Goal: Feedback & Contribution: Submit feedback/report problem

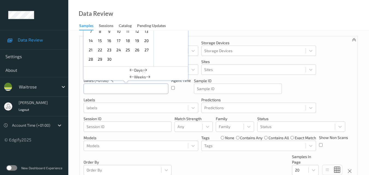
click at [108, 90] on input "text" at bounding box center [126, 89] width 85 height 10
click at [98, 57] on span "29" at bounding box center [100, 59] width 8 height 8
type input "[DATE] 00:00 -> [DATE] 23:59"
click at [320, 90] on div "Devices Devices Storage Devices Storage Devices Clusters Clusters Sites Sites d…" at bounding box center [219, 107] width 278 height 143
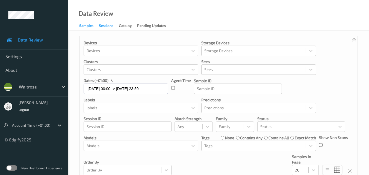
click at [108, 26] on div "Sessions" at bounding box center [106, 26] width 14 height 7
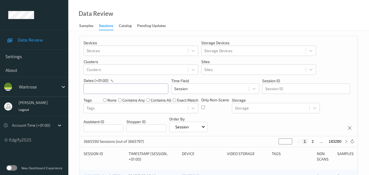
click at [114, 88] on input "text" at bounding box center [126, 89] width 85 height 10
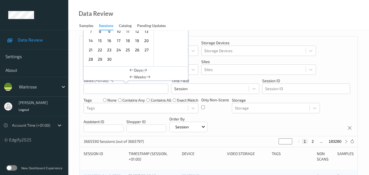
click at [101, 61] on span "29" at bounding box center [100, 59] width 8 height 8
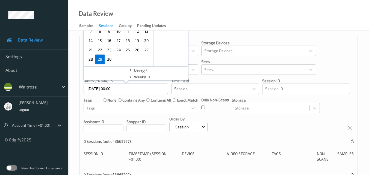
click at [101, 61] on span "29" at bounding box center [100, 59] width 8 height 8
click at [278, 125] on div "Devices Devices Storage Devices Storage Devices Clusters Clusters Sites Sites d…" at bounding box center [219, 86] width 278 height 100
click at [154, 89] on input "29/09/2025 00:00 -> 29/09/2025 23:59" at bounding box center [126, 89] width 85 height 10
click at [276, 121] on div "Devices Devices Storage Devices Storage Devices Clusters Clusters Sites Sites d…" at bounding box center [219, 86] width 278 height 100
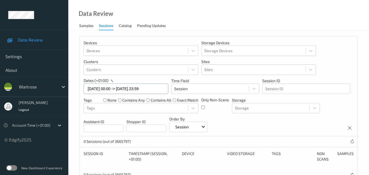
click at [157, 87] on input "29/09/2025 00:00 -> 29/09/2025 23:59" at bounding box center [126, 89] width 85 height 10
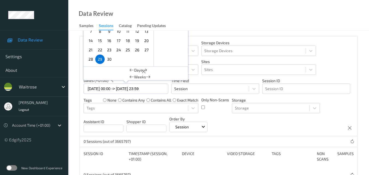
click at [274, 122] on div "Devices Devices Storage Devices Storage Devices Clusters Clusters Sites Sites d…" at bounding box center [219, 86] width 278 height 100
click at [159, 90] on input "29/09/2025 00:00 -> 29/09/2025 23:59" at bounding box center [126, 89] width 85 height 10
click at [337, 102] on div "Devices Devices Storage Devices Storage Devices Clusters Clusters Sites Sites d…" at bounding box center [219, 86] width 278 height 100
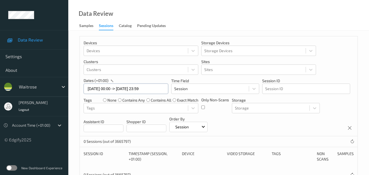
click at [154, 87] on input "29/09/2025 00:00 -> 29/09/2025 23:59" at bounding box center [126, 89] width 85 height 10
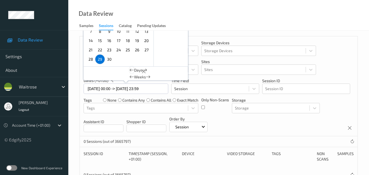
click at [131, 71] on icon at bounding box center [132, 70] width 5 height 5
click at [98, 59] on span "29" at bounding box center [100, 59] width 8 height 8
click at [281, 124] on div "Devices Devices Storage Devices Storage Devices Clusters Clusters Sites Sites d…" at bounding box center [219, 86] width 278 height 100
click at [134, 87] on input "29/09/2025 00:00 -> 29/09/2025 23:59" at bounding box center [126, 89] width 85 height 10
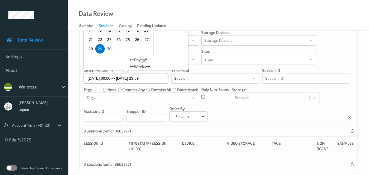
scroll to position [17, 0]
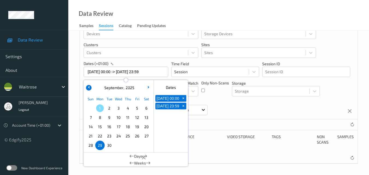
click at [90, 87] on button "button" at bounding box center [88, 87] width 5 height 5
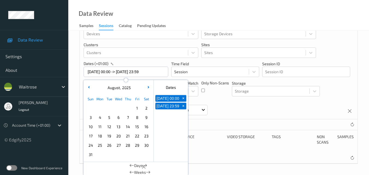
click at [137, 146] on span "29" at bounding box center [137, 146] width 8 height 8
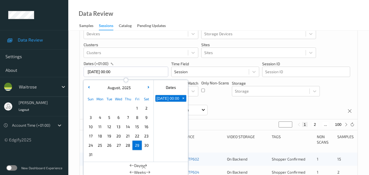
click at [137, 146] on span "29" at bounding box center [137, 146] width 8 height 8
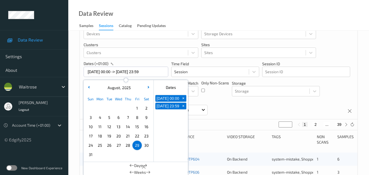
click at [256, 108] on div "Devices Devices Storage Devices Storage Devices Clusters Clusters Sites Sites d…" at bounding box center [219, 69] width 278 height 100
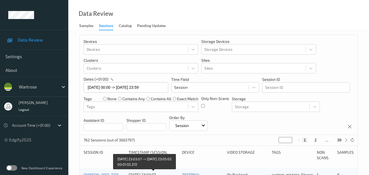
scroll to position [0, 0]
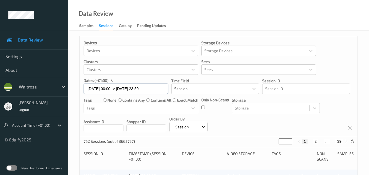
click at [157, 89] on input "29/08/2025 00:00 -> 29/08/2025 23:59" at bounding box center [126, 89] width 85 height 10
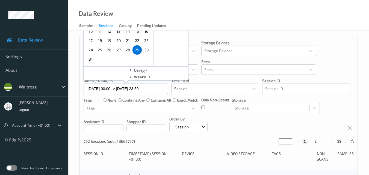
click at [146, 50] on span "30" at bounding box center [147, 50] width 8 height 8
type input "30/08/2025 00:00 -> 30/08/2025 23:59"
click at [254, 125] on div "Devices Devices Storage Devices Storage Devices Clusters Clusters Sites Sites d…" at bounding box center [219, 86] width 278 height 100
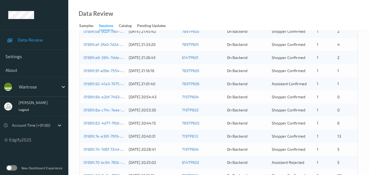
scroll to position [88, 0]
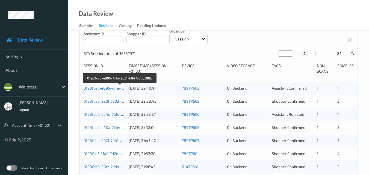
click at [110, 86] on link "0198fcec-e895-7c1e-9631-6947e3c62986" at bounding box center [120, 88] width 73 height 5
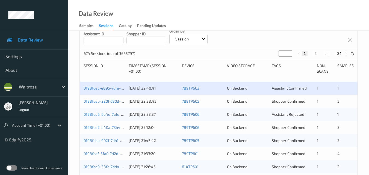
click at [105, 99] on div "0198fceb-220f-7303-b6e9-ff7ec6b8d3ab" at bounding box center [104, 101] width 41 height 5
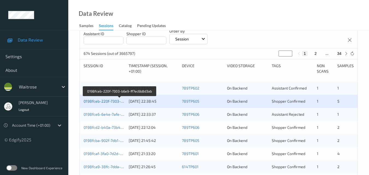
click at [104, 102] on link "0198fceb-220f-7303-b6e9-ff7ec6b8d3ab" at bounding box center [120, 101] width 72 height 5
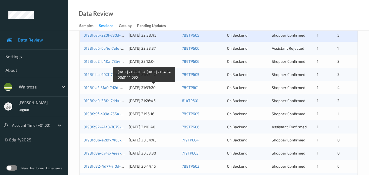
scroll to position [143, 0]
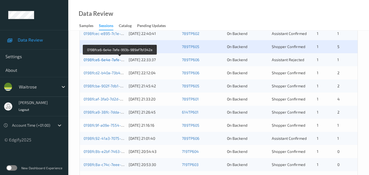
click at [108, 60] on link "0198fce6-6e4e-7afe-993b-989af7b1342a" at bounding box center [120, 59] width 73 height 5
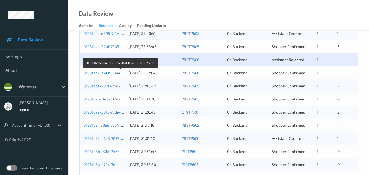
click at [101, 73] on link "0198fcd2-b40a-73b4-8e68-e75029529c3f" at bounding box center [121, 72] width 74 height 5
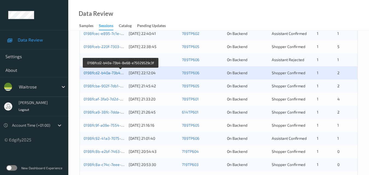
click at [105, 71] on link "0198fcd2-b40a-73b4-8e68-e75029529c3f" at bounding box center [121, 72] width 74 height 5
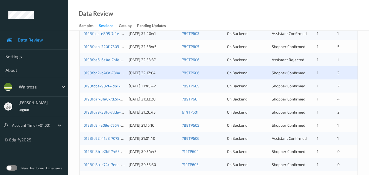
click at [109, 85] on link "0198fcba-902f-7db1-ac12-0cb998509c8c" at bounding box center [120, 86] width 72 height 5
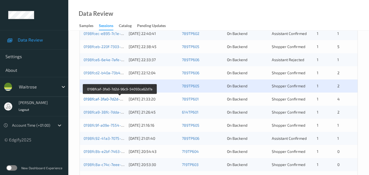
click at [101, 97] on link "0198fcaf-3fa0-7d2d-96c9-54093ca62d7a" at bounding box center [120, 99] width 72 height 5
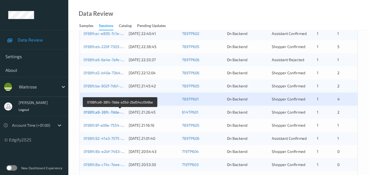
click at [110, 113] on link "0198fca9-38fc-7dda-a35d-2bd54cc0b9be" at bounding box center [120, 112] width 73 height 5
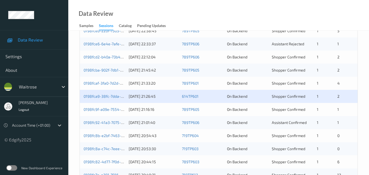
scroll to position [170, 0]
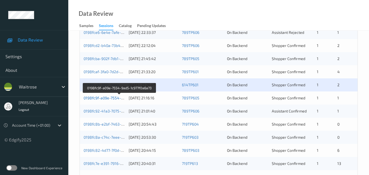
click at [107, 97] on link "0198fc9f-a09e-7554-9ad5-1c977f0a6a73" at bounding box center [120, 98] width 72 height 5
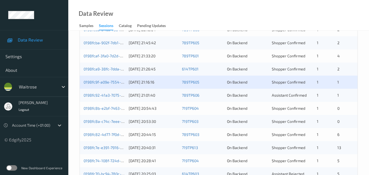
scroll to position [197, 0]
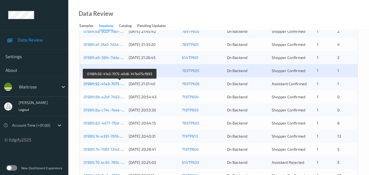
click at [110, 84] on link "0198fc92-41a3-7075-a0d6-147bd75cf893" at bounding box center [120, 83] width 72 height 5
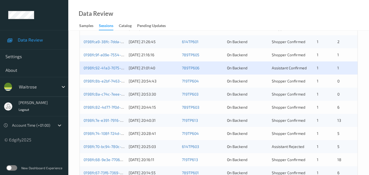
scroll to position [225, 0]
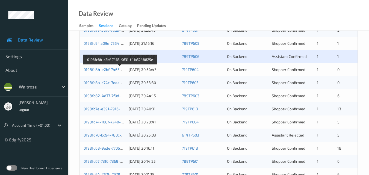
click at [106, 68] on link "0198fc8b-e2bf-7463-9631-f41a5248825e" at bounding box center [120, 69] width 73 height 5
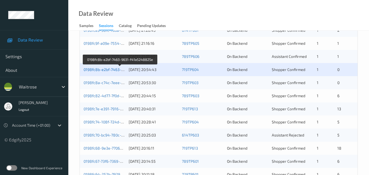
click at [106, 68] on link "0198fc8b-e2bf-7463-9631-f41a5248825e" at bounding box center [120, 69] width 73 height 5
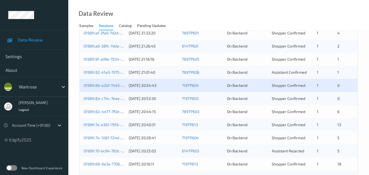
scroll to position [197, 0]
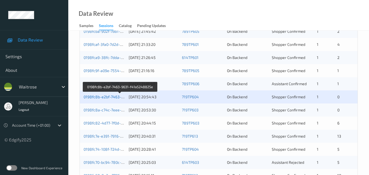
click at [109, 96] on link "0198fc8b-e2bf-7463-9631-f41a5248825e" at bounding box center [120, 97] width 73 height 5
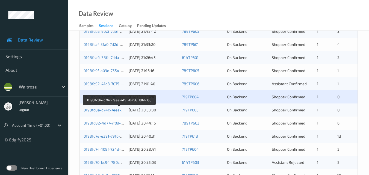
click at [100, 110] on link "0198fc8a-c74c-7eee-af51-0a56118b1d86" at bounding box center [120, 110] width 72 height 5
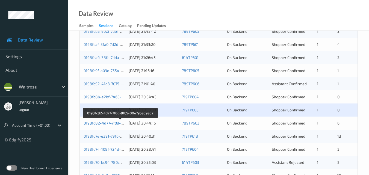
click at [109, 123] on link "0198fc82-4d77-7f0d-9fb5-00e79be09e02" at bounding box center [120, 123] width 73 height 5
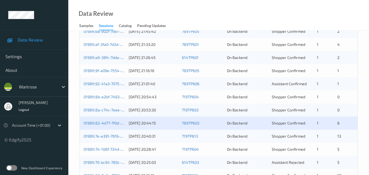
scroll to position [225, 0]
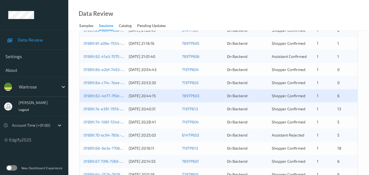
click at [109, 111] on div "0198fc7e-e391-7916-9ea1-bc45fa10e953" at bounding box center [104, 108] width 41 height 5
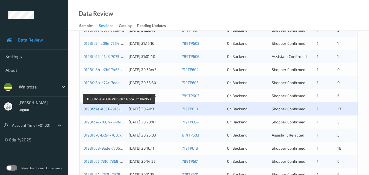
click at [106, 108] on link "0198fc7e-e391-7916-9ea1-bc45fa10e953" at bounding box center [119, 109] width 71 height 5
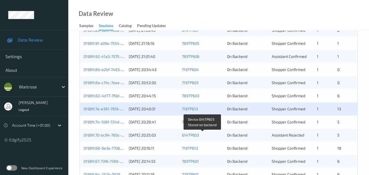
scroll to position [252, 0]
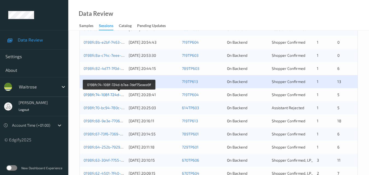
click at [106, 93] on link "0198fc74-108f-724d-b7aa-7def75eaea9f" at bounding box center [119, 94] width 71 height 5
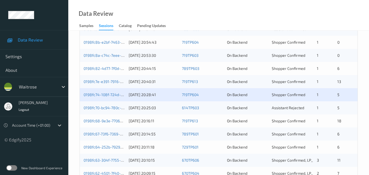
scroll to position [279, 0]
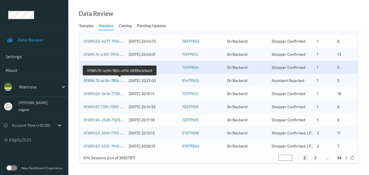
click at [114, 82] on link "0198fc70-bc94-780c-af7d-58991e3c6ac9" at bounding box center [120, 80] width 72 height 5
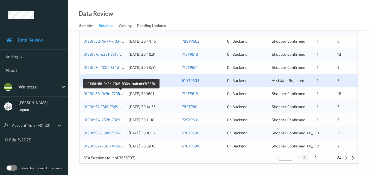
click at [109, 95] on link "0198fc68-9e3e-7706-8304-4ab4d43f85f0" at bounding box center [121, 93] width 75 height 5
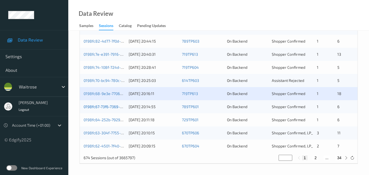
click at [106, 106] on link "0198fc67-73f6-7369-b4a4-85decfd15d23" at bounding box center [120, 106] width 72 height 5
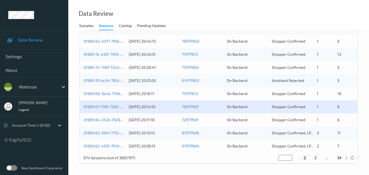
click at [110, 123] on div "0198fc64-252b-7929-80bd-8fef3f5372e4 30/08/2025 20:11:18 729TP601 On Backend Sh…" at bounding box center [219, 119] width 278 height 13
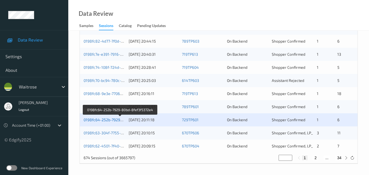
click at [112, 119] on link "0198fc64-252b-7929-80bd-8fef3f5372e4" at bounding box center [120, 119] width 73 height 5
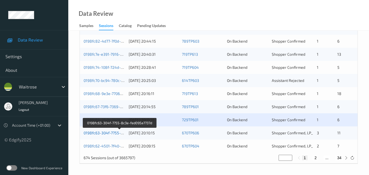
click at [110, 131] on link "0198fc63-304f-7755-8c3e-fed095a7737d" at bounding box center [120, 133] width 72 height 5
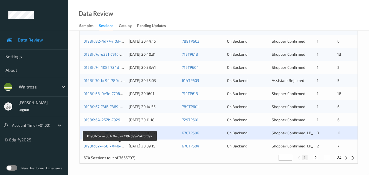
click at [102, 146] on link "0198fc62-4501-7f40-a709-b99e54fcfd92" at bounding box center [120, 146] width 72 height 5
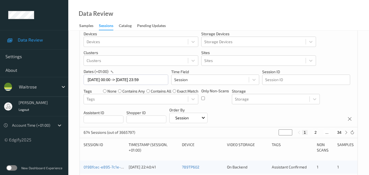
scroll to position [6, 0]
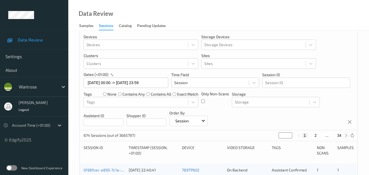
click at [346, 136] on icon at bounding box center [346, 136] width 4 height 4
type input "*"
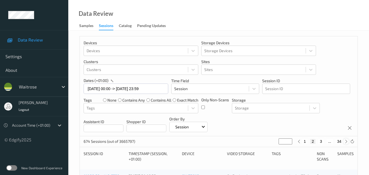
click at [346, 141] on icon at bounding box center [346, 142] width 4 height 4
type input "*"
click at [346, 141] on icon at bounding box center [346, 142] width 4 height 4
type input "*"
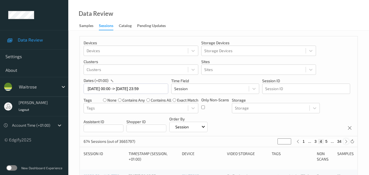
type input "*"
click at [346, 141] on icon at bounding box center [346, 142] width 4 height 4
type input "*"
click at [346, 141] on icon at bounding box center [346, 142] width 4 height 4
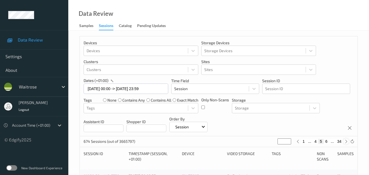
type input "*"
click at [346, 141] on icon at bounding box center [346, 142] width 4 height 4
type input "*"
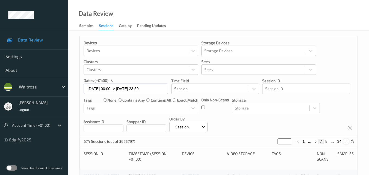
click at [346, 141] on icon at bounding box center [346, 142] width 4 height 4
type input "*"
click at [346, 141] on icon at bounding box center [346, 142] width 4 height 4
type input "*"
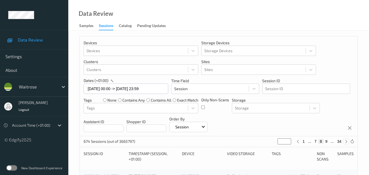
type input "*"
click at [346, 141] on icon at bounding box center [346, 142] width 4 height 4
type input "**"
click at [346, 141] on icon at bounding box center [346, 142] width 4 height 4
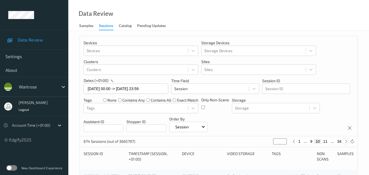
type input "**"
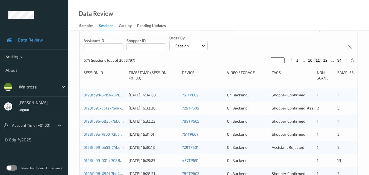
scroll to position [109, 0]
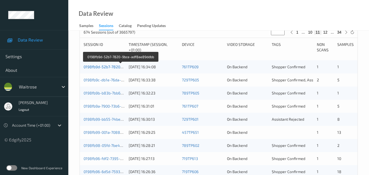
click at [106, 67] on link "0198fb9d-52b7-7820-9bce-adf8ae89ddbb" at bounding box center [121, 66] width 74 height 5
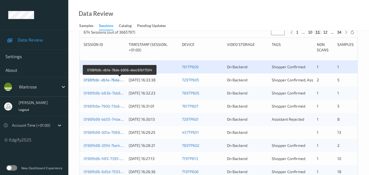
click at [112, 80] on link "0198fb9c-db1e-76da-b906-deec61b17504" at bounding box center [120, 80] width 73 height 5
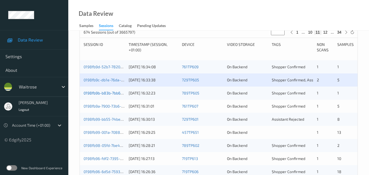
click at [114, 94] on link "0198fb9b-b83b-7bb6-8f83-2593b4cb3da6" at bounding box center [121, 93] width 75 height 5
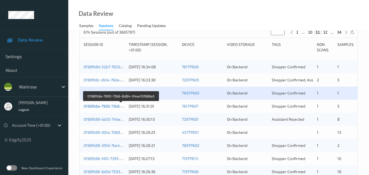
click at [94, 104] on link "0198fb9a-7900-73b6-8d84-04ee10f666a5" at bounding box center [121, 106] width 74 height 5
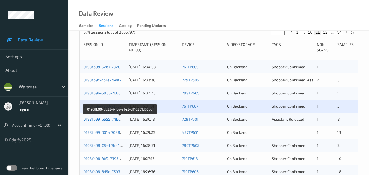
click at [111, 119] on link "0198fb99-bb55-74be-af45-d116581d70bd" at bounding box center [120, 119] width 73 height 5
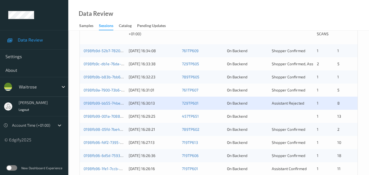
scroll to position [137, 0]
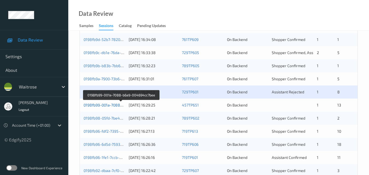
click at [110, 104] on link "0198fb99-001a-7088-b6a9-004694cc7bee" at bounding box center [121, 105] width 75 height 5
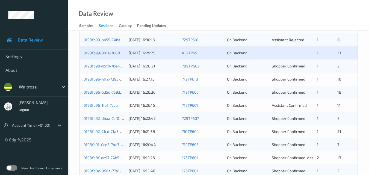
scroll to position [191, 0]
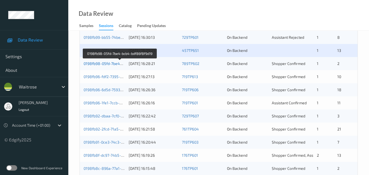
click at [106, 62] on link "0198fb98-05fd-7be4-bcb4-bdf86f8f9d19" at bounding box center [120, 63] width 72 height 5
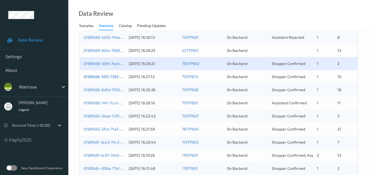
click at [98, 78] on link "0198fb96-fdf2-7395-b0f9-285f59b5c1d2" at bounding box center [119, 76] width 71 height 5
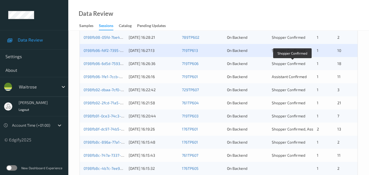
scroll to position [219, 0]
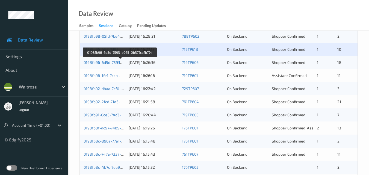
click at [123, 61] on link "0198fb96-6d5d-7593-b965-0b377cafb774" at bounding box center [120, 62] width 73 height 5
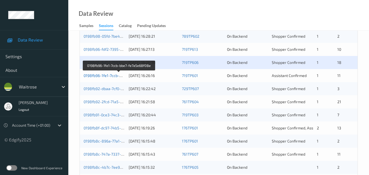
click at [102, 75] on link "0198fb96-1fe1-7ccb-bbe7-fe7a5e68f08e" at bounding box center [119, 75] width 71 height 5
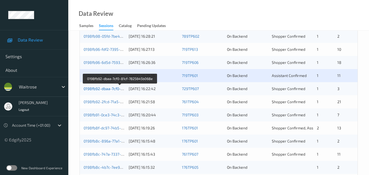
click at [110, 89] on link "0198fb92-dbaa-7cf0-81cf-7825645b068e" at bounding box center [120, 88] width 73 height 5
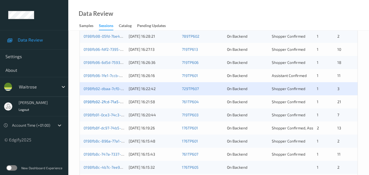
click at [111, 100] on link "0198fb92-2fcd-71a5-8961-3cbefc0e6557" at bounding box center [119, 101] width 71 height 5
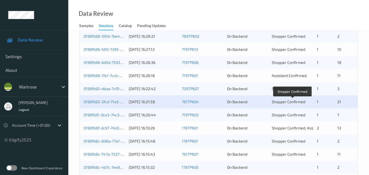
scroll to position [246, 0]
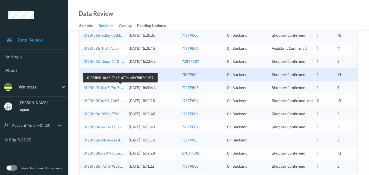
click at [110, 86] on link "0198fb91-0ce3-74c3-a70b-d6478b7e4d37" at bounding box center [121, 87] width 74 height 5
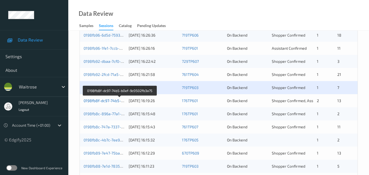
click at [111, 99] on link "0198fb8f-dc97-74b5-b0ef-9c0502fb3a75" at bounding box center [120, 100] width 72 height 5
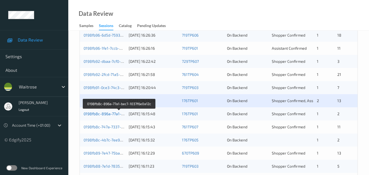
click at [108, 113] on link "0198fb8c-896a-77a1-bec7-1037f6e0a12c" at bounding box center [119, 113] width 71 height 5
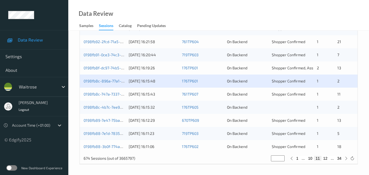
scroll to position [279, 0]
click at [114, 91] on div "0198fb8c-747a-7337-b14b-d08f080ca639" at bounding box center [104, 93] width 41 height 5
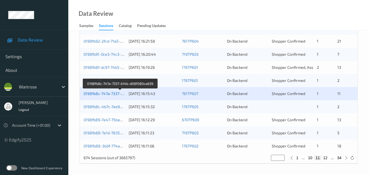
click at [109, 91] on link "0198fb8c-747a-7337-b14b-d08f080ca639" at bounding box center [120, 93] width 73 height 5
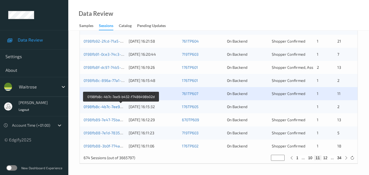
click at [105, 106] on link "0198fb8c-4b7c-7ee9-b432-f7486498b02d" at bounding box center [121, 106] width 75 height 5
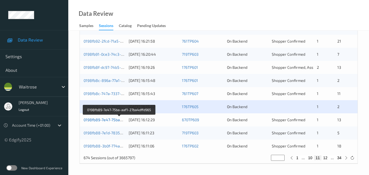
click at [102, 119] on link "0198fb89-7e47-75ba-aaf1-27ba4dffd965" at bounding box center [120, 119] width 72 height 5
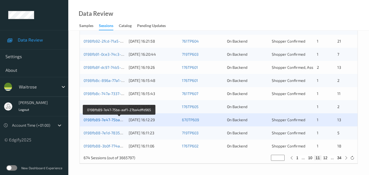
click at [109, 118] on link "0198fb89-7e47-75ba-aaf1-27ba4dffd965" at bounding box center [120, 119] width 72 height 5
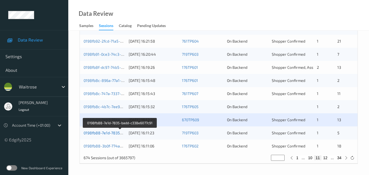
click at [113, 133] on link "0198fb88-7e1d-7835-badd-c338e6077c91" at bounding box center [120, 133] width 73 height 5
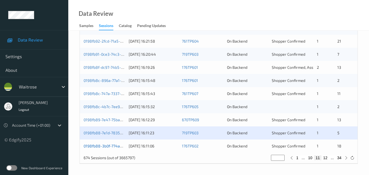
click at [115, 146] on link "0198fb88-3b0f-774a-aa27-ff9e25c28733" at bounding box center [120, 146] width 72 height 5
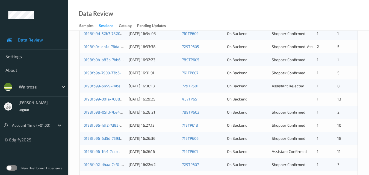
scroll to position [88, 0]
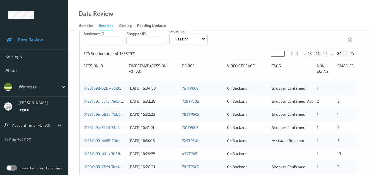
click at [347, 54] on icon at bounding box center [346, 54] width 4 height 4
type input "**"
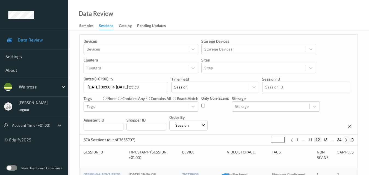
scroll to position [0, 0]
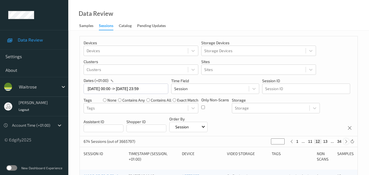
click at [346, 142] on icon at bounding box center [346, 142] width 4 height 4
type input "**"
click at [346, 142] on icon at bounding box center [346, 142] width 4 height 4
type input "**"
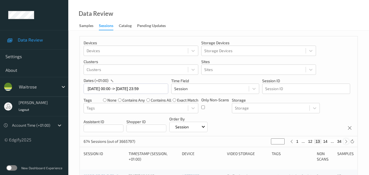
type input "**"
click at [346, 142] on icon at bounding box center [346, 142] width 4 height 4
type input "**"
click at [346, 142] on icon at bounding box center [346, 142] width 4 height 4
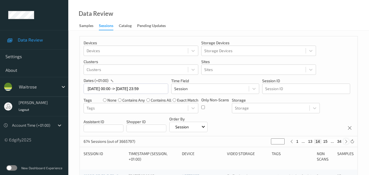
type input "**"
click at [346, 142] on icon at bounding box center [346, 142] width 4 height 4
type input "**"
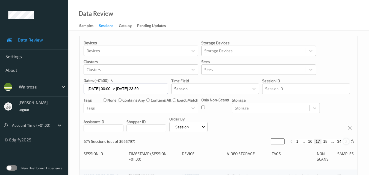
click at [346, 142] on icon at bounding box center [346, 142] width 4 height 4
type input "**"
click at [346, 142] on icon at bounding box center [346, 142] width 4 height 4
type input "**"
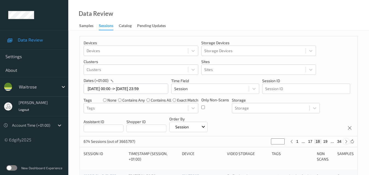
type input "**"
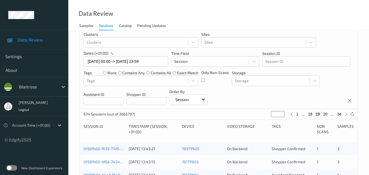
scroll to position [82, 0]
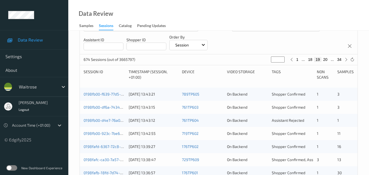
click at [110, 90] on div "0198fb00-f639-77d5-8e33-f70d4e1c933f 30/08/2025 13:43:21 789TP605 On Backend Sh…" at bounding box center [219, 94] width 278 height 13
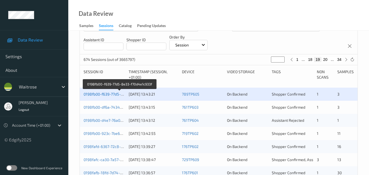
click at [107, 93] on link "0198fb00-f639-77d5-8e33-f70d4e1c933f" at bounding box center [120, 94] width 72 height 5
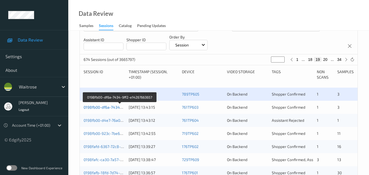
click at [106, 108] on link "0198fb00-df6a-7434-9ff2-e14267663657" at bounding box center [120, 107] width 72 height 5
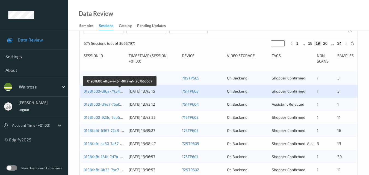
scroll to position [109, 0]
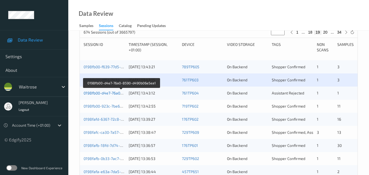
click at [107, 93] on link "0198fb00-d4e7-76a0-8590-d490b06e5ea1" at bounding box center [121, 93] width 75 height 5
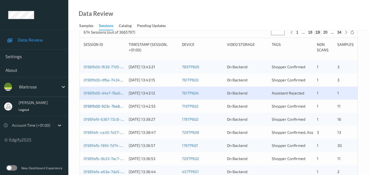
click at [107, 107] on link "0198fb00-923c-7be6-b0d1-4cfcc180d298" at bounding box center [120, 106] width 73 height 5
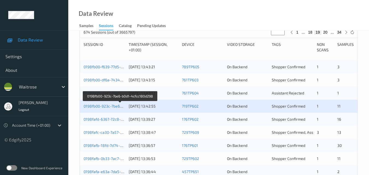
scroll to position [137, 0]
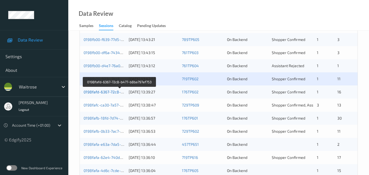
click at [103, 93] on link "0198fafd-6367-72c8-b477-b8ba797ef753" at bounding box center [120, 92] width 72 height 5
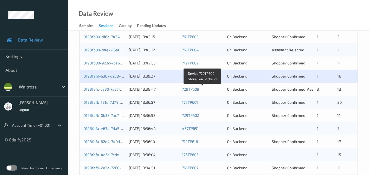
scroll to position [164, 0]
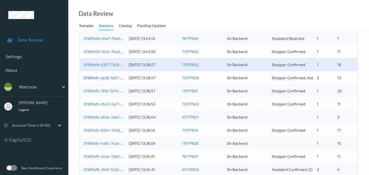
click at [109, 76] on link "0198fafc-ca30-7a57-b197-1288fbaeab92" at bounding box center [120, 77] width 72 height 5
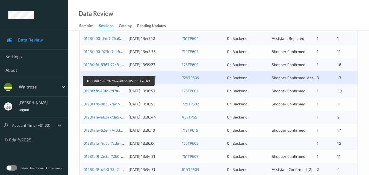
click at [107, 90] on link "0198fafb-18fd-7d74-afda-851631e451ef" at bounding box center [119, 91] width 70 height 5
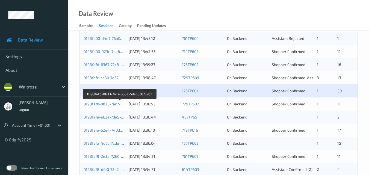
click at [114, 102] on link "0198fafb-0b33-7ac7-b63a-5dec8cb757b2" at bounding box center [120, 104] width 73 height 5
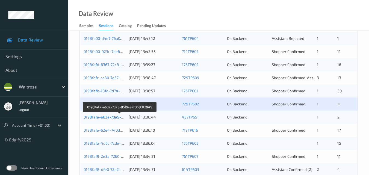
click at [103, 116] on link "0198fafa-e63a-7da5-9519-e7f0583f2945" at bounding box center [120, 117] width 72 height 5
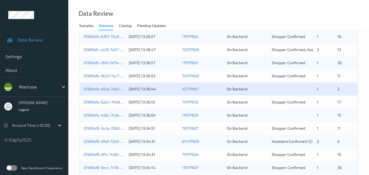
scroll to position [191, 0]
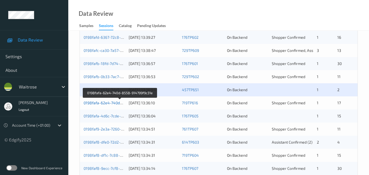
click at [107, 101] on link "0198fafa-62e4-740d-8558-914799f9c31e" at bounding box center [120, 103] width 73 height 5
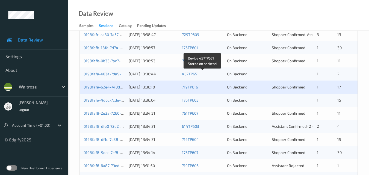
scroll to position [219, 0]
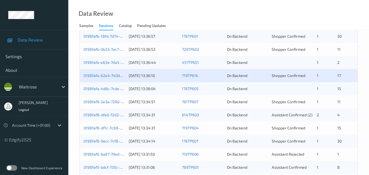
click at [110, 84] on div "0198fafa-4d6c-7cde-b892-6e6277418f84 30/08/2025 13:36:04 176TP605 On Backend 1 …" at bounding box center [219, 88] width 278 height 13
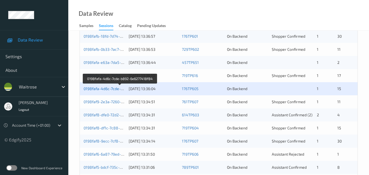
click at [100, 87] on link "0198fafa-4d6c-7cde-b892-6e6277418f84" at bounding box center [120, 88] width 73 height 5
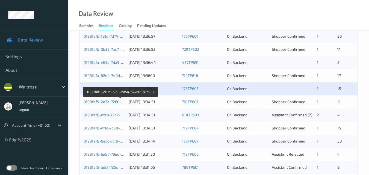
click at [106, 101] on link "0198faf9-2e3a-7260-ba5a-64760938b518" at bounding box center [121, 101] width 74 height 5
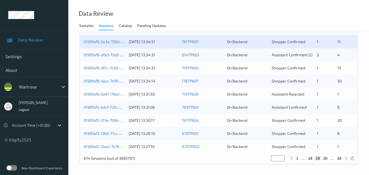
scroll to position [279, 0]
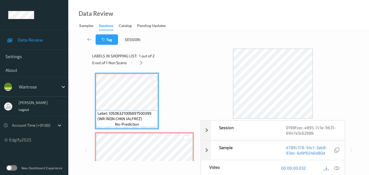
click at [196, 10] on div "Data Review Samples Sessions Catalog Pending Updates" at bounding box center [218, 15] width 301 height 31
click at [142, 63] on icon at bounding box center [141, 62] width 5 height 5
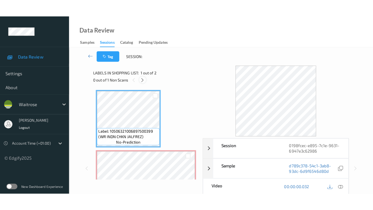
scroll to position [3, 0]
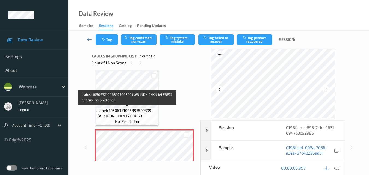
click at [147, 118] on span "Label: 10506321006897500399 (WR INDN CHKN JALFREZ)" at bounding box center [127, 113] width 59 height 11
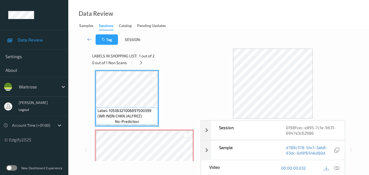
click at [338, 168] on icon at bounding box center [336, 168] width 5 height 5
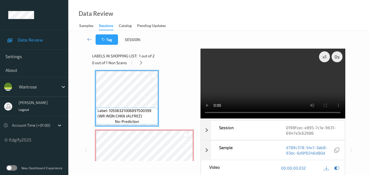
click at [285, 67] on video at bounding box center [273, 84] width 145 height 70
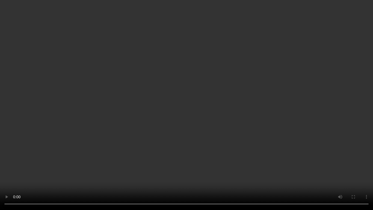
click at [260, 104] on video at bounding box center [186, 105] width 373 height 210
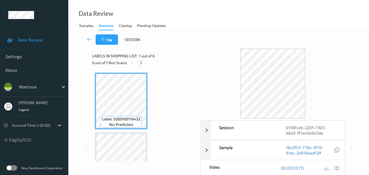
click at [142, 63] on icon at bounding box center [141, 62] width 5 height 5
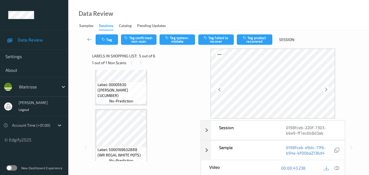
scroll to position [203, 0]
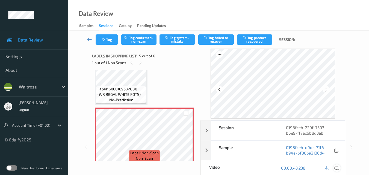
click at [338, 167] on icon at bounding box center [336, 168] width 5 height 5
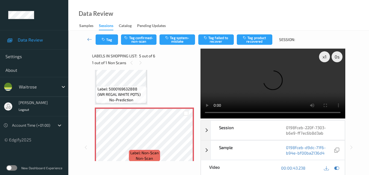
click at [263, 80] on video at bounding box center [273, 84] width 145 height 70
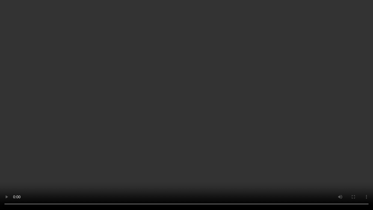
click at [202, 166] on video at bounding box center [186, 105] width 373 height 210
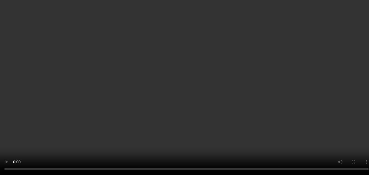
scroll to position [231, 0]
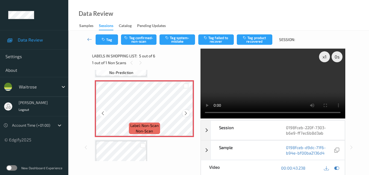
click at [186, 113] on icon at bounding box center [186, 113] width 5 height 5
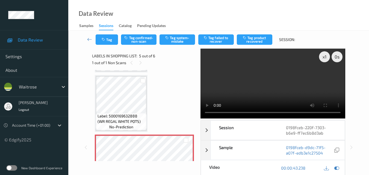
scroll to position [176, 0]
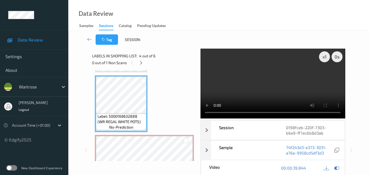
click at [292, 81] on video at bounding box center [273, 84] width 145 height 70
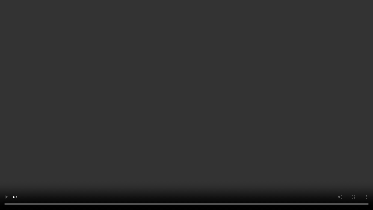
click at [206, 93] on video at bounding box center [186, 105] width 373 height 210
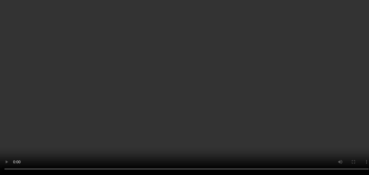
scroll to position [231, 0]
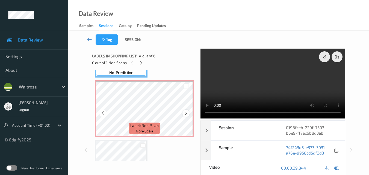
click at [185, 114] on icon at bounding box center [186, 113] width 5 height 5
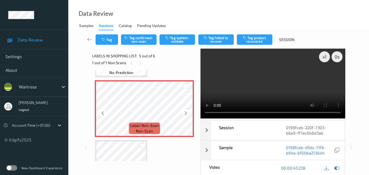
click at [185, 114] on icon at bounding box center [186, 113] width 5 height 5
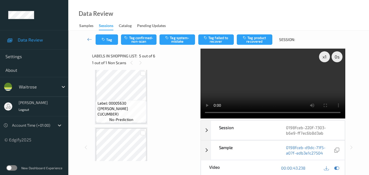
scroll to position [121, 0]
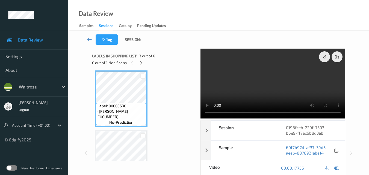
click at [266, 89] on video at bounding box center [273, 84] width 145 height 70
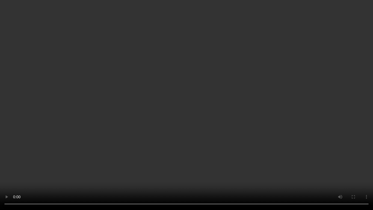
click at [300, 133] on video at bounding box center [186, 105] width 373 height 210
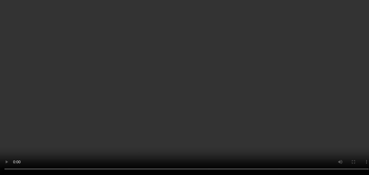
scroll to position [149, 0]
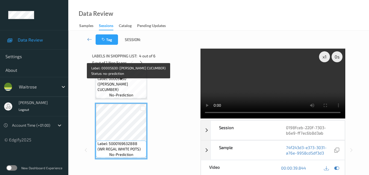
click at [124, 82] on span "Label: 00005630 (WR ESS CUCUMBER)" at bounding box center [122, 84] width 48 height 16
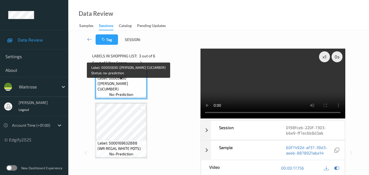
scroll to position [176, 0]
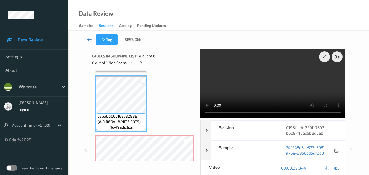
click at [278, 81] on video at bounding box center [273, 84] width 145 height 70
click at [278, 87] on video at bounding box center [273, 84] width 145 height 70
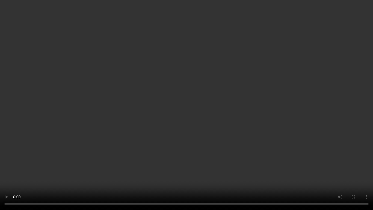
click at [223, 131] on video at bounding box center [186, 105] width 373 height 210
click at [225, 155] on video at bounding box center [186, 105] width 373 height 210
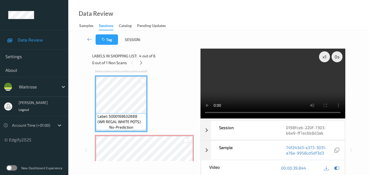
click at [238, 85] on video at bounding box center [273, 84] width 145 height 70
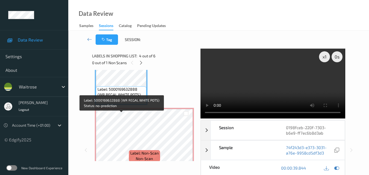
scroll to position [231, 0]
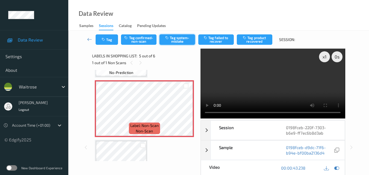
click at [173, 41] on button "Tag system-mistake" at bounding box center [178, 39] width 36 height 10
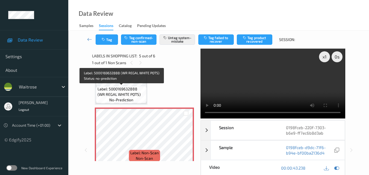
click at [127, 90] on span "Label: 5000169632888 (WR REGAL WHITE POTS)" at bounding box center [122, 91] width 48 height 11
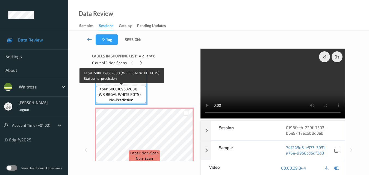
scroll to position [149, 0]
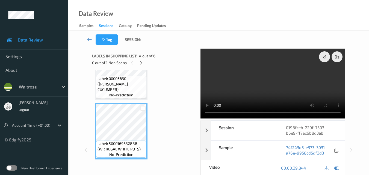
click at [131, 90] on span "Label: 00005630 (WR ESS CUCUMBER)" at bounding box center [122, 84] width 48 height 16
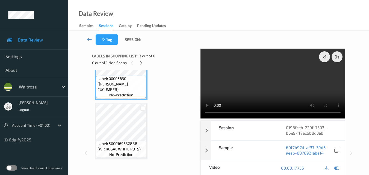
click at [256, 89] on video at bounding box center [273, 84] width 145 height 70
click at [276, 90] on video at bounding box center [273, 84] width 145 height 70
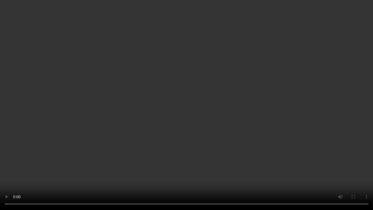
click at [180, 106] on video at bounding box center [186, 105] width 373 height 210
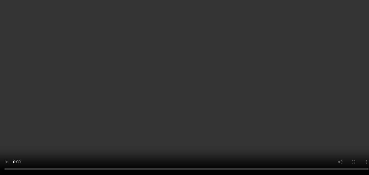
scroll to position [231, 0]
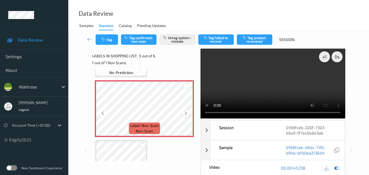
click at [186, 113] on icon at bounding box center [186, 113] width 5 height 5
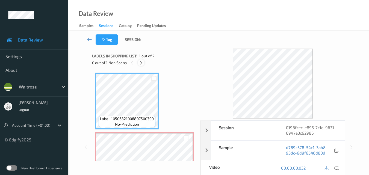
click at [142, 64] on icon at bounding box center [141, 62] width 5 height 5
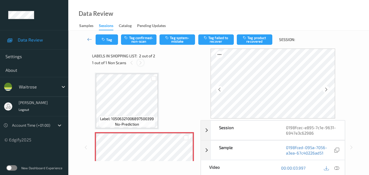
scroll to position [3, 0]
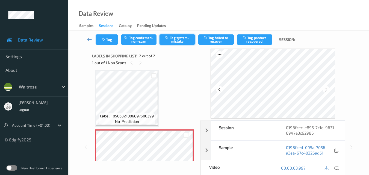
click at [179, 40] on button "Tag system-mistake" at bounding box center [178, 39] width 36 height 10
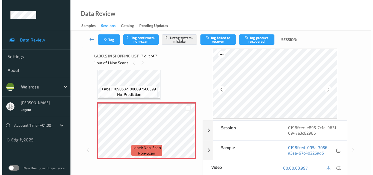
scroll to position [31, 0]
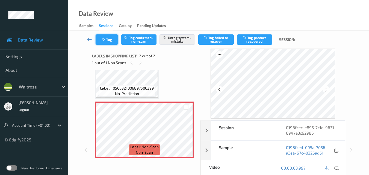
click at [110, 41] on button "Tag" at bounding box center [107, 39] width 22 height 10
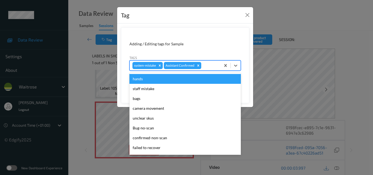
click at [213, 65] on div at bounding box center [210, 65] width 16 height 7
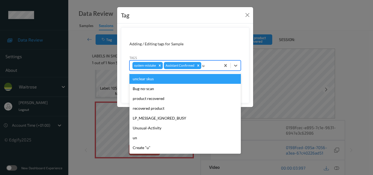
type input "un"
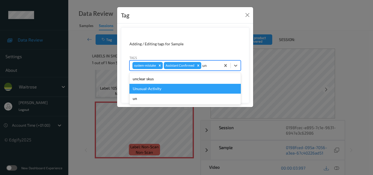
click at [179, 93] on div "Unusual-Activity" at bounding box center [185, 89] width 111 height 10
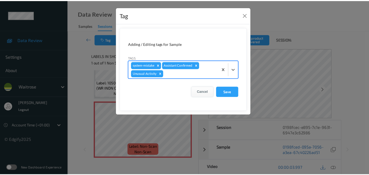
scroll to position [25, 0]
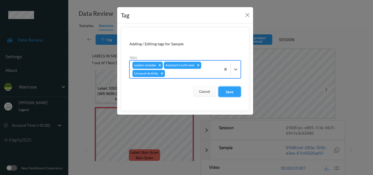
click at [236, 93] on button "Save" at bounding box center [230, 92] width 22 height 10
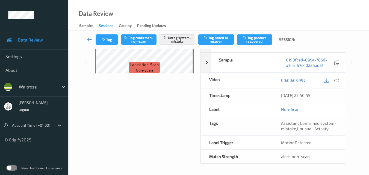
scroll to position [93, 0]
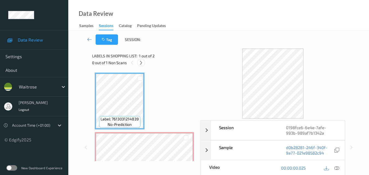
click at [140, 62] on icon at bounding box center [141, 62] width 5 height 5
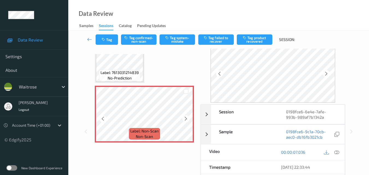
scroll to position [27, 0]
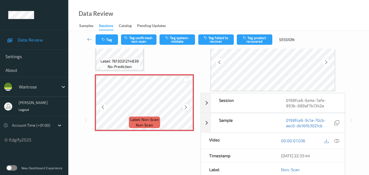
click at [185, 107] on icon at bounding box center [186, 107] width 5 height 5
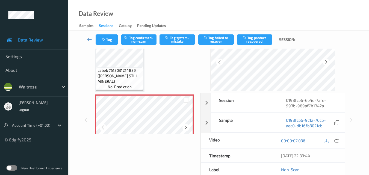
scroll to position [0, 0]
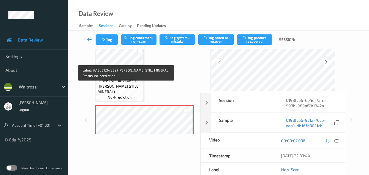
click at [130, 91] on span "Label: 7613031214839 ([PERSON_NAME] STILL MINERAL)" at bounding box center [120, 86] width 45 height 16
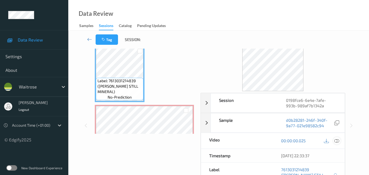
click at [338, 142] on icon at bounding box center [336, 140] width 5 height 5
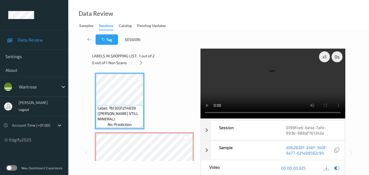
click at [274, 72] on video at bounding box center [273, 84] width 145 height 70
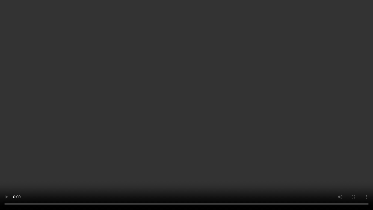
click at [252, 117] on video at bounding box center [186, 105] width 373 height 210
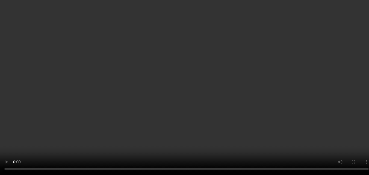
scroll to position [31, 0]
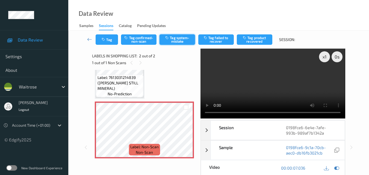
click at [178, 39] on button "Tag system-mistake" at bounding box center [178, 39] width 36 height 10
click at [100, 41] on button "Tag" at bounding box center [107, 39] width 22 height 10
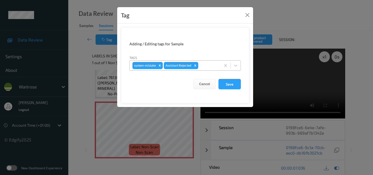
click at [208, 64] on div at bounding box center [208, 65] width 19 height 7
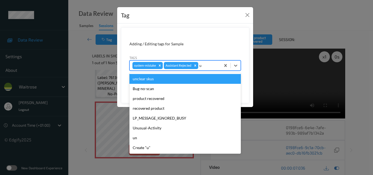
type input "un"
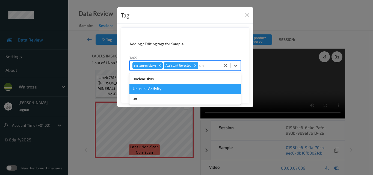
click at [155, 88] on div "Unusual-Activity" at bounding box center [185, 89] width 111 height 10
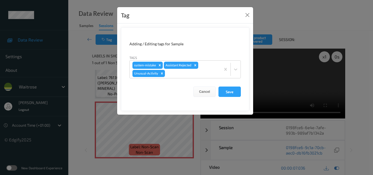
click at [233, 97] on form "Adding / Editing tags for Sample Tags system-mistake Assistant Rejected Unusual…" at bounding box center [185, 69] width 128 height 84
click at [233, 95] on button "Save" at bounding box center [230, 92] width 22 height 10
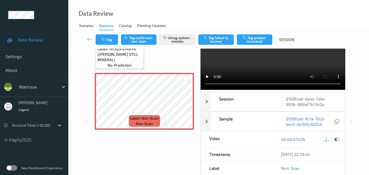
scroll to position [55, 0]
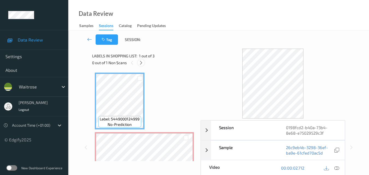
click at [143, 64] on icon at bounding box center [141, 62] width 5 height 5
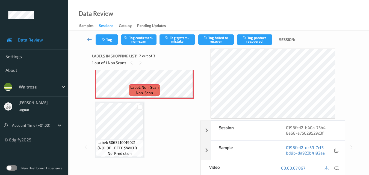
scroll to position [36, 0]
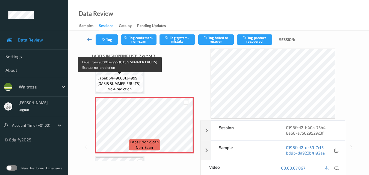
click at [138, 80] on span "Label: 5449000124999 (OASIS SUMMER FRUITS)" at bounding box center [120, 80] width 45 height 11
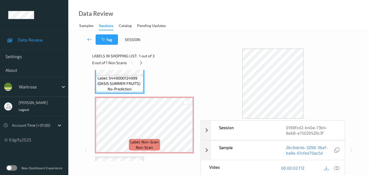
click at [338, 167] on icon at bounding box center [336, 168] width 5 height 5
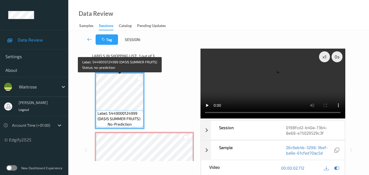
scroll to position [0, 0]
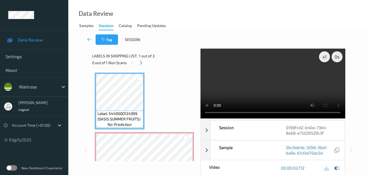
click at [258, 82] on video at bounding box center [273, 84] width 145 height 70
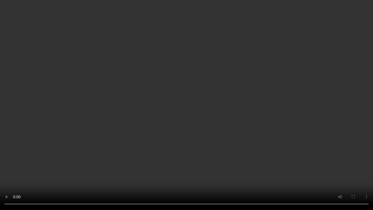
click at [314, 127] on video at bounding box center [186, 105] width 373 height 210
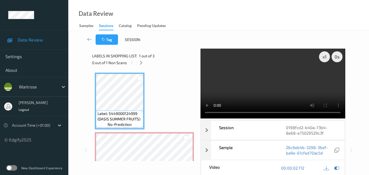
click at [263, 75] on video at bounding box center [273, 84] width 145 height 70
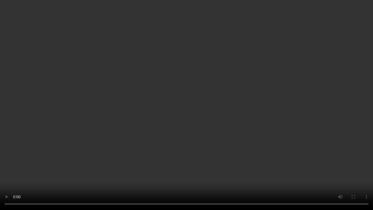
click at [271, 126] on video at bounding box center [186, 105] width 373 height 210
click at [305, 131] on video at bounding box center [186, 105] width 373 height 210
click at [304, 131] on video at bounding box center [186, 105] width 373 height 210
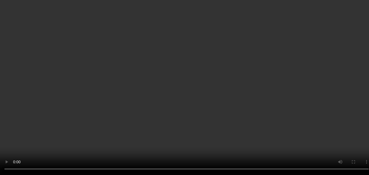
scroll to position [27, 0]
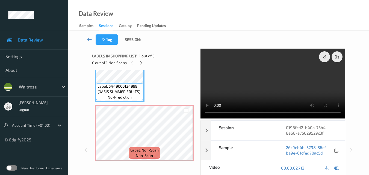
click at [273, 71] on video at bounding box center [273, 84] width 145 height 70
click at [293, 85] on video at bounding box center [273, 84] width 145 height 70
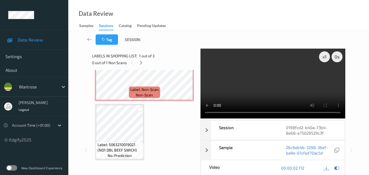
scroll to position [90, 0]
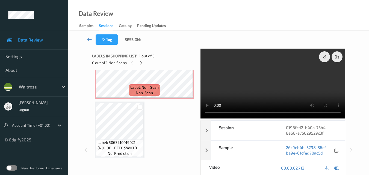
click at [302, 95] on video at bounding box center [273, 84] width 145 height 70
click at [285, 97] on video at bounding box center [273, 84] width 145 height 70
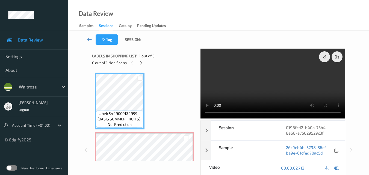
scroll to position [55, 0]
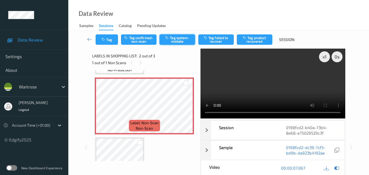
click at [176, 39] on button "Tag system-mistake" at bounding box center [178, 39] width 36 height 10
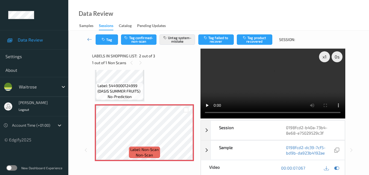
scroll to position [0, 0]
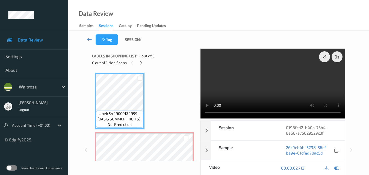
click at [261, 78] on video at bounding box center [273, 84] width 145 height 70
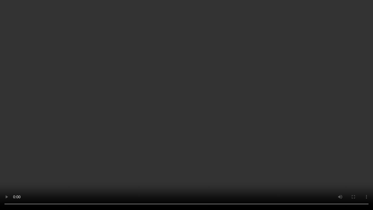
click at [236, 102] on video at bounding box center [186, 105] width 373 height 210
click at [221, 128] on video at bounding box center [186, 105] width 373 height 210
click at [185, 108] on video at bounding box center [186, 105] width 373 height 210
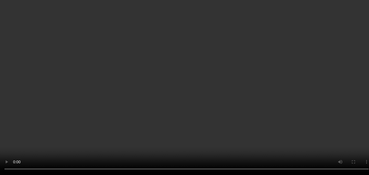
scroll to position [55, 0]
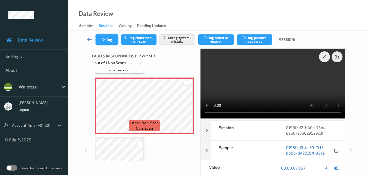
click at [106, 40] on icon "button" at bounding box center [104, 40] width 5 height 4
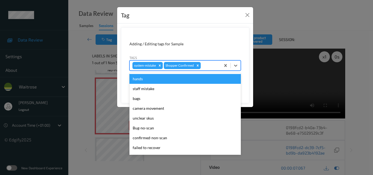
click at [207, 66] on div at bounding box center [210, 65] width 16 height 7
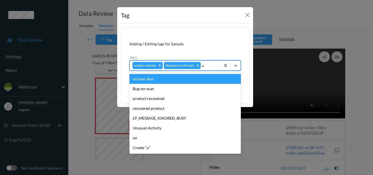
type input "un"
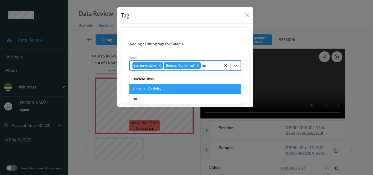
click at [176, 90] on div "Unusual-Activity" at bounding box center [185, 89] width 111 height 10
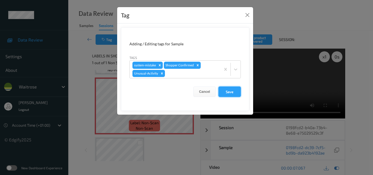
click at [229, 92] on button "Save" at bounding box center [230, 92] width 22 height 10
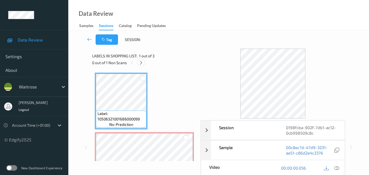
click at [142, 64] on icon at bounding box center [141, 62] width 5 height 5
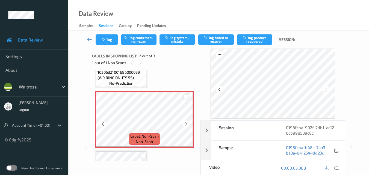
scroll to position [30, 0]
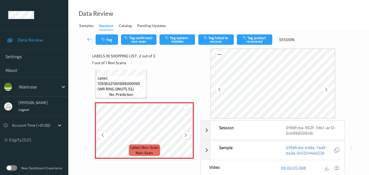
click at [185, 136] on icon at bounding box center [186, 135] width 5 height 5
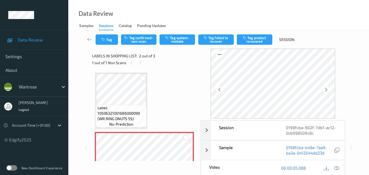
scroll to position [0, 0]
click at [339, 167] on icon at bounding box center [336, 168] width 5 height 5
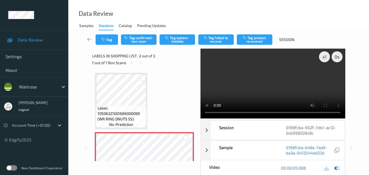
click at [243, 89] on video at bounding box center [273, 84] width 145 height 70
click at [260, 85] on video at bounding box center [273, 84] width 145 height 70
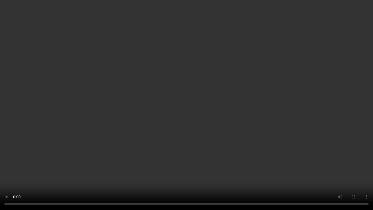
click at [245, 116] on video at bounding box center [186, 105] width 373 height 210
click at [245, 119] on video at bounding box center [186, 105] width 373 height 210
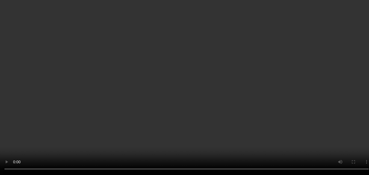
scroll to position [55, 0]
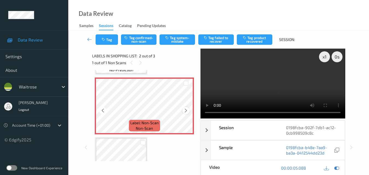
click at [184, 110] on icon at bounding box center [186, 110] width 5 height 5
click at [182, 42] on button "Tag system-mistake" at bounding box center [178, 39] width 36 height 10
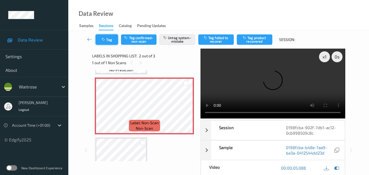
click at [108, 40] on button "Tag" at bounding box center [107, 39] width 22 height 10
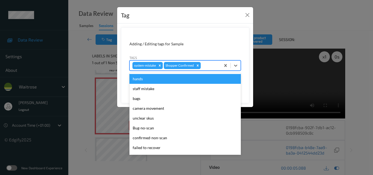
click at [207, 67] on div at bounding box center [210, 65] width 16 height 7
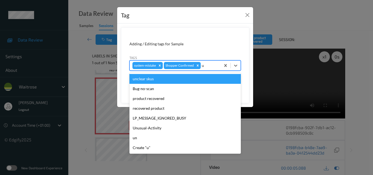
type input "un"
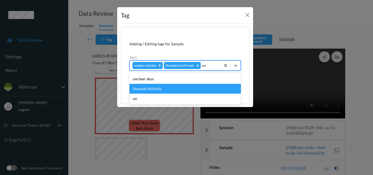
click at [169, 87] on div "Unusual-Activity" at bounding box center [185, 89] width 111 height 10
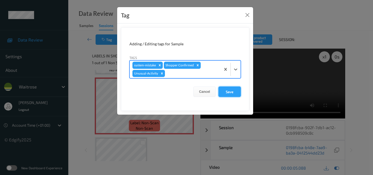
click at [231, 91] on button "Save" at bounding box center [230, 92] width 22 height 10
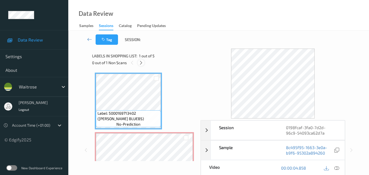
click at [141, 63] on icon at bounding box center [141, 62] width 5 height 5
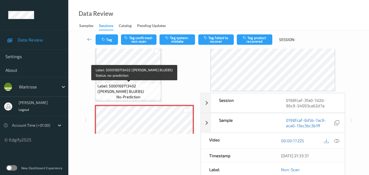
click at [133, 86] on span "Label: 5000169713402 ([PERSON_NAME] BLUEBS)" at bounding box center [129, 88] width 62 height 11
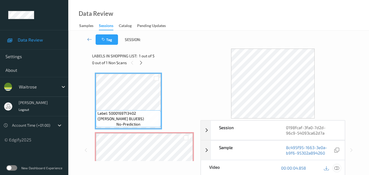
click at [339, 168] on icon at bounding box center [336, 168] width 5 height 5
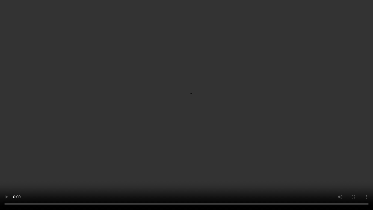
click at [158, 125] on video at bounding box center [186, 105] width 373 height 210
click at [222, 91] on video at bounding box center [186, 105] width 373 height 210
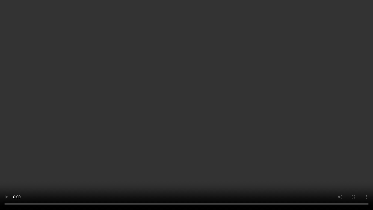
click at [222, 91] on video at bounding box center [186, 105] width 373 height 210
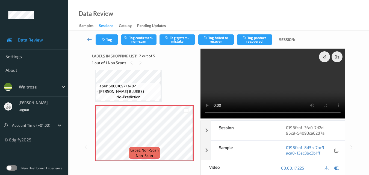
click at [262, 88] on video at bounding box center [273, 84] width 145 height 70
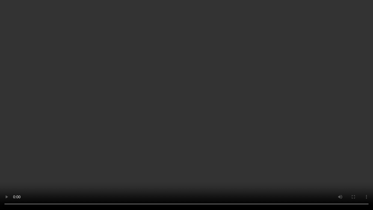
click at [225, 112] on video at bounding box center [186, 105] width 373 height 210
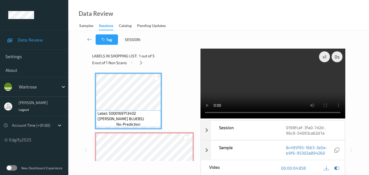
click at [260, 86] on video at bounding box center [273, 84] width 145 height 70
click at [266, 85] on video at bounding box center [273, 84] width 145 height 70
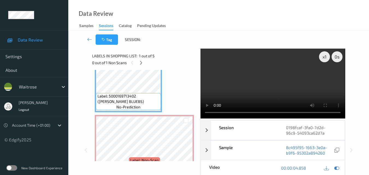
scroll to position [27, 0]
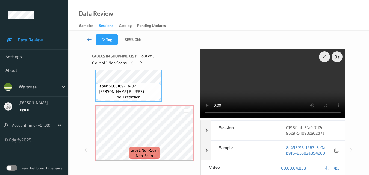
click at [281, 81] on video at bounding box center [273, 84] width 145 height 70
click at [275, 82] on video at bounding box center [273, 84] width 145 height 70
click at [300, 73] on video at bounding box center [273, 84] width 145 height 70
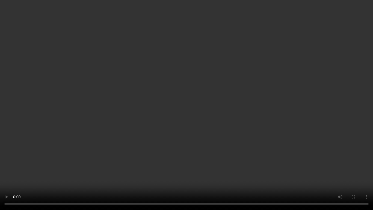
click at [296, 132] on video at bounding box center [186, 105] width 373 height 210
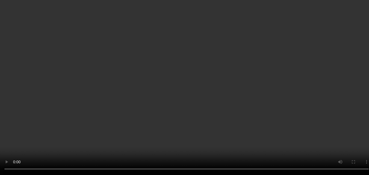
scroll to position [0, 0]
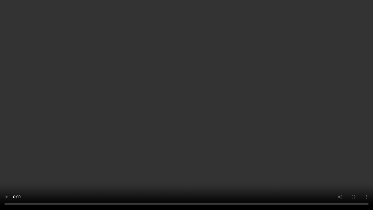
click at [265, 137] on video at bounding box center [186, 105] width 373 height 210
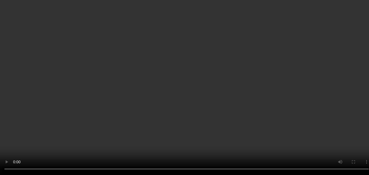
scroll to position [27, 0]
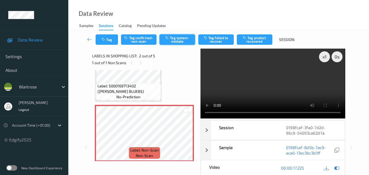
click at [174, 43] on button "Tag system-mistake" at bounding box center [178, 39] width 36 height 10
click at [110, 43] on button "Tag" at bounding box center [107, 39] width 22 height 10
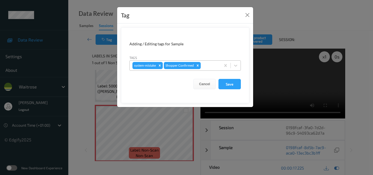
click at [210, 66] on div at bounding box center [210, 65] width 16 height 7
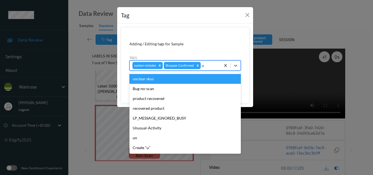
type input "un"
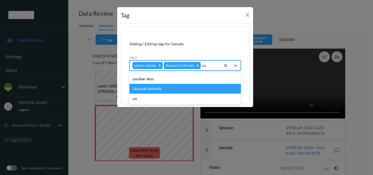
click at [181, 87] on div "Unusual-Activity" at bounding box center [185, 89] width 111 height 10
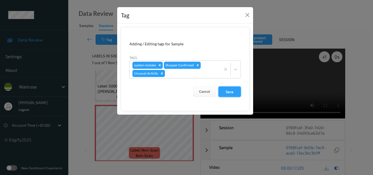
click at [232, 92] on button "Save" at bounding box center [230, 92] width 22 height 10
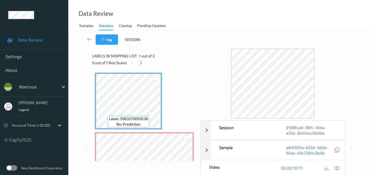
click at [142, 64] on icon at bounding box center [141, 62] width 5 height 5
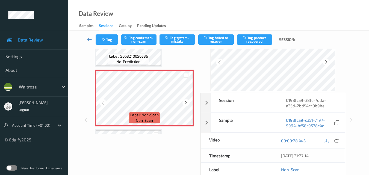
scroll to position [57, 0]
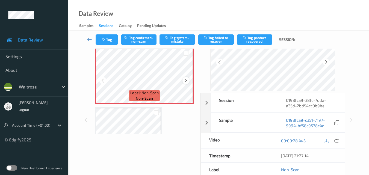
click at [185, 79] on icon at bounding box center [186, 80] width 5 height 5
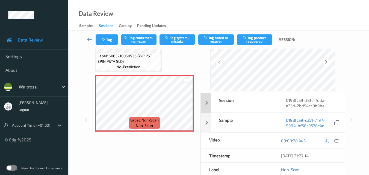
scroll to position [0, 0]
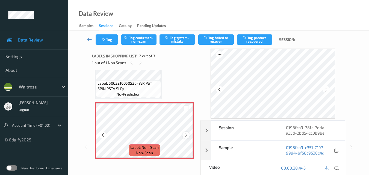
click at [183, 134] on div at bounding box center [186, 135] width 7 height 7
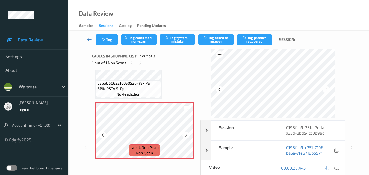
click at [183, 134] on div at bounding box center [186, 135] width 7 height 7
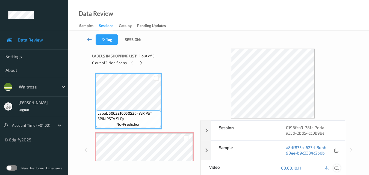
click at [339, 166] on icon at bounding box center [336, 168] width 5 height 5
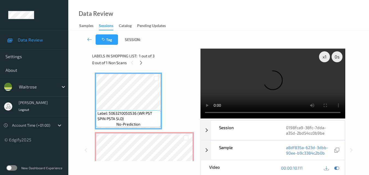
click at [257, 87] on video at bounding box center [273, 84] width 145 height 70
click at [250, 86] on video at bounding box center [273, 84] width 145 height 70
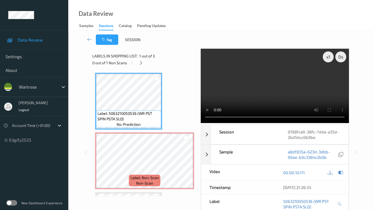
click at [243, 123] on video at bounding box center [275, 86] width 148 height 74
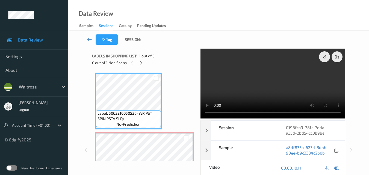
click at [259, 89] on video at bounding box center [273, 84] width 145 height 70
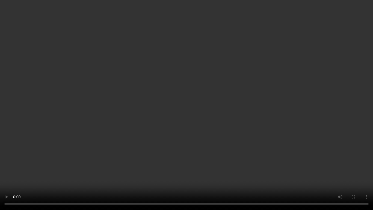
click at [189, 175] on video at bounding box center [186, 105] width 373 height 210
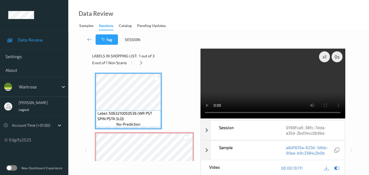
click at [273, 92] on video at bounding box center [273, 84] width 145 height 70
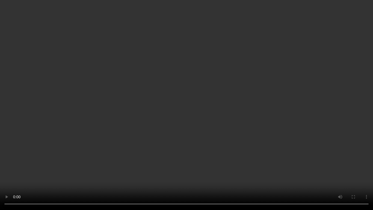
click at [228, 120] on video at bounding box center [186, 105] width 373 height 210
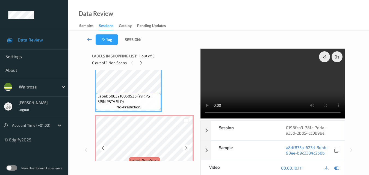
scroll to position [27, 0]
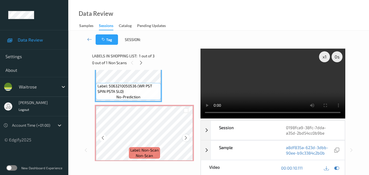
click at [186, 137] on icon at bounding box center [186, 138] width 5 height 5
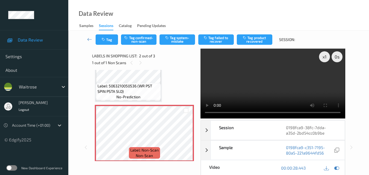
click at [299, 74] on video at bounding box center [273, 84] width 145 height 70
click at [289, 82] on video at bounding box center [273, 84] width 145 height 70
click at [181, 38] on button "Tag system-mistake" at bounding box center [178, 39] width 36 height 10
click at [111, 43] on button "Tag" at bounding box center [107, 39] width 22 height 10
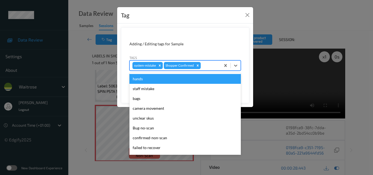
click at [211, 64] on div at bounding box center [210, 65] width 16 height 7
click at [249, 16] on button "Close" at bounding box center [248, 15] width 8 height 8
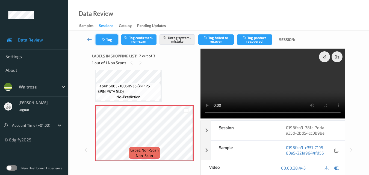
click at [109, 39] on button "Tag" at bounding box center [107, 39] width 22 height 10
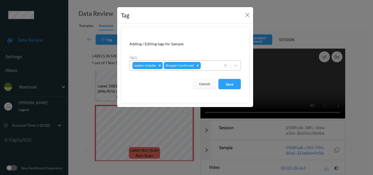
click at [209, 65] on div at bounding box center [210, 65] width 16 height 7
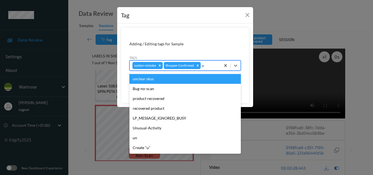
type input "un"
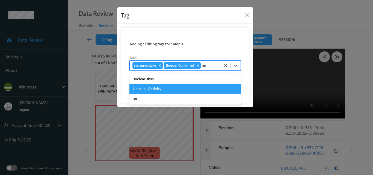
click at [169, 89] on div "Unusual-Activity" at bounding box center [185, 89] width 111 height 10
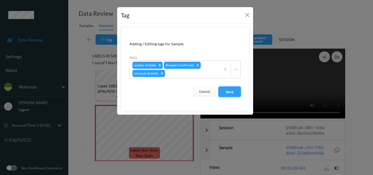
click at [235, 90] on button "Save" at bounding box center [230, 92] width 22 height 10
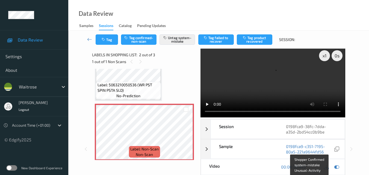
scroll to position [0, 0]
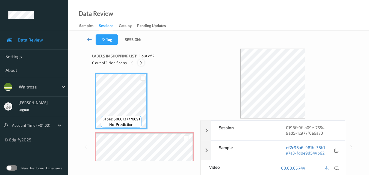
click at [142, 63] on icon at bounding box center [141, 62] width 5 height 5
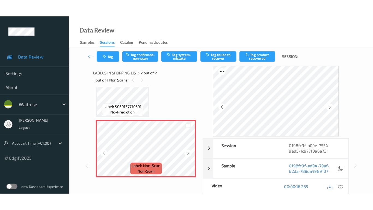
scroll to position [3, 0]
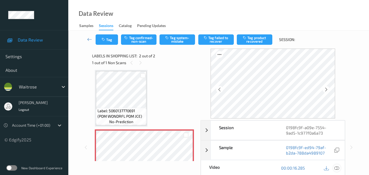
click at [337, 169] on icon at bounding box center [336, 168] width 5 height 5
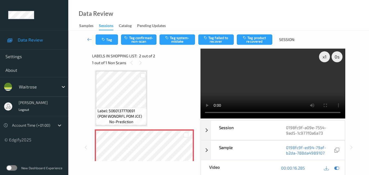
click at [278, 82] on video at bounding box center [273, 84] width 145 height 70
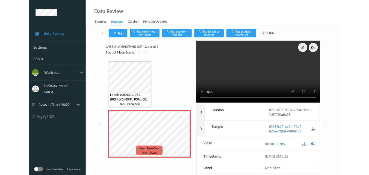
scroll to position [0, 0]
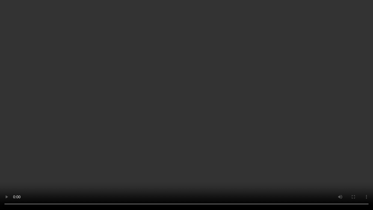
click at [329, 127] on video at bounding box center [186, 105] width 373 height 210
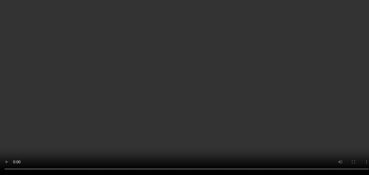
scroll to position [31, 0]
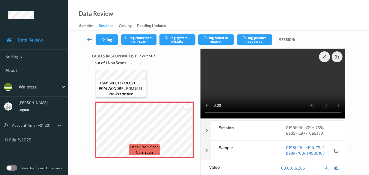
click at [181, 40] on button "Tag system-mistake" at bounding box center [178, 39] width 36 height 10
click at [105, 41] on icon "button" at bounding box center [104, 40] width 5 height 4
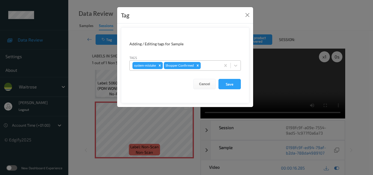
click at [212, 64] on div at bounding box center [210, 65] width 16 height 7
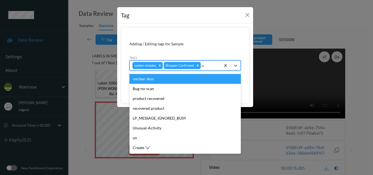
type input "un"
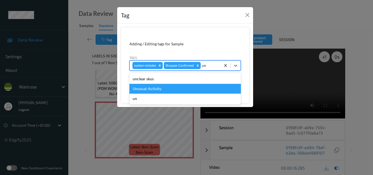
click at [167, 86] on div "Unusual-Activity" at bounding box center [185, 89] width 111 height 10
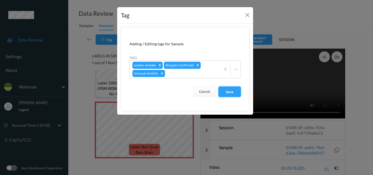
click at [233, 92] on button "Save" at bounding box center [230, 92] width 22 height 10
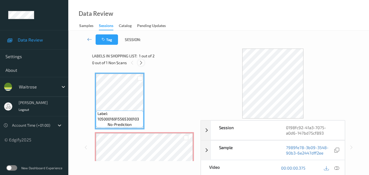
click at [141, 61] on icon at bounding box center [141, 62] width 5 height 5
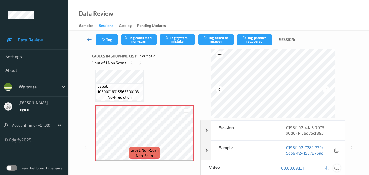
click at [338, 167] on icon at bounding box center [336, 168] width 5 height 5
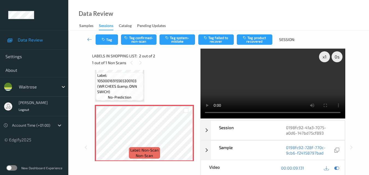
click at [294, 75] on video at bounding box center [273, 84] width 145 height 70
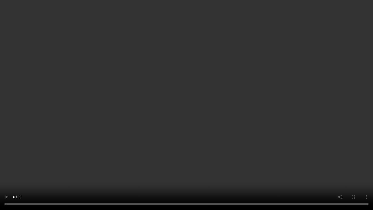
click at [230, 117] on video at bounding box center [186, 105] width 373 height 210
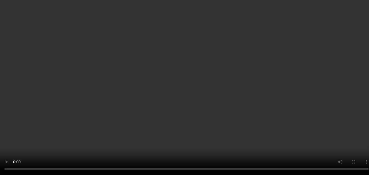
scroll to position [31, 0]
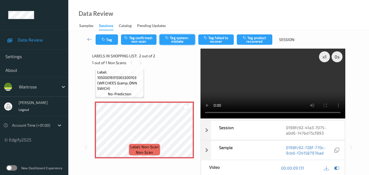
click at [178, 40] on button "Tag system-mistake" at bounding box center [178, 39] width 36 height 10
click at [105, 43] on button "Tag" at bounding box center [107, 39] width 22 height 10
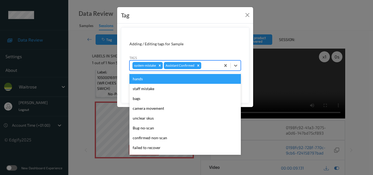
click at [211, 65] on div at bounding box center [210, 65] width 16 height 7
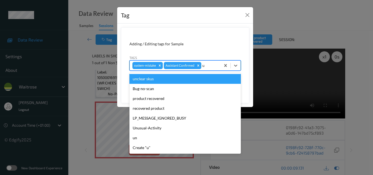
type input "un"
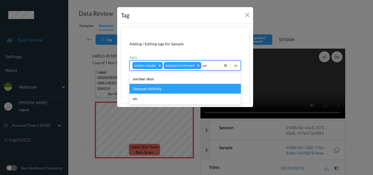
click at [164, 85] on div "Unusual-Activity" at bounding box center [185, 89] width 111 height 10
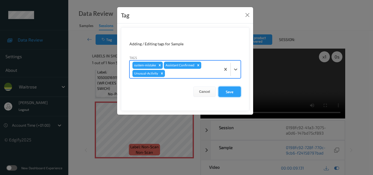
click at [234, 88] on button "Save" at bounding box center [230, 92] width 22 height 10
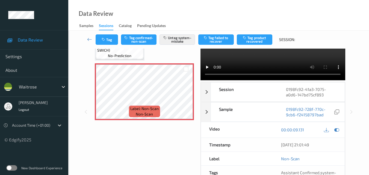
scroll to position [82, 0]
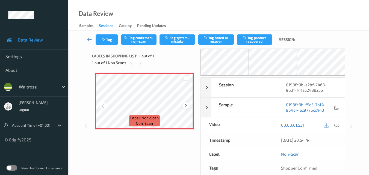
click at [186, 103] on icon at bounding box center [186, 105] width 5 height 5
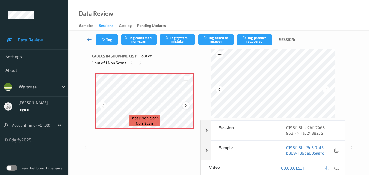
click at [186, 103] on icon at bounding box center [186, 105] width 5 height 5
click at [186, 103] on div at bounding box center [186, 105] width 7 height 7
click at [187, 105] on icon at bounding box center [186, 105] width 5 height 5
click at [339, 169] on icon at bounding box center [336, 168] width 5 height 5
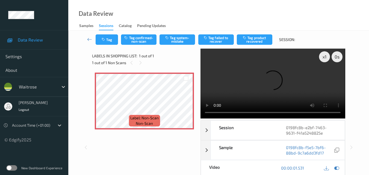
click at [280, 86] on video at bounding box center [273, 84] width 145 height 70
click at [291, 81] on video at bounding box center [273, 84] width 145 height 70
click at [287, 79] on video at bounding box center [273, 84] width 145 height 70
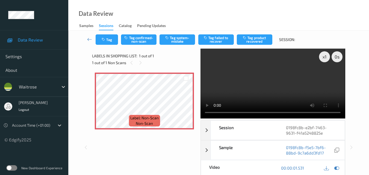
click at [285, 87] on video at bounding box center [273, 84] width 145 height 70
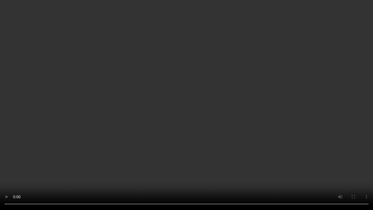
click at [210, 112] on video at bounding box center [186, 105] width 373 height 210
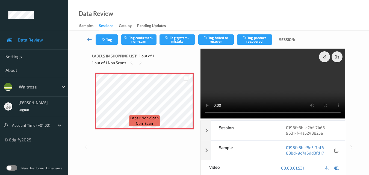
click at [284, 89] on video at bounding box center [273, 84] width 145 height 70
click at [184, 105] on icon at bounding box center [186, 105] width 5 height 5
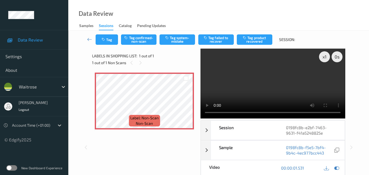
click at [264, 79] on video at bounding box center [273, 84] width 145 height 70
click at [271, 89] on video at bounding box center [273, 84] width 145 height 70
click at [270, 92] on video at bounding box center [273, 84] width 145 height 70
click at [281, 78] on video at bounding box center [273, 84] width 145 height 70
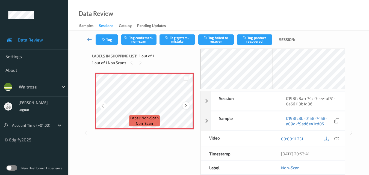
click at [188, 106] on icon at bounding box center [186, 105] width 5 height 5
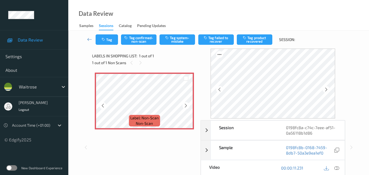
click at [188, 106] on icon at bounding box center [186, 105] width 5 height 5
click at [184, 104] on icon at bounding box center [186, 105] width 5 height 5
click at [339, 169] on icon at bounding box center [336, 168] width 5 height 5
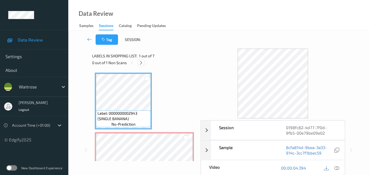
click at [141, 63] on icon at bounding box center [141, 62] width 5 height 5
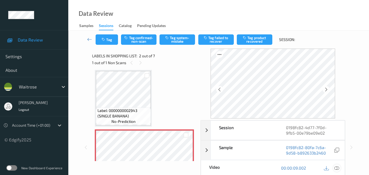
click at [338, 169] on icon at bounding box center [336, 168] width 5 height 5
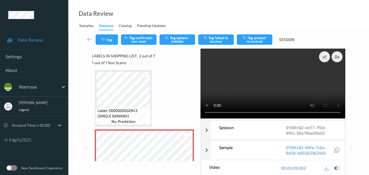
click at [297, 85] on video at bounding box center [273, 84] width 145 height 70
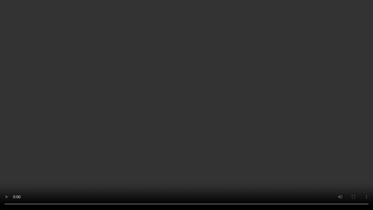
click at [245, 104] on video at bounding box center [186, 105] width 373 height 210
click at [245, 95] on video at bounding box center [186, 105] width 373 height 210
click at [243, 112] on video at bounding box center [186, 105] width 373 height 210
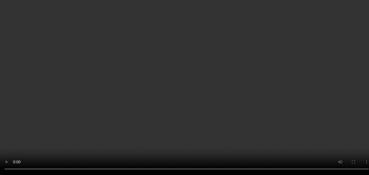
scroll to position [57, 0]
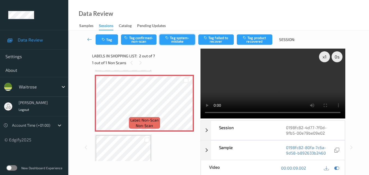
click at [178, 39] on button "Tag system-mistake" at bounding box center [178, 39] width 36 height 10
click at [107, 37] on button "Tag" at bounding box center [107, 39] width 22 height 10
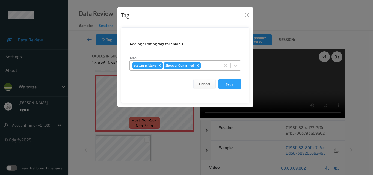
click at [209, 68] on div at bounding box center [210, 65] width 16 height 7
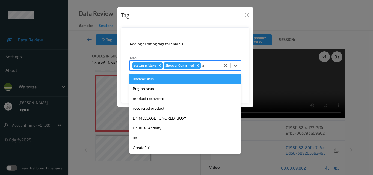
type input "un"
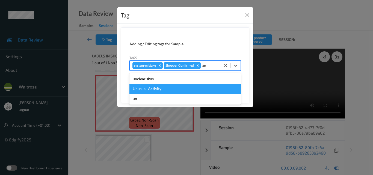
click at [146, 90] on div "Unusual-Activity" at bounding box center [185, 89] width 111 height 10
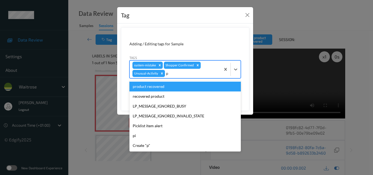
type input "pi"
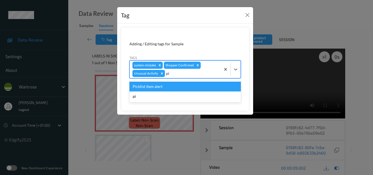
click at [184, 83] on div "Picklist item alert" at bounding box center [185, 87] width 111 height 10
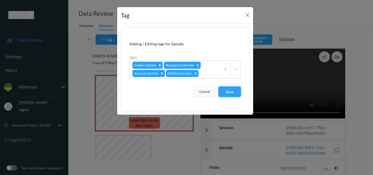
click at [224, 89] on button "Save" at bounding box center [230, 92] width 22 height 10
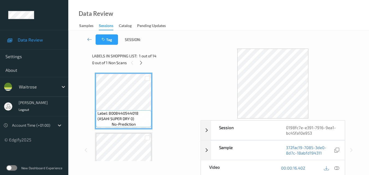
click at [189, 11] on div "Data Review Samples Sessions Catalog Pending Updates" at bounding box center [218, 15] width 301 height 31
click at [339, 167] on icon at bounding box center [336, 168] width 5 height 5
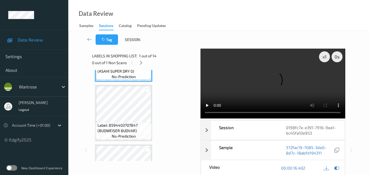
scroll to position [82, 0]
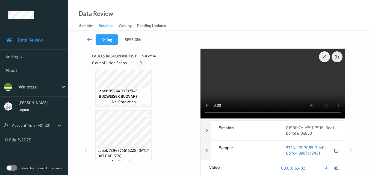
click at [143, 63] on icon at bounding box center [141, 62] width 5 height 5
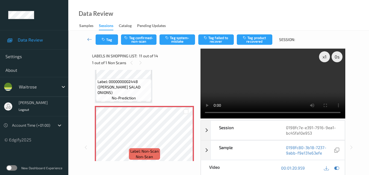
scroll to position [593, 0]
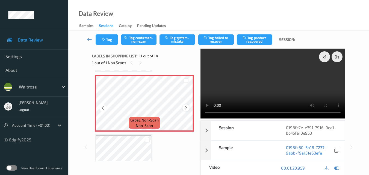
click at [184, 108] on icon at bounding box center [186, 107] width 5 height 5
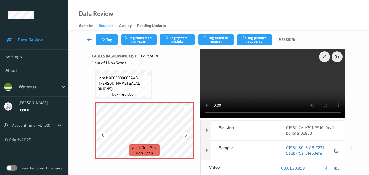
click at [186, 134] on icon at bounding box center [186, 135] width 5 height 5
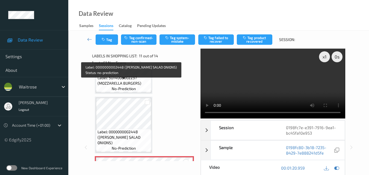
scroll to position [511, 0]
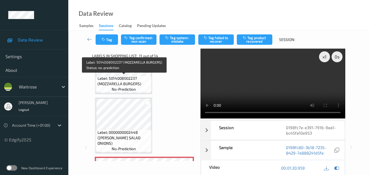
click at [135, 88] on span "no-prediction" at bounding box center [124, 89] width 24 height 5
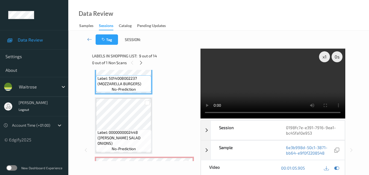
click at [267, 81] on video at bounding box center [273, 84] width 145 height 70
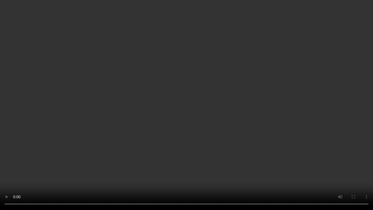
click at [295, 55] on video at bounding box center [186, 105] width 373 height 210
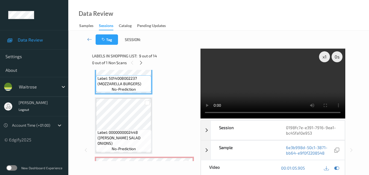
click at [258, 77] on video at bounding box center [273, 84] width 145 height 70
click at [295, 77] on video at bounding box center [273, 84] width 145 height 70
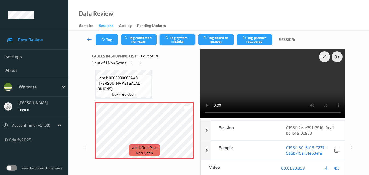
click at [173, 39] on button "Tag system-mistake" at bounding box center [178, 39] width 36 height 10
click at [102, 39] on icon "button" at bounding box center [104, 40] width 5 height 4
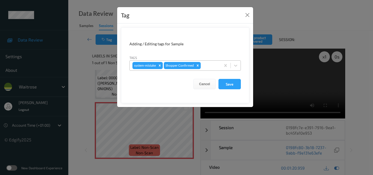
click at [211, 66] on div at bounding box center [210, 65] width 16 height 7
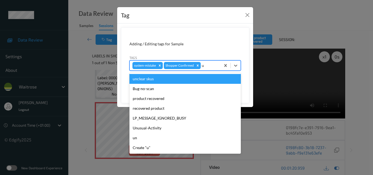
type input "un"
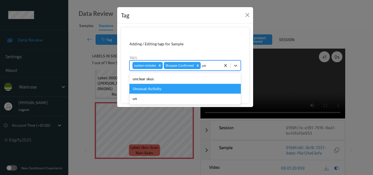
click at [173, 87] on div "Unusual-Activity" at bounding box center [185, 89] width 111 height 10
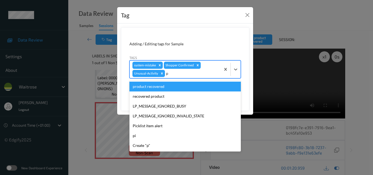
type input "pi"
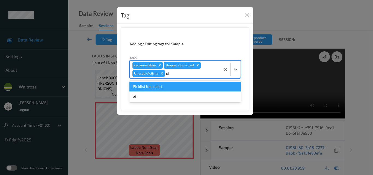
click at [173, 87] on div "Picklist item alert" at bounding box center [185, 87] width 111 height 10
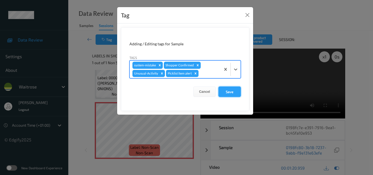
click at [228, 93] on button "Save" at bounding box center [230, 92] width 22 height 10
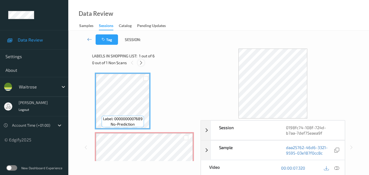
click at [140, 61] on icon at bounding box center [141, 62] width 5 height 5
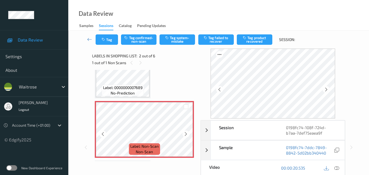
scroll to position [30, 0]
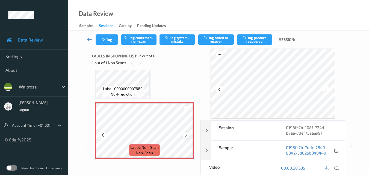
click at [186, 136] on icon at bounding box center [186, 135] width 5 height 5
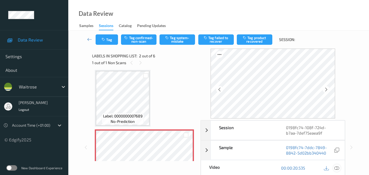
click at [339, 167] on icon at bounding box center [336, 168] width 5 height 5
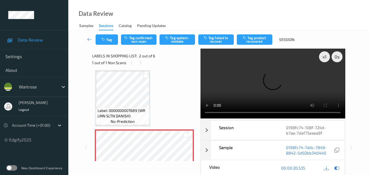
click at [248, 88] on video at bounding box center [273, 84] width 145 height 70
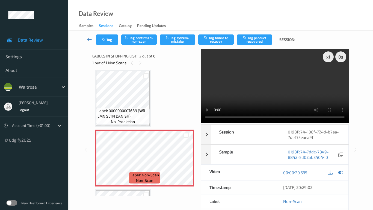
click at [201, 123] on video at bounding box center [275, 86] width 148 height 74
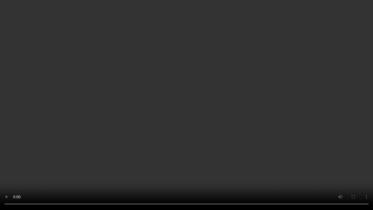
click at [0, 175] on video at bounding box center [186, 105] width 373 height 210
click at [120, 119] on video at bounding box center [186, 105] width 373 height 210
click at [299, 87] on video at bounding box center [186, 105] width 373 height 210
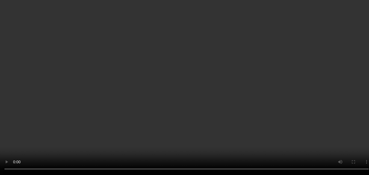
scroll to position [30, 0]
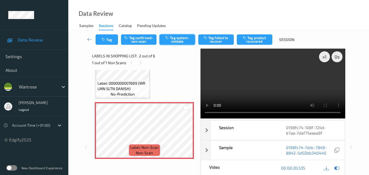
click at [173, 38] on button "Tag system-mistake" at bounding box center [178, 39] width 36 height 10
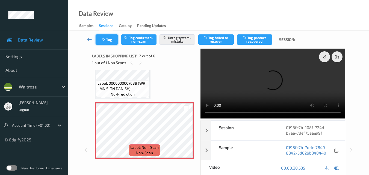
click at [107, 42] on button "Tag" at bounding box center [107, 39] width 22 height 10
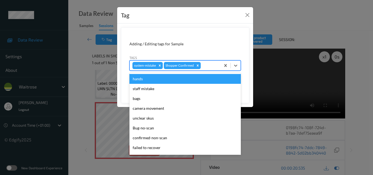
click at [214, 67] on div at bounding box center [210, 65] width 16 height 7
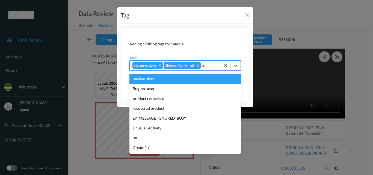
type input "un"
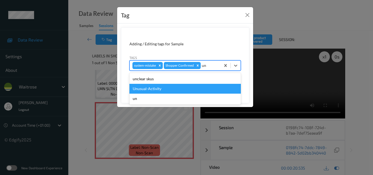
click at [152, 91] on div "Unusual-Activity" at bounding box center [185, 89] width 111 height 10
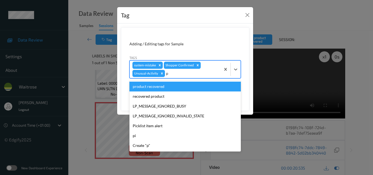
type input "pi"
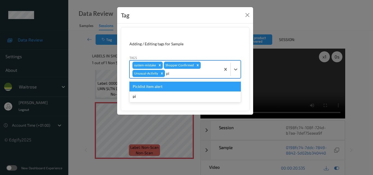
click at [160, 86] on div "Picklist item alert" at bounding box center [185, 87] width 111 height 10
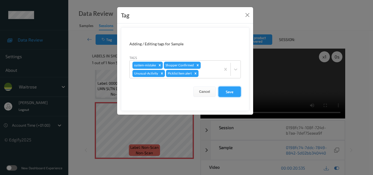
click at [233, 91] on button "Save" at bounding box center [230, 92] width 22 height 10
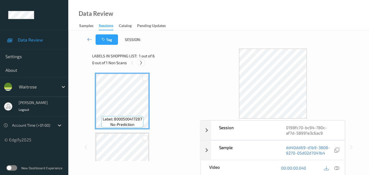
click at [142, 63] on icon at bounding box center [141, 62] width 5 height 5
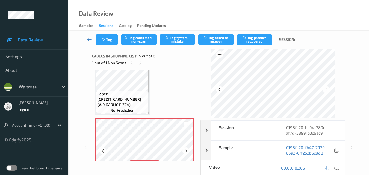
scroll to position [181, 0]
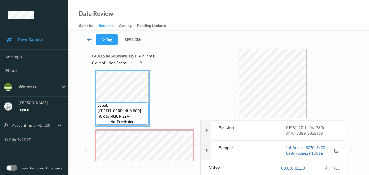
click at [338, 168] on icon at bounding box center [336, 168] width 5 height 5
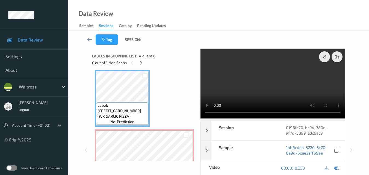
click at [246, 86] on video at bounding box center [273, 84] width 145 height 70
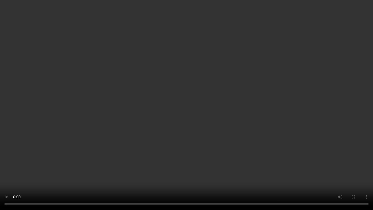
click at [312, 119] on video at bounding box center [186, 105] width 373 height 210
click at [238, 127] on video at bounding box center [186, 105] width 373 height 210
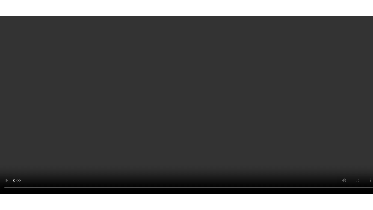
scroll to position [269, 0]
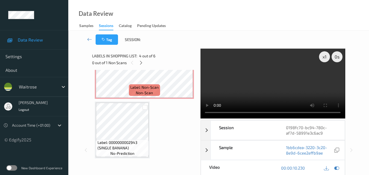
click at [258, 84] on video at bounding box center [273, 84] width 145 height 70
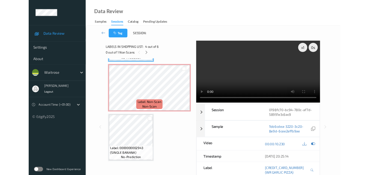
scroll to position [234, 0]
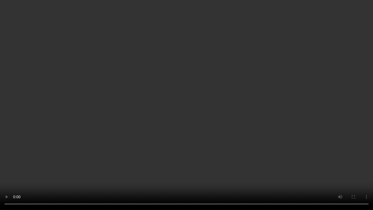
click at [272, 113] on video at bounding box center [186, 105] width 373 height 210
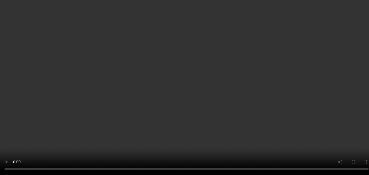
scroll to position [242, 0]
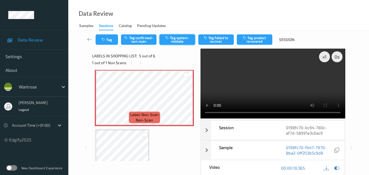
click at [178, 42] on button "Tag system-mistake" at bounding box center [178, 39] width 36 height 10
click at [105, 38] on icon "button" at bounding box center [104, 40] width 5 height 4
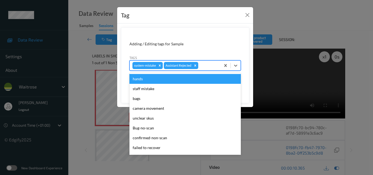
click at [209, 66] on div at bounding box center [208, 65] width 19 height 7
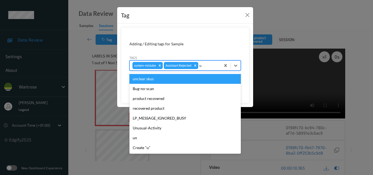
type input "un"
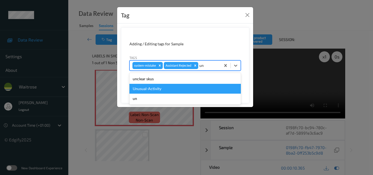
click at [180, 90] on div "Unusual-Activity" at bounding box center [185, 89] width 111 height 10
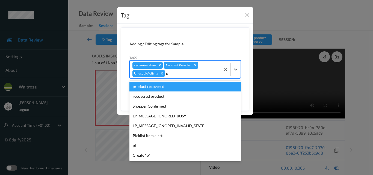
type input "pi"
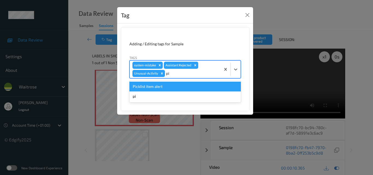
click at [170, 88] on div "Picklist item alert" at bounding box center [185, 87] width 111 height 10
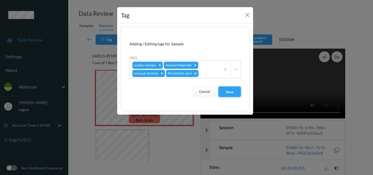
click at [228, 93] on button "Save" at bounding box center [230, 92] width 22 height 10
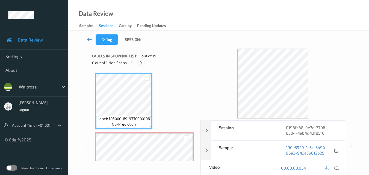
click at [142, 63] on icon at bounding box center [141, 62] width 5 height 5
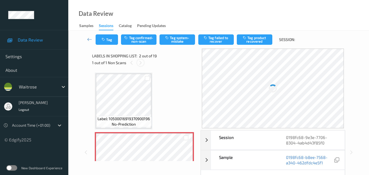
scroll to position [3, 0]
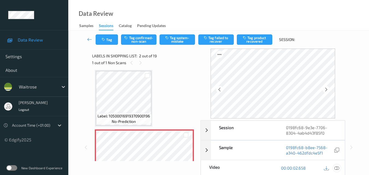
click at [338, 168] on icon at bounding box center [336, 168] width 5 height 5
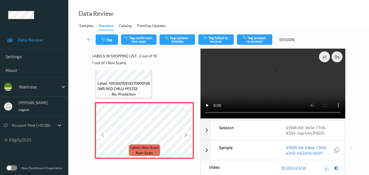
scroll to position [25, 0]
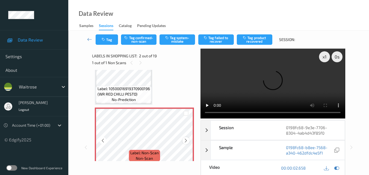
click at [185, 137] on div at bounding box center [186, 140] width 7 height 7
click at [186, 137] on div "Label: Non-Scan non-scan" at bounding box center [144, 136] width 99 height 57
click at [186, 139] on icon at bounding box center [186, 140] width 5 height 5
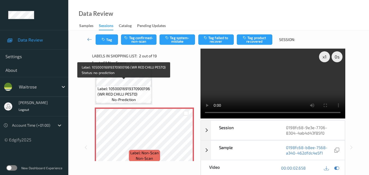
click at [132, 95] on span "Label: 10500016919370900196 (WR RED CHILLI PESTO)" at bounding box center [124, 91] width 53 height 11
click at [128, 97] on span "Label: 10500016919370900196 (WR RED CHILLI PESTO)" at bounding box center [124, 91] width 53 height 11
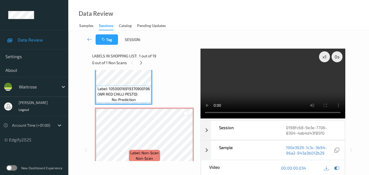
click at [247, 84] on video at bounding box center [273, 84] width 145 height 70
click at [247, 80] on video at bounding box center [273, 84] width 145 height 70
drag, startPoint x: 297, startPoint y: 88, endPoint x: 262, endPoint y: 97, distance: 36.6
click at [297, 89] on video at bounding box center [273, 84] width 145 height 70
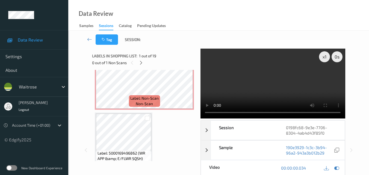
scroll to position [107, 0]
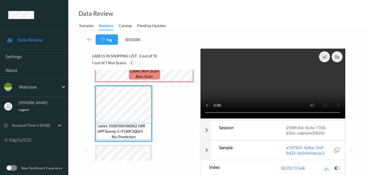
click at [278, 95] on video at bounding box center [273, 84] width 145 height 70
click at [199, 116] on div "x 1 0 s Session 0198fc68-9e3e-7706-8304-4ab4d43f85f0 Session ID 0198fc68-9e3e-7…" at bounding box center [218, 150] width 253 height 203
click at [259, 90] on video at bounding box center [273, 84] width 145 height 70
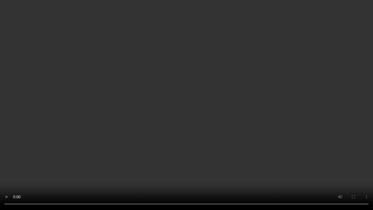
click at [327, 130] on video at bounding box center [186, 105] width 373 height 210
click at [296, 123] on video at bounding box center [186, 105] width 373 height 210
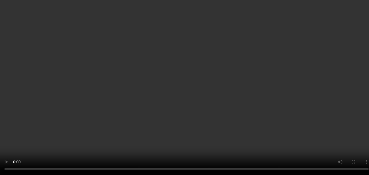
click at [277, 86] on video at bounding box center [184, 87] width 369 height 175
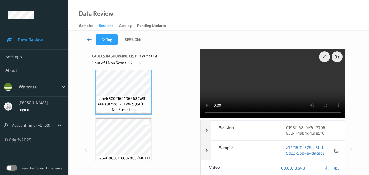
scroll to position [52, 0]
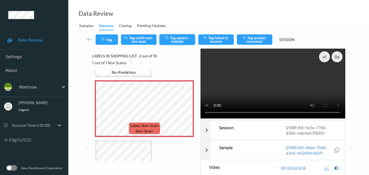
click at [177, 38] on button "Tag system-mistake" at bounding box center [178, 39] width 36 height 10
click at [109, 40] on button "Tag" at bounding box center [107, 39] width 22 height 10
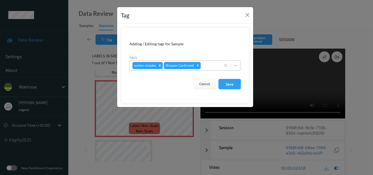
click at [209, 65] on div at bounding box center [210, 65] width 16 height 7
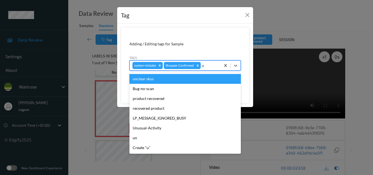
type input "un"
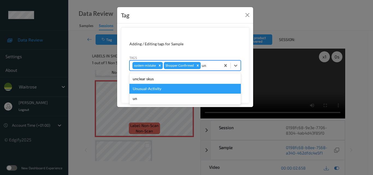
click at [157, 87] on div "Unusual-Activity" at bounding box center [185, 89] width 111 height 10
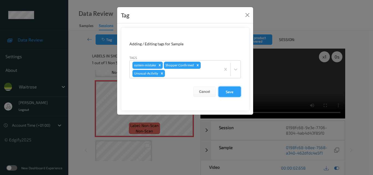
click at [231, 91] on button "Save" at bounding box center [230, 92] width 22 height 10
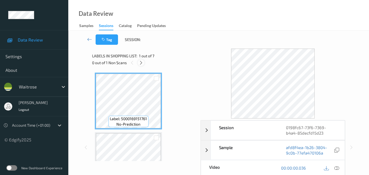
click at [141, 62] on icon at bounding box center [141, 62] width 5 height 5
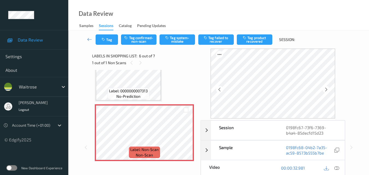
scroll to position [296, 0]
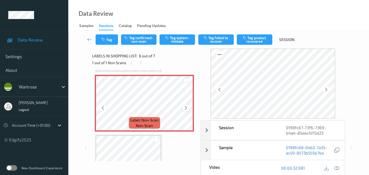
click at [186, 108] on icon at bounding box center [186, 107] width 5 height 5
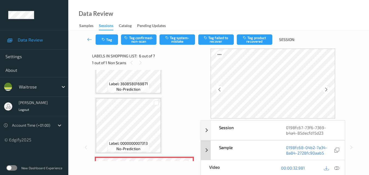
click at [337, 168] on icon at bounding box center [336, 168] width 5 height 5
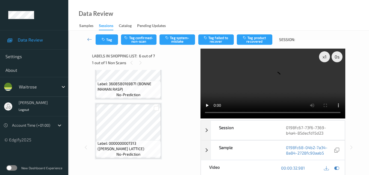
scroll to position [263, 0]
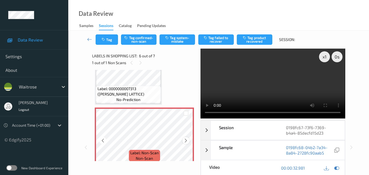
click at [187, 142] on icon at bounding box center [186, 140] width 5 height 5
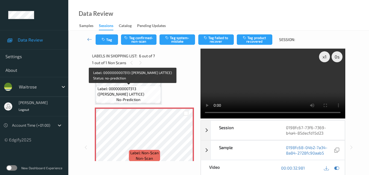
click at [144, 87] on span "Label: 0000000007313 (WR CHERRY LATTICE)" at bounding box center [129, 91] width 62 height 11
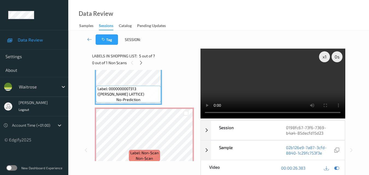
click at [293, 81] on video at bounding box center [273, 84] width 145 height 70
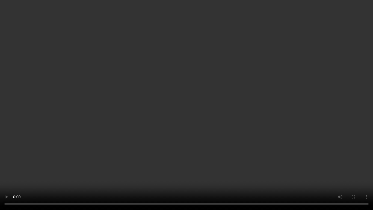
click at [253, 118] on video at bounding box center [186, 105] width 373 height 210
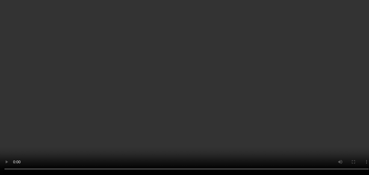
scroll to position [290, 0]
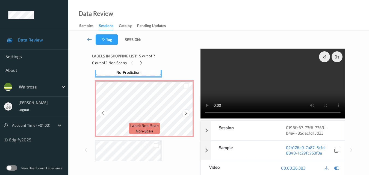
click at [185, 114] on icon at bounding box center [186, 113] width 5 height 5
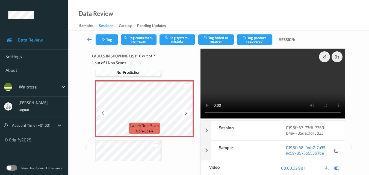
click at [185, 114] on icon at bounding box center [186, 113] width 5 height 5
click at [176, 41] on button "Tag system-mistake" at bounding box center [178, 39] width 36 height 10
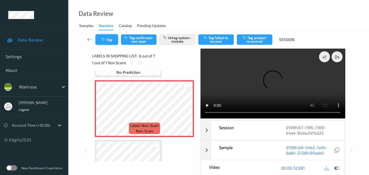
click at [111, 43] on button "Tag" at bounding box center [107, 39] width 22 height 10
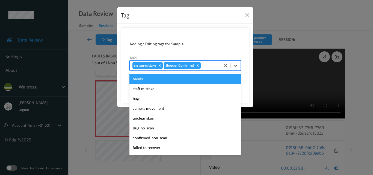
click at [211, 66] on div at bounding box center [210, 65] width 16 height 7
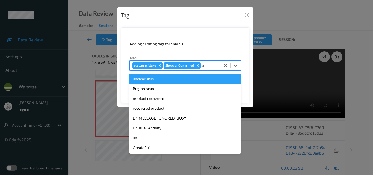
type input "un"
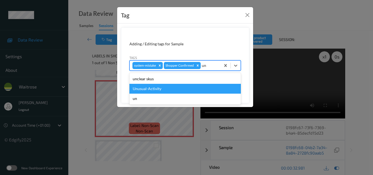
click at [166, 86] on div "Unusual-Activity" at bounding box center [185, 89] width 111 height 10
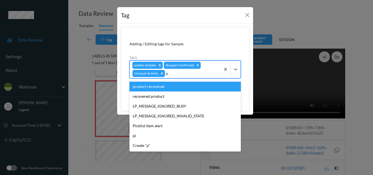
type input "pi"
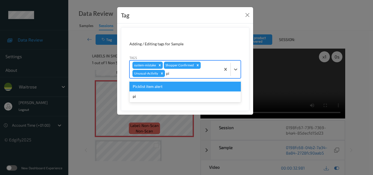
click at [164, 87] on div "Picklist item alert" at bounding box center [185, 87] width 111 height 10
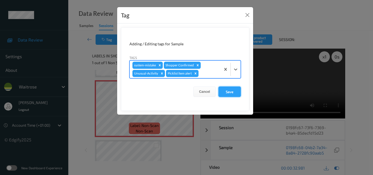
click at [236, 93] on button "Save" at bounding box center [230, 92] width 22 height 10
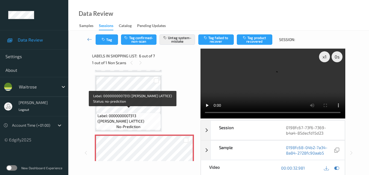
scroll to position [236, 0]
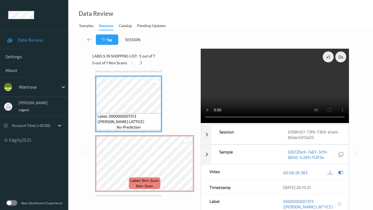
click at [235, 121] on video at bounding box center [275, 86] width 148 height 74
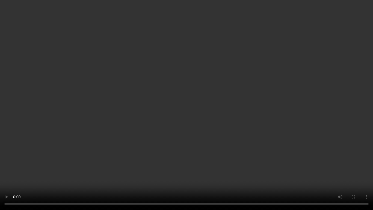
click at [199, 110] on video at bounding box center [186, 105] width 373 height 210
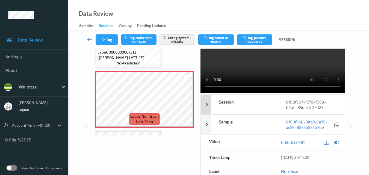
scroll to position [55, 0]
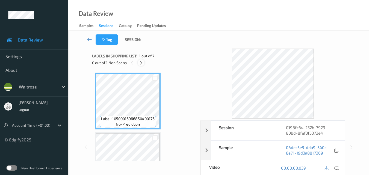
click at [140, 61] on icon at bounding box center [141, 62] width 5 height 5
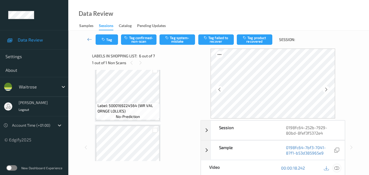
click at [338, 168] on icon at bounding box center [336, 168] width 5 height 5
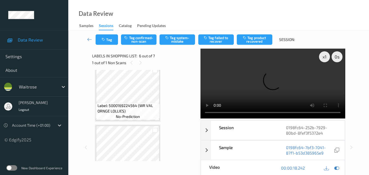
click at [260, 83] on video at bounding box center [273, 84] width 145 height 70
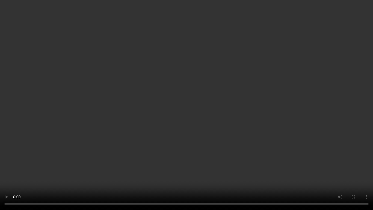
click at [261, 133] on video at bounding box center [186, 105] width 373 height 210
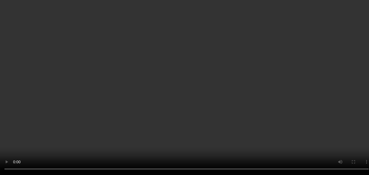
scroll to position [296, 0]
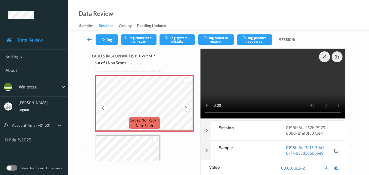
click at [185, 108] on icon at bounding box center [186, 107] width 5 height 5
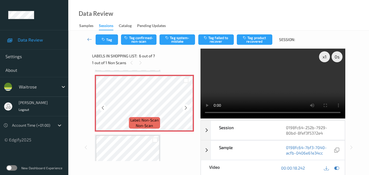
click at [185, 108] on icon at bounding box center [186, 107] width 5 height 5
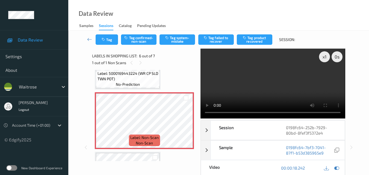
scroll to position [268, 0]
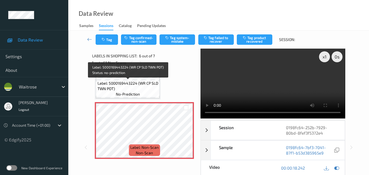
click at [142, 88] on span "Label: 5000169443224 (WR CP SLD TWN POT)" at bounding box center [128, 86] width 61 height 11
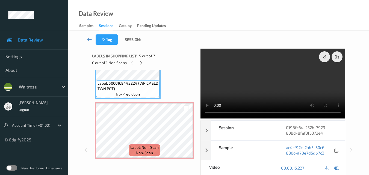
click at [278, 81] on video at bounding box center [273, 84] width 145 height 70
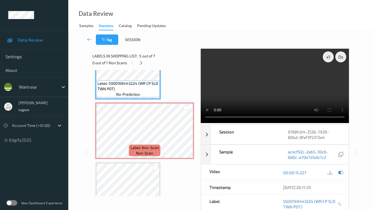
click at [278, 123] on video at bounding box center [275, 86] width 148 height 74
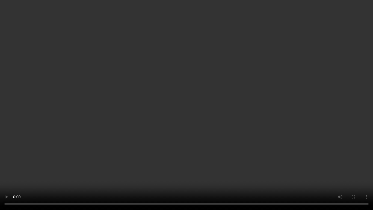
click at [278, 128] on video at bounding box center [186, 105] width 373 height 210
click at [259, 127] on video at bounding box center [186, 105] width 373 height 210
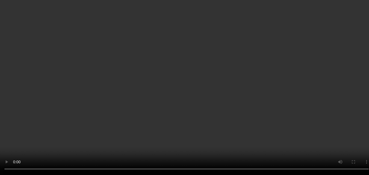
scroll to position [296, 0]
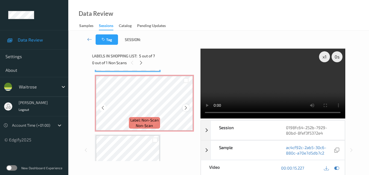
click at [186, 108] on icon at bounding box center [186, 107] width 5 height 5
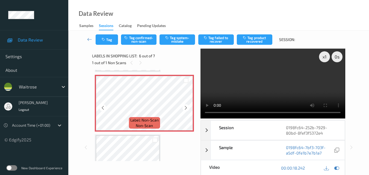
click at [186, 108] on icon at bounding box center [186, 107] width 5 height 5
click at [185, 108] on icon at bounding box center [186, 107] width 5 height 5
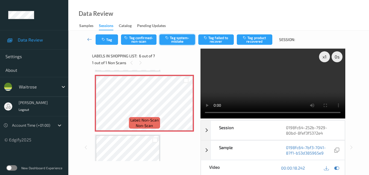
click at [178, 41] on button "Tag system-mistake" at bounding box center [178, 39] width 36 height 10
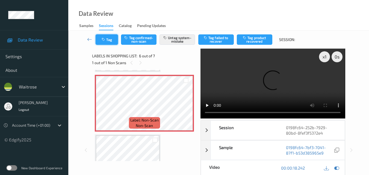
click at [110, 44] on button "Tag" at bounding box center [107, 39] width 22 height 10
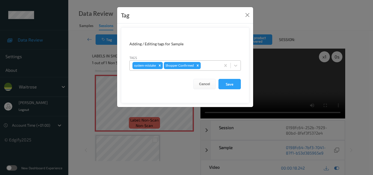
click at [210, 64] on div at bounding box center [210, 65] width 16 height 7
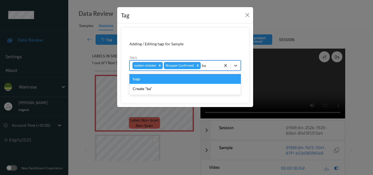
type input "bag"
click at [171, 80] on div "bags" at bounding box center [185, 79] width 111 height 10
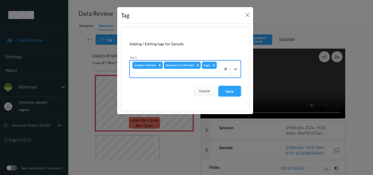
click at [227, 90] on button "Save" at bounding box center [230, 91] width 22 height 10
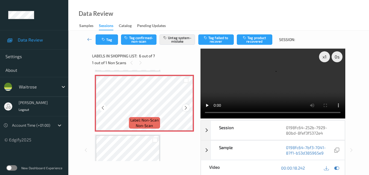
click at [186, 107] on icon at bounding box center [186, 107] width 5 height 5
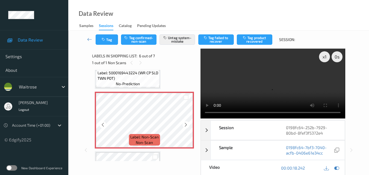
scroll to position [268, 0]
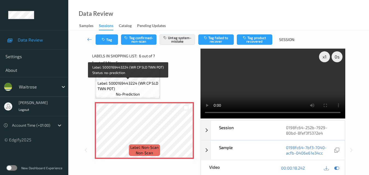
click at [146, 89] on span "Label: 5000169443224 (WR CP SLD TWN POT)" at bounding box center [128, 86] width 61 height 11
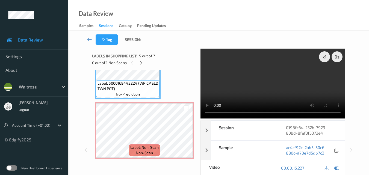
click at [277, 80] on video at bounding box center [273, 84] width 145 height 70
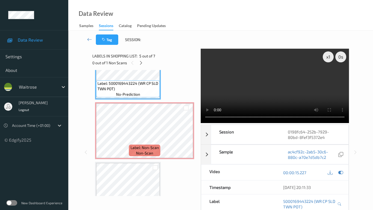
click at [272, 106] on video at bounding box center [275, 86] width 148 height 74
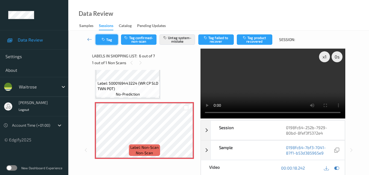
click at [113, 40] on button "Tag" at bounding box center [107, 39] width 22 height 10
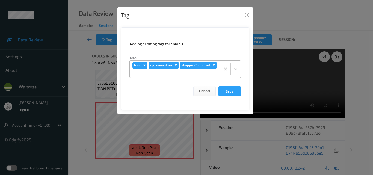
click at [144, 65] on icon "Remove bags" at bounding box center [145, 65] width 2 height 2
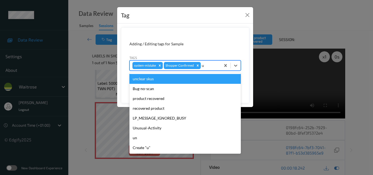
type input "un"
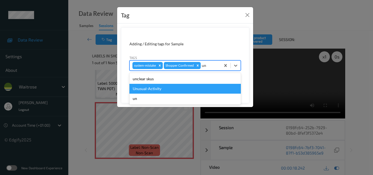
click at [169, 90] on div "Unusual-Activity" at bounding box center [185, 89] width 111 height 10
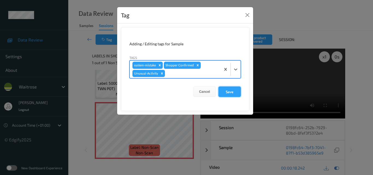
click at [230, 88] on button "Save" at bounding box center [230, 92] width 22 height 10
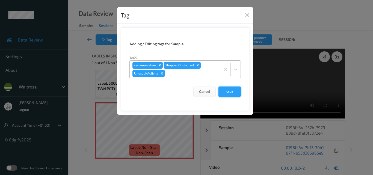
click at [231, 94] on button "Save" at bounding box center [230, 92] width 22 height 10
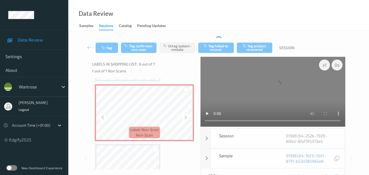
scroll to position [296, 0]
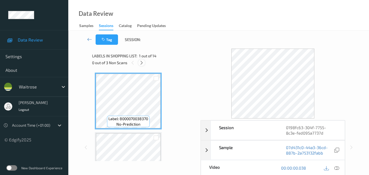
click at [142, 63] on icon at bounding box center [141, 62] width 5 height 5
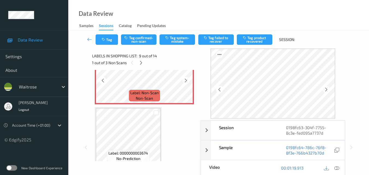
scroll to position [474, 0]
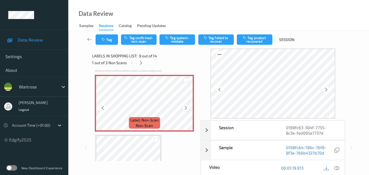
click at [184, 107] on icon at bounding box center [186, 107] width 5 height 5
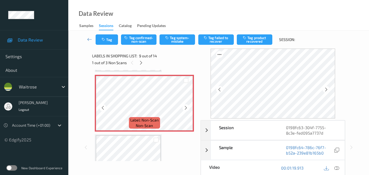
click at [184, 107] on icon at bounding box center [186, 107] width 5 height 5
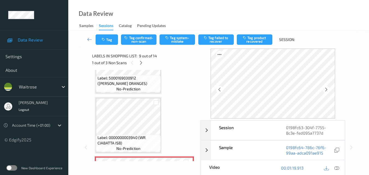
scroll to position [392, 0]
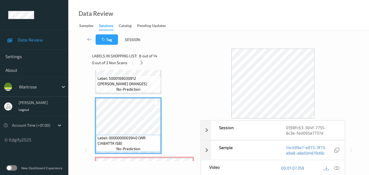
click at [338, 168] on icon at bounding box center [336, 168] width 5 height 5
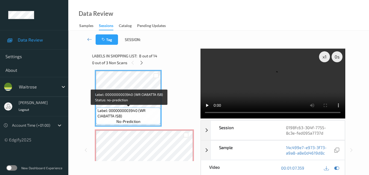
scroll to position [474, 0]
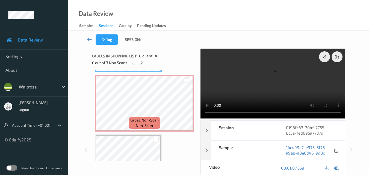
click at [253, 85] on video at bounding box center [273, 84] width 145 height 70
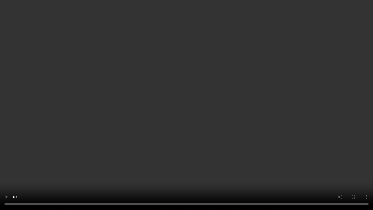
click at [310, 129] on video at bounding box center [186, 105] width 373 height 210
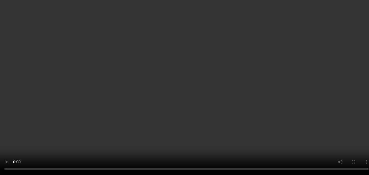
scroll to position [365, 0]
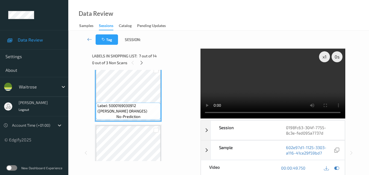
click at [259, 75] on video at bounding box center [273, 84] width 145 height 70
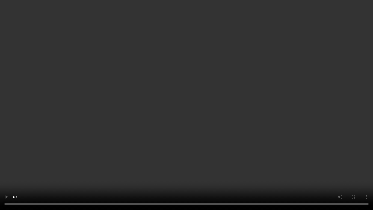
click at [258, 93] on video at bounding box center [186, 105] width 373 height 210
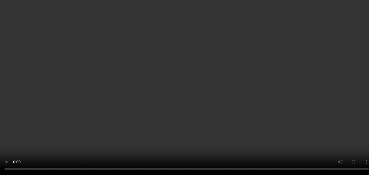
scroll to position [474, 0]
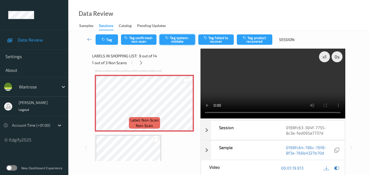
click at [175, 42] on button "Tag system-mistake" at bounding box center [178, 39] width 36 height 10
click at [107, 44] on button "Tag" at bounding box center [107, 39] width 22 height 10
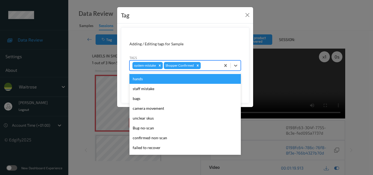
click at [209, 63] on div at bounding box center [210, 65] width 16 height 7
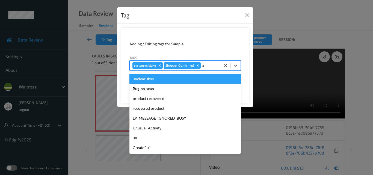
type input "un"
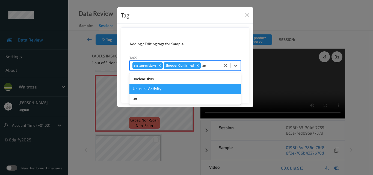
click at [184, 87] on div "Unusual-Activity" at bounding box center [185, 89] width 111 height 10
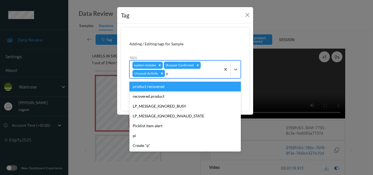
type input "pi"
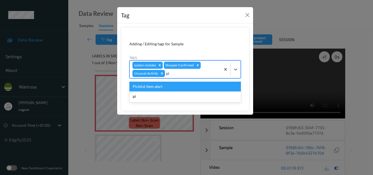
click at [160, 89] on div "Picklist item alert" at bounding box center [185, 87] width 111 height 10
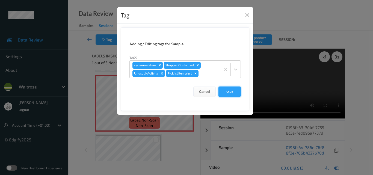
click at [228, 93] on button "Save" at bounding box center [230, 92] width 22 height 10
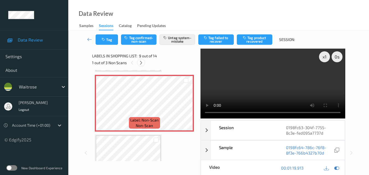
click at [143, 62] on icon at bounding box center [141, 62] width 5 height 5
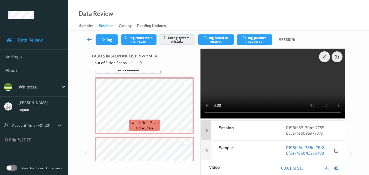
scroll to position [713, 0]
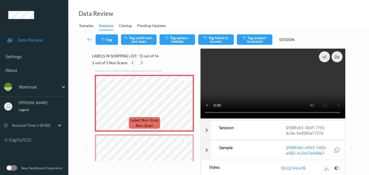
click at [273, 83] on video at bounding box center [273, 84] width 145 height 70
click at [285, 81] on video at bounding box center [273, 84] width 145 height 70
click at [279, 93] on video at bounding box center [273, 84] width 145 height 70
click at [280, 87] on video at bounding box center [273, 84] width 145 height 70
click at [180, 40] on button "Tag system-mistake" at bounding box center [178, 39] width 36 height 10
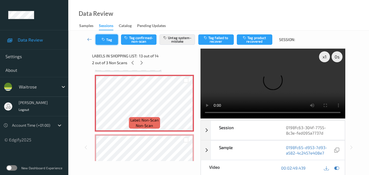
click at [110, 38] on button "Tag" at bounding box center [107, 39] width 22 height 10
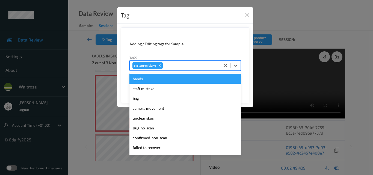
click at [178, 66] on div at bounding box center [191, 65] width 54 height 7
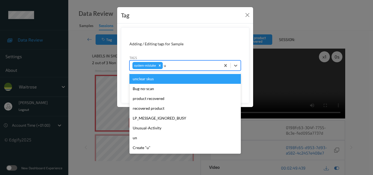
type input "un"
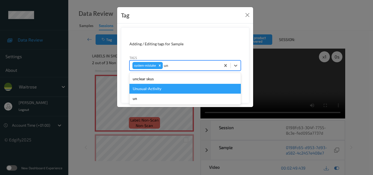
click at [158, 89] on div "Unusual-Activity" at bounding box center [185, 89] width 111 height 10
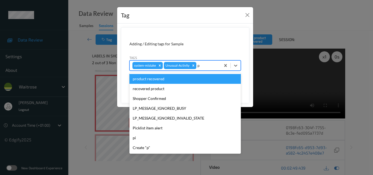
type input "pi"
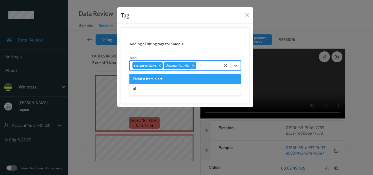
click at [163, 81] on div "Picklist item alert" at bounding box center [185, 79] width 111 height 10
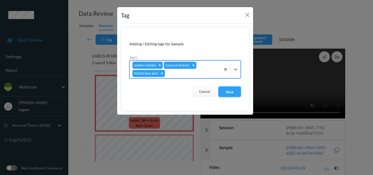
click at [228, 92] on button "Save" at bounding box center [230, 92] width 22 height 10
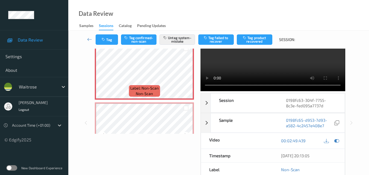
scroll to position [745, 0]
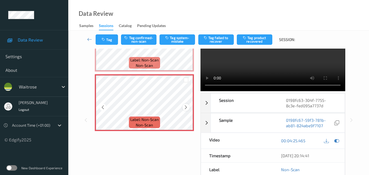
click at [184, 107] on icon at bounding box center [186, 107] width 5 height 5
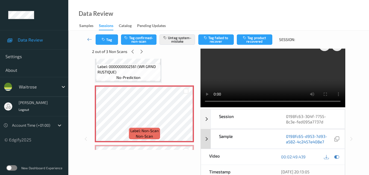
scroll to position [0, 0]
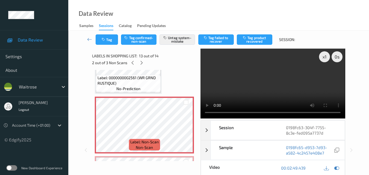
click at [243, 70] on video at bounding box center [273, 84] width 145 height 70
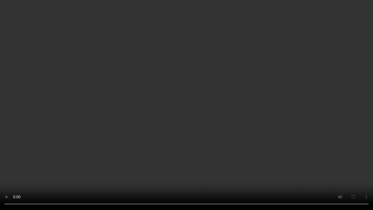
click at [269, 96] on video at bounding box center [186, 105] width 373 height 210
click at [277, 131] on video at bounding box center [186, 105] width 373 height 210
click at [293, 120] on video at bounding box center [186, 105] width 373 height 210
click at [243, 104] on video at bounding box center [186, 105] width 373 height 210
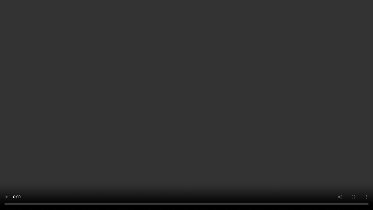
click at [235, 141] on video at bounding box center [186, 105] width 373 height 210
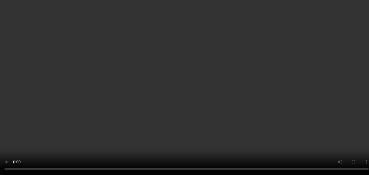
scroll to position [663, 0]
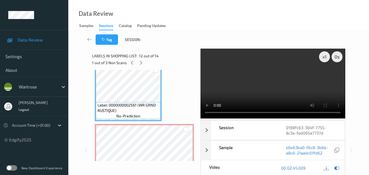
click at [276, 80] on video at bounding box center [273, 84] width 145 height 70
click at [325, 57] on div "x 1" at bounding box center [324, 56] width 11 height 11
click at [271, 84] on video at bounding box center [273, 84] width 145 height 70
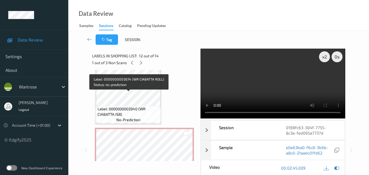
scroll to position [390, 0]
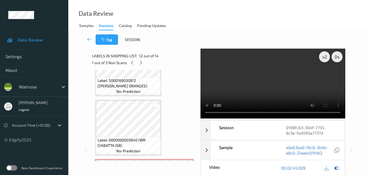
click at [297, 79] on video at bounding box center [273, 84] width 145 height 70
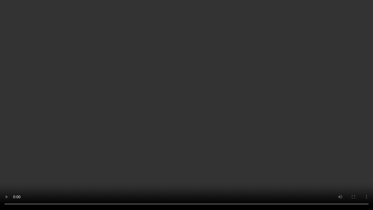
click at [226, 140] on video at bounding box center [186, 105] width 373 height 210
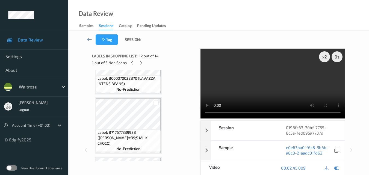
scroll to position [0, 0]
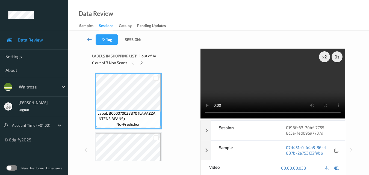
click at [295, 89] on video at bounding box center [273, 84] width 145 height 70
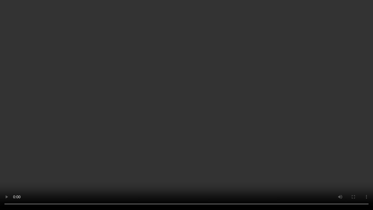
click at [234, 128] on video at bounding box center [186, 105] width 373 height 210
click at [272, 113] on video at bounding box center [186, 105] width 373 height 210
click at [189, 120] on video at bounding box center [186, 105] width 373 height 210
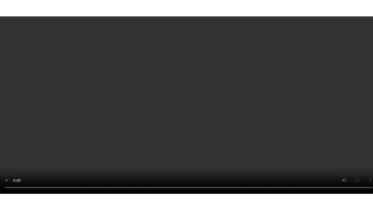
scroll to position [745, 0]
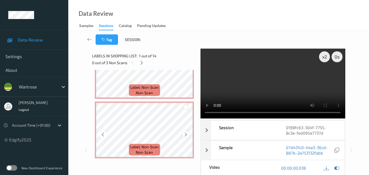
click at [185, 136] on icon at bounding box center [186, 134] width 5 height 5
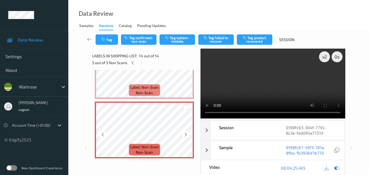
click at [185, 136] on icon at bounding box center [186, 134] width 5 height 5
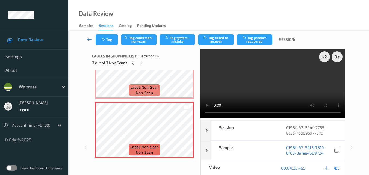
click at [249, 85] on video at bounding box center [273, 84] width 145 height 70
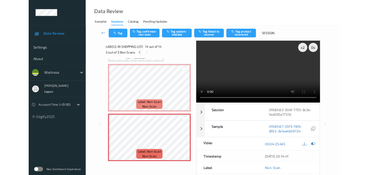
scroll to position [711, 0]
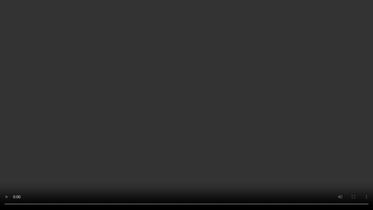
click at [200, 142] on video at bounding box center [186, 105] width 373 height 210
click at [162, 144] on video at bounding box center [186, 105] width 373 height 210
click at [202, 139] on video at bounding box center [186, 105] width 373 height 210
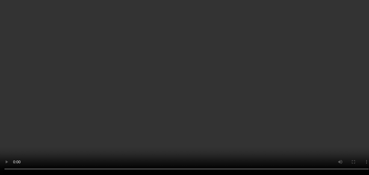
scroll to position [0, 0]
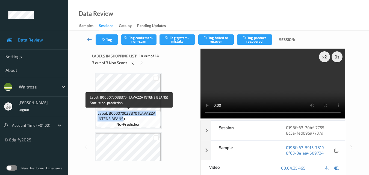
drag, startPoint x: 123, startPoint y: 119, endPoint x: 97, endPoint y: 114, distance: 26.7
click at [97, 114] on div "Label: 8000070038370 (LAVAZZA INTENS BEANS) no-prediction" at bounding box center [128, 118] width 65 height 17
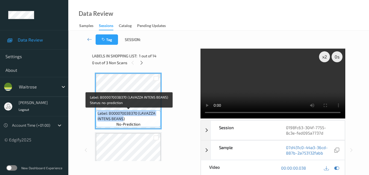
copy span "Label: 8000070038370 (LAVAZZA INTENS BEANS"
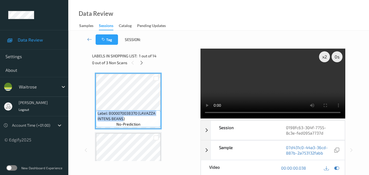
click at [255, 71] on video at bounding box center [273, 84] width 145 height 70
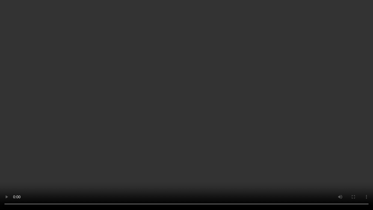
click at [171, 122] on video at bounding box center [186, 105] width 373 height 210
click at [142, 113] on video at bounding box center [186, 105] width 373 height 210
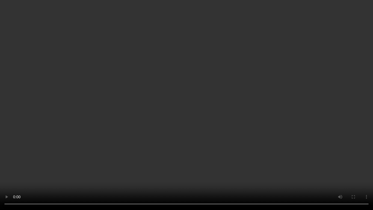
click at [142, 113] on video at bounding box center [186, 105] width 373 height 210
click at [182, 153] on video at bounding box center [186, 105] width 373 height 210
click at [162, 127] on video at bounding box center [186, 105] width 373 height 210
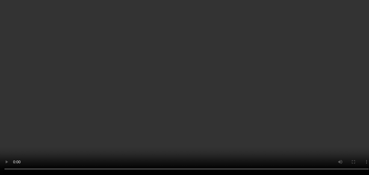
scroll to position [745, 0]
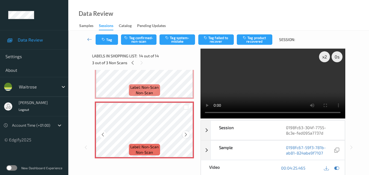
click at [186, 135] on icon at bounding box center [186, 134] width 5 height 5
click at [185, 42] on button "Tag system-mistake" at bounding box center [178, 39] width 36 height 10
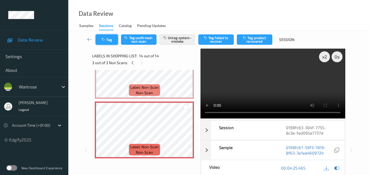
click at [103, 43] on button "Tag" at bounding box center [107, 39] width 22 height 10
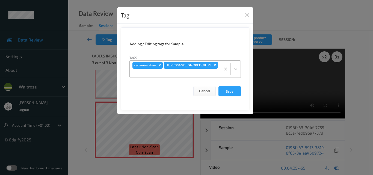
click at [199, 73] on div at bounding box center [176, 73] width 86 height 7
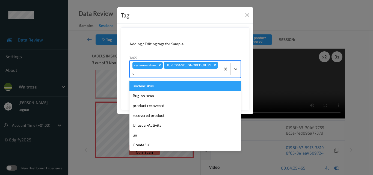
type input "un"
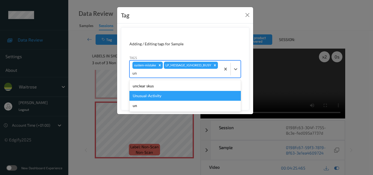
click at [180, 96] on div "Unusual-Activity" at bounding box center [185, 96] width 111 height 10
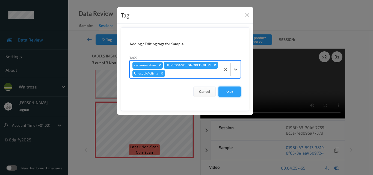
click at [234, 97] on button "Save" at bounding box center [230, 92] width 22 height 10
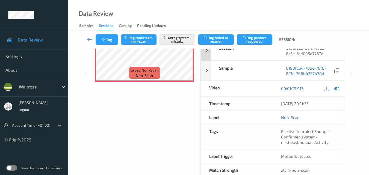
scroll to position [82, 0]
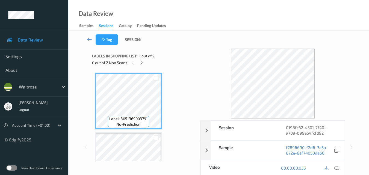
click at [233, 3] on div "Data Review Samples Sessions Catalog Pending Updates" at bounding box center [218, 15] width 301 height 31
click at [142, 64] on icon at bounding box center [141, 62] width 5 height 5
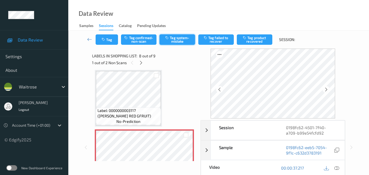
click at [178, 41] on button "Tag system-mistake" at bounding box center [178, 39] width 36 height 10
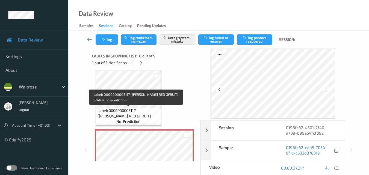
click at [133, 116] on span "Label: 0000000003117 ([PERSON_NAME] RED GFRUIT)" at bounding box center [129, 113] width 62 height 11
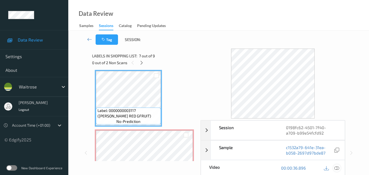
click at [338, 169] on icon at bounding box center [336, 168] width 5 height 5
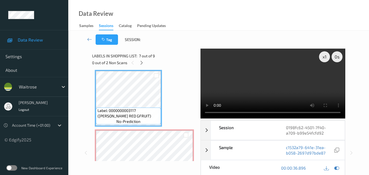
click at [258, 88] on video at bounding box center [273, 84] width 145 height 70
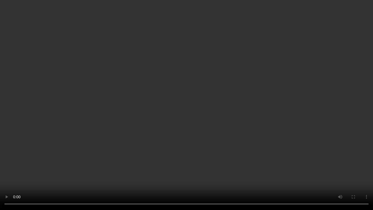
click at [195, 130] on video at bounding box center [186, 105] width 373 height 210
click at [201, 129] on video at bounding box center [186, 105] width 373 height 210
click at [187, 128] on video at bounding box center [186, 105] width 373 height 210
click at [228, 108] on video at bounding box center [186, 105] width 373 height 210
click at [157, 112] on video at bounding box center [186, 105] width 373 height 210
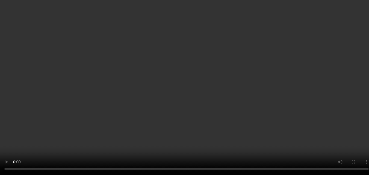
scroll to position [448, 0]
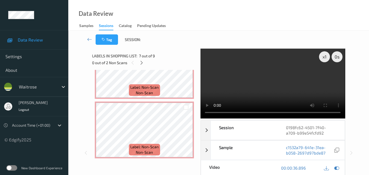
click at [271, 81] on video at bounding box center [273, 84] width 145 height 70
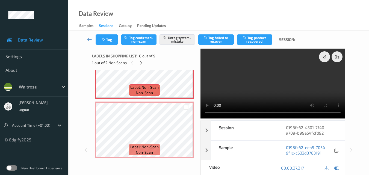
click at [252, 81] on video at bounding box center [273, 84] width 145 height 70
click at [110, 40] on button "Tag" at bounding box center [107, 39] width 22 height 10
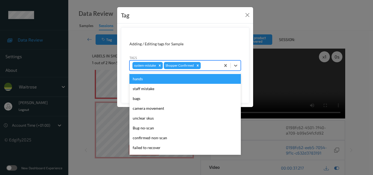
click at [207, 66] on div at bounding box center [210, 65] width 16 height 7
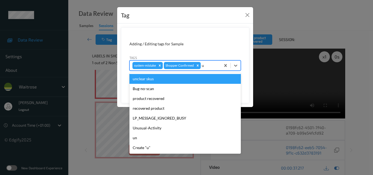
type input "un"
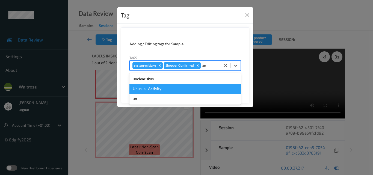
click at [161, 89] on div "Unusual-Activity" at bounding box center [185, 89] width 111 height 10
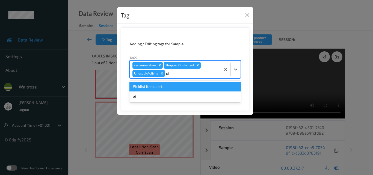
type input "pic"
click at [170, 88] on div "Picklist item alert" at bounding box center [185, 87] width 111 height 10
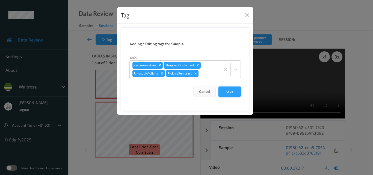
click at [233, 90] on button "Save" at bounding box center [230, 92] width 22 height 10
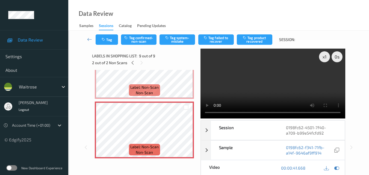
click at [322, 87] on video at bounding box center [273, 84] width 145 height 70
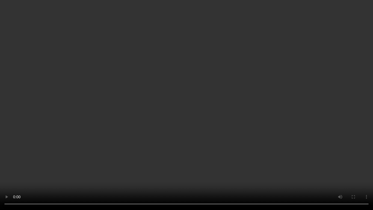
click at [300, 119] on video at bounding box center [186, 105] width 373 height 210
click at [281, 111] on video at bounding box center [186, 105] width 373 height 210
click at [199, 152] on video at bounding box center [186, 105] width 373 height 210
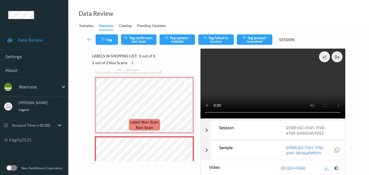
click at [283, 91] on video at bounding box center [273, 84] width 145 height 70
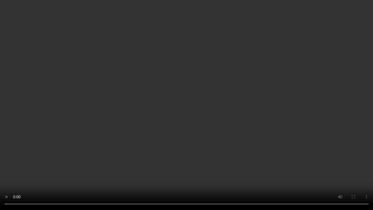
click at [245, 137] on video at bounding box center [186, 105] width 373 height 210
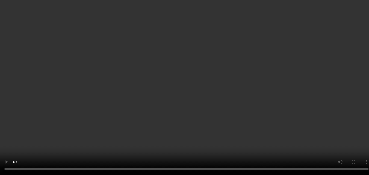
scroll to position [448, 0]
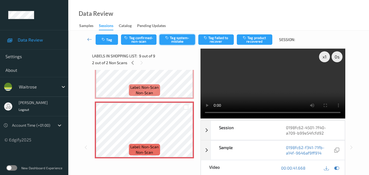
click at [177, 42] on button "Tag system-mistake" at bounding box center [178, 39] width 36 height 10
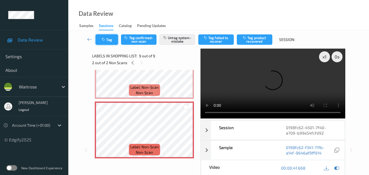
click at [109, 41] on button "Tag" at bounding box center [107, 39] width 22 height 10
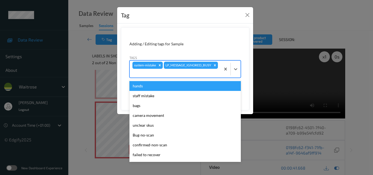
click at [204, 72] on div at bounding box center [176, 73] width 86 height 7
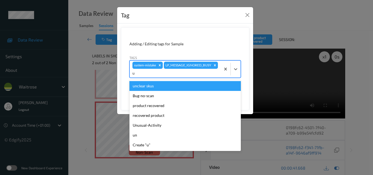
type input "un"
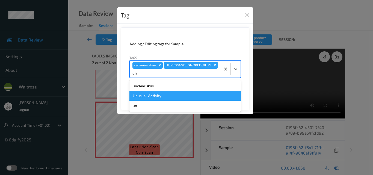
click at [182, 97] on div "Unusual-Activity" at bounding box center [185, 96] width 111 height 10
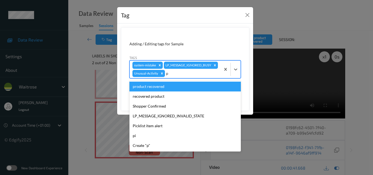
type input "pi"
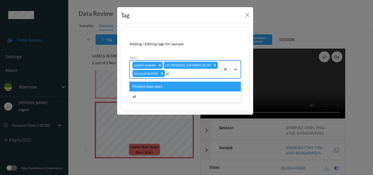
click at [182, 92] on div "Picklist item alert" at bounding box center [185, 87] width 111 height 10
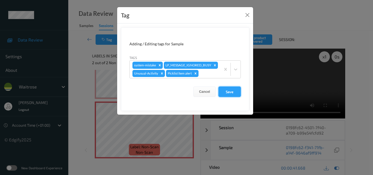
click at [230, 97] on button "Save" at bounding box center [230, 92] width 22 height 10
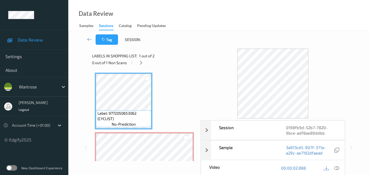
click at [199, 10] on div "Data Review Samples Sessions Catalog Pending Updates" at bounding box center [218, 15] width 301 height 31
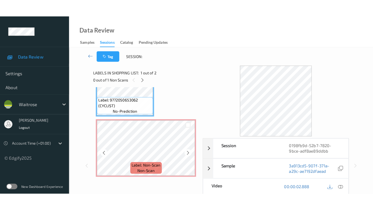
scroll to position [3, 0]
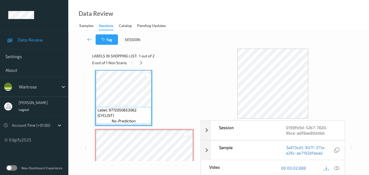
click at [337, 167] on icon at bounding box center [336, 168] width 5 height 5
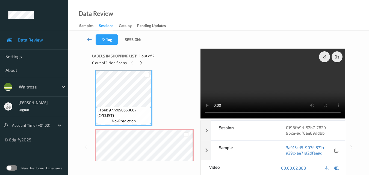
click at [270, 77] on video at bounding box center [273, 84] width 145 height 70
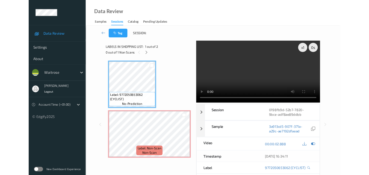
scroll to position [0, 0]
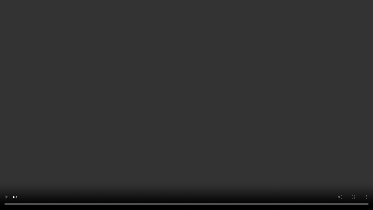
click at [324, 127] on video at bounding box center [186, 105] width 373 height 210
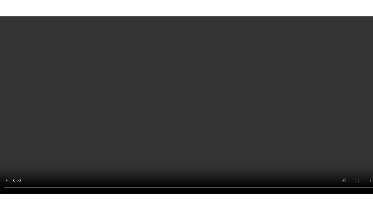
scroll to position [31, 0]
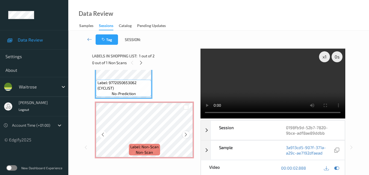
click at [186, 135] on icon at bounding box center [186, 134] width 5 height 5
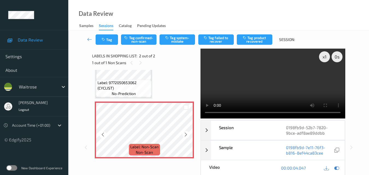
click at [186, 135] on icon at bounding box center [186, 134] width 5 height 5
click at [257, 81] on video at bounding box center [273, 84] width 145 height 70
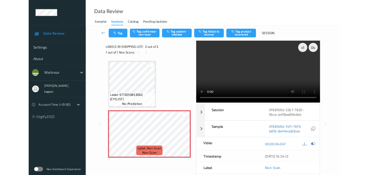
scroll to position [0, 0]
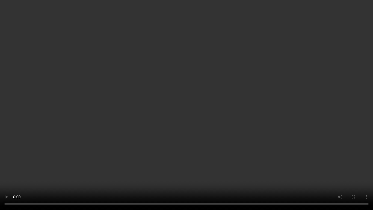
click at [298, 111] on video at bounding box center [186, 105] width 373 height 210
click at [232, 120] on video at bounding box center [186, 105] width 373 height 210
click at [270, 125] on video at bounding box center [186, 105] width 373 height 210
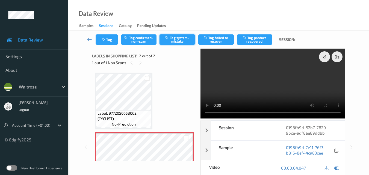
click at [181, 41] on button "Tag system-mistake" at bounding box center [178, 39] width 36 height 10
click at [110, 42] on button "Tag" at bounding box center [107, 39] width 22 height 10
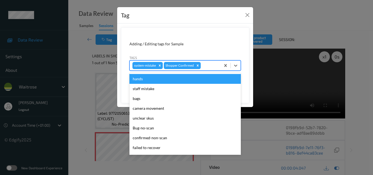
click at [211, 67] on div at bounding box center [210, 65] width 16 height 7
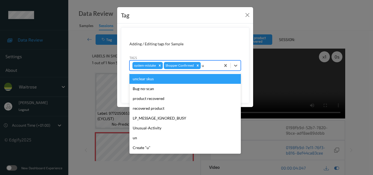
type input "un"
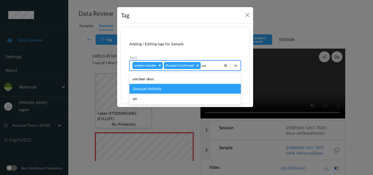
click at [183, 91] on div "Unusual-Activity" at bounding box center [185, 89] width 111 height 10
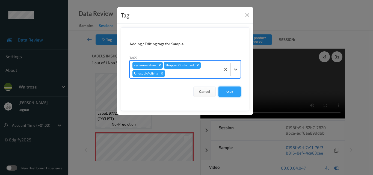
click at [235, 93] on button "Save" at bounding box center [230, 92] width 22 height 10
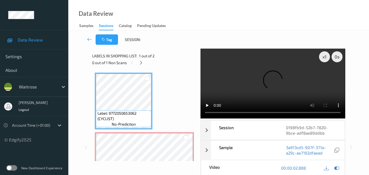
click at [262, 86] on video at bounding box center [273, 84] width 145 height 70
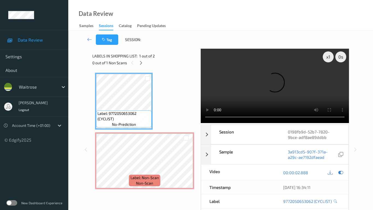
click at [246, 114] on video at bounding box center [275, 86] width 148 height 74
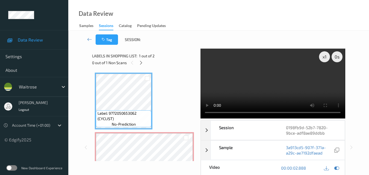
click at [259, 87] on video at bounding box center [273, 84] width 145 height 70
click at [288, 83] on video at bounding box center [273, 84] width 145 height 70
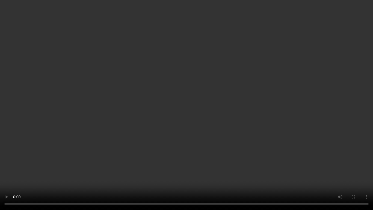
click at [317, 149] on video at bounding box center [186, 105] width 373 height 210
click at [318, 142] on video at bounding box center [186, 105] width 373 height 210
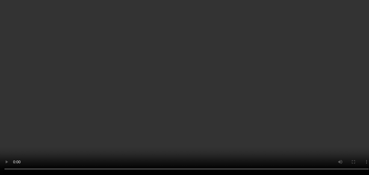
scroll to position [82, 0]
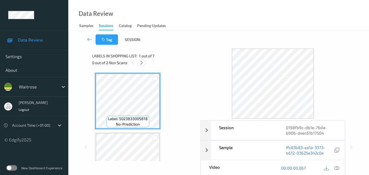
click at [142, 64] on icon at bounding box center [141, 62] width 5 height 5
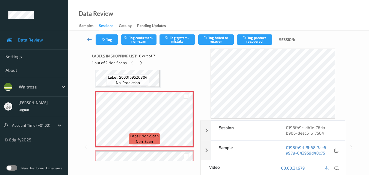
scroll to position [268, 0]
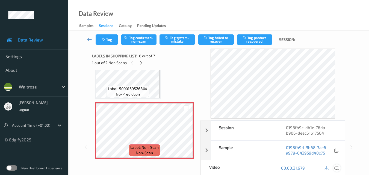
click at [338, 167] on icon at bounding box center [336, 168] width 5 height 5
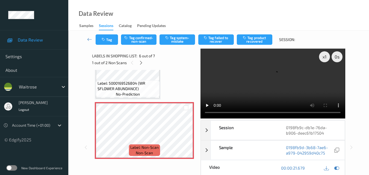
scroll to position [263, 0]
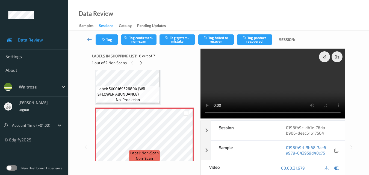
click at [262, 77] on video at bounding box center [273, 84] width 145 height 70
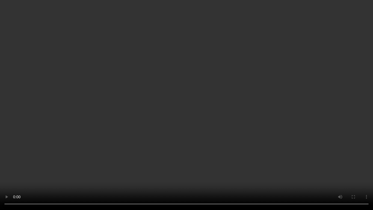
click at [258, 117] on video at bounding box center [186, 105] width 373 height 210
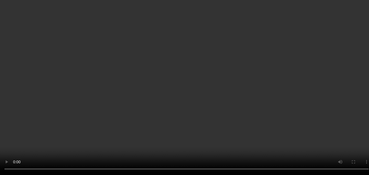
scroll to position [290, 0]
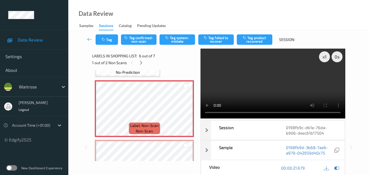
click at [273, 80] on video at bounding box center [273, 84] width 145 height 70
click at [260, 87] on video at bounding box center [273, 84] width 145 height 70
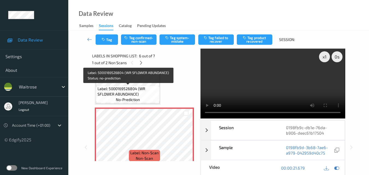
click at [141, 90] on span "Label: 5000169526804 (WR SFLOWER ABUNDANCE)" at bounding box center [128, 91] width 61 height 11
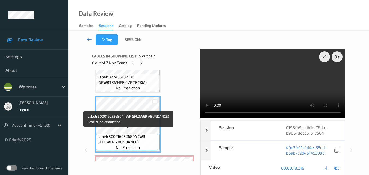
scroll to position [208, 0]
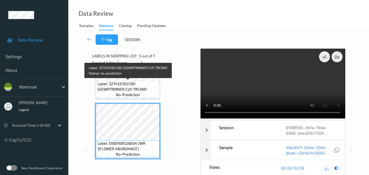
click at [138, 89] on span "Label: 3274551821361 (GEWRTRMNER CVE TRCKM)" at bounding box center [128, 86] width 61 height 11
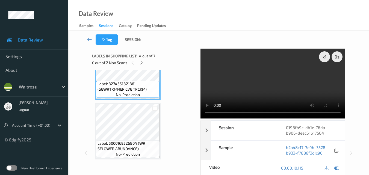
click at [262, 86] on video at bounding box center [273, 84] width 145 height 70
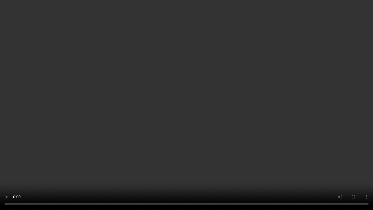
click at [326, 130] on video at bounding box center [186, 105] width 373 height 210
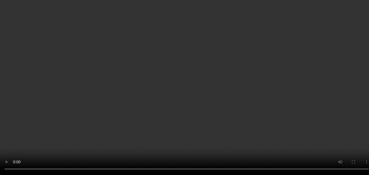
scroll to position [236, 0]
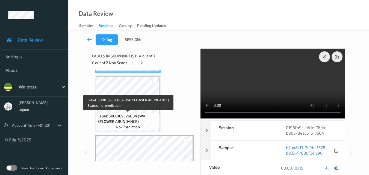
click at [136, 121] on span "Label: 5000169526804 (WR SFLOWER ABUNDANCE)" at bounding box center [128, 118] width 61 height 11
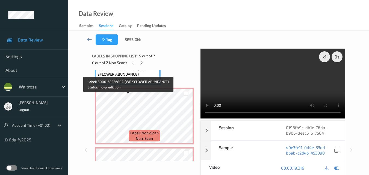
scroll to position [290, 0]
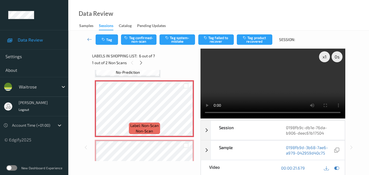
click at [283, 72] on video at bounding box center [273, 84] width 145 height 70
click at [270, 80] on video at bounding box center [273, 84] width 145 height 70
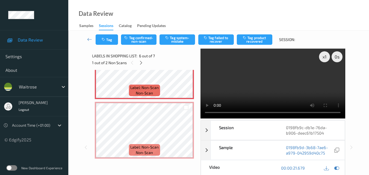
scroll to position [328, 0]
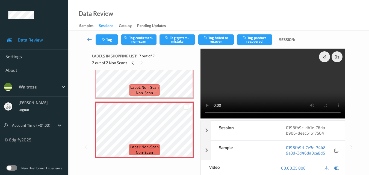
click at [289, 79] on video at bounding box center [273, 84] width 145 height 70
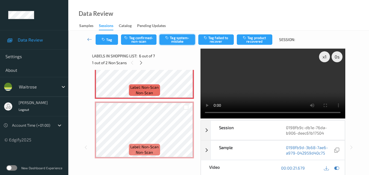
click at [184, 39] on button "Tag system-mistake" at bounding box center [178, 39] width 36 height 10
click at [109, 40] on button "Tag" at bounding box center [107, 39] width 22 height 10
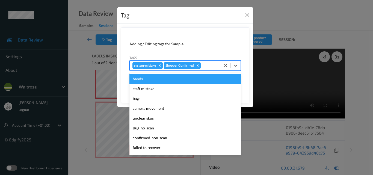
click at [208, 65] on div at bounding box center [210, 65] width 16 height 7
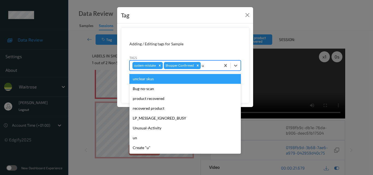
type input "un"
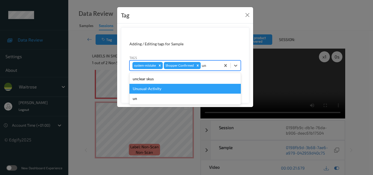
click at [168, 91] on div "Unusual-Activity" at bounding box center [185, 89] width 111 height 10
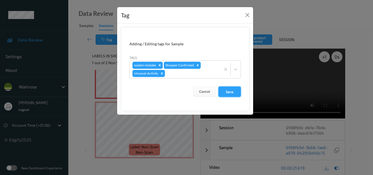
click at [230, 92] on button "Save" at bounding box center [230, 92] width 22 height 10
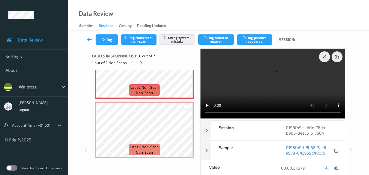
scroll to position [274, 0]
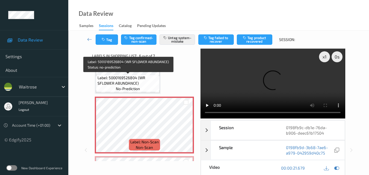
click at [143, 79] on span "Label: 5000169526804 (WR SFLOWER ABUNDANCE)" at bounding box center [128, 80] width 61 height 11
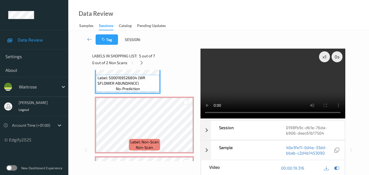
click at [268, 72] on video at bounding box center [273, 84] width 145 height 70
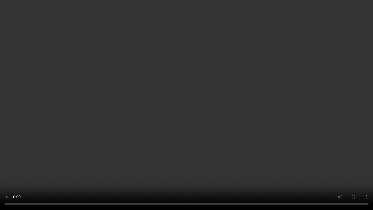
click at [226, 125] on video at bounding box center [186, 105] width 373 height 210
click at [258, 130] on video at bounding box center [186, 105] width 373 height 210
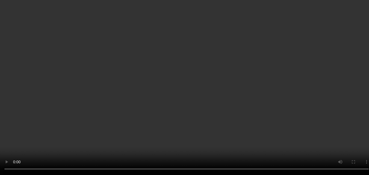
scroll to position [328, 0]
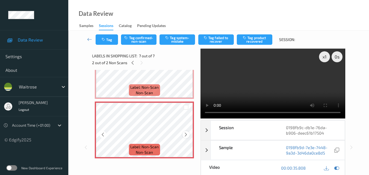
click at [183, 135] on div at bounding box center [186, 134] width 7 height 7
click at [177, 39] on button "Tag system-mistake" at bounding box center [178, 39] width 36 height 10
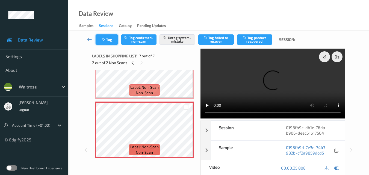
click at [107, 38] on button "Tag" at bounding box center [107, 39] width 22 height 10
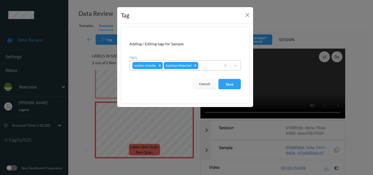
click at [210, 66] on div at bounding box center [208, 65] width 19 height 7
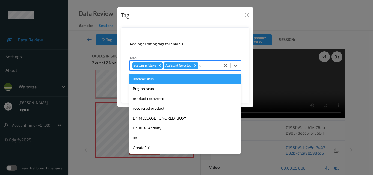
type input "un"
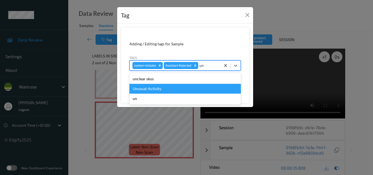
click at [175, 87] on div "Unusual-Activity" at bounding box center [185, 89] width 111 height 10
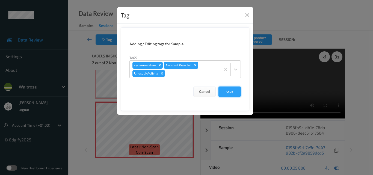
click at [229, 96] on button "Save" at bounding box center [230, 92] width 22 height 10
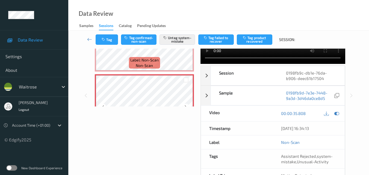
scroll to position [274, 0]
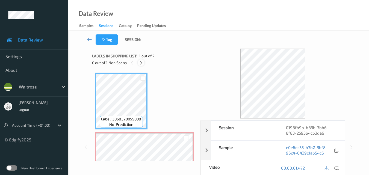
click at [143, 63] on icon at bounding box center [141, 62] width 5 height 5
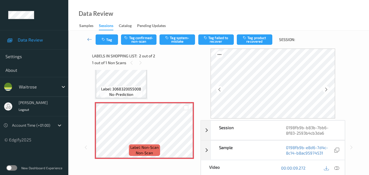
scroll to position [31, 0]
click at [187, 134] on icon at bounding box center [186, 134] width 5 height 5
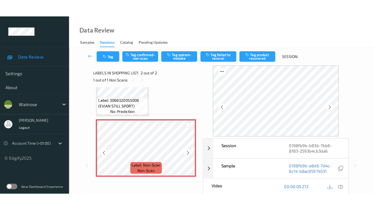
scroll to position [25, 0]
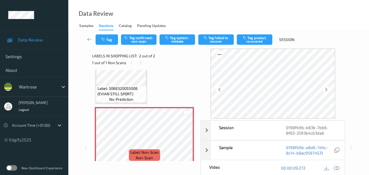
click at [336, 167] on icon at bounding box center [336, 168] width 5 height 5
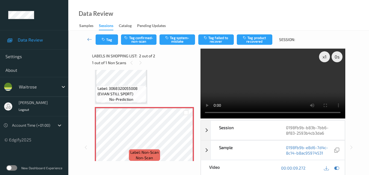
click at [280, 86] on video at bounding box center [273, 84] width 145 height 70
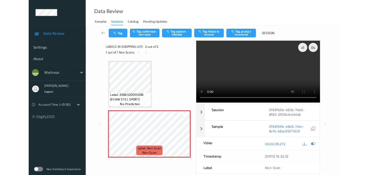
scroll to position [0, 0]
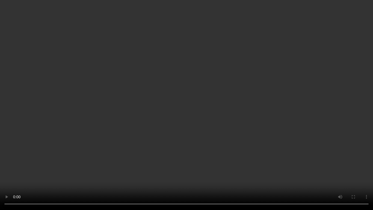
click at [205, 127] on video at bounding box center [186, 105] width 373 height 210
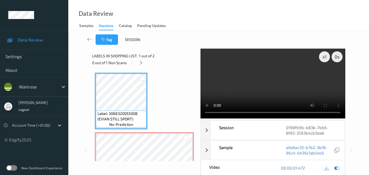
click at [264, 73] on video at bounding box center [273, 84] width 145 height 70
click at [247, 87] on video at bounding box center [273, 84] width 145 height 70
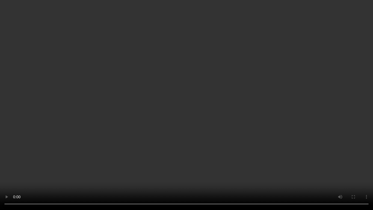
click at [234, 117] on video at bounding box center [186, 105] width 373 height 210
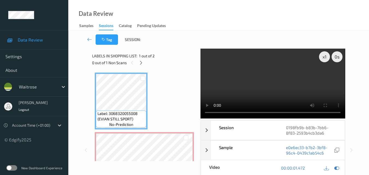
click at [286, 88] on video at bounding box center [273, 84] width 145 height 70
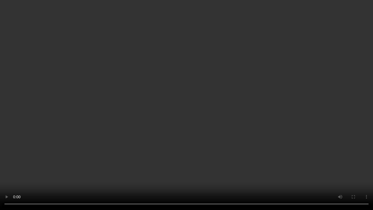
click at [303, 132] on video at bounding box center [186, 105] width 373 height 210
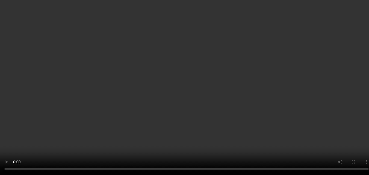
scroll to position [31, 0]
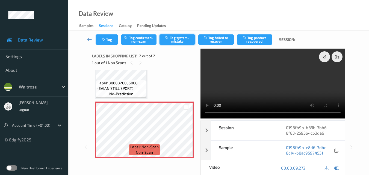
click at [184, 41] on button "Tag system-mistake" at bounding box center [178, 39] width 36 height 10
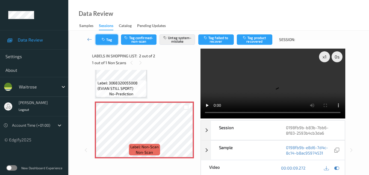
click at [107, 42] on button "Tag" at bounding box center [107, 39] width 22 height 10
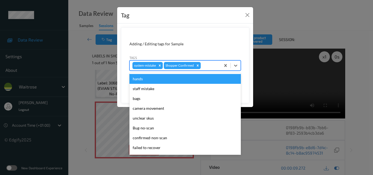
click at [210, 66] on div at bounding box center [210, 65] width 16 height 7
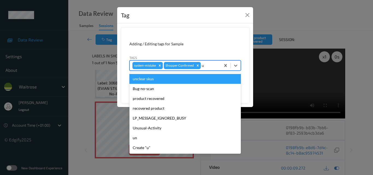
type input "un"
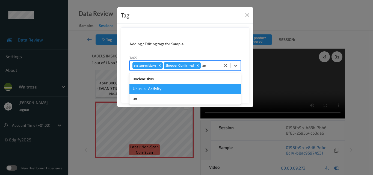
click at [174, 89] on div "Unusual-Activity" at bounding box center [185, 89] width 111 height 10
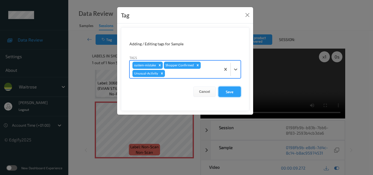
click at [240, 92] on button "Save" at bounding box center [230, 92] width 22 height 10
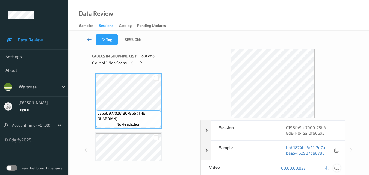
click at [339, 170] on icon at bounding box center [336, 168] width 5 height 5
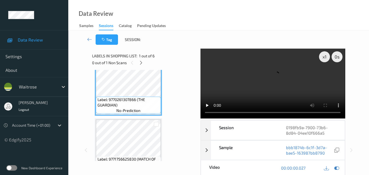
scroll to position [27, 0]
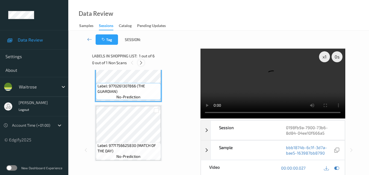
click at [144, 62] on div at bounding box center [141, 62] width 7 height 7
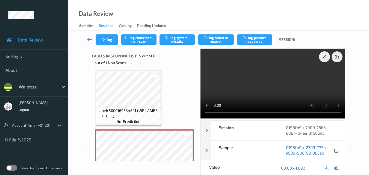
scroll to position [236, 0]
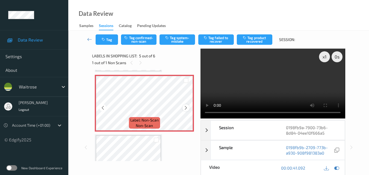
click at [185, 107] on icon at bounding box center [186, 107] width 5 height 5
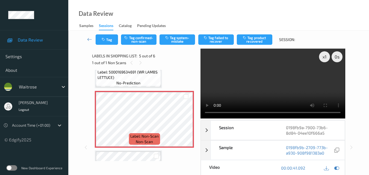
scroll to position [214, 0]
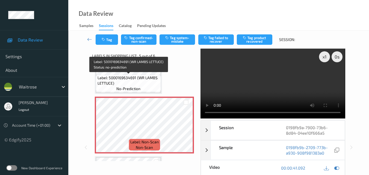
click at [140, 83] on span "Label: 5000169634691 (WR LAMBS LETTUCE)" at bounding box center [129, 80] width 62 height 11
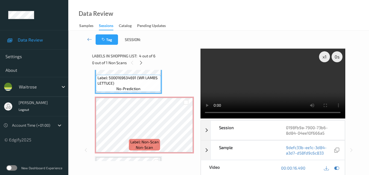
click at [279, 80] on video at bounding box center [273, 84] width 145 height 70
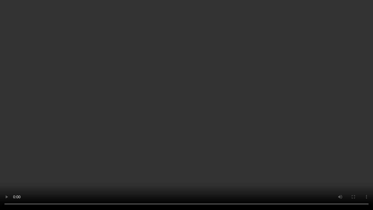
click at [258, 109] on video at bounding box center [186, 105] width 373 height 210
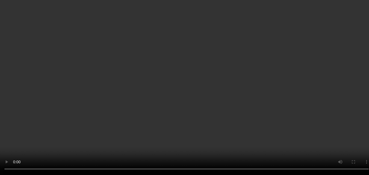
scroll to position [187, 0]
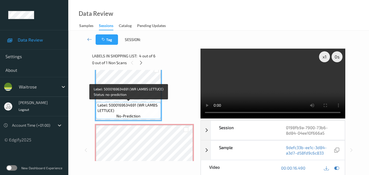
click at [140, 103] on span "Label: 5000169634691 (WR LAMBS LETTUCE)" at bounding box center [129, 107] width 62 height 11
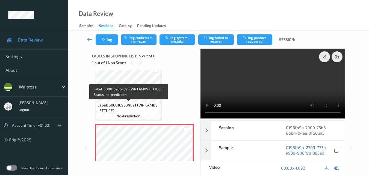
click at [139, 104] on span "Label: 5000169634691 (WR LAMBS LETTUCE)" at bounding box center [129, 107] width 62 height 11
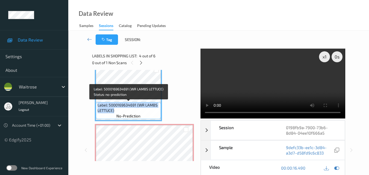
drag, startPoint x: 117, startPoint y: 111, endPoint x: 97, endPoint y: 105, distance: 21.3
click at [98, 105] on span "Label: 5000169634691 (WR LAMBS LETTUCE)" at bounding box center [129, 107] width 62 height 11
copy span "Label: 5000169634691 (WR LAMBS LETTUCE)"
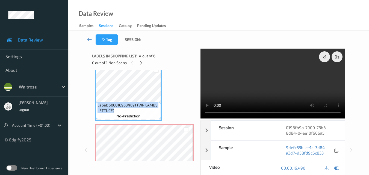
click at [314, 82] on video at bounding box center [273, 84] width 145 height 70
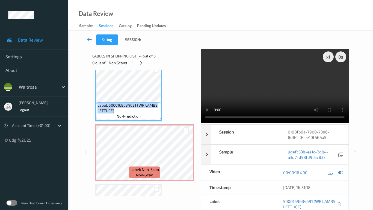
click at [201, 110] on video at bounding box center [275, 86] width 148 height 74
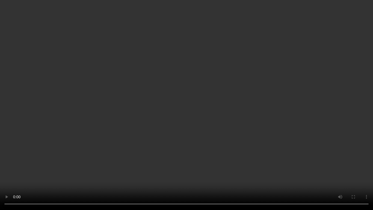
click at [200, 110] on video at bounding box center [186, 105] width 373 height 210
click at [167, 113] on video at bounding box center [186, 105] width 373 height 210
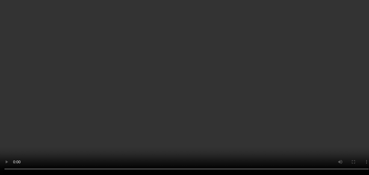
scroll to position [242, 0]
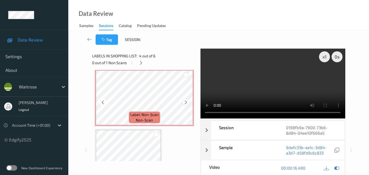
click at [186, 102] on icon at bounding box center [186, 102] width 5 height 5
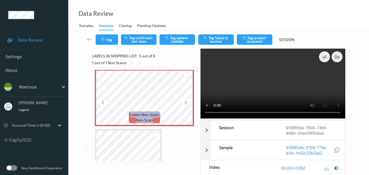
click at [186, 102] on icon at bounding box center [186, 102] width 5 height 5
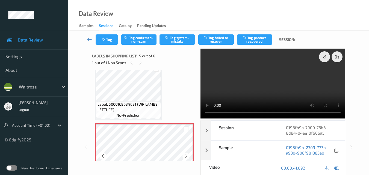
scroll to position [187, 0]
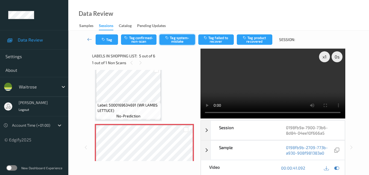
click at [183, 41] on button "Tag system-mistake" at bounding box center [178, 39] width 36 height 10
click at [103, 40] on icon "button" at bounding box center [104, 40] width 5 height 4
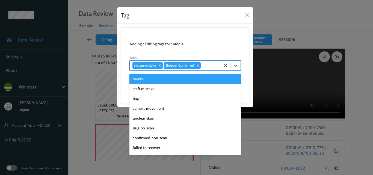
click at [214, 67] on div at bounding box center [210, 65] width 16 height 7
type input "un"
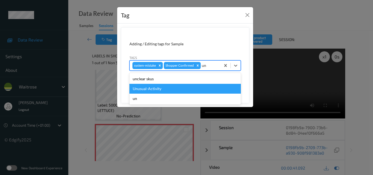
click at [177, 87] on div "Unusual-Activity" at bounding box center [185, 89] width 111 height 10
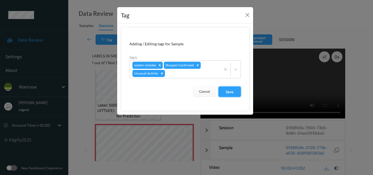
click at [231, 93] on button "Save" at bounding box center [230, 92] width 22 height 10
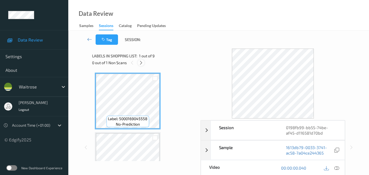
click at [141, 64] on icon at bounding box center [141, 62] width 5 height 5
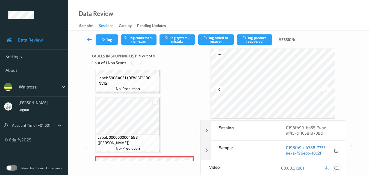
click at [338, 169] on icon at bounding box center [336, 168] width 5 height 5
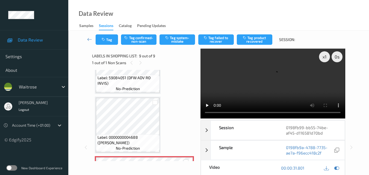
scroll to position [448, 0]
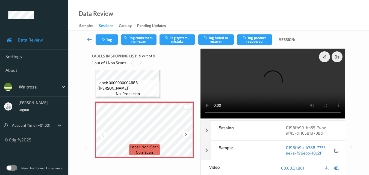
click at [185, 138] on div at bounding box center [186, 134] width 7 height 7
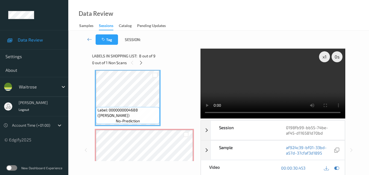
click at [258, 86] on video at bounding box center [273, 84] width 145 height 70
click at [268, 87] on video at bounding box center [273, 84] width 145 height 70
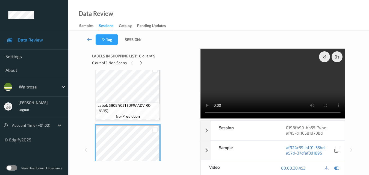
scroll to position [366, 0]
click at [275, 77] on video at bounding box center [273, 84] width 145 height 70
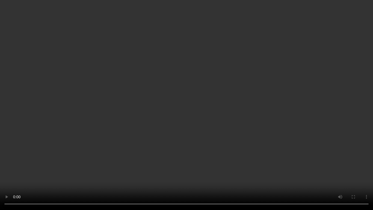
click at [276, 137] on video at bounding box center [186, 105] width 373 height 210
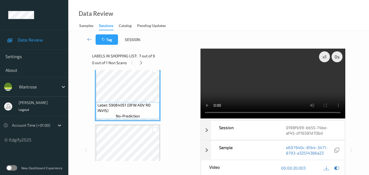
click at [280, 87] on video at bounding box center [273, 84] width 145 height 70
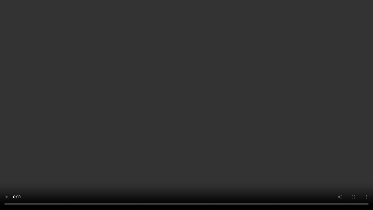
click at [237, 120] on video at bounding box center [186, 105] width 373 height 210
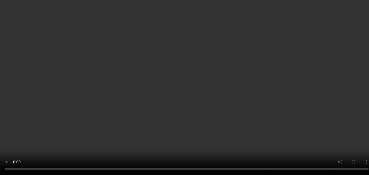
scroll to position [448, 0]
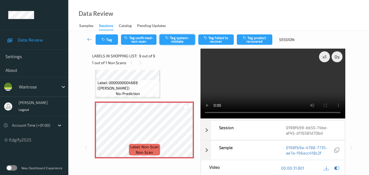
click at [182, 41] on button "Tag system-mistake" at bounding box center [178, 39] width 36 height 10
click at [110, 42] on button "Tag" at bounding box center [107, 39] width 22 height 10
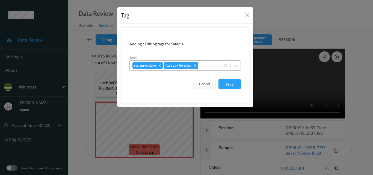
click at [210, 70] on div "system-mistake Assistant Rejected" at bounding box center [175, 65] width 91 height 9
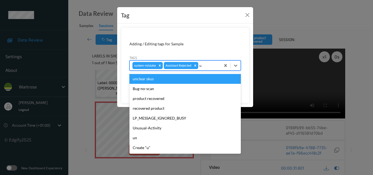
type input "un"
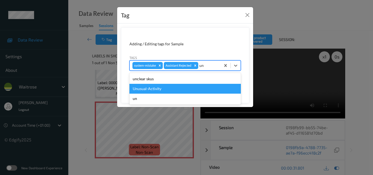
click at [180, 90] on div "Unusual-Activity" at bounding box center [185, 89] width 111 height 10
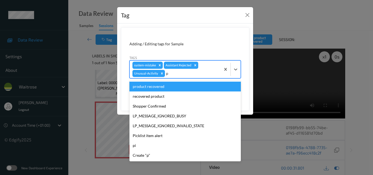
type input "pi"
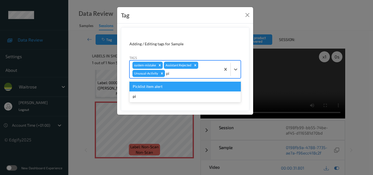
click at [178, 87] on div "Picklist item alert" at bounding box center [185, 87] width 111 height 10
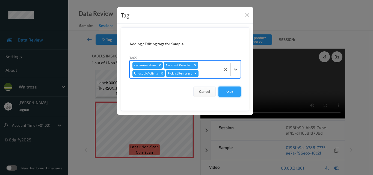
click at [230, 92] on button "Save" at bounding box center [230, 92] width 22 height 10
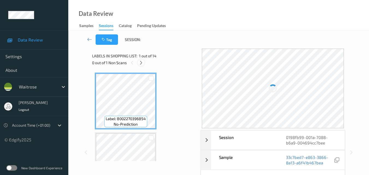
click at [141, 64] on icon at bounding box center [141, 62] width 5 height 5
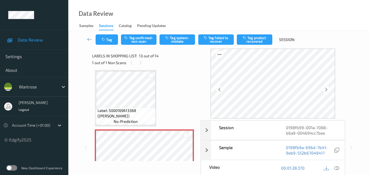
scroll to position [713, 0]
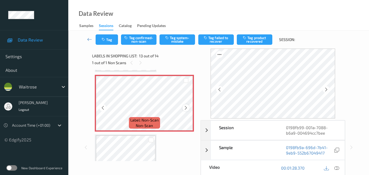
click at [183, 109] on div at bounding box center [186, 107] width 7 height 7
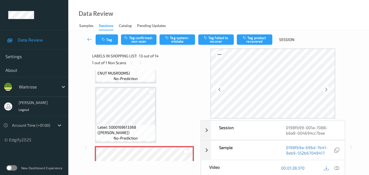
scroll to position [631, 0]
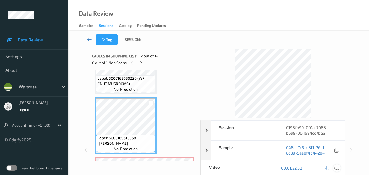
click at [338, 169] on icon at bounding box center [336, 168] width 5 height 5
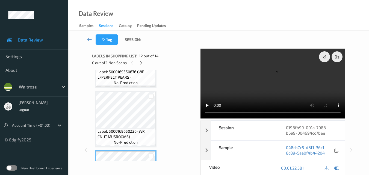
scroll to position [576, 0]
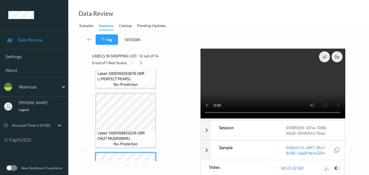
click at [256, 86] on video at bounding box center [273, 84] width 145 height 70
click at [273, 87] on video at bounding box center [273, 84] width 145 height 70
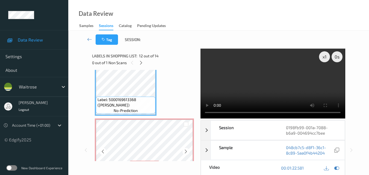
scroll to position [658, 0]
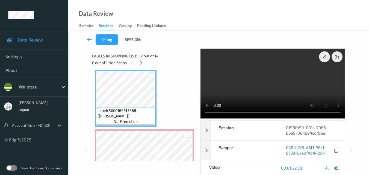
click at [264, 77] on video at bounding box center [273, 84] width 145 height 70
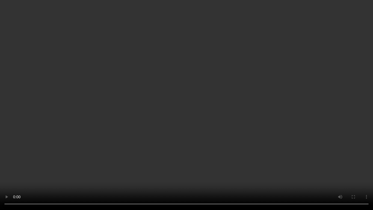
click at [251, 124] on video at bounding box center [186, 105] width 373 height 210
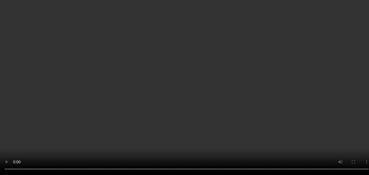
scroll to position [713, 0]
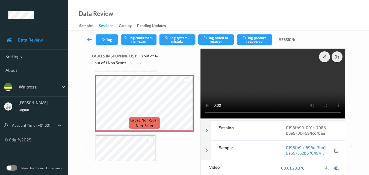
click at [180, 42] on button "Tag system-mistake" at bounding box center [178, 39] width 36 height 10
click at [112, 38] on button "Tag" at bounding box center [107, 39] width 22 height 10
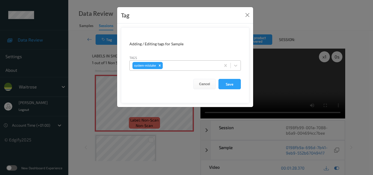
click at [172, 67] on div at bounding box center [191, 65] width 54 height 7
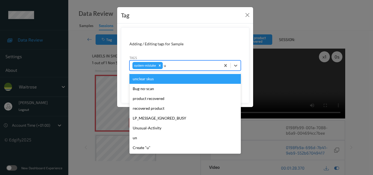
type input "un"
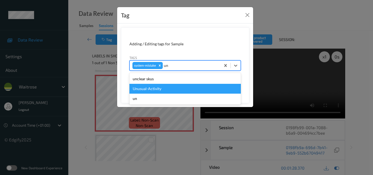
click at [154, 90] on div "Unusual-Activity" at bounding box center [185, 89] width 111 height 10
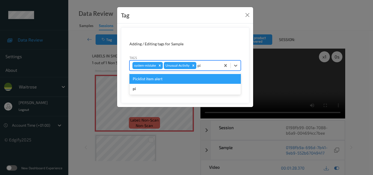
type input "pic"
click at [167, 82] on div "Picklist item alert" at bounding box center [185, 79] width 111 height 10
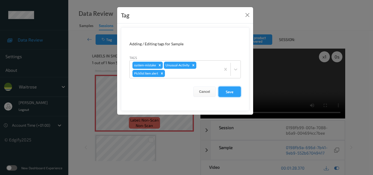
click at [228, 91] on button "Save" at bounding box center [230, 92] width 22 height 10
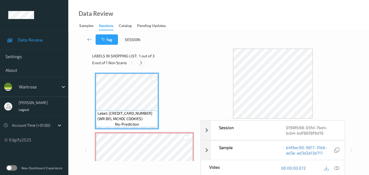
click at [141, 63] on icon at bounding box center [141, 62] width 5 height 5
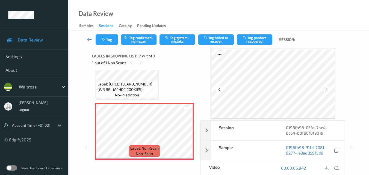
scroll to position [57, 0]
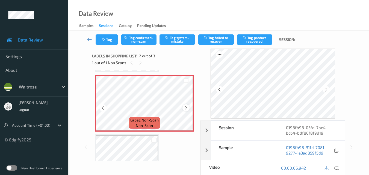
click at [184, 107] on icon at bounding box center [186, 107] width 5 height 5
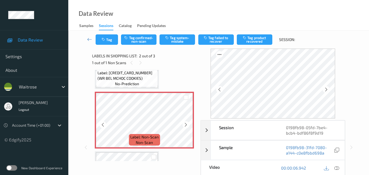
scroll to position [30, 0]
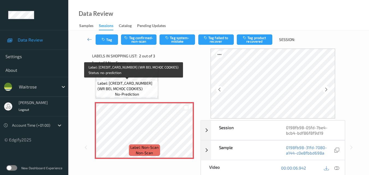
click at [139, 90] on span "Label: 5000169643983 (WR BEL MCHOC COOKIES)" at bounding box center [127, 86] width 59 height 11
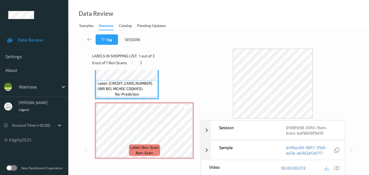
click at [339, 169] on icon at bounding box center [336, 168] width 5 height 5
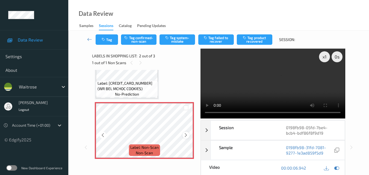
click at [184, 136] on icon at bounding box center [186, 135] width 5 height 5
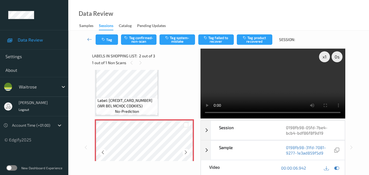
scroll to position [3, 0]
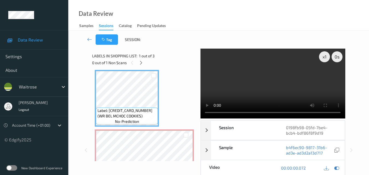
click at [263, 83] on video at bounding box center [273, 84] width 145 height 70
click at [291, 90] on video at bounding box center [273, 84] width 145 height 70
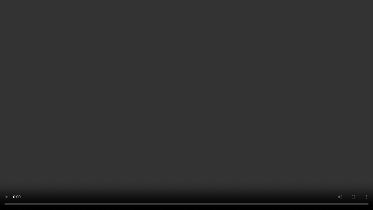
click at [285, 87] on video at bounding box center [186, 105] width 373 height 210
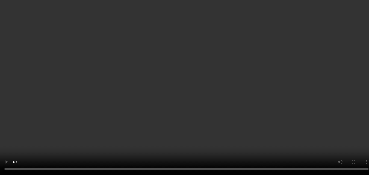
scroll to position [30, 0]
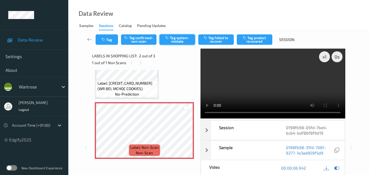
click at [180, 41] on button "Tag system-mistake" at bounding box center [178, 39] width 36 height 10
click at [106, 39] on icon "button" at bounding box center [104, 40] width 5 height 4
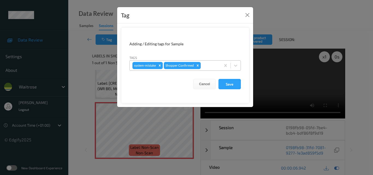
click at [214, 67] on div at bounding box center [210, 65] width 16 height 7
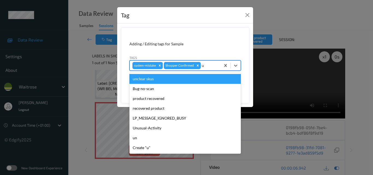
type input "un"
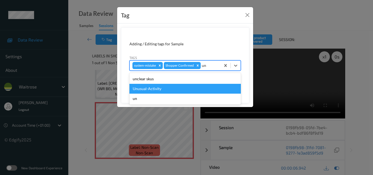
click at [181, 88] on div "Unusual-Activity" at bounding box center [185, 89] width 111 height 10
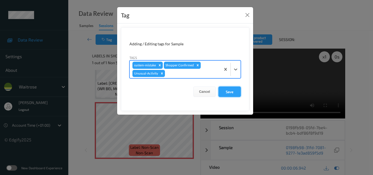
click at [232, 94] on button "Save" at bounding box center [230, 92] width 22 height 10
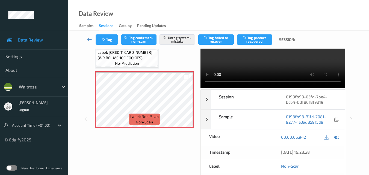
scroll to position [82, 0]
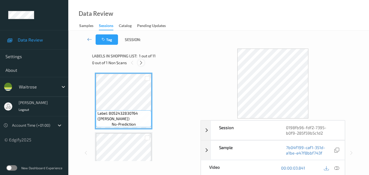
click at [140, 63] on icon at bounding box center [141, 62] width 5 height 5
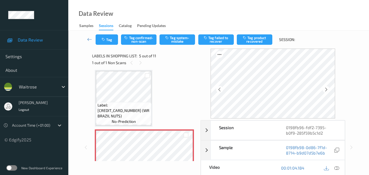
scroll to position [209, 0]
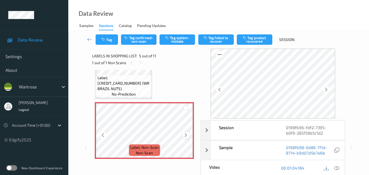
click at [183, 136] on div at bounding box center [186, 135] width 7 height 7
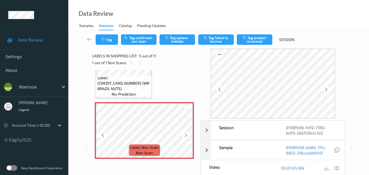
scroll to position [181, 0]
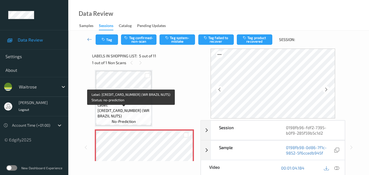
click at [123, 110] on span "Label: 5000169663189 (WR BRAZIL NUTS)" at bounding box center [124, 110] width 53 height 16
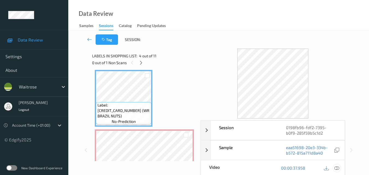
click at [338, 168] on icon at bounding box center [336, 168] width 5 height 5
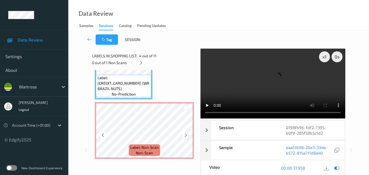
scroll to position [236, 0]
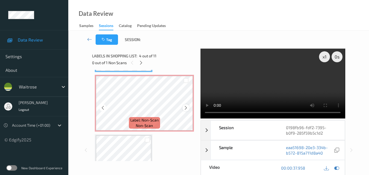
click at [186, 111] on div at bounding box center [186, 107] width 7 height 7
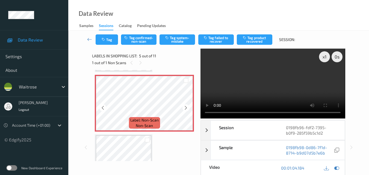
click at [186, 111] on div at bounding box center [186, 107] width 7 height 7
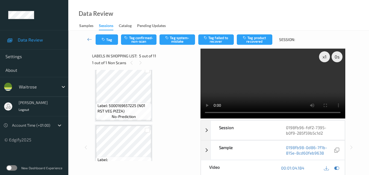
scroll to position [154, 0]
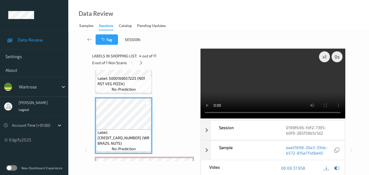
click at [253, 83] on video at bounding box center [273, 84] width 145 height 70
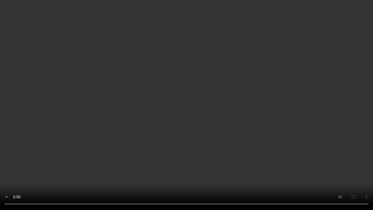
click at [257, 113] on video at bounding box center [186, 105] width 373 height 210
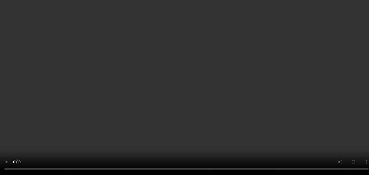
scroll to position [127, 0]
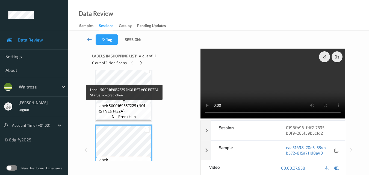
click at [134, 108] on span "Label: 5000169657225 (NO1 RST VEG PIZZA)" at bounding box center [124, 108] width 53 height 11
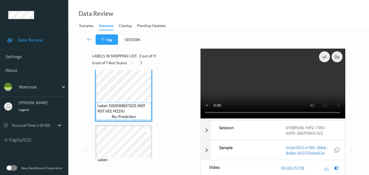
click at [263, 85] on video at bounding box center [273, 84] width 145 height 70
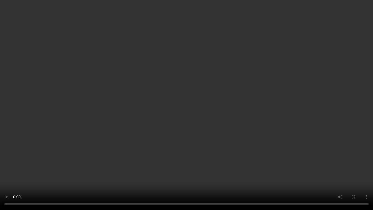
click at [142, 119] on video at bounding box center [186, 105] width 373 height 210
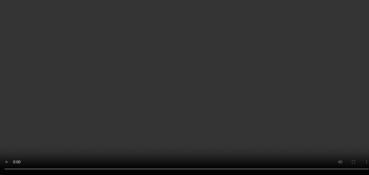
scroll to position [209, 0]
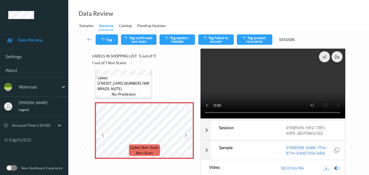
click at [184, 133] on icon at bounding box center [186, 135] width 5 height 5
click at [186, 134] on icon at bounding box center [186, 135] width 5 height 5
click at [276, 73] on video at bounding box center [273, 84] width 145 height 70
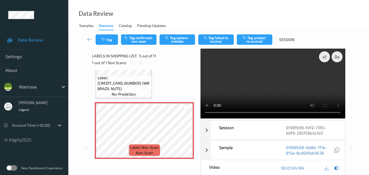
click at [272, 83] on video at bounding box center [273, 84] width 145 height 70
click at [185, 136] on icon at bounding box center [186, 135] width 5 height 5
click at [187, 136] on icon at bounding box center [186, 135] width 5 height 5
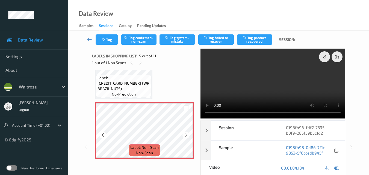
click at [187, 136] on icon at bounding box center [186, 135] width 5 height 5
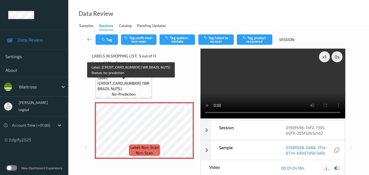
click at [125, 83] on span "Label: 5000169663189 (WR BRAZIL NUTS)" at bounding box center [124, 83] width 53 height 16
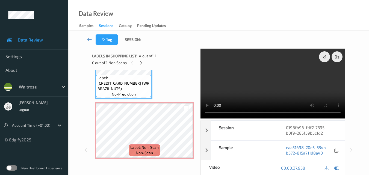
click at [274, 83] on video at bounding box center [273, 84] width 145 height 70
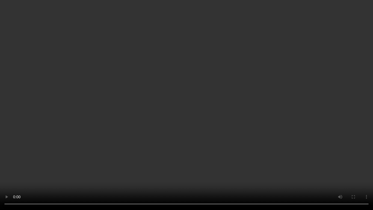
drag, startPoint x: 235, startPoint y: 134, endPoint x: 235, endPoint y: 130, distance: 4.6
click at [235, 132] on video at bounding box center [186, 105] width 373 height 210
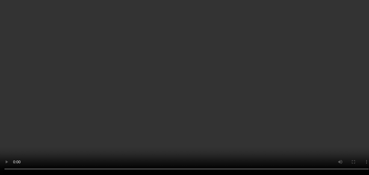
scroll to position [27, 0]
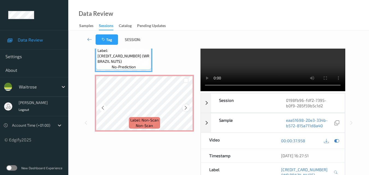
click at [188, 109] on icon at bounding box center [186, 107] width 5 height 5
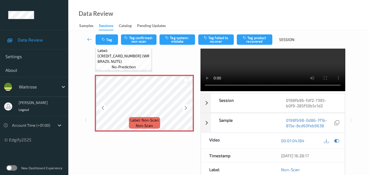
click at [188, 109] on icon at bounding box center [186, 107] width 5 height 5
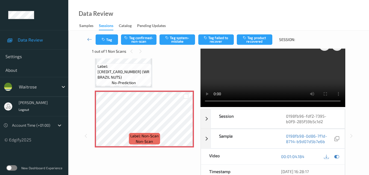
scroll to position [0, 0]
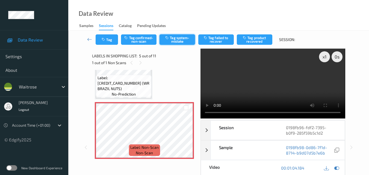
click at [177, 39] on button "Tag system-mistake" at bounding box center [178, 39] width 36 height 10
click at [109, 39] on button "Tag" at bounding box center [107, 39] width 22 height 10
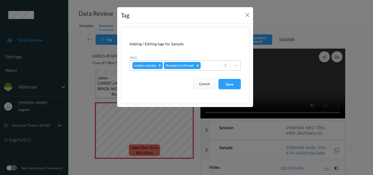
click at [213, 66] on div at bounding box center [210, 65] width 16 height 7
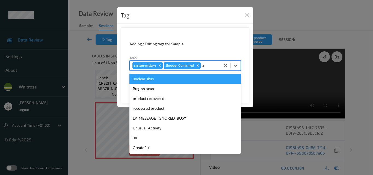
type input "un"
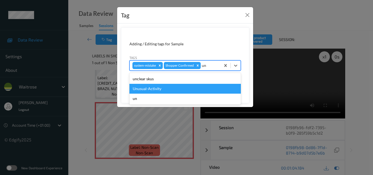
click at [171, 89] on div "Unusual-Activity" at bounding box center [185, 89] width 111 height 10
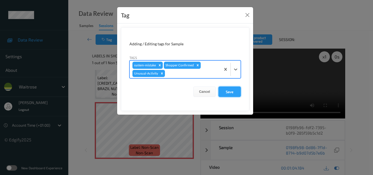
click at [229, 92] on button "Save" at bounding box center [230, 92] width 22 height 10
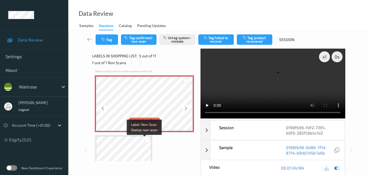
scroll to position [209, 0]
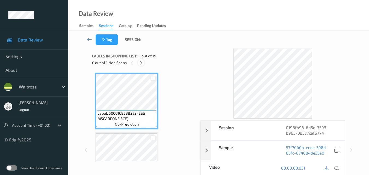
click at [142, 63] on icon at bounding box center [141, 62] width 5 height 5
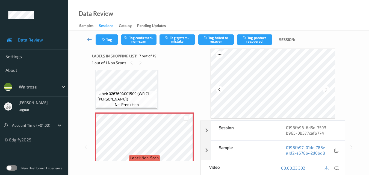
scroll to position [328, 0]
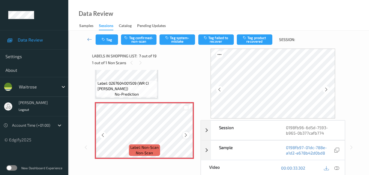
click at [186, 136] on icon at bounding box center [186, 135] width 5 height 5
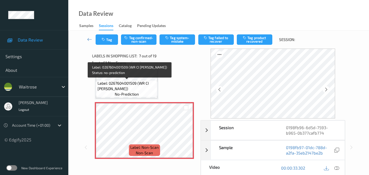
click at [142, 89] on span "Label: 0267604001509 (WR CI ROOT GINGER)" at bounding box center [127, 86] width 59 height 11
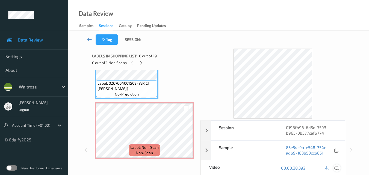
click at [339, 167] on icon at bounding box center [336, 168] width 5 height 5
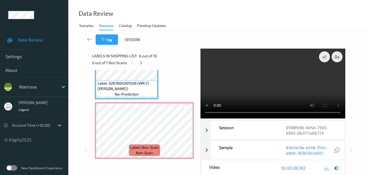
click at [258, 90] on video at bounding box center [273, 84] width 145 height 70
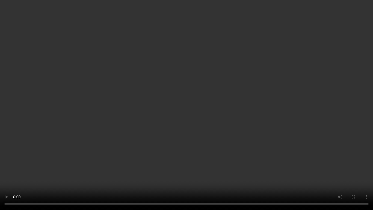
click at [128, 92] on video at bounding box center [186, 105] width 373 height 210
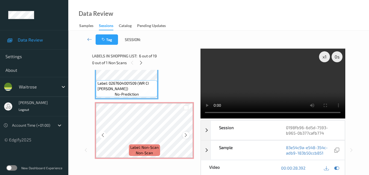
click at [187, 137] on icon at bounding box center [186, 135] width 5 height 5
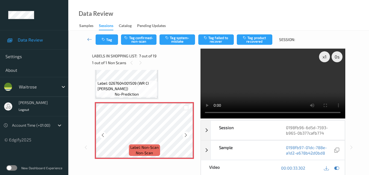
click at [187, 137] on icon at bounding box center [186, 135] width 5 height 5
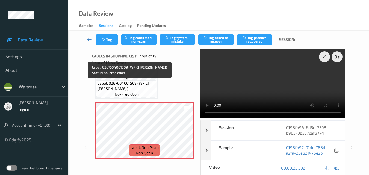
click at [124, 85] on span "Label: 0267604001509 (WR CI ROOT GINGER)" at bounding box center [127, 86] width 59 height 11
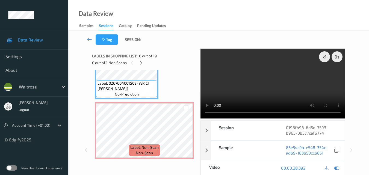
click at [280, 80] on video at bounding box center [273, 84] width 145 height 70
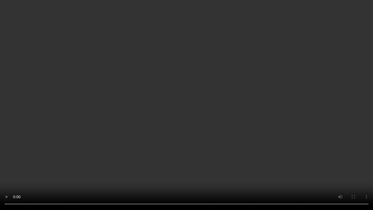
click at [248, 95] on video at bounding box center [186, 105] width 373 height 210
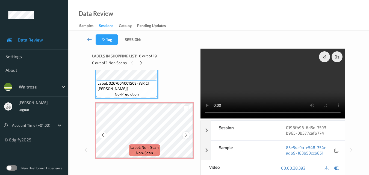
click at [187, 135] on icon at bounding box center [186, 135] width 5 height 5
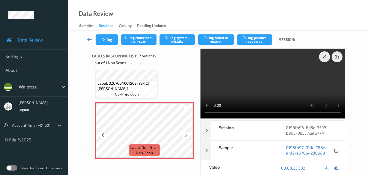
click at [187, 135] on icon at bounding box center [186, 135] width 5 height 5
click at [253, 92] on video at bounding box center [273, 84] width 145 height 70
click at [248, 84] on video at bounding box center [273, 84] width 145 height 70
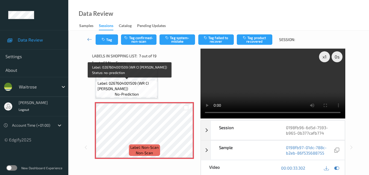
scroll to position [301, 0]
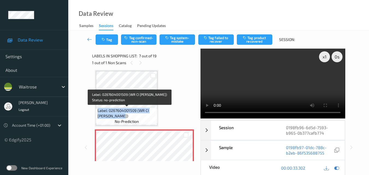
drag, startPoint x: 125, startPoint y: 115, endPoint x: 97, endPoint y: 111, distance: 28.1
click at [98, 111] on span "Label: 0267604001509 (WR CI ROOT GINGER)" at bounding box center [127, 113] width 59 height 11
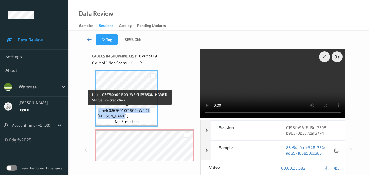
copy span "Label: 0267604001509 (WR CI ROOT GINGER)"
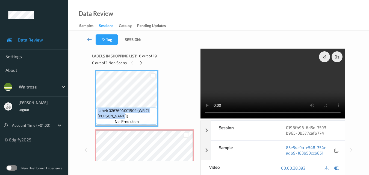
click at [253, 87] on video at bounding box center [273, 84] width 145 height 70
click at [323, 58] on div "x 1" at bounding box center [324, 56] width 11 height 11
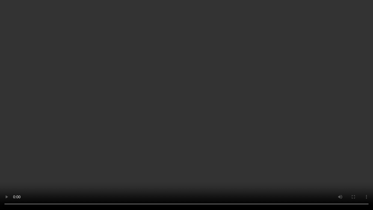
click at [82, 118] on video at bounding box center [186, 105] width 373 height 210
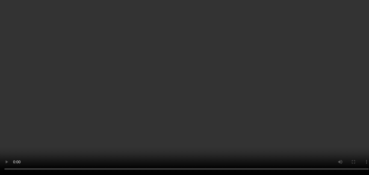
scroll to position [410, 0]
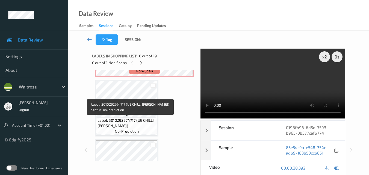
click at [123, 125] on span "Label: 5010292974717 (UE CHILLI OLIVE BUCK)" at bounding box center [127, 123] width 59 height 11
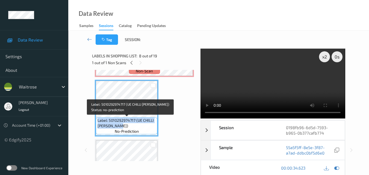
drag, startPoint x: 123, startPoint y: 125, endPoint x: 98, endPoint y: 121, distance: 25.5
click at [98, 121] on span "Label: 5010292974717 (UE CHILLI OLIVE BUCK)" at bounding box center [127, 123] width 59 height 11
copy span "Label: 5010292974717 (UE CHILLI OLIVE BUCK)"
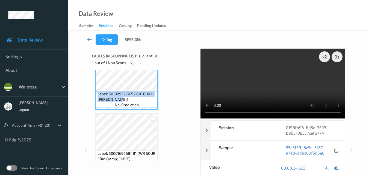
scroll to position [464, 0]
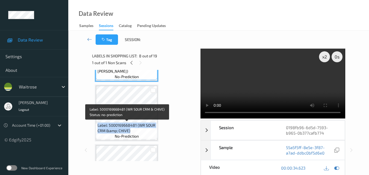
drag, startPoint x: 134, startPoint y: 130, endPoint x: 98, endPoint y: 125, distance: 37.2
click at [98, 125] on span "Label: 5000169668481 (WR SOUR CRM &amp; CHIVE)" at bounding box center [127, 128] width 59 height 11
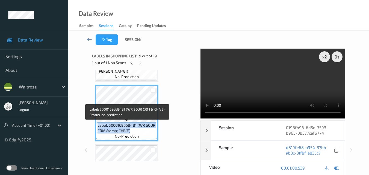
copy span "Label: 5000169668481 (WR SOUR CRM &amp; CHIVE)"
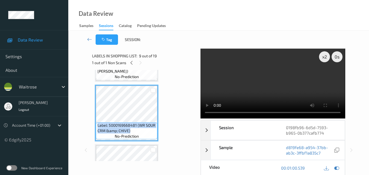
click at [269, 76] on video at bounding box center [273, 84] width 145 height 70
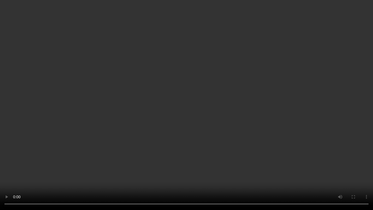
click at [233, 129] on video at bounding box center [186, 105] width 373 height 210
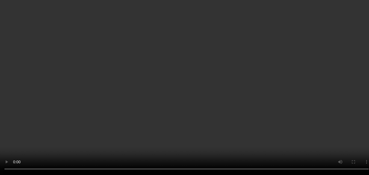
scroll to position [328, 0]
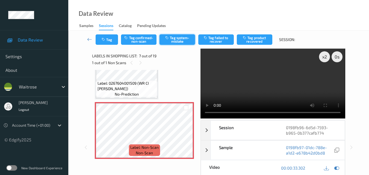
click at [178, 42] on button "Tag system-mistake" at bounding box center [178, 39] width 36 height 10
click at [187, 134] on icon at bounding box center [186, 135] width 5 height 5
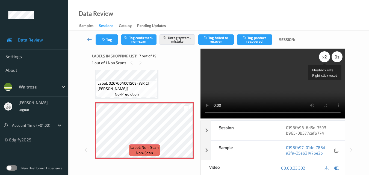
click at [327, 55] on div "x 2" at bounding box center [324, 56] width 11 height 11
click at [325, 56] on div "x 4" at bounding box center [324, 56] width 11 height 11
click at [325, 56] on div "x 8" at bounding box center [324, 56] width 11 height 11
click at [287, 68] on video at bounding box center [273, 84] width 145 height 70
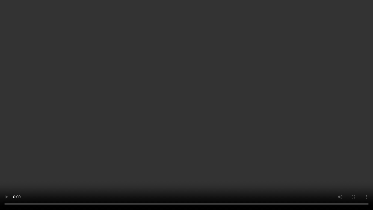
click at [366, 175] on video at bounding box center [186, 105] width 373 height 210
click at [225, 48] on video at bounding box center [186, 105] width 373 height 210
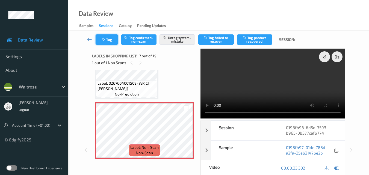
click at [108, 39] on button "Tag" at bounding box center [107, 39] width 22 height 10
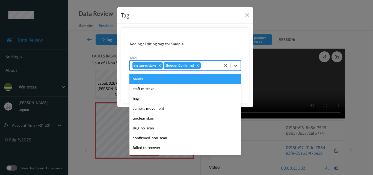
click at [210, 66] on div at bounding box center [210, 65] width 16 height 7
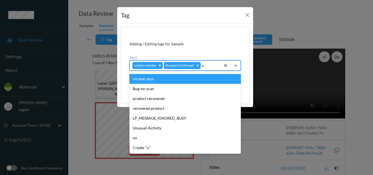
type input "un"
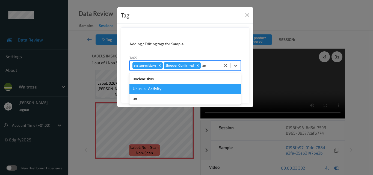
click at [197, 87] on div "Unusual-Activity" at bounding box center [185, 89] width 111 height 10
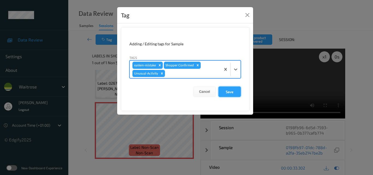
click at [231, 91] on button "Save" at bounding box center [230, 92] width 22 height 10
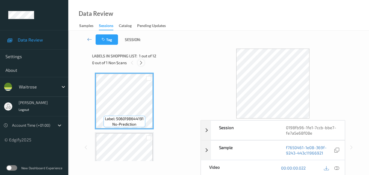
click at [140, 62] on icon at bounding box center [141, 62] width 5 height 5
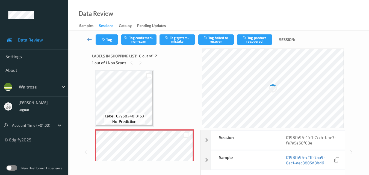
scroll to position [415, 0]
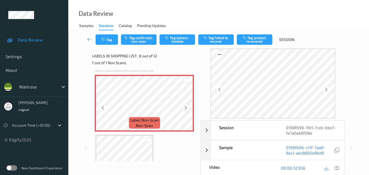
click at [185, 106] on icon at bounding box center [186, 107] width 5 height 5
click at [185, 105] on icon at bounding box center [186, 107] width 5 height 5
click at [337, 169] on icon at bounding box center [336, 168] width 5 height 5
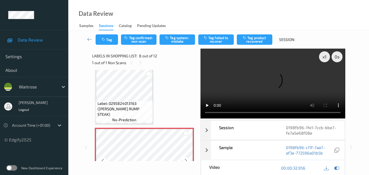
scroll to position [360, 0]
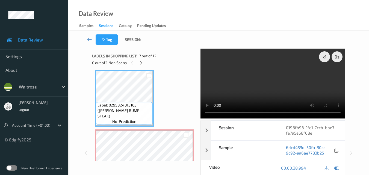
click at [272, 86] on video at bounding box center [273, 84] width 145 height 70
click at [244, 83] on video at bounding box center [273, 84] width 145 height 70
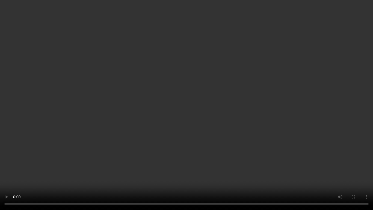
click at [207, 120] on video at bounding box center [186, 105] width 373 height 210
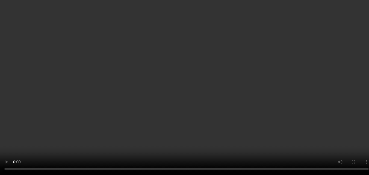
scroll to position [305, 0]
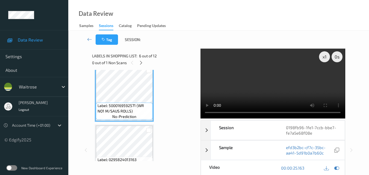
click at [290, 84] on video at bounding box center [273, 84] width 145 height 70
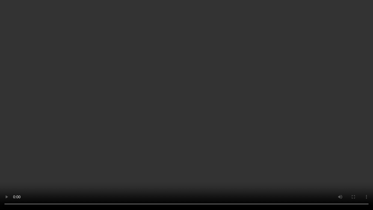
click at [262, 122] on video at bounding box center [186, 105] width 373 height 210
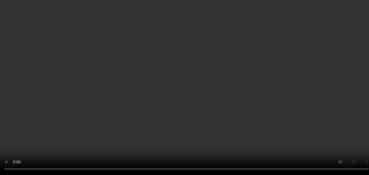
scroll to position [223, 0]
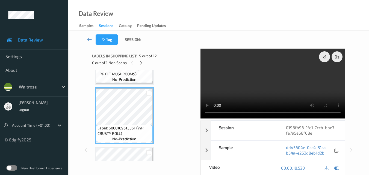
click at [265, 81] on video at bounding box center [273, 84] width 145 height 70
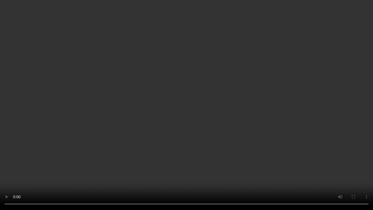
click at [287, 141] on video at bounding box center [186, 105] width 373 height 210
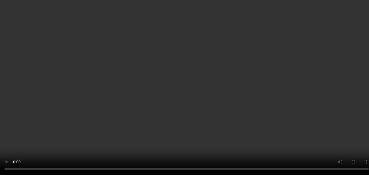
scroll to position [278, 0]
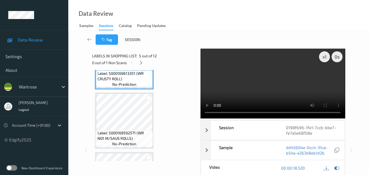
click at [280, 87] on video at bounding box center [273, 84] width 145 height 70
click at [323, 59] on div "x 1" at bounding box center [324, 56] width 11 height 11
click at [251, 85] on video at bounding box center [273, 84] width 145 height 70
click at [323, 59] on div "x 2" at bounding box center [324, 56] width 11 height 11
click at [323, 59] on div "x 4" at bounding box center [324, 56] width 11 height 11
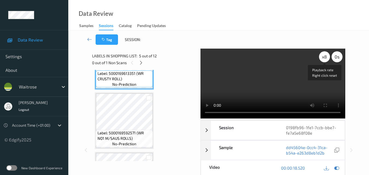
click at [323, 59] on div "x 8" at bounding box center [324, 56] width 11 height 11
click at [298, 95] on video at bounding box center [273, 84] width 145 height 70
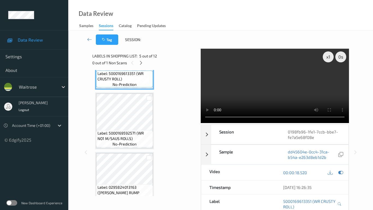
click at [295, 123] on video at bounding box center [275, 86] width 148 height 74
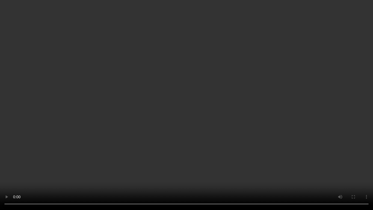
click at [295, 131] on video at bounding box center [186, 105] width 373 height 210
click at [276, 136] on video at bounding box center [186, 105] width 373 height 210
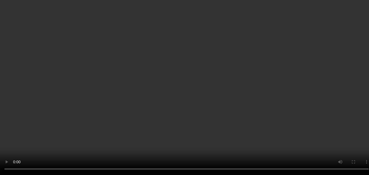
scroll to position [360, 0]
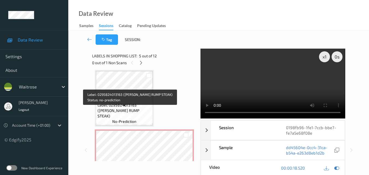
click at [138, 113] on span "Label: 0295824013163 (WR DORG RUMP STEAK)" at bounding box center [125, 110] width 54 height 16
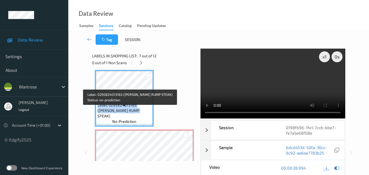
drag, startPoint x: 133, startPoint y: 116, endPoint x: 97, endPoint y: 113, distance: 36.5
click at [97, 113] on div "Label: 0295824013163 (WR DORG RUMP STEAK) no-prediction" at bounding box center [124, 113] width 57 height 22
copy span "Label: 0295824013163 (WR DORG RUMP STEAK)"
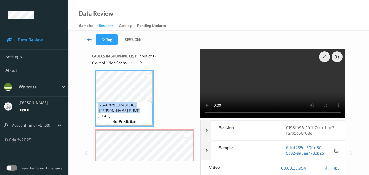
click at [281, 87] on video at bounding box center [273, 84] width 145 height 70
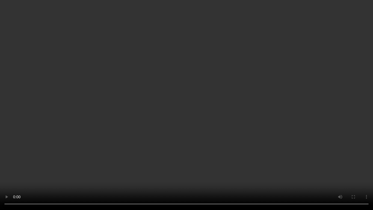
click at [222, 125] on video at bounding box center [186, 105] width 373 height 210
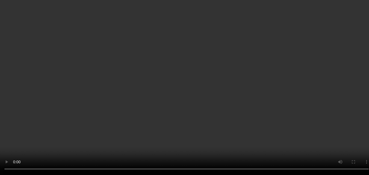
scroll to position [415, 0]
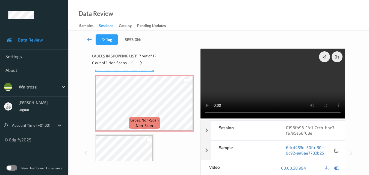
click at [277, 91] on video at bounding box center [273, 84] width 145 height 70
click at [281, 93] on video at bounding box center [273, 84] width 145 height 70
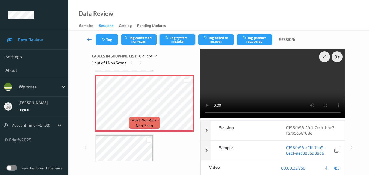
click at [179, 41] on button "Tag system-mistake" at bounding box center [178, 39] width 36 height 10
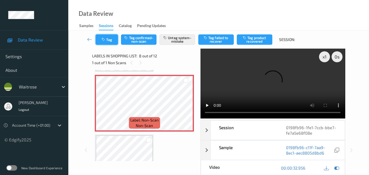
click at [111, 42] on button "Tag" at bounding box center [107, 39] width 22 height 10
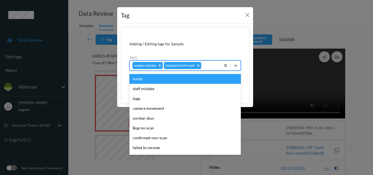
click at [208, 67] on div at bounding box center [210, 65] width 16 height 7
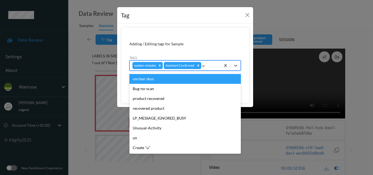
type input "un"
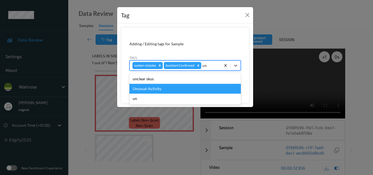
click at [182, 88] on div "Unusual-Activity" at bounding box center [185, 89] width 111 height 10
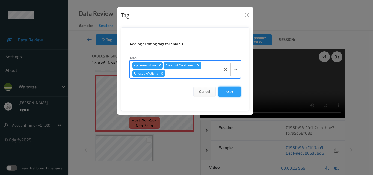
click at [238, 89] on button "Save" at bounding box center [230, 92] width 22 height 10
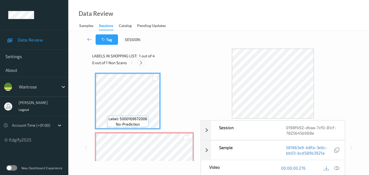
click at [141, 63] on icon at bounding box center [141, 62] width 5 height 5
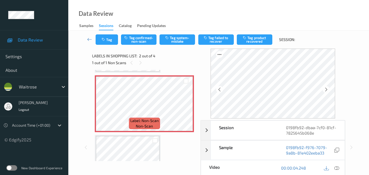
scroll to position [57, 0]
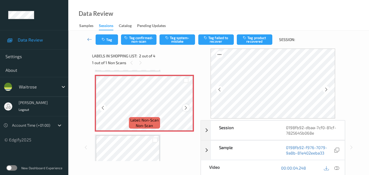
click at [186, 110] on icon at bounding box center [186, 107] width 5 height 5
click at [186, 109] on icon at bounding box center [186, 107] width 5 height 5
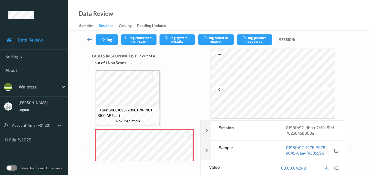
scroll to position [3, 0]
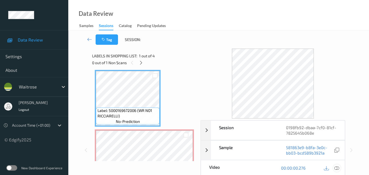
click at [339, 169] on icon at bounding box center [336, 168] width 5 height 5
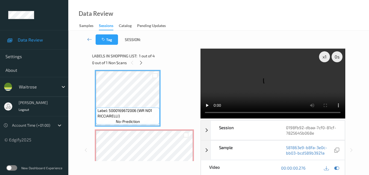
click at [266, 87] on video at bounding box center [273, 84] width 145 height 70
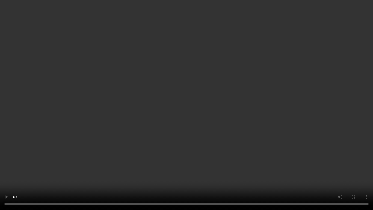
click at [294, 111] on video at bounding box center [186, 105] width 373 height 210
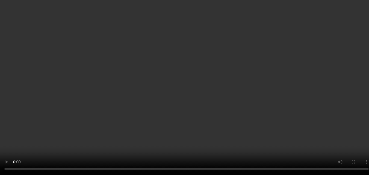
scroll to position [30, 0]
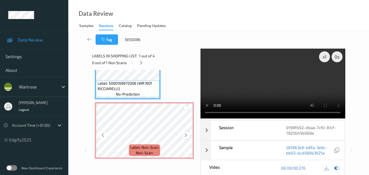
click at [187, 134] on icon at bounding box center [186, 135] width 5 height 5
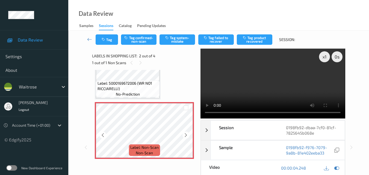
click at [187, 134] on icon at bounding box center [186, 135] width 5 height 5
click at [180, 42] on button "Tag system-mistake" at bounding box center [178, 39] width 36 height 10
click at [106, 39] on icon "button" at bounding box center [104, 40] width 5 height 4
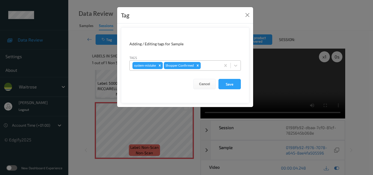
click at [208, 66] on div at bounding box center [210, 65] width 16 height 7
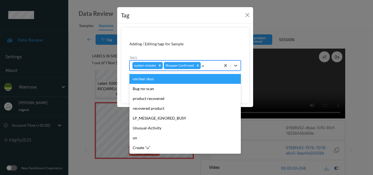
type input "un"
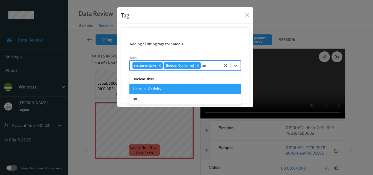
click at [167, 90] on div "Unusual-Activity" at bounding box center [185, 89] width 111 height 10
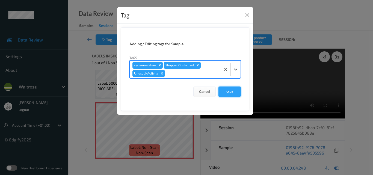
click at [228, 91] on button "Save" at bounding box center [230, 92] width 22 height 10
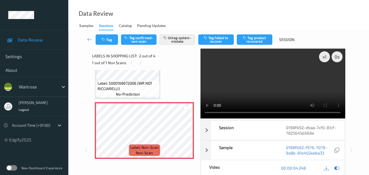
scroll to position [88, 0]
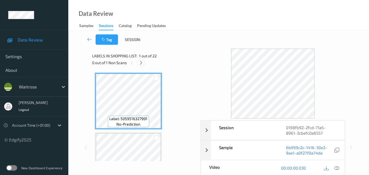
click at [142, 64] on icon at bounding box center [141, 62] width 5 height 5
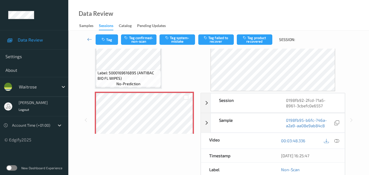
scroll to position [837, 0]
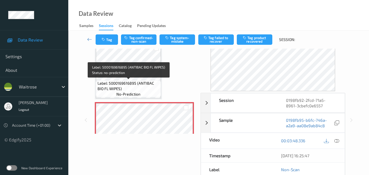
click at [144, 81] on span "Label: 5000169616895 (ANTIBAC BIO FL WIPES)" at bounding box center [129, 86] width 62 height 11
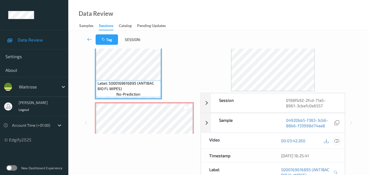
click at [338, 141] on icon at bounding box center [336, 140] width 5 height 5
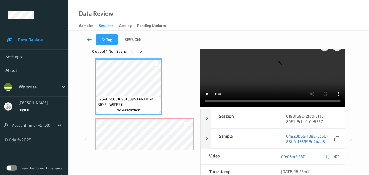
scroll to position [0, 0]
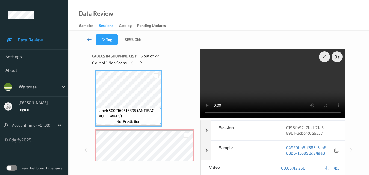
click at [304, 99] on video at bounding box center [273, 84] width 145 height 70
click at [280, 90] on video at bounding box center [273, 84] width 145 height 70
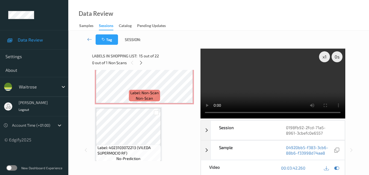
scroll to position [891, 0]
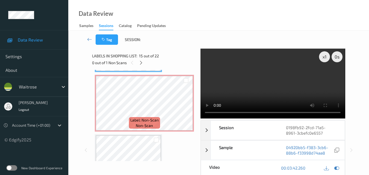
click at [245, 86] on video at bounding box center [273, 84] width 145 height 70
click at [282, 78] on video at bounding box center [273, 84] width 145 height 70
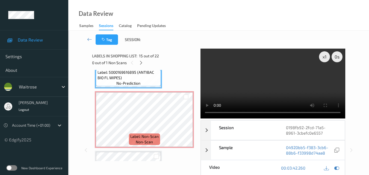
scroll to position [864, 0]
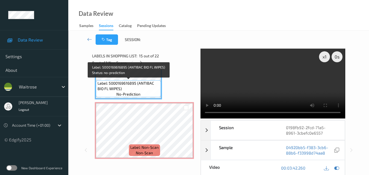
click at [140, 85] on span "Label: 5000169616895 (ANTIBAC BIO FL WIPES)" at bounding box center [129, 86] width 62 height 11
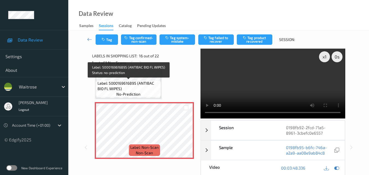
click at [139, 87] on span "Label: 5000169616895 (ANTIBAC BIO FL WIPES)" at bounding box center [129, 86] width 62 height 11
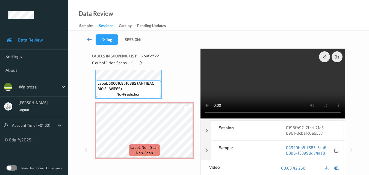
click at [272, 81] on video at bounding box center [273, 84] width 145 height 70
click at [325, 57] on div "x 1" at bounding box center [324, 56] width 11 height 11
click at [277, 78] on video at bounding box center [273, 84] width 145 height 70
click at [278, 84] on video at bounding box center [273, 84] width 145 height 70
click at [276, 86] on video at bounding box center [273, 84] width 145 height 70
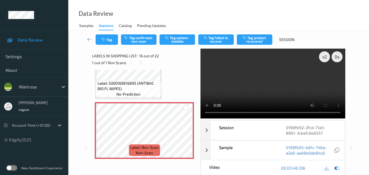
click at [285, 93] on video at bounding box center [273, 84] width 145 height 70
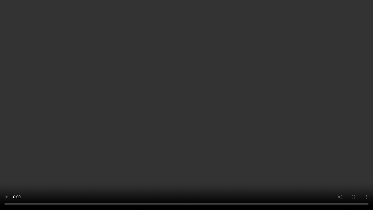
click at [274, 142] on video at bounding box center [186, 105] width 373 height 210
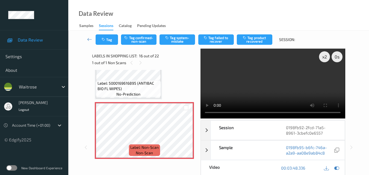
click at [271, 81] on video at bounding box center [273, 84] width 145 height 70
click at [324, 58] on div "x 2" at bounding box center [324, 56] width 11 height 11
click at [324, 58] on div "x 4" at bounding box center [324, 56] width 11 height 11
click at [324, 58] on div "x 8" at bounding box center [324, 56] width 11 height 11
click at [324, 58] on div "x 1" at bounding box center [324, 56] width 11 height 11
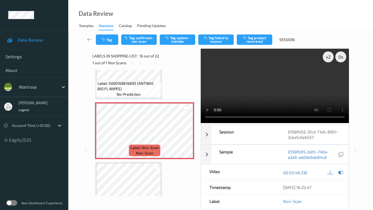
click at [238, 123] on video at bounding box center [275, 86] width 148 height 74
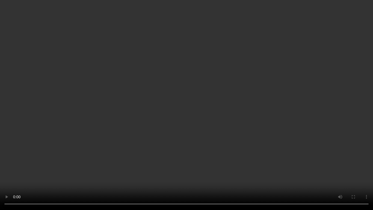
click at [267, 149] on video at bounding box center [186, 105] width 373 height 210
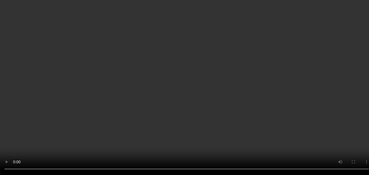
click at [137, 86] on span "Label: 5000169616895 (ANTIBAC BIO FL WIPES)" at bounding box center [129, 86] width 62 height 11
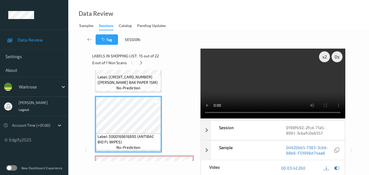
scroll to position [809, 0]
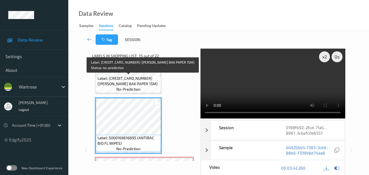
click at [150, 85] on span "Label: 5000169672594 (WR ESS BAK PAPER 15M)" at bounding box center [129, 81] width 62 height 11
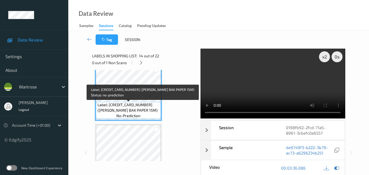
scroll to position [782, 0]
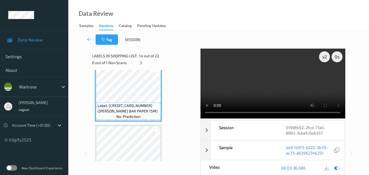
click at [274, 95] on video at bounding box center [273, 84] width 145 height 70
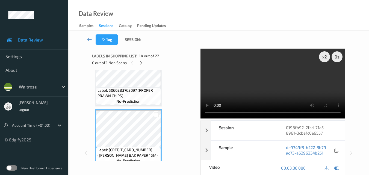
scroll to position [727, 0]
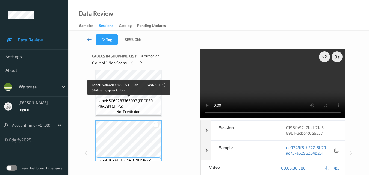
click at [144, 108] on span "Label: 5060283763097 (PROPER PRAWN CHIPS)" at bounding box center [129, 103] width 62 height 11
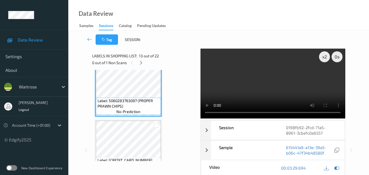
click at [282, 92] on video at bounding box center [273, 84] width 145 height 70
click at [323, 61] on div "x 2" at bounding box center [324, 56] width 11 height 11
click at [323, 61] on div "x 4" at bounding box center [324, 56] width 11 height 11
click at [323, 61] on div "x 8" at bounding box center [324, 56] width 11 height 11
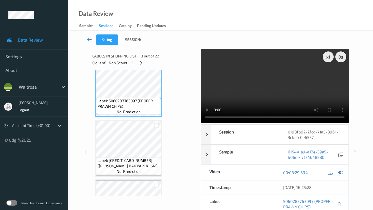
click at [202, 122] on video at bounding box center [275, 86] width 148 height 74
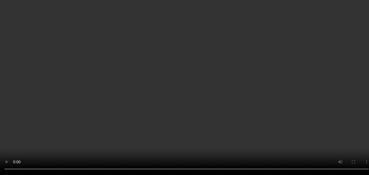
scroll to position [645, 0]
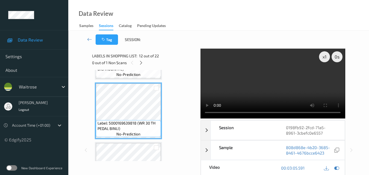
click at [256, 88] on video at bounding box center [273, 84] width 145 height 70
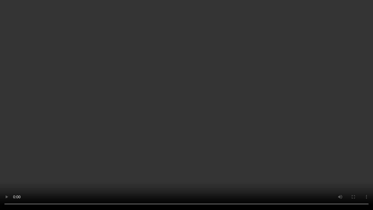
click at [204, 80] on video at bounding box center [186, 105] width 373 height 210
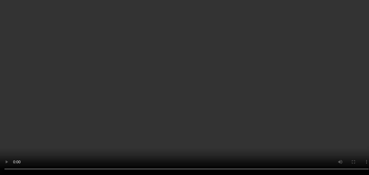
scroll to position [673, 0]
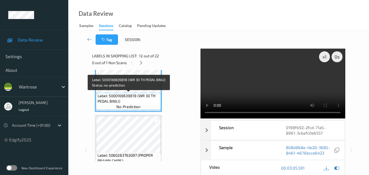
click at [139, 99] on span "Label: 5000169639818 (WR 30 TH PEDAL BINLI)" at bounding box center [129, 98] width 62 height 11
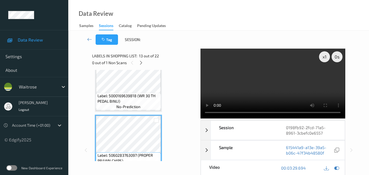
click at [266, 87] on video at bounding box center [273, 84] width 145 height 70
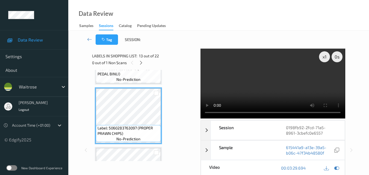
click at [273, 90] on video at bounding box center [273, 84] width 145 height 70
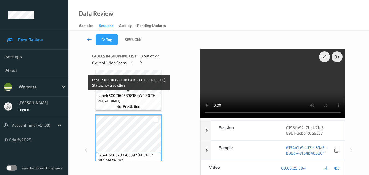
scroll to position [673, 0]
click at [137, 101] on span "Label: 5000169639818 (WR 30 TH PEDAL BINLI)" at bounding box center [129, 98] width 62 height 11
click at [133, 102] on span "Label: 5000169639818 (WR 30 TH PEDAL BINLI)" at bounding box center [129, 98] width 62 height 11
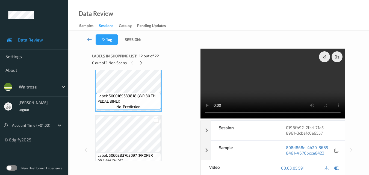
click at [267, 97] on video at bounding box center [273, 84] width 145 height 70
click at [321, 60] on div "x 1" at bounding box center [324, 56] width 11 height 11
click at [321, 60] on div "x 2" at bounding box center [324, 56] width 11 height 11
click at [321, 60] on div "x 4" at bounding box center [324, 56] width 11 height 11
click at [321, 60] on div "x 8" at bounding box center [324, 56] width 11 height 11
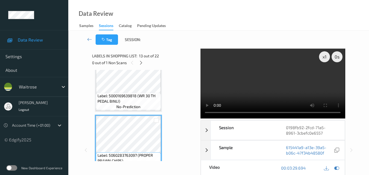
click at [243, 94] on video at bounding box center [273, 84] width 145 height 70
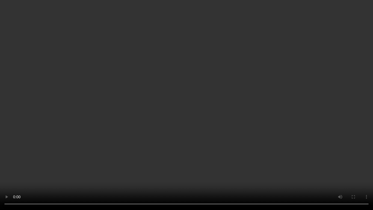
click at [228, 136] on video at bounding box center [186, 105] width 373 height 210
click at [314, 167] on video at bounding box center [186, 105] width 373 height 210
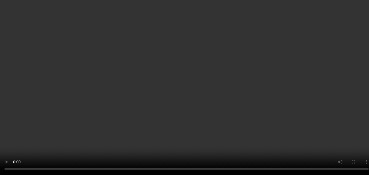
scroll to position [727, 0]
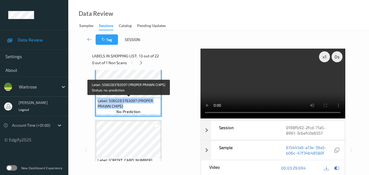
drag, startPoint x: 128, startPoint y: 107, endPoint x: 98, endPoint y: 103, distance: 30.0
click at [98, 103] on span "Label: 5060283763097 (PROPER PRAWN CHIPS)" at bounding box center [129, 103] width 62 height 11
copy span "Label: 5060283763097 (PROPER PRAWN CHIPS)"
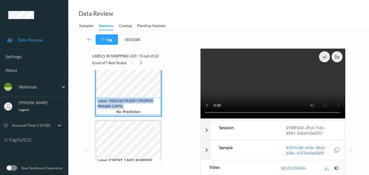
click at [279, 87] on video at bounding box center [273, 84] width 145 height 70
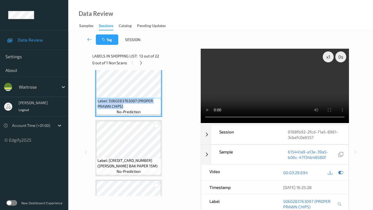
click at [202, 123] on video at bounding box center [275, 86] width 148 height 74
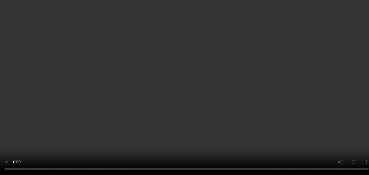
scroll to position [618, 0]
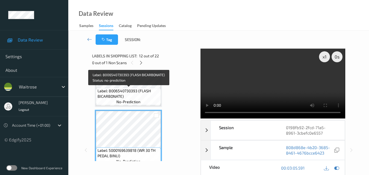
click at [140, 92] on span "Label: 8006540730393 (FLASH BICARBONATE)" at bounding box center [129, 93] width 62 height 11
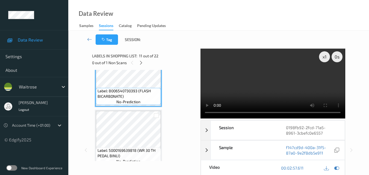
click at [252, 89] on video at bounding box center [273, 84] width 145 height 70
click at [325, 60] on div "x 1" at bounding box center [324, 56] width 11 height 11
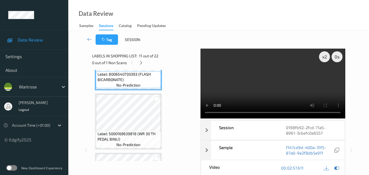
scroll to position [645, 0]
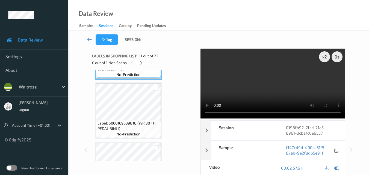
click at [273, 83] on video at bounding box center [273, 84] width 145 height 70
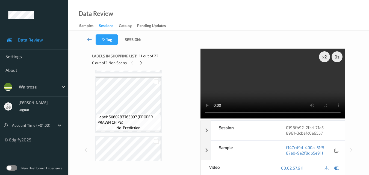
scroll to position [700, 0]
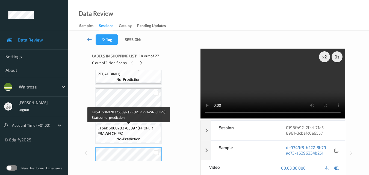
click at [136, 134] on span "Label: 5060283763097 (PROPER PRAWN CHIPS)" at bounding box center [129, 130] width 62 height 11
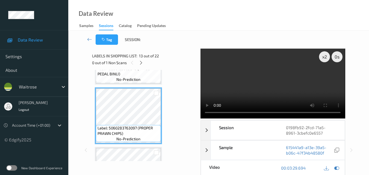
click at [290, 84] on video at bounding box center [273, 84] width 145 height 70
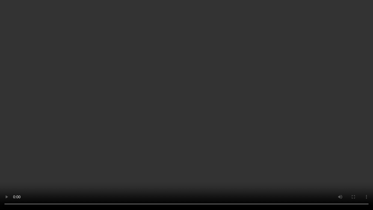
click at [278, 123] on video at bounding box center [186, 105] width 373 height 210
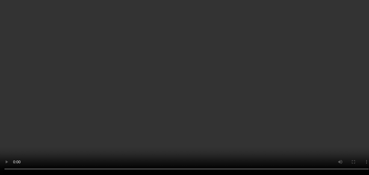
scroll to position [755, 0]
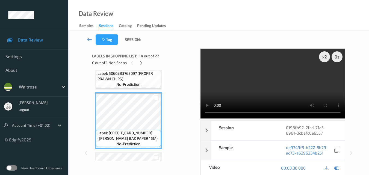
click at [291, 77] on video at bounding box center [273, 84] width 145 height 70
click at [284, 78] on video at bounding box center [273, 84] width 145 height 70
click at [326, 57] on div "x 2" at bounding box center [324, 56] width 11 height 11
click at [326, 57] on div "x 4" at bounding box center [324, 56] width 11 height 11
click at [326, 57] on div "x 8" at bounding box center [324, 56] width 11 height 11
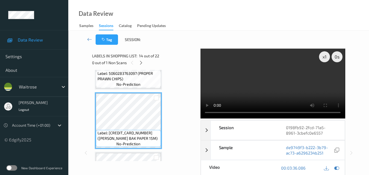
scroll to position [727, 0]
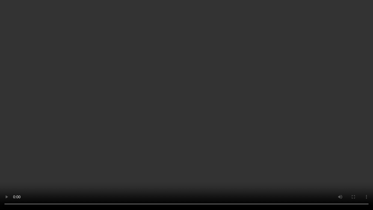
click at [201, 134] on video at bounding box center [186, 105] width 373 height 210
click at [204, 146] on video at bounding box center [186, 105] width 373 height 210
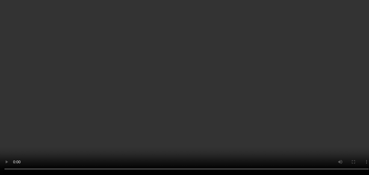
scroll to position [755, 0]
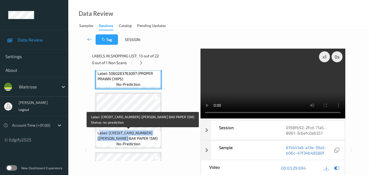
drag, startPoint x: 127, startPoint y: 139, endPoint x: 99, endPoint y: 131, distance: 29.2
click at [99, 131] on span "Label: 5000169672594 (WR ESS BAK PAPER 15M)" at bounding box center [129, 135] width 62 height 11
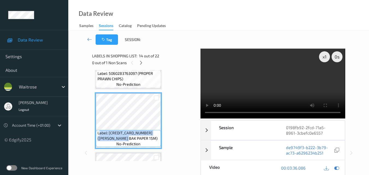
click at [245, 88] on video at bounding box center [273, 84] width 145 height 70
click at [258, 73] on video at bounding box center [273, 84] width 145 height 70
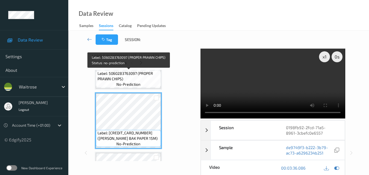
click at [148, 78] on span "Label: 5060283763097 (PROPER PRAWN CHIPS)" at bounding box center [129, 76] width 62 height 11
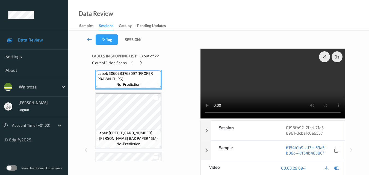
click at [292, 87] on video at bounding box center [273, 84] width 145 height 70
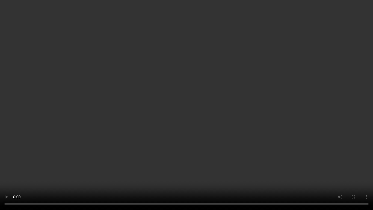
click at [277, 134] on video at bounding box center [186, 105] width 373 height 210
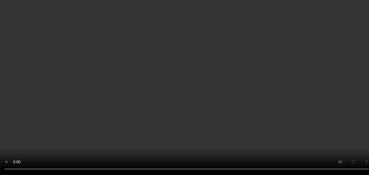
scroll to position [837, 0]
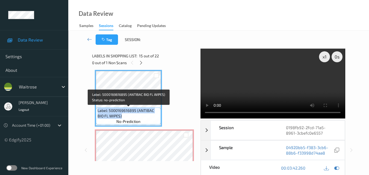
drag, startPoint x: 123, startPoint y: 117, endPoint x: 97, endPoint y: 111, distance: 26.0
click at [98, 111] on span "Label: 5000169616895 (ANTIBAC BIO FL WIPES)" at bounding box center [129, 113] width 62 height 11
copy span "Label: 5000169616895 (ANTIBAC BIO FL WIPES)"
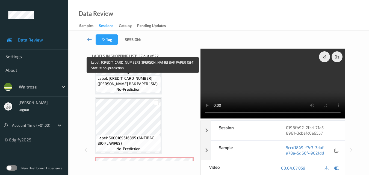
click at [132, 89] on span "no-prediction" at bounding box center [128, 89] width 24 height 5
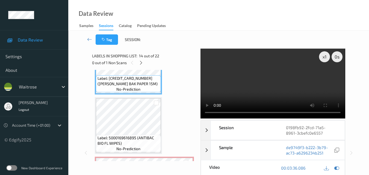
click at [266, 83] on video at bounding box center [273, 84] width 145 height 70
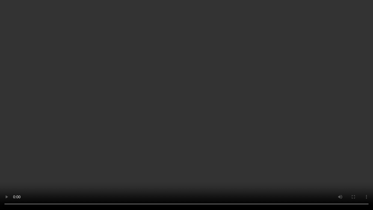
click at [247, 126] on video at bounding box center [186, 105] width 373 height 210
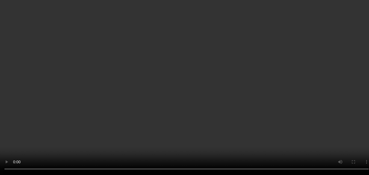
scroll to position [946, 0]
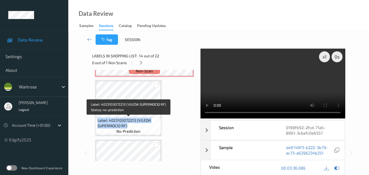
drag, startPoint x: 134, startPoint y: 125, endPoint x: 97, endPoint y: 122, distance: 36.4
click at [98, 122] on span "Label: 4023103072213 (VILEDA SUPERMOCIO RF)" at bounding box center [129, 123] width 62 height 11
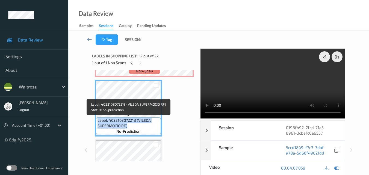
click at [130, 126] on span "Label: 4023103072213 (VILEDA SUPERMOCIO RF)" at bounding box center [129, 123] width 62 height 11
drag, startPoint x: 128, startPoint y: 127, endPoint x: 98, endPoint y: 121, distance: 30.8
click at [98, 121] on span "Label: 4023103072213 (VILEDA SUPERMOCIO RF)" at bounding box center [129, 123] width 62 height 11
copy span "Label: 4023103072213 (VILEDA SUPERMOCIO RF)"
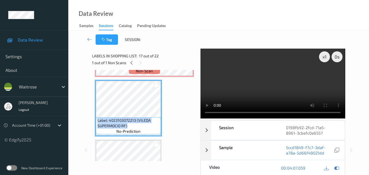
click at [281, 77] on video at bounding box center [273, 84] width 145 height 70
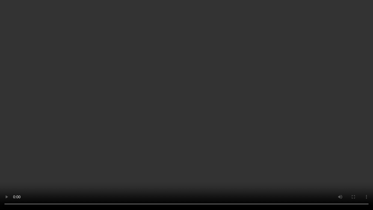
click at [251, 137] on video at bounding box center [186, 105] width 373 height 210
click at [277, 140] on video at bounding box center [186, 105] width 373 height 210
click at [282, 125] on video at bounding box center [186, 105] width 373 height 210
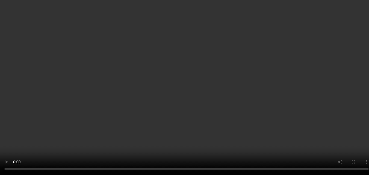
scroll to position [864, 0]
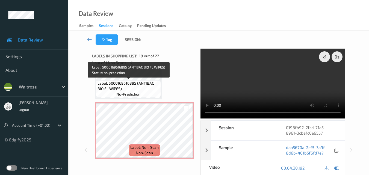
click at [144, 88] on span "Label: 5000169616895 (ANTIBAC BIO FL WIPES)" at bounding box center [129, 86] width 62 height 11
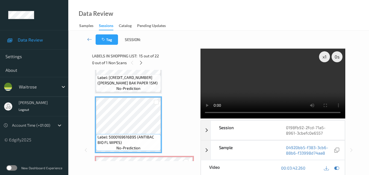
scroll to position [809, 0]
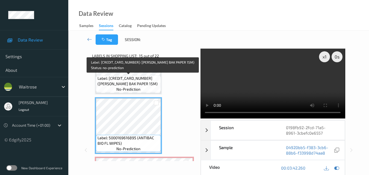
click at [143, 83] on span "Label: 5000169672594 (WR ESS BAK PAPER 15M)" at bounding box center [129, 81] width 62 height 11
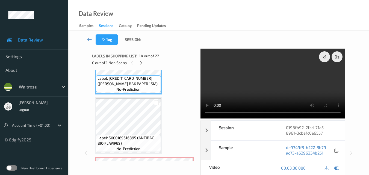
click at [277, 84] on video at bounding box center [273, 84] width 145 height 70
click at [276, 90] on video at bounding box center [273, 84] width 145 height 70
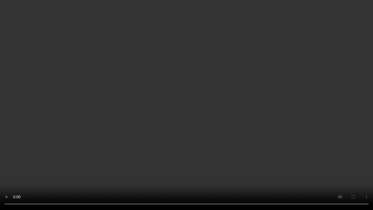
click at [220, 122] on video at bounding box center [186, 105] width 373 height 210
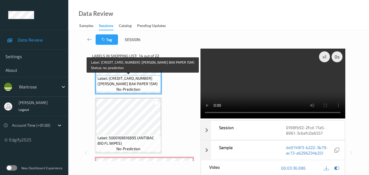
click at [139, 84] on span "Label: 5000169672594 (WR ESS BAK PAPER 15M)" at bounding box center [129, 81] width 62 height 11
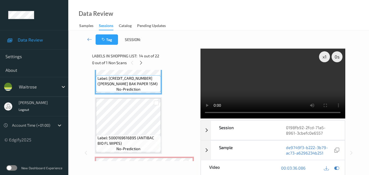
click at [274, 71] on video at bounding box center [273, 84] width 145 height 70
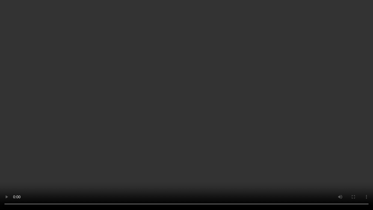
click at [245, 142] on video at bounding box center [186, 105] width 373 height 210
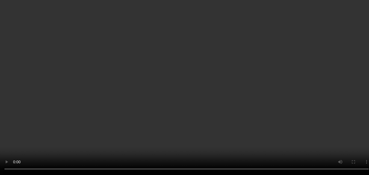
scroll to position [867, 0]
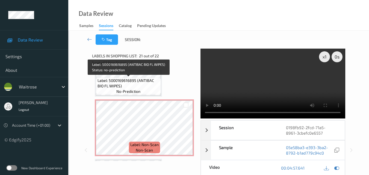
click at [138, 84] on span "Label: 5000169616895 (ANTIBAC BIO FL WIPES)" at bounding box center [129, 83] width 62 height 11
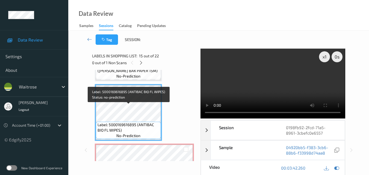
scroll to position [812, 0]
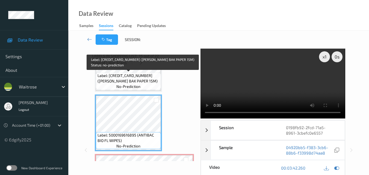
click at [148, 80] on span "Label: 5000169672594 (WR ESS BAK PAPER 15M)" at bounding box center [129, 78] width 62 height 11
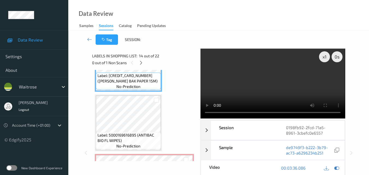
click at [286, 86] on video at bounding box center [273, 84] width 145 height 70
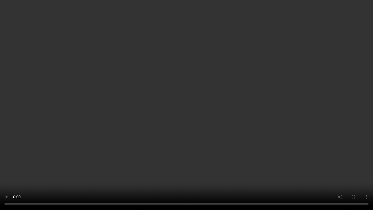
click at [255, 121] on video at bounding box center [186, 105] width 373 height 210
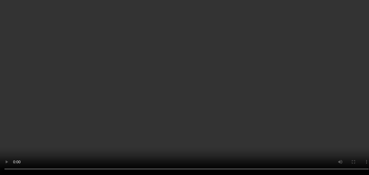
scroll to position [867, 0]
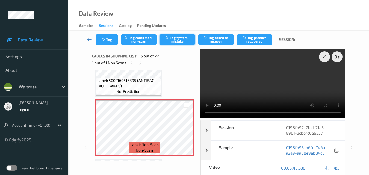
click at [186, 42] on button "Tag system-mistake" at bounding box center [178, 39] width 36 height 10
click at [107, 39] on button "Tag" at bounding box center [107, 39] width 22 height 10
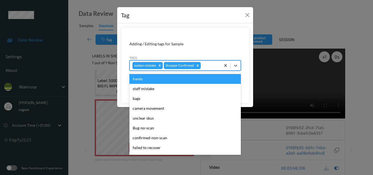
click at [209, 67] on div at bounding box center [210, 65] width 16 height 7
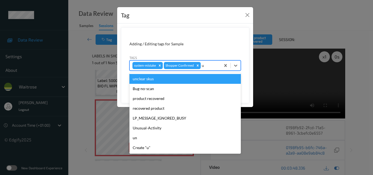
type input "un"
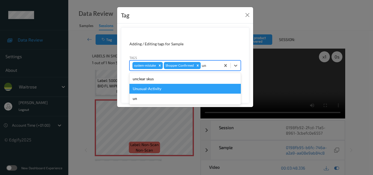
click at [179, 87] on div "Unusual-Activity" at bounding box center [185, 89] width 111 height 10
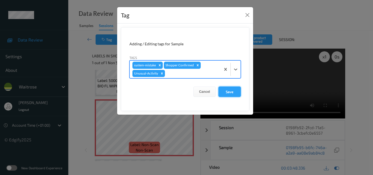
click at [225, 92] on button "Save" at bounding box center [230, 92] width 22 height 10
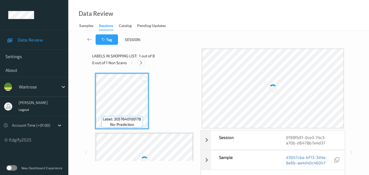
click at [140, 64] on icon at bounding box center [141, 62] width 5 height 5
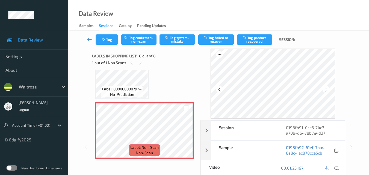
click at [341, 171] on div "00:01:23.167" at bounding box center [309, 168] width 72 height 16
click at [339, 169] on icon at bounding box center [336, 168] width 5 height 5
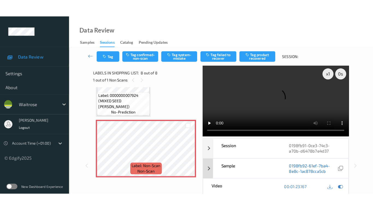
scroll to position [382, 0]
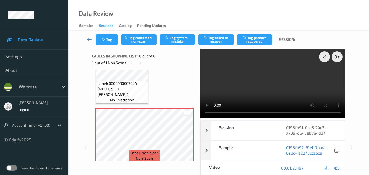
click at [276, 88] on video at bounding box center [273, 84] width 145 height 70
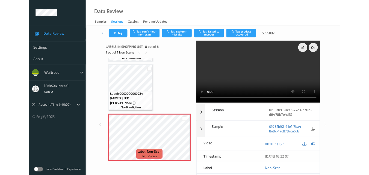
scroll to position [353, 0]
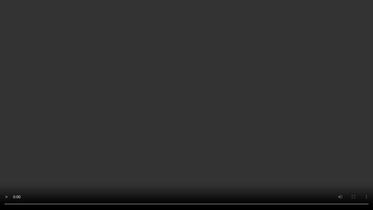
click at [221, 124] on video at bounding box center [186, 105] width 373 height 210
click at [228, 142] on video at bounding box center [186, 105] width 373 height 210
click at [222, 122] on video at bounding box center [186, 105] width 373 height 210
click at [288, 117] on video at bounding box center [186, 105] width 373 height 210
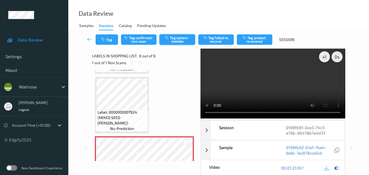
click at [177, 40] on button "Tag system-mistake" at bounding box center [178, 39] width 36 height 10
click at [112, 44] on button "Tag" at bounding box center [107, 39] width 22 height 10
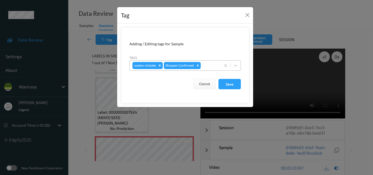
click at [216, 67] on div at bounding box center [210, 65] width 16 height 7
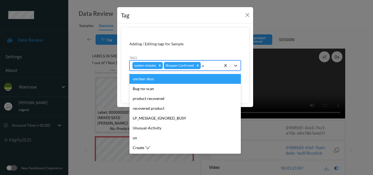
type input "un"
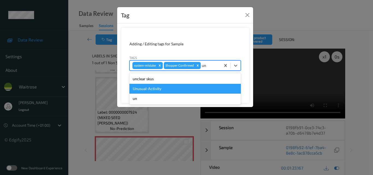
click at [138, 90] on div "Unusual-Activity" at bounding box center [185, 89] width 111 height 10
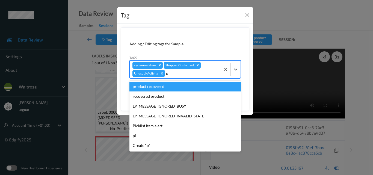
type input "pi"
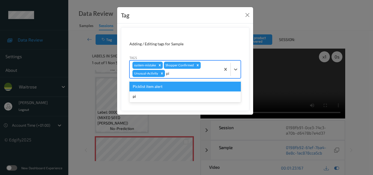
click at [153, 85] on div "Picklist item alert" at bounding box center [185, 87] width 111 height 10
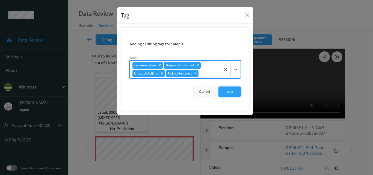
click at [230, 94] on button "Save" at bounding box center [230, 92] width 22 height 10
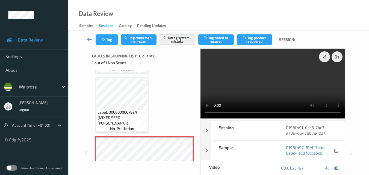
click at [258, 74] on video at bounding box center [273, 84] width 145 height 70
click at [281, 83] on video at bounding box center [273, 84] width 145 height 70
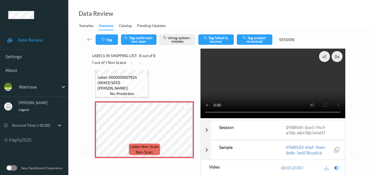
scroll to position [0, 0]
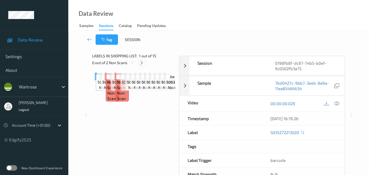
click at [142, 65] on icon at bounding box center [141, 62] width 5 height 5
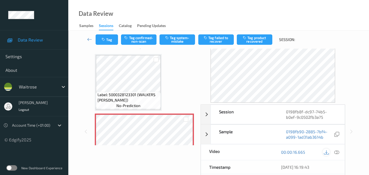
scroll to position [27, 0]
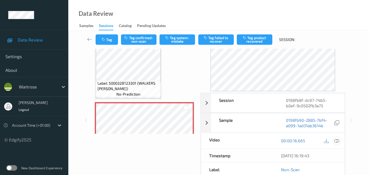
click at [338, 140] on icon at bounding box center [336, 140] width 5 height 5
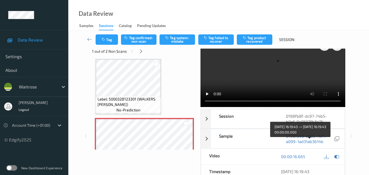
scroll to position [0, 0]
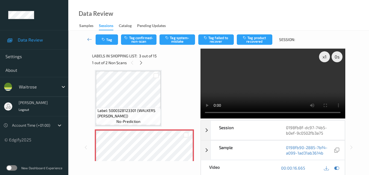
click at [273, 77] on video at bounding box center [273, 84] width 145 height 70
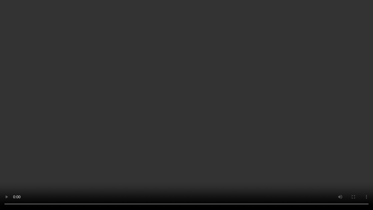
click at [257, 109] on video at bounding box center [186, 105] width 373 height 210
click at [171, 128] on video at bounding box center [186, 105] width 373 height 210
click at [224, 120] on video at bounding box center [186, 105] width 373 height 210
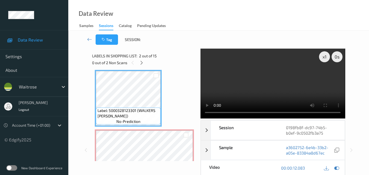
click at [263, 86] on video at bounding box center [273, 84] width 145 height 70
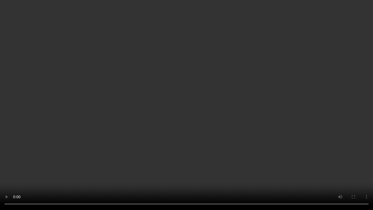
click at [271, 113] on video at bounding box center [186, 105] width 373 height 210
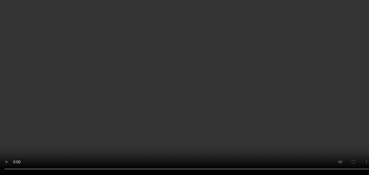
scroll to position [90, 0]
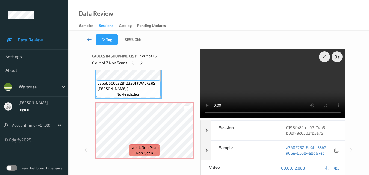
click at [276, 83] on video at bounding box center [273, 84] width 145 height 70
click at [308, 94] on video at bounding box center [273, 84] width 145 height 70
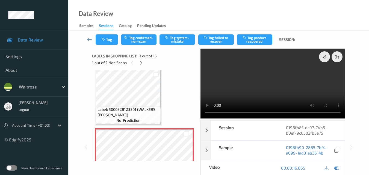
scroll to position [62, 0]
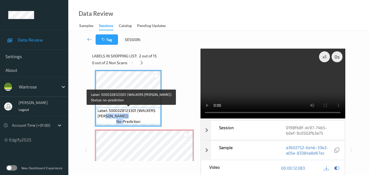
drag, startPoint x: 123, startPoint y: 119, endPoint x: 106, endPoint y: 114, distance: 17.5
click at [106, 114] on div "Label: 5000328123301 (WALKERS MAX PAPRIKA) no-prediction" at bounding box center [128, 116] width 65 height 17
click at [127, 117] on span "Label: 5000328123301 (WALKERS [PERSON_NAME])" at bounding box center [129, 113] width 62 height 11
drag, startPoint x: 122, startPoint y: 116, endPoint x: 98, endPoint y: 113, distance: 25.0
click at [98, 113] on span "Label: 5000328123301 (WALKERS [PERSON_NAME])" at bounding box center [129, 113] width 62 height 11
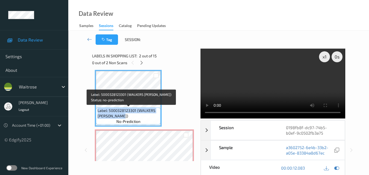
copy span "Label: 5000328123301 (WALKERS [PERSON_NAME])"
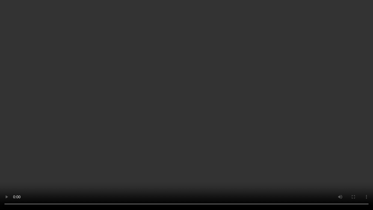
click at [205, 129] on video at bounding box center [186, 105] width 373 height 210
click at [186, 127] on video at bounding box center [186, 105] width 373 height 210
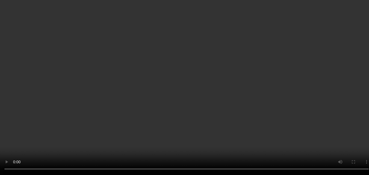
scroll to position [117, 0]
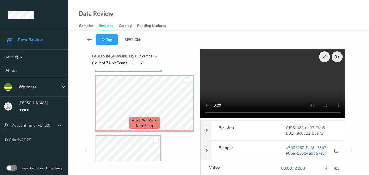
click at [251, 91] on video at bounding box center [273, 84] width 145 height 70
click at [292, 98] on video at bounding box center [273, 84] width 145 height 70
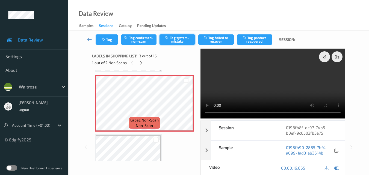
click at [179, 40] on button "Tag system-mistake" at bounding box center [178, 39] width 36 height 10
click at [110, 40] on button "Tag" at bounding box center [107, 39] width 22 height 10
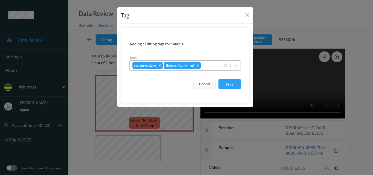
click at [207, 64] on div at bounding box center [210, 65] width 16 height 7
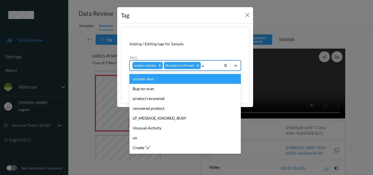
type input "un"
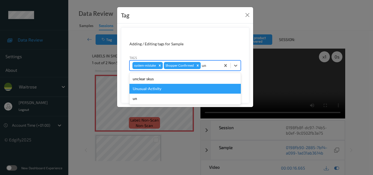
click at [174, 89] on div "Unusual-Activity" at bounding box center [185, 89] width 111 height 10
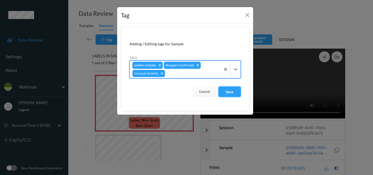
click at [236, 92] on button "Save" at bounding box center [230, 92] width 22 height 10
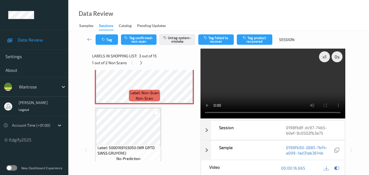
scroll to position [226, 0]
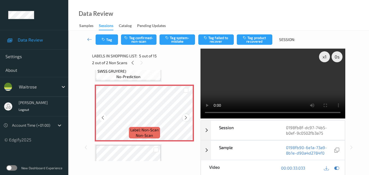
click at [186, 118] on icon at bounding box center [186, 117] width 5 height 5
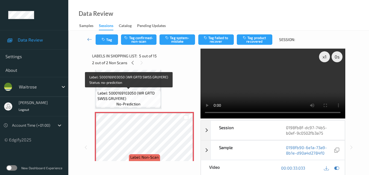
click at [145, 98] on span "Label: 5000169103050 (WR GRTD SWSS GRUYERE)" at bounding box center [129, 95] width 62 height 11
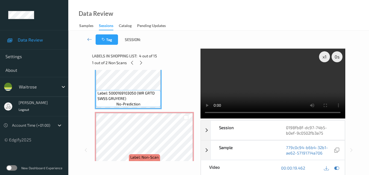
click at [250, 89] on video at bounding box center [273, 84] width 145 height 70
click at [255, 89] on video at bounding box center [273, 84] width 145 height 70
click at [184, 143] on icon at bounding box center [186, 145] width 5 height 5
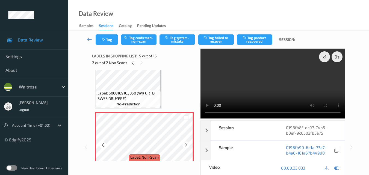
click at [184, 143] on icon at bounding box center [186, 145] width 5 height 5
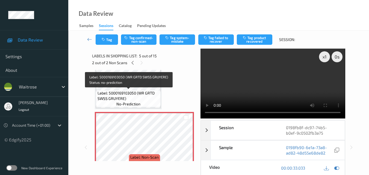
click at [140, 99] on span "Label: 5000169103050 (WR GRTD SWSS GRUYERE)" at bounding box center [129, 95] width 62 height 11
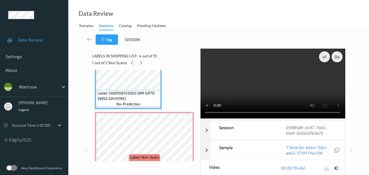
click at [296, 89] on video at bounding box center [273, 84] width 145 height 70
click at [293, 90] on video at bounding box center [273, 84] width 145 height 70
click at [271, 84] on video at bounding box center [273, 84] width 145 height 70
click at [293, 95] on video at bounding box center [273, 84] width 145 height 70
click at [184, 145] on icon at bounding box center [186, 145] width 5 height 5
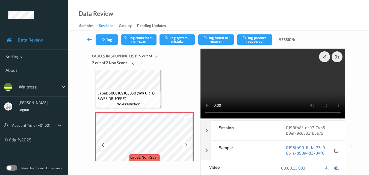
click at [184, 145] on icon at bounding box center [186, 145] width 5 height 5
click at [269, 76] on video at bounding box center [273, 84] width 145 height 70
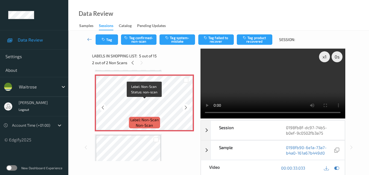
scroll to position [226, 0]
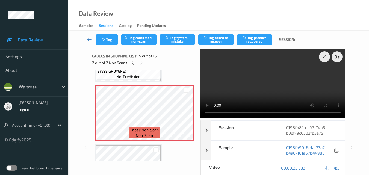
click at [268, 93] on video at bounding box center [273, 84] width 145 height 70
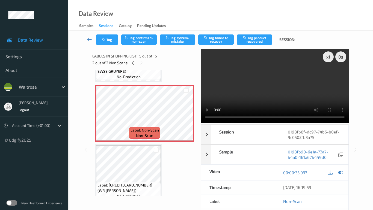
click at [245, 123] on video at bounding box center [275, 86] width 148 height 74
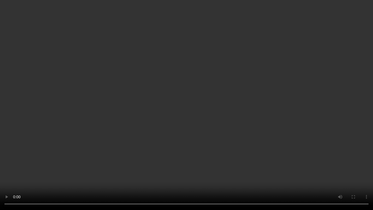
click at [190, 113] on video at bounding box center [186, 105] width 373 height 210
click at [201, 112] on video at bounding box center [186, 105] width 373 height 210
click at [196, 111] on video at bounding box center [186, 105] width 373 height 210
click at [181, 119] on video at bounding box center [186, 105] width 373 height 210
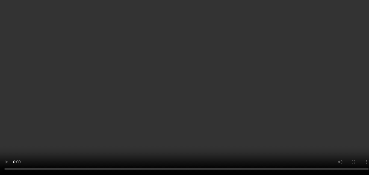
scroll to position [199, 0]
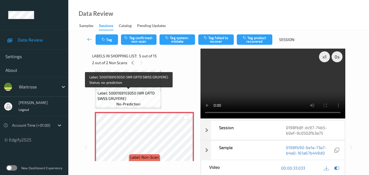
click at [130, 98] on span "Label: 5000169103050 (WR GRTD SWSS GRUYERE)" at bounding box center [129, 95] width 62 height 11
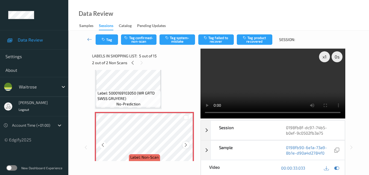
click at [188, 145] on icon at bounding box center [186, 145] width 5 height 5
click at [252, 88] on video at bounding box center [273, 84] width 145 height 70
click at [294, 84] on video at bounding box center [273, 84] width 145 height 70
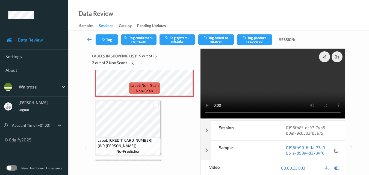
scroll to position [281, 0]
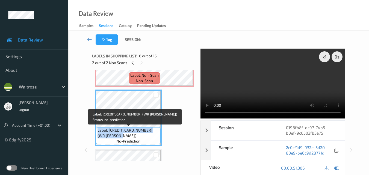
drag, startPoint x: 119, startPoint y: 135, endPoint x: 96, endPoint y: 130, distance: 23.5
click at [96, 130] on div "Label: 5063210062454 (WR TSTEM BROCCOLI) no-prediction" at bounding box center [128, 135] width 65 height 17
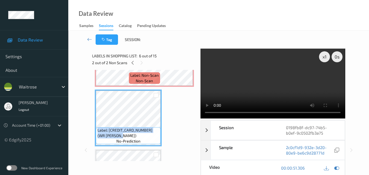
copy span "Label: 5063210062454 (WR TSTEM BROCCOLI)"
click at [275, 85] on video at bounding box center [273, 84] width 145 height 70
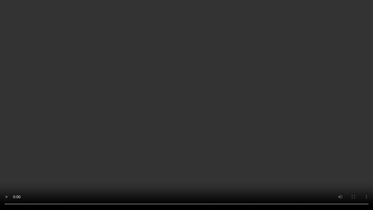
click at [196, 143] on video at bounding box center [186, 105] width 373 height 210
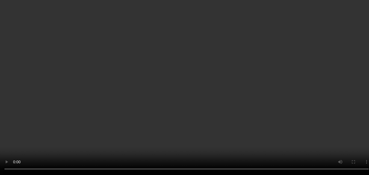
scroll to position [254, 0]
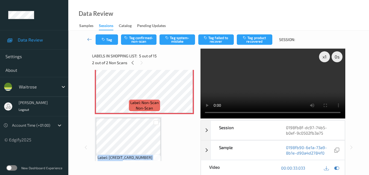
click at [280, 72] on video at bounding box center [273, 84] width 145 height 70
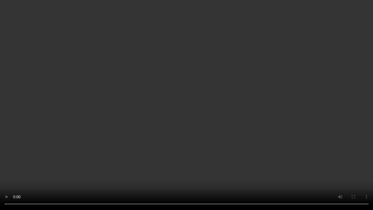
click at [298, 135] on video at bounding box center [186, 105] width 373 height 210
click at [249, 115] on video at bounding box center [186, 105] width 373 height 210
click at [204, 115] on video at bounding box center [186, 105] width 373 height 210
click at [165, 110] on video at bounding box center [186, 105] width 373 height 210
click at [195, 120] on video at bounding box center [186, 105] width 373 height 210
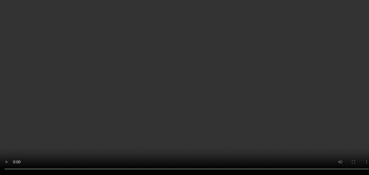
scroll to position [199, 0]
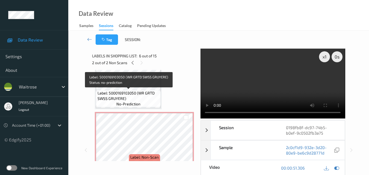
click at [145, 100] on span "Label: 5000169103050 (WR GRTD SWSS GRUYERE)" at bounding box center [129, 95] width 62 height 11
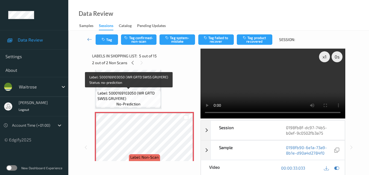
click at [151, 101] on div "Label: 5000169103050 (WR GRTD SWSS GRUYERE) no-prediction" at bounding box center [128, 98] width 65 height 17
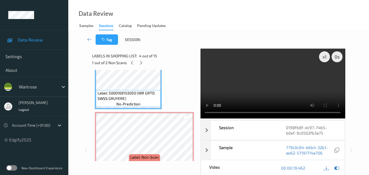
click at [266, 94] on video at bounding box center [273, 84] width 145 height 70
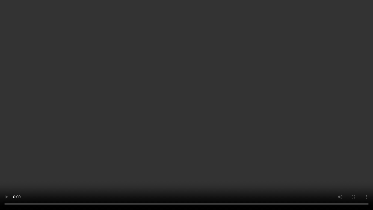
click at [244, 130] on video at bounding box center [186, 105] width 373 height 210
click at [202, 135] on video at bounding box center [186, 105] width 373 height 210
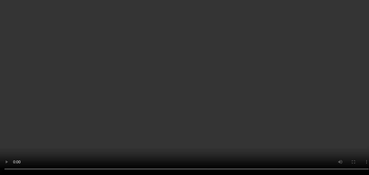
scroll to position [226, 0]
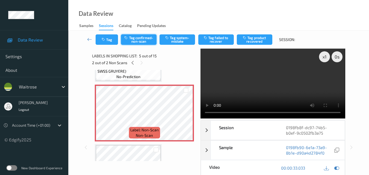
click at [140, 39] on button "Tag confirmed-non-scan" at bounding box center [139, 39] width 36 height 10
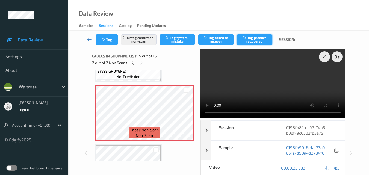
click at [254, 42] on button "Tag product recovered" at bounding box center [255, 39] width 36 height 10
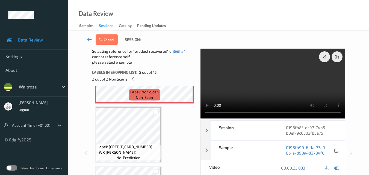
scroll to position [281, 0]
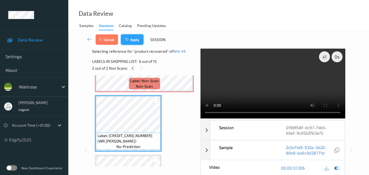
click at [135, 40] on button "Apply" at bounding box center [132, 39] width 22 height 10
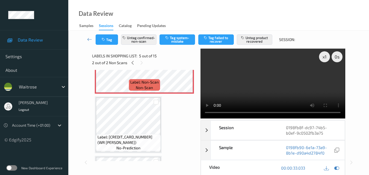
scroll to position [263, 0]
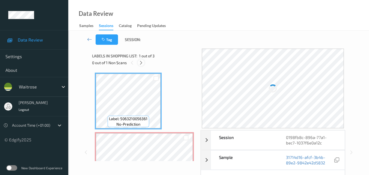
click at [140, 62] on icon at bounding box center [141, 62] width 5 height 5
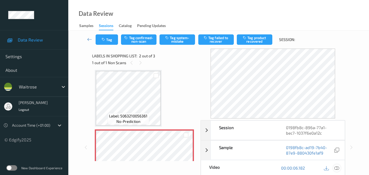
click at [337, 169] on icon at bounding box center [336, 168] width 5 height 5
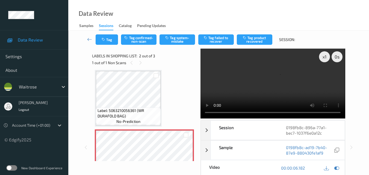
click at [188, 116] on div "x 1 0 s Session 0198fb8c-896a-77a1-bec7-1037f6e0a12c Session ID 0198fb8c-896a-7…" at bounding box center [218, 148] width 253 height 198
click at [281, 79] on video at bounding box center [273, 84] width 145 height 70
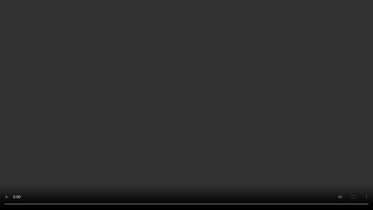
click at [230, 104] on video at bounding box center [186, 105] width 373 height 210
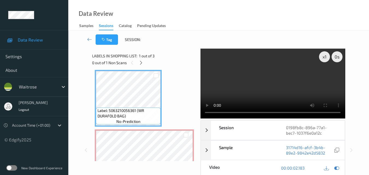
click at [272, 89] on video at bounding box center [273, 84] width 145 height 70
click at [255, 94] on video at bounding box center [273, 84] width 145 height 70
click at [304, 98] on video at bounding box center [273, 84] width 145 height 70
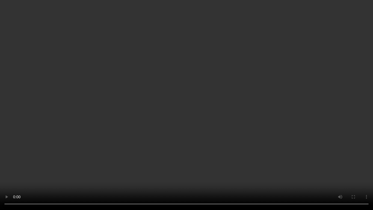
click at [276, 122] on video at bounding box center [186, 105] width 373 height 210
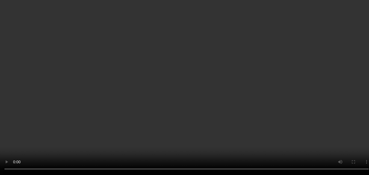
scroll to position [57, 0]
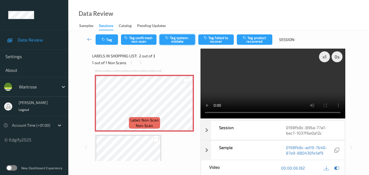
click at [183, 42] on button "Tag system-mistake" at bounding box center [178, 39] width 36 height 10
click at [110, 42] on button "Tag" at bounding box center [107, 39] width 22 height 10
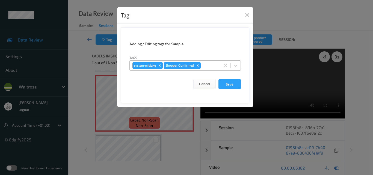
click at [207, 66] on div at bounding box center [210, 65] width 16 height 7
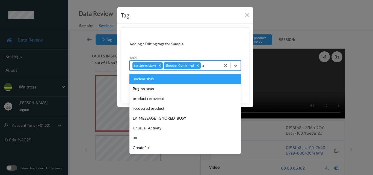
type input "un"
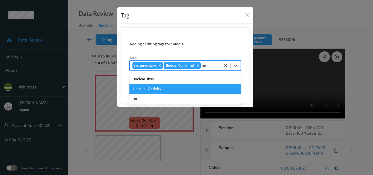
click at [173, 85] on div "Unusual-Activity" at bounding box center [185, 89] width 111 height 10
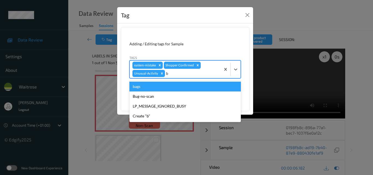
type input "ba"
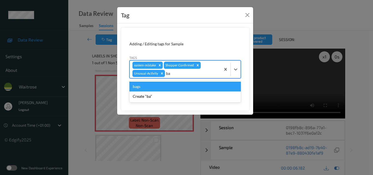
click at [168, 87] on div "bags" at bounding box center [185, 87] width 111 height 10
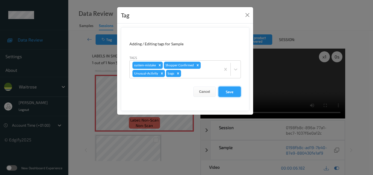
click at [229, 92] on button "Save" at bounding box center [230, 92] width 22 height 10
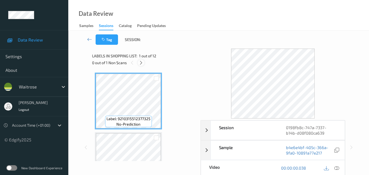
click at [142, 62] on icon at bounding box center [141, 62] width 5 height 5
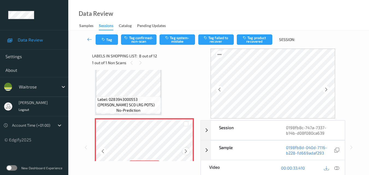
scroll to position [360, 0]
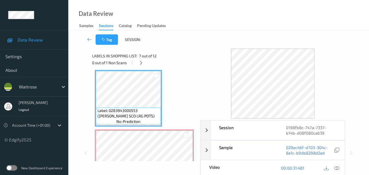
click at [337, 168] on icon at bounding box center [336, 168] width 5 height 5
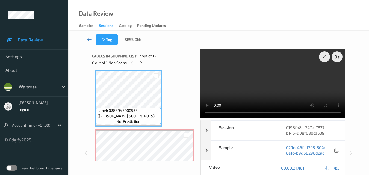
click at [257, 87] on video at bounding box center [273, 84] width 145 height 70
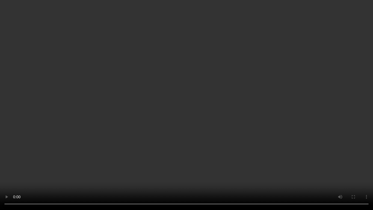
click at [217, 143] on video at bounding box center [186, 105] width 373 height 210
click at [193, 172] on video at bounding box center [186, 105] width 373 height 210
click at [190, 154] on video at bounding box center [186, 105] width 373 height 210
click at [237, 104] on video at bounding box center [186, 105] width 373 height 210
click at [235, 108] on video at bounding box center [186, 105] width 373 height 210
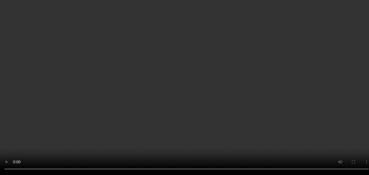
scroll to position [305, 0]
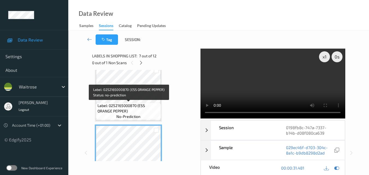
click at [146, 106] on span "Label: 0252165000870 (ESS ORANGE PEPPER)" at bounding box center [129, 108] width 62 height 11
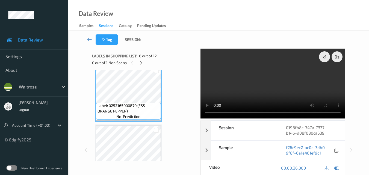
click at [259, 75] on video at bounding box center [273, 84] width 145 height 70
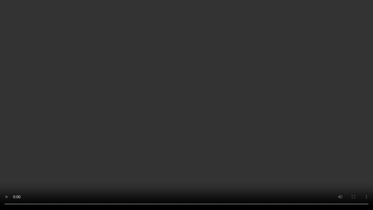
click at [187, 123] on video at bounding box center [186, 105] width 373 height 210
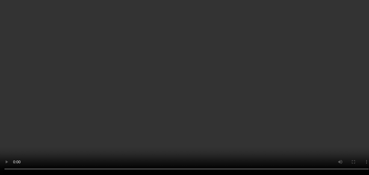
scroll to position [387, 0]
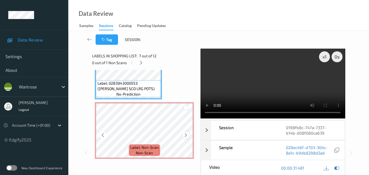
click at [185, 134] on icon at bounding box center [186, 135] width 5 height 5
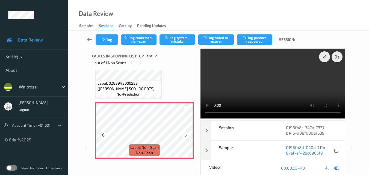
click at [185, 134] on icon at bounding box center [186, 135] width 5 height 5
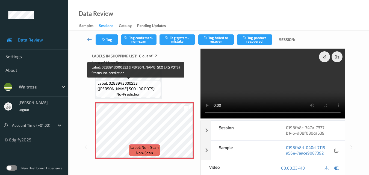
click at [134, 86] on span "Label: 0283943000553 ([PERSON_NAME] SCO LRG POTS)" at bounding box center [129, 86] width 62 height 11
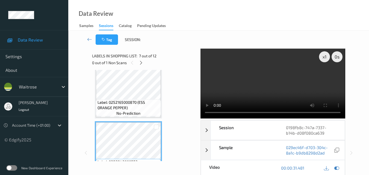
scroll to position [305, 0]
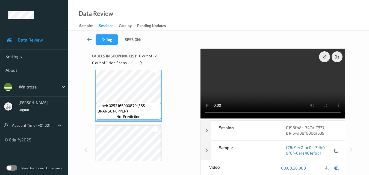
click at [267, 88] on video at bounding box center [273, 84] width 145 height 70
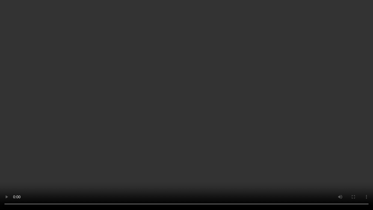
click at [197, 120] on video at bounding box center [186, 105] width 373 height 210
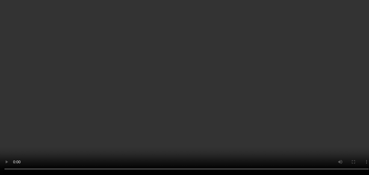
scroll to position [387, 0]
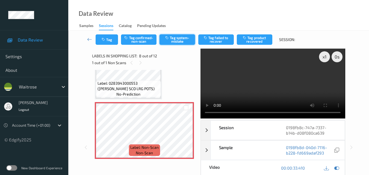
click at [183, 41] on button "Tag system-mistake" at bounding box center [178, 39] width 36 height 10
click at [266, 75] on video at bounding box center [273, 84] width 145 height 70
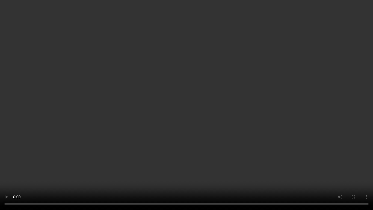
click at [295, 142] on video at bounding box center [186, 105] width 373 height 210
click at [282, 127] on video at bounding box center [186, 105] width 373 height 210
click at [225, 116] on video at bounding box center [186, 105] width 373 height 210
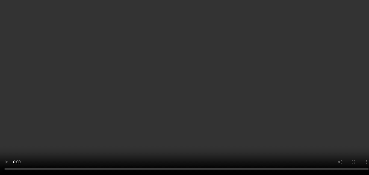
scroll to position [0, 0]
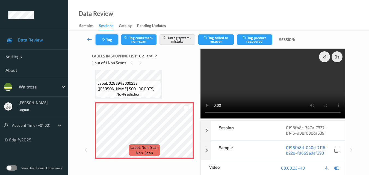
click at [103, 39] on icon "button" at bounding box center [104, 40] width 5 height 4
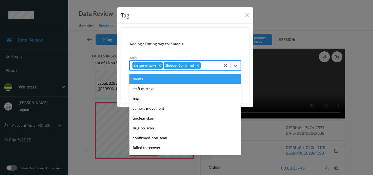
click at [206, 67] on div at bounding box center [210, 65] width 16 height 7
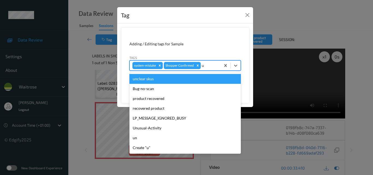
type input "un"
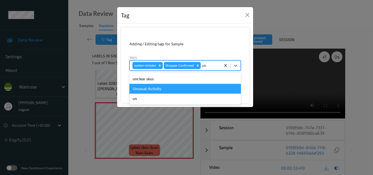
click at [177, 90] on div "Unusual-Activity" at bounding box center [185, 89] width 111 height 10
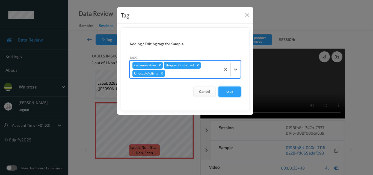
click at [233, 92] on button "Save" at bounding box center [230, 92] width 22 height 10
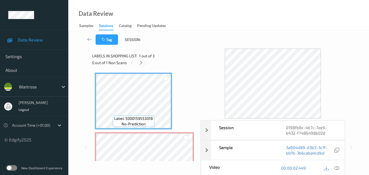
click at [141, 63] on icon at bounding box center [141, 62] width 5 height 5
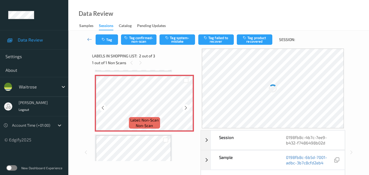
scroll to position [3, 0]
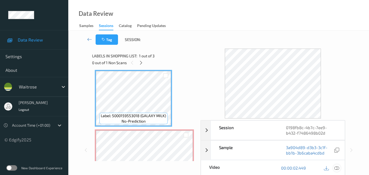
click at [338, 168] on icon at bounding box center [336, 168] width 5 height 5
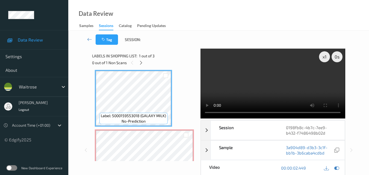
click at [239, 85] on video at bounding box center [273, 84] width 145 height 70
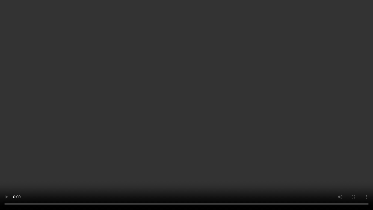
click at [233, 122] on video at bounding box center [186, 105] width 373 height 210
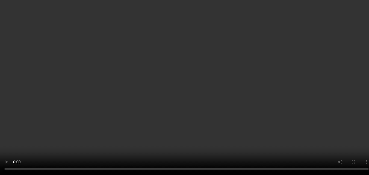
scroll to position [30, 0]
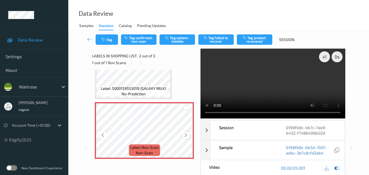
click at [185, 136] on icon at bounding box center [186, 135] width 5 height 5
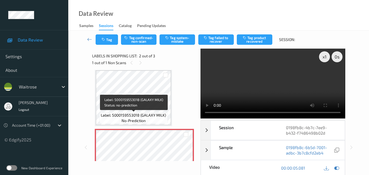
scroll to position [3, 0]
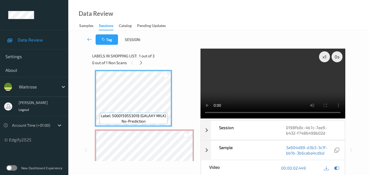
click at [291, 88] on video at bounding box center [273, 84] width 145 height 70
click at [288, 89] on video at bounding box center [273, 84] width 145 height 70
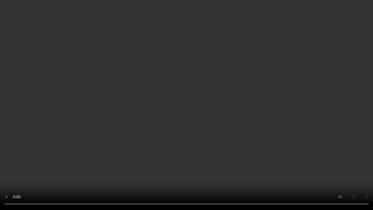
click at [222, 119] on video at bounding box center [186, 105] width 373 height 210
click at [219, 122] on video at bounding box center [186, 105] width 373 height 210
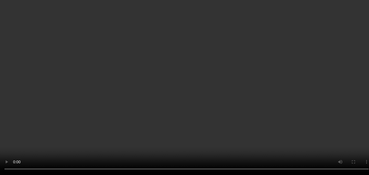
scroll to position [30, 0]
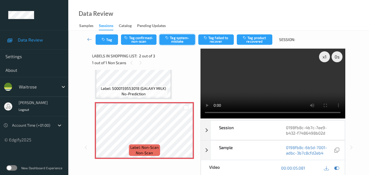
click at [178, 37] on button "Tag system-mistake" at bounding box center [178, 39] width 36 height 10
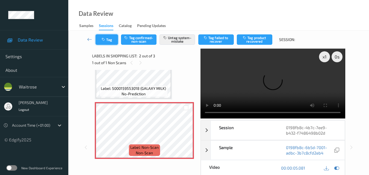
click at [109, 42] on button "Tag" at bounding box center [107, 39] width 22 height 10
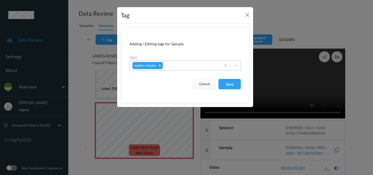
click at [183, 66] on div at bounding box center [191, 65] width 54 height 7
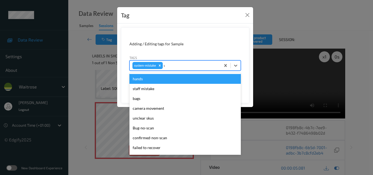
type input "un"
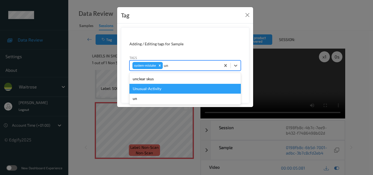
click at [148, 91] on div "Unusual-Activity" at bounding box center [185, 89] width 111 height 10
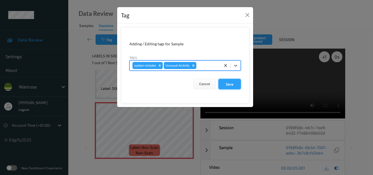
click at [235, 85] on button "Save" at bounding box center [230, 84] width 22 height 10
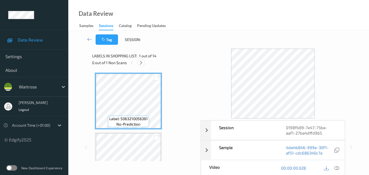
click at [142, 62] on icon at bounding box center [141, 62] width 5 height 5
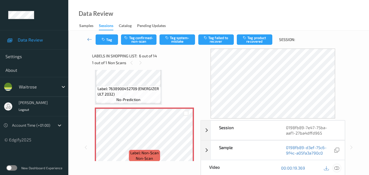
click at [338, 168] on icon at bounding box center [336, 168] width 5 height 5
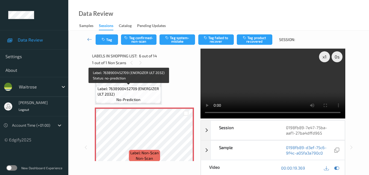
click at [142, 93] on span "Label: 7638900452709 (ENERGIZER ULT 2032)" at bounding box center [129, 91] width 62 height 11
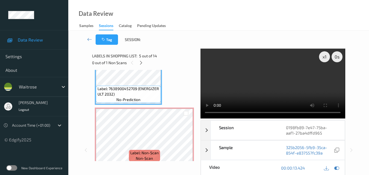
click at [265, 92] on video at bounding box center [273, 84] width 145 height 70
click at [287, 86] on video at bounding box center [273, 84] width 145 height 70
click at [281, 80] on video at bounding box center [273, 84] width 145 height 70
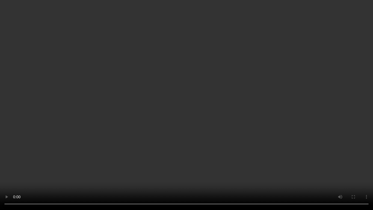
click at [326, 128] on video at bounding box center [186, 105] width 373 height 210
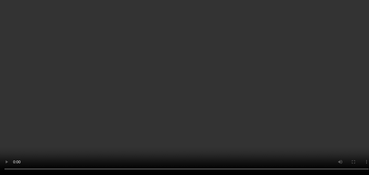
scroll to position [236, 0]
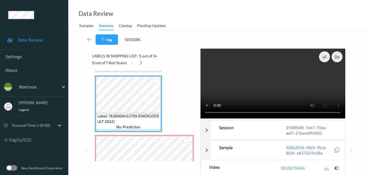
click at [262, 84] on video at bounding box center [273, 84] width 145 height 70
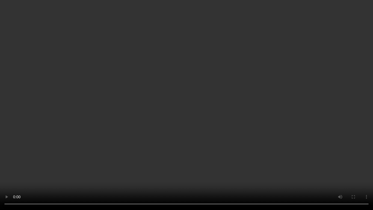
click at [221, 111] on video at bounding box center [186, 105] width 373 height 210
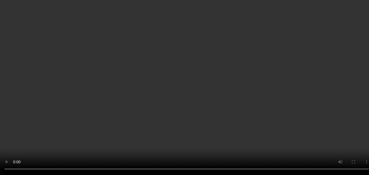
scroll to position [263, 0]
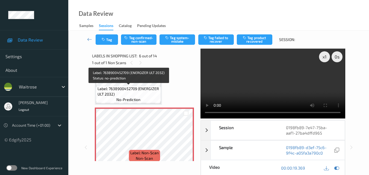
click at [153, 92] on span "Label: 7638900452709 (ENERGIZER ULT 2032)" at bounding box center [129, 91] width 62 height 11
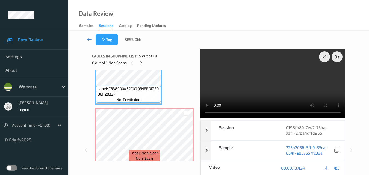
click at [243, 84] on video at bounding box center [273, 84] width 145 height 70
click at [269, 89] on video at bounding box center [273, 84] width 145 height 70
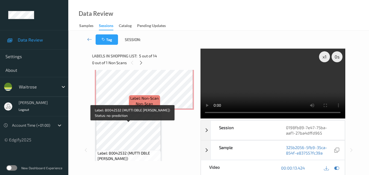
scroll to position [290, 0]
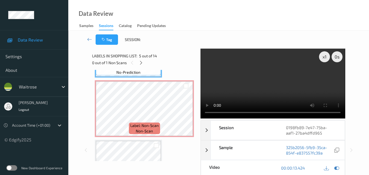
click at [262, 81] on video at bounding box center [273, 84] width 145 height 70
click at [277, 83] on video at bounding box center [273, 84] width 145 height 70
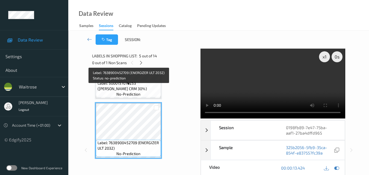
scroll to position [208, 0]
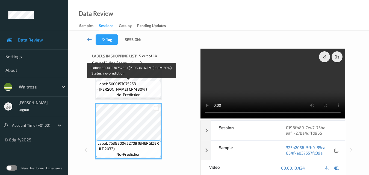
click at [148, 87] on span "Label: 5000157075253 (HEINZ SALAD CRM 30%)" at bounding box center [129, 86] width 62 height 11
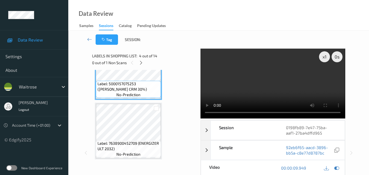
click at [257, 87] on video at bounding box center [273, 84] width 145 height 70
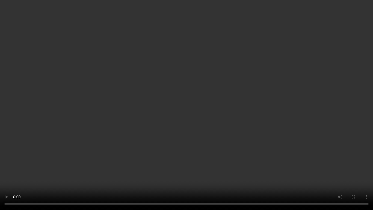
click at [269, 168] on video at bounding box center [186, 105] width 373 height 210
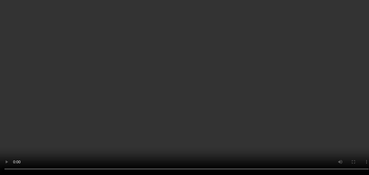
scroll to position [263, 0]
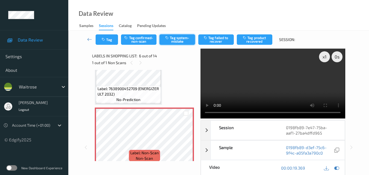
click at [179, 39] on button "Tag system-mistake" at bounding box center [178, 39] width 36 height 10
click at [107, 42] on button "Tag" at bounding box center [107, 39] width 22 height 10
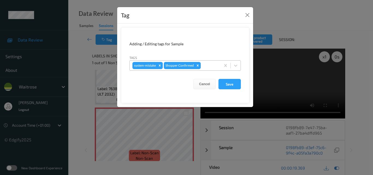
click at [202, 65] on input "text" at bounding box center [202, 65] width 1 height 5
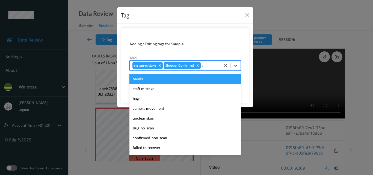
type input "un"
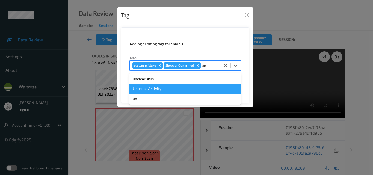
click at [177, 87] on div "Unusual-Activity" at bounding box center [185, 89] width 111 height 10
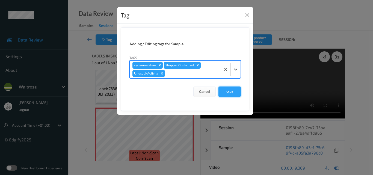
click at [236, 95] on button "Save" at bounding box center [230, 92] width 22 height 10
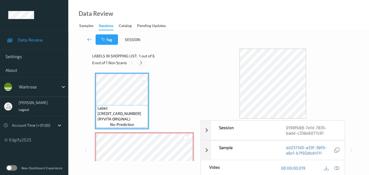
click at [141, 63] on icon at bounding box center [141, 62] width 5 height 5
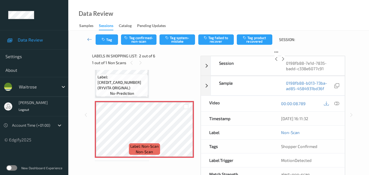
scroll to position [57, 0]
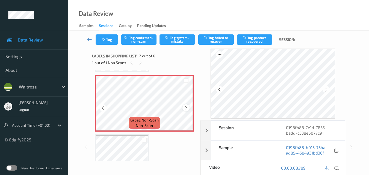
click at [186, 107] on icon at bounding box center [186, 107] width 5 height 5
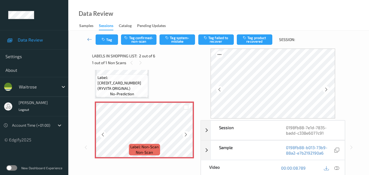
scroll to position [30, 0]
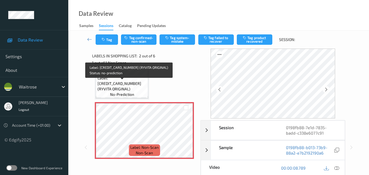
click at [131, 90] on span "Label: [CREDIT_CARD_NUMBER] (RYVITA ORIGINAL)" at bounding box center [122, 83] width 49 height 16
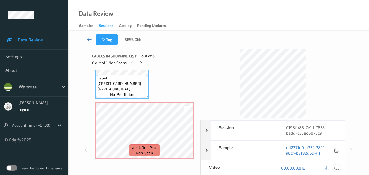
click at [338, 169] on icon at bounding box center [336, 168] width 5 height 5
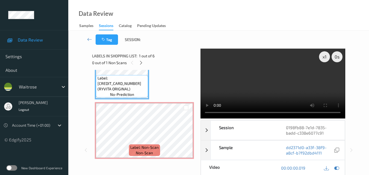
click at [255, 83] on video at bounding box center [273, 84] width 145 height 70
click at [289, 83] on video at bounding box center [273, 84] width 145 height 70
click at [254, 78] on video at bounding box center [273, 84] width 145 height 70
click at [268, 94] on video at bounding box center [273, 84] width 145 height 70
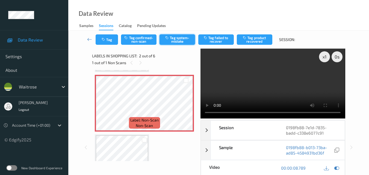
click at [173, 38] on button "Tag system-mistake" at bounding box center [178, 39] width 36 height 10
click at [176, 40] on button "Tag system-mistake" at bounding box center [178, 39] width 36 height 10
click at [109, 40] on button "Tag" at bounding box center [107, 39] width 22 height 10
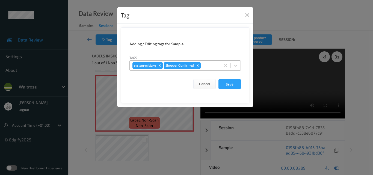
click at [206, 64] on div at bounding box center [210, 65] width 16 height 7
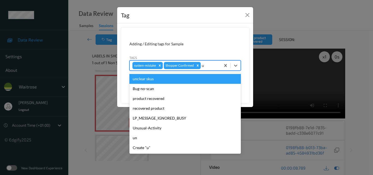
type input "un"
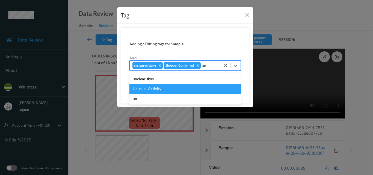
click at [175, 92] on div "Unusual-Activity" at bounding box center [185, 89] width 111 height 10
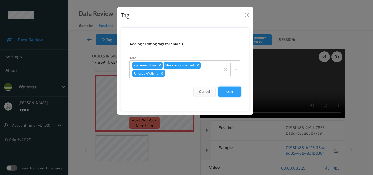
click at [224, 93] on button "Save" at bounding box center [230, 92] width 22 height 10
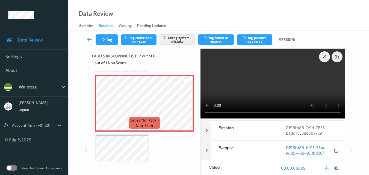
click at [265, 85] on video at bounding box center [273, 84] width 145 height 70
click at [111, 43] on button "Tag" at bounding box center [107, 39] width 22 height 10
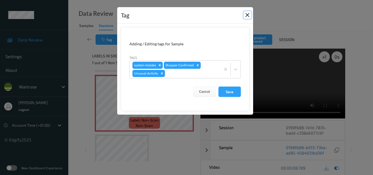
click at [249, 13] on button "Close" at bounding box center [248, 15] width 8 height 8
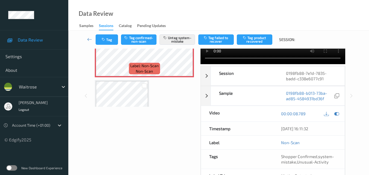
scroll to position [55, 0]
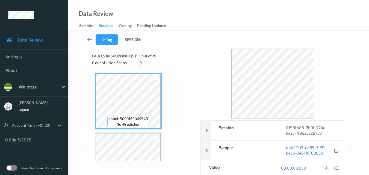
click at [143, 62] on icon at bounding box center [141, 62] width 5 height 5
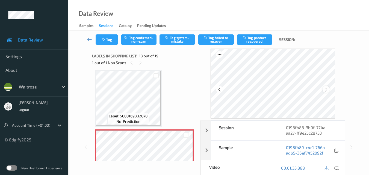
click at [329, 90] on icon at bounding box center [326, 89] width 5 height 5
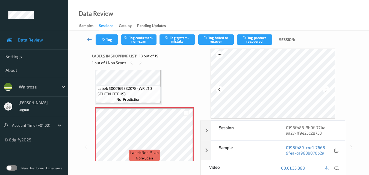
scroll to position [713, 0]
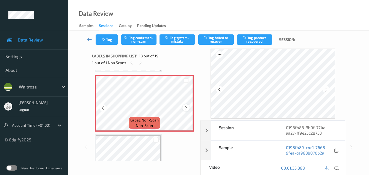
click at [187, 107] on icon at bounding box center [186, 107] width 5 height 5
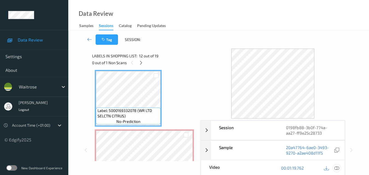
click at [337, 167] on icon at bounding box center [336, 168] width 5 height 5
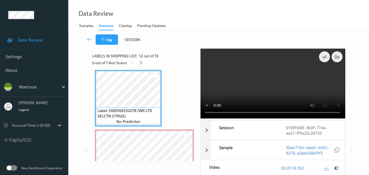
click at [242, 92] on video at bounding box center [273, 84] width 145 height 70
click at [286, 83] on video at bounding box center [273, 84] width 145 height 70
click at [296, 90] on video at bounding box center [273, 84] width 145 height 70
click at [285, 84] on video at bounding box center [273, 84] width 145 height 70
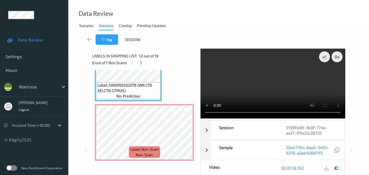
scroll to position [713, 0]
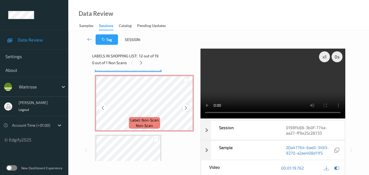
click at [186, 107] on icon at bounding box center [186, 107] width 5 height 5
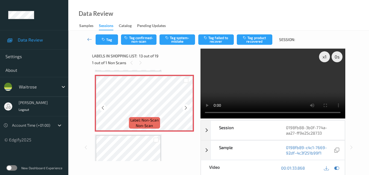
click at [186, 107] on icon at bounding box center [186, 107] width 5 height 5
click at [288, 75] on video at bounding box center [273, 84] width 145 height 70
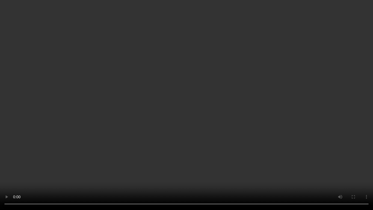
click at [314, 128] on video at bounding box center [186, 105] width 373 height 210
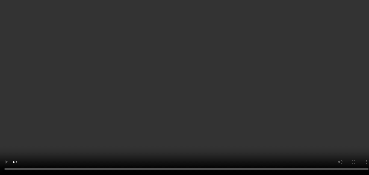
scroll to position [603, 0]
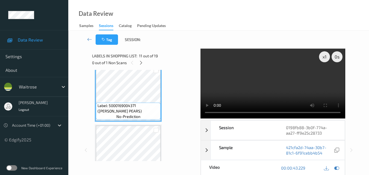
click at [268, 83] on video at bounding box center [273, 84] width 145 height 70
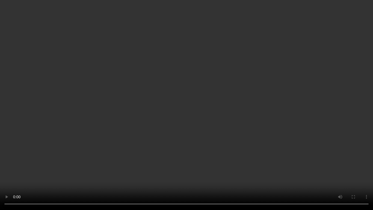
click at [328, 128] on video at bounding box center [186, 105] width 373 height 210
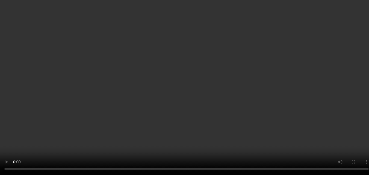
scroll to position [631, 0]
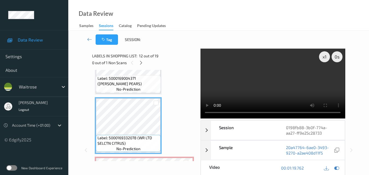
click at [264, 88] on video at bounding box center [273, 84] width 145 height 70
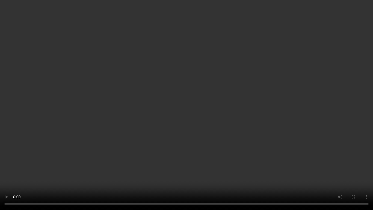
click at [328, 128] on video at bounding box center [186, 105] width 373 height 210
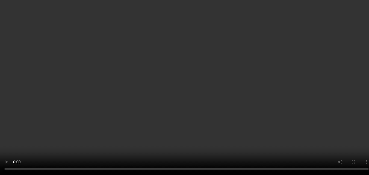
scroll to position [713, 0]
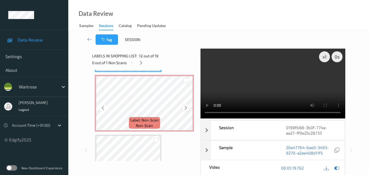
click at [184, 108] on icon at bounding box center [186, 107] width 5 height 5
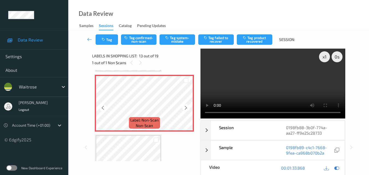
click at [184, 108] on icon at bounding box center [186, 107] width 5 height 5
click at [293, 80] on video at bounding box center [273, 84] width 145 height 70
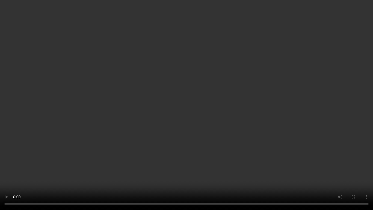
click at [283, 132] on video at bounding box center [186, 105] width 373 height 210
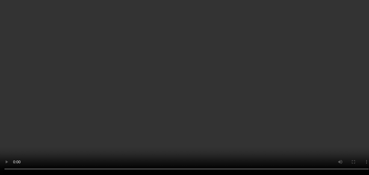
scroll to position [658, 0]
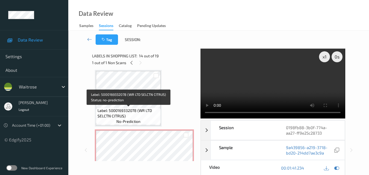
click at [138, 117] on span "Label: 5000169332078 (WR LTD SELCTN CITRUS)" at bounding box center [129, 113] width 62 height 11
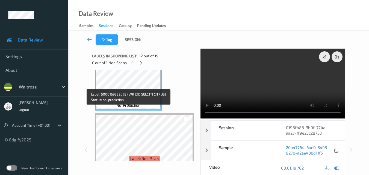
scroll to position [685, 0]
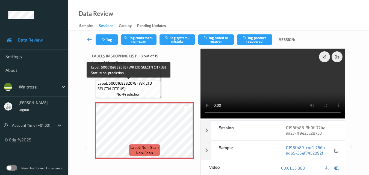
click at [143, 88] on span "Label: 5000169332078 (WR LTD SELCTN CITRUS)" at bounding box center [129, 86] width 62 height 11
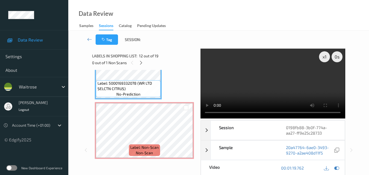
click at [297, 91] on video at bounding box center [273, 84] width 145 height 70
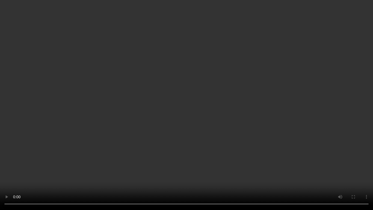
click at [281, 94] on video at bounding box center [186, 105] width 373 height 210
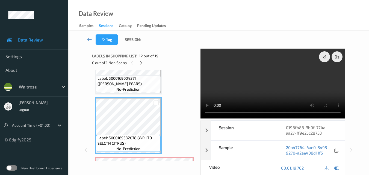
scroll to position [603, 0]
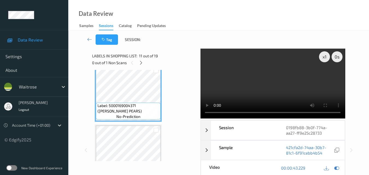
click at [295, 87] on video at bounding box center [273, 84] width 145 height 70
click at [268, 90] on video at bounding box center [273, 84] width 145 height 70
click at [283, 78] on video at bounding box center [273, 84] width 145 height 70
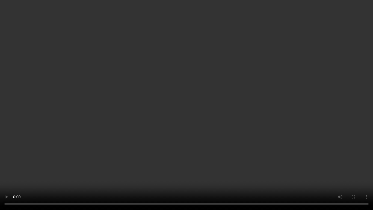
click at [140, 104] on video at bounding box center [186, 105] width 373 height 210
click at [220, 103] on video at bounding box center [186, 105] width 373 height 210
click at [245, 128] on video at bounding box center [186, 105] width 373 height 210
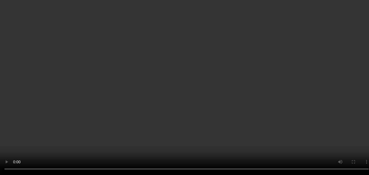
scroll to position [685, 0]
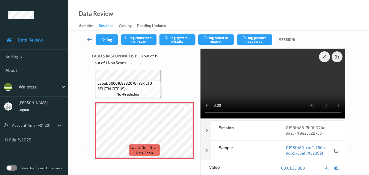
click at [181, 40] on button "Tag system-mistake" at bounding box center [178, 39] width 36 height 10
click at [106, 39] on icon "button" at bounding box center [104, 40] width 5 height 4
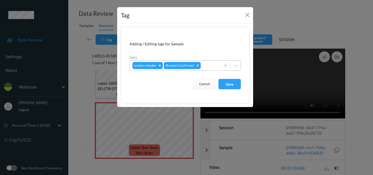
click at [216, 67] on div at bounding box center [210, 65] width 16 height 7
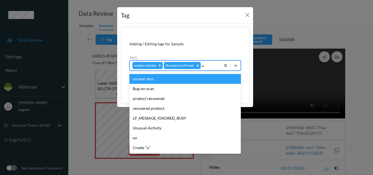
type input "un"
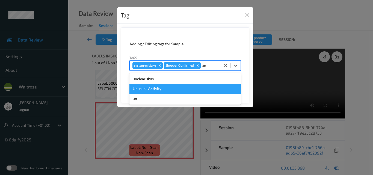
click at [174, 92] on div "Unusual-Activity" at bounding box center [185, 89] width 111 height 10
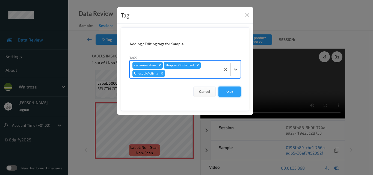
click at [230, 93] on button "Save" at bounding box center [230, 92] width 22 height 10
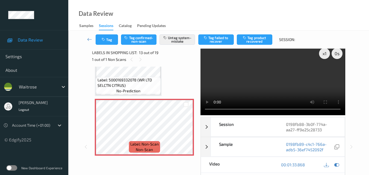
scroll to position [82, 0]
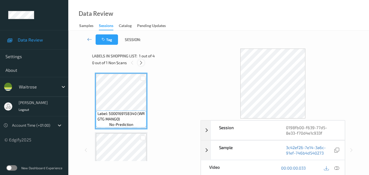
click at [141, 64] on icon at bounding box center [141, 62] width 5 height 5
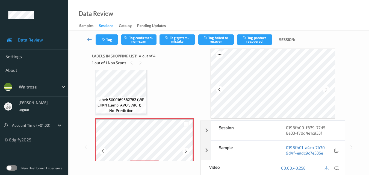
scroll to position [122, 0]
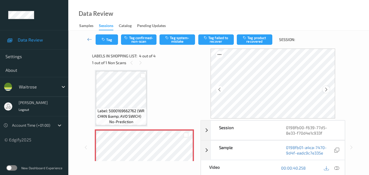
click at [326, 88] on icon at bounding box center [326, 89] width 5 height 5
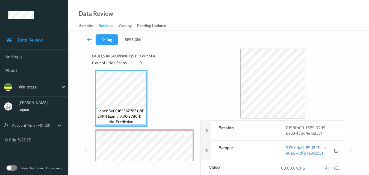
click at [339, 168] on icon at bounding box center [336, 168] width 5 height 5
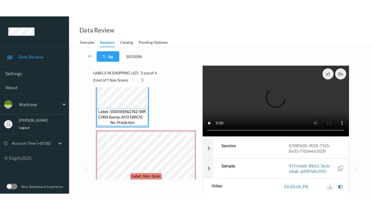
scroll to position [149, 0]
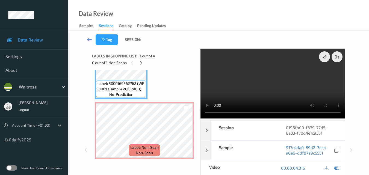
click at [265, 89] on video at bounding box center [273, 84] width 145 height 70
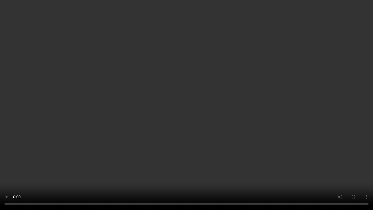
click at [222, 116] on video at bounding box center [186, 105] width 373 height 210
click at [179, 101] on video at bounding box center [186, 105] width 373 height 210
click at [198, 92] on video at bounding box center [186, 105] width 373 height 210
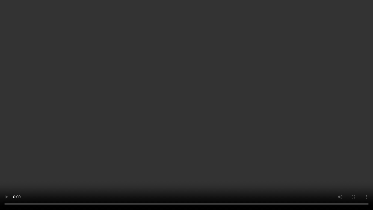
click at [152, 127] on video at bounding box center [186, 105] width 373 height 210
click at [181, 112] on video at bounding box center [186, 105] width 373 height 210
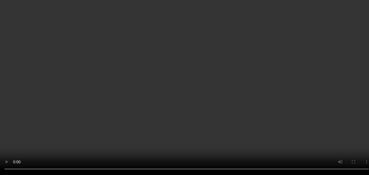
scroll to position [150, 0]
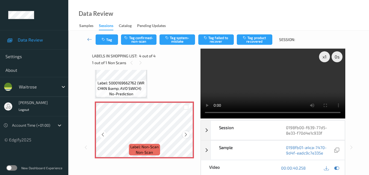
click at [186, 134] on icon at bounding box center [186, 134] width 5 height 5
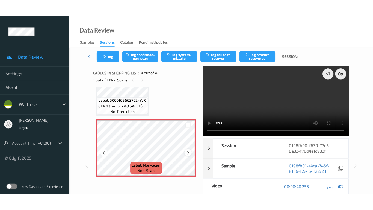
scroll to position [122, 0]
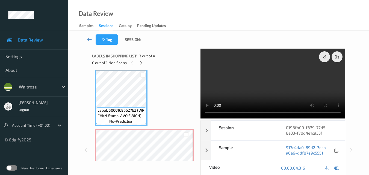
click at [279, 83] on video at bounding box center [273, 84] width 145 height 70
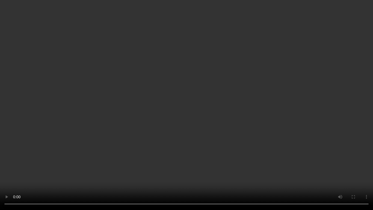
click at [221, 108] on video at bounding box center [186, 105] width 373 height 210
click at [228, 130] on video at bounding box center [186, 105] width 373 height 210
click at [243, 133] on video at bounding box center [186, 105] width 373 height 210
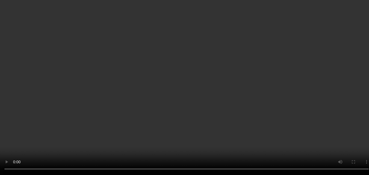
scroll to position [150, 0]
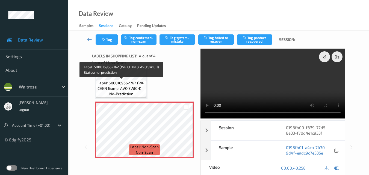
click at [132, 86] on span "Label: 5000169662762 (WR CHKN &amp; AVO SWICH)" at bounding box center [122, 85] width 48 height 11
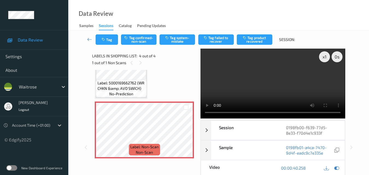
click at [312, 73] on video at bounding box center [273, 84] width 145 height 70
click at [325, 58] on div "x 1" at bounding box center [324, 56] width 11 height 11
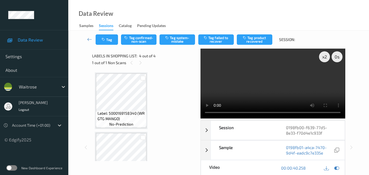
scroll to position [0, 0]
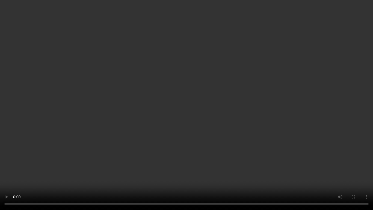
click at [304, 125] on video at bounding box center [186, 105] width 373 height 210
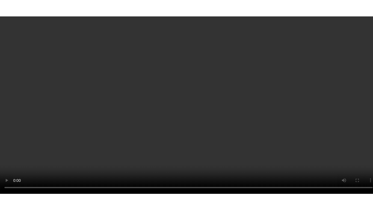
scroll to position [150, 0]
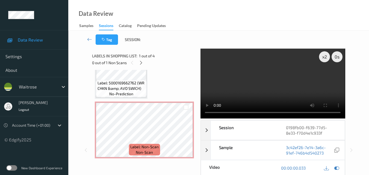
click at [271, 89] on video at bounding box center [273, 84] width 145 height 70
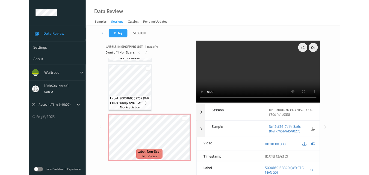
scroll to position [115, 0]
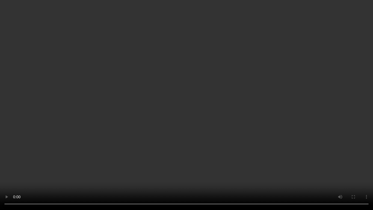
click at [219, 103] on video at bounding box center [186, 105] width 373 height 210
click at [276, 140] on video at bounding box center [186, 105] width 373 height 210
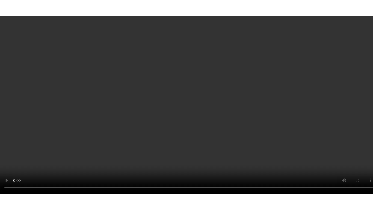
scroll to position [150, 0]
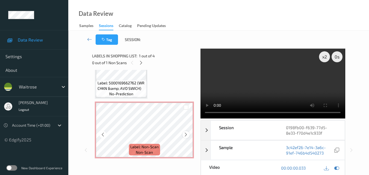
click at [184, 134] on icon at bounding box center [186, 134] width 5 height 5
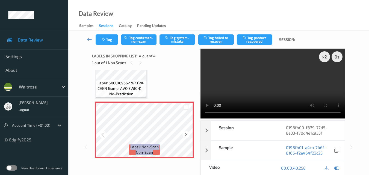
click at [184, 134] on icon at bounding box center [186, 134] width 5 height 5
click at [245, 87] on video at bounding box center [273, 84] width 145 height 70
click at [285, 92] on video at bounding box center [273, 84] width 145 height 70
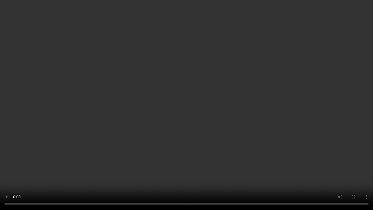
click at [225, 127] on video at bounding box center [186, 105] width 373 height 210
click at [196, 93] on video at bounding box center [186, 105] width 373 height 210
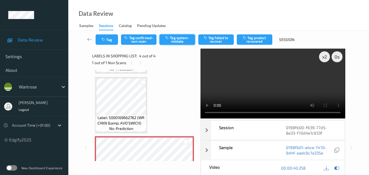
click at [178, 42] on button "Tag system-mistake" at bounding box center [178, 39] width 36 height 10
click at [110, 41] on button "Tag" at bounding box center [107, 39] width 22 height 10
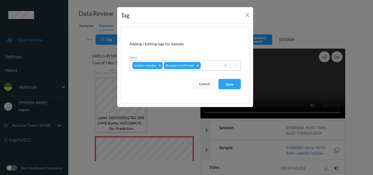
click at [204, 65] on div at bounding box center [210, 65] width 16 height 7
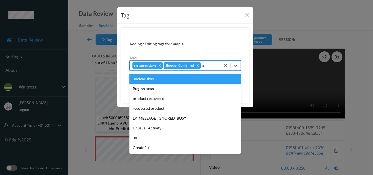
type input "un"
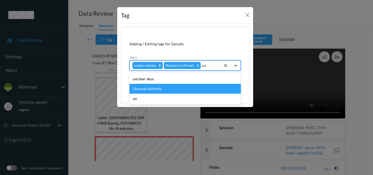
click at [169, 91] on div "Unusual-Activity" at bounding box center [185, 89] width 111 height 10
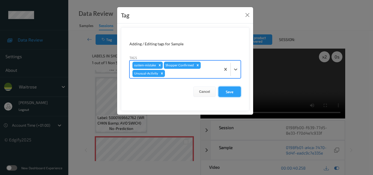
click at [234, 91] on button "Save" at bounding box center [230, 92] width 22 height 10
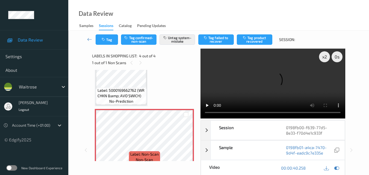
scroll to position [150, 0]
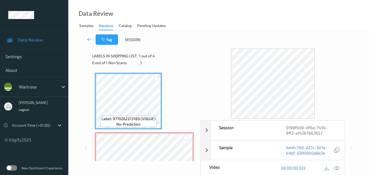
click at [143, 63] on icon at bounding box center [141, 62] width 5 height 5
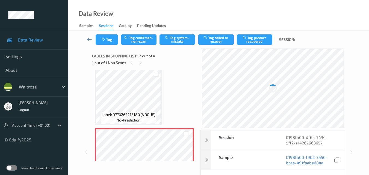
scroll to position [3, 0]
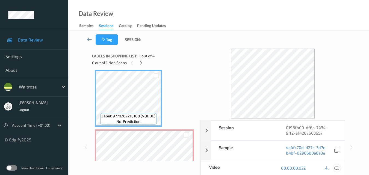
click at [338, 169] on icon at bounding box center [336, 168] width 5 height 5
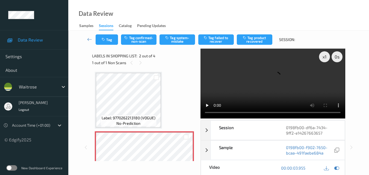
scroll to position [0, 0]
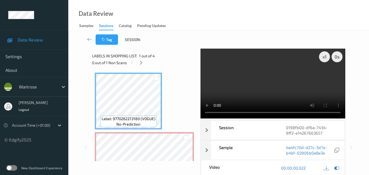
click at [248, 82] on video at bounding box center [273, 84] width 145 height 70
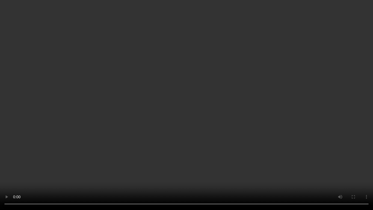
click at [184, 101] on video at bounding box center [186, 105] width 373 height 210
click at [202, 131] on video at bounding box center [186, 105] width 373 height 210
click at [213, 125] on video at bounding box center [186, 105] width 373 height 210
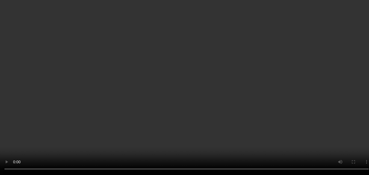
scroll to position [27, 0]
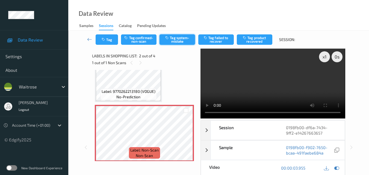
click at [183, 42] on button "Tag system-mistake" at bounding box center [178, 39] width 36 height 10
click at [106, 40] on icon "button" at bounding box center [104, 40] width 5 height 4
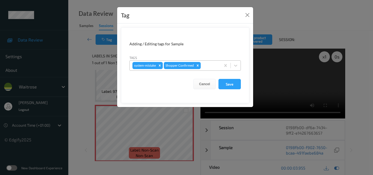
click at [213, 64] on div at bounding box center [210, 65] width 16 height 7
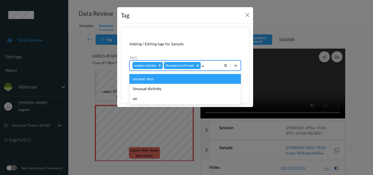
type input "un"
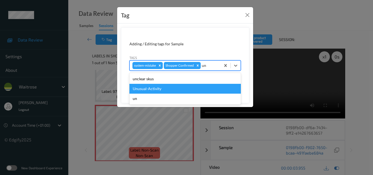
click at [179, 89] on div "Unusual-Activity" at bounding box center [185, 89] width 111 height 10
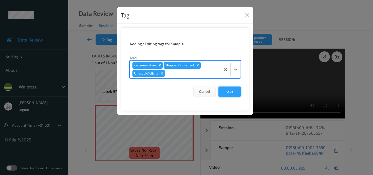
click at [231, 94] on button "Save" at bounding box center [230, 92] width 22 height 10
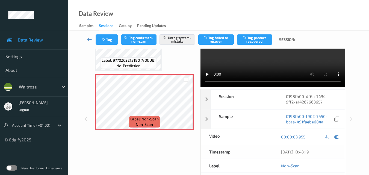
scroll to position [55, 0]
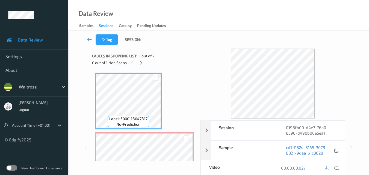
click at [186, 8] on div "Data Review Samples Sessions Catalog Pending Updates" at bounding box center [218, 15] width 301 height 31
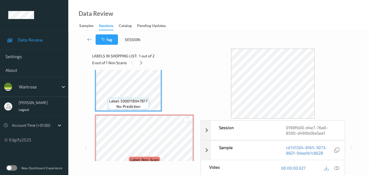
scroll to position [3, 0]
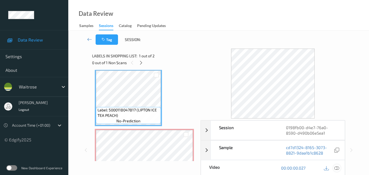
click at [337, 169] on icon at bounding box center [336, 168] width 5 height 5
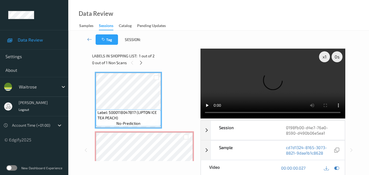
scroll to position [0, 0]
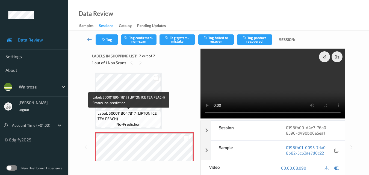
click at [133, 116] on span "Label: 5000118047817 (LIPTON ICE TEA PEACH)" at bounding box center [129, 116] width 62 height 11
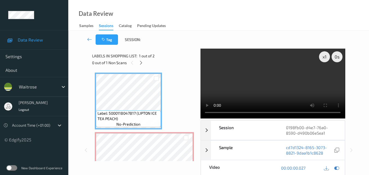
click at [283, 81] on video at bounding box center [273, 84] width 145 height 70
click at [281, 80] on video at bounding box center [273, 84] width 145 height 70
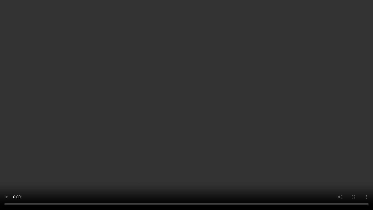
click at [275, 112] on video at bounding box center [186, 105] width 373 height 210
click at [263, 117] on video at bounding box center [186, 105] width 373 height 210
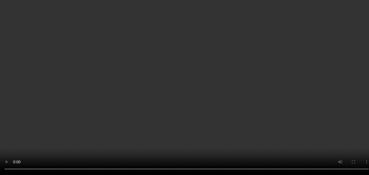
scroll to position [27, 0]
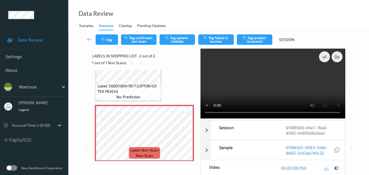
click at [257, 85] on video at bounding box center [273, 84] width 145 height 70
click at [183, 40] on button "Tag system-mistake" at bounding box center [178, 39] width 36 height 10
click at [108, 40] on button "Tag" at bounding box center [107, 39] width 22 height 10
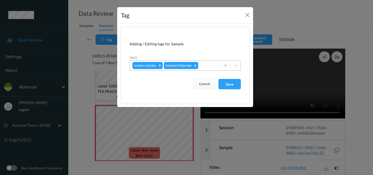
click at [206, 66] on div at bounding box center [208, 65] width 19 height 7
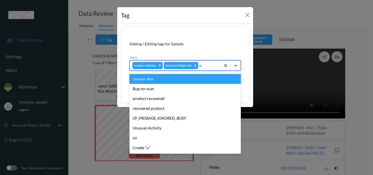
type input "un"
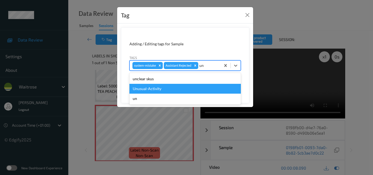
click at [175, 88] on div "Unusual-Activity" at bounding box center [185, 89] width 111 height 10
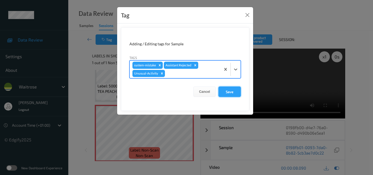
click at [231, 93] on button "Save" at bounding box center [230, 92] width 22 height 10
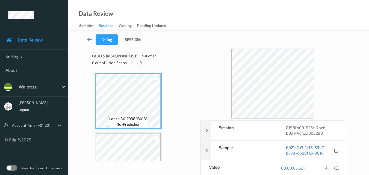
click at [141, 62] on icon at bounding box center [141, 62] width 5 height 5
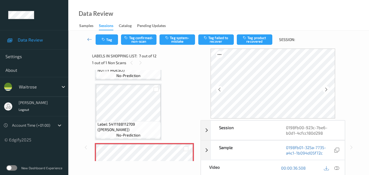
scroll to position [322, 0]
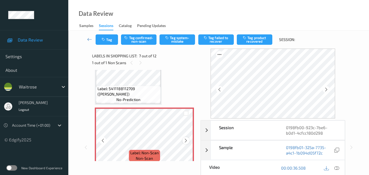
click at [186, 140] on icon at bounding box center [186, 140] width 5 height 5
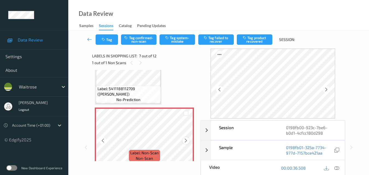
click at [184, 140] on icon at bounding box center [186, 140] width 5 height 5
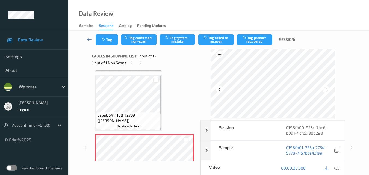
scroll to position [295, 0]
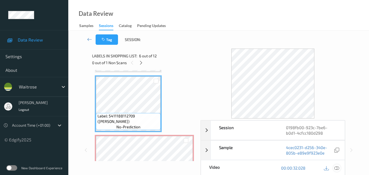
click at [337, 167] on icon at bounding box center [336, 168] width 5 height 5
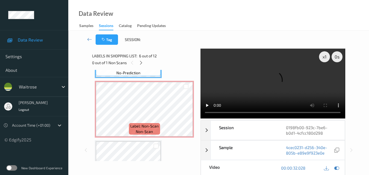
scroll to position [350, 0]
click at [185, 114] on icon at bounding box center [186, 113] width 5 height 5
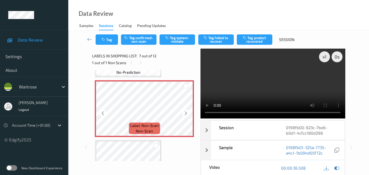
click at [185, 114] on icon at bounding box center [186, 113] width 5 height 5
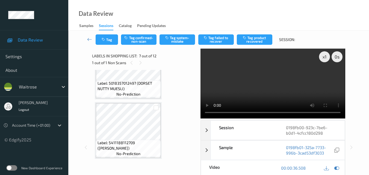
scroll to position [268, 0]
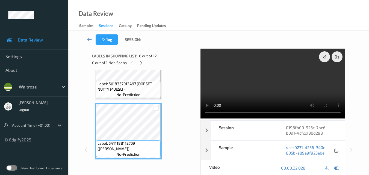
click at [251, 83] on video at bounding box center [273, 84] width 145 height 70
click at [242, 88] on video at bounding box center [273, 84] width 145 height 70
click at [264, 80] on video at bounding box center [273, 84] width 145 height 70
click at [269, 84] on video at bounding box center [273, 84] width 145 height 70
click at [281, 74] on video at bounding box center [273, 84] width 145 height 70
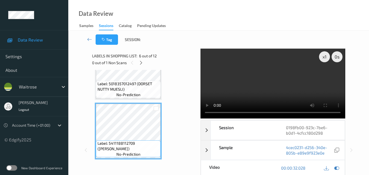
click at [275, 82] on video at bounding box center [273, 84] width 145 height 70
click at [269, 89] on video at bounding box center [273, 84] width 145 height 70
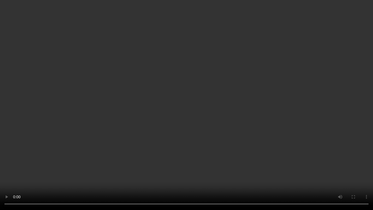
click at [209, 129] on video at bounding box center [186, 105] width 373 height 210
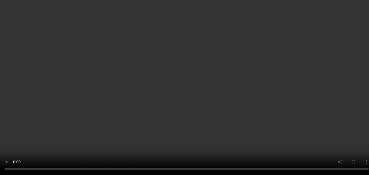
scroll to position [240, 0]
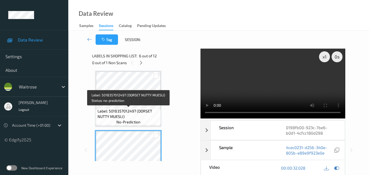
click at [136, 115] on span "Label: 5018357012497 (DORSET NUTTY MUESLI)" at bounding box center [129, 113] width 62 height 11
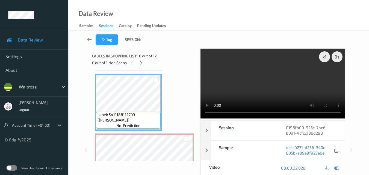
scroll to position [295, 0]
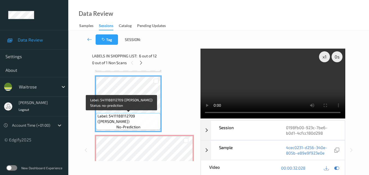
drag, startPoint x: 132, startPoint y: 120, endPoint x: 98, endPoint y: 116, distance: 34.9
click at [98, 116] on span "Label: 5411188112709 (ALPRO ALMOND ROASTED)" at bounding box center [129, 118] width 62 height 11
copy span "Label: 5411188112709 (ALPRO ALMOND ROASTED)"
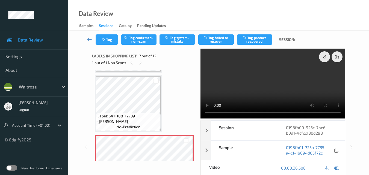
click at [286, 90] on video at bounding box center [273, 84] width 145 height 70
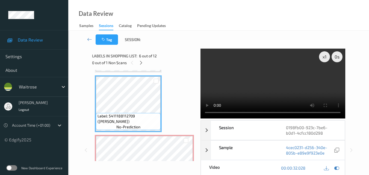
click at [261, 92] on video at bounding box center [273, 84] width 145 height 70
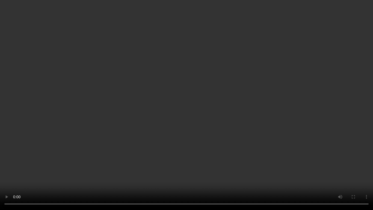
click at [145, 122] on video at bounding box center [186, 105] width 373 height 210
click at [172, 137] on video at bounding box center [186, 105] width 373 height 210
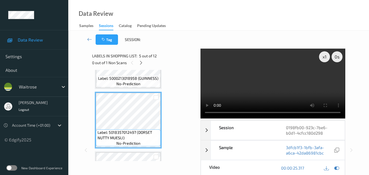
scroll to position [186, 0]
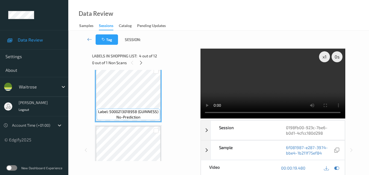
click at [254, 83] on video at bounding box center [273, 84] width 145 height 70
click at [285, 86] on video at bounding box center [273, 84] width 145 height 70
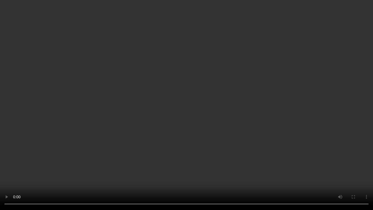
click at [186, 105] on video at bounding box center [186, 105] width 373 height 210
click at [218, 113] on video at bounding box center [186, 105] width 373 height 210
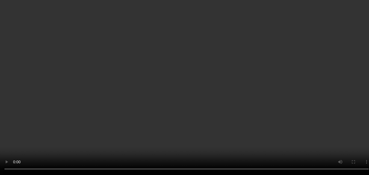
scroll to position [213, 0]
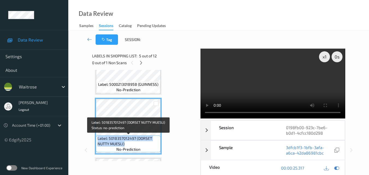
drag, startPoint x: 128, startPoint y: 143, endPoint x: 98, endPoint y: 139, distance: 29.8
click at [98, 139] on span "Label: 5018357012497 (DORSET NUTTY MUESLI)" at bounding box center [129, 141] width 62 height 11
copy span "Label: 5018357012497 (DORSET NUTTY MUESLI)"
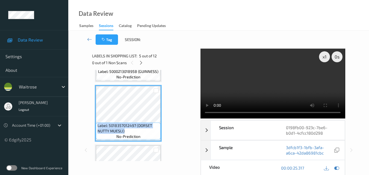
scroll to position [240, 0]
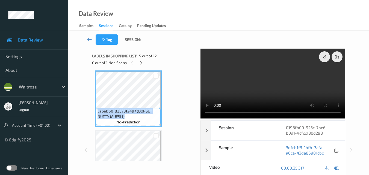
click at [271, 77] on video at bounding box center [273, 84] width 145 height 70
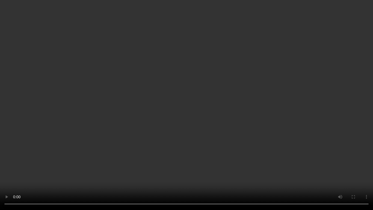
click at [278, 109] on video at bounding box center [186, 105] width 373 height 210
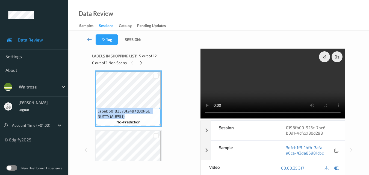
click at [267, 84] on video at bounding box center [273, 84] width 145 height 70
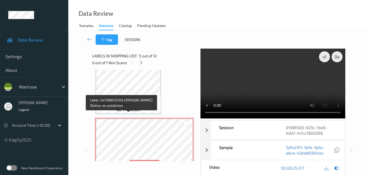
scroll to position [322, 0]
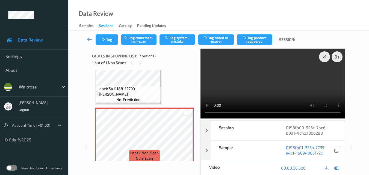
click at [258, 84] on video at bounding box center [273, 84] width 145 height 70
click at [176, 42] on button "Tag system-mistake" at bounding box center [178, 39] width 36 height 10
click at [112, 42] on button "Tag" at bounding box center [107, 39] width 22 height 10
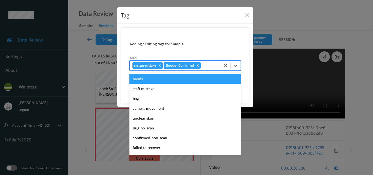
click at [207, 68] on div at bounding box center [210, 65] width 16 height 7
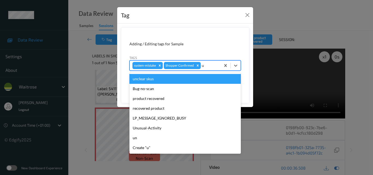
type input "un"
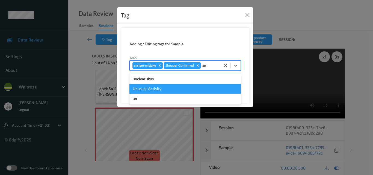
click at [175, 93] on div "Unusual-Activity" at bounding box center [185, 89] width 111 height 10
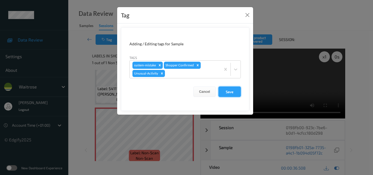
click at [234, 93] on button "Save" at bounding box center [230, 92] width 22 height 10
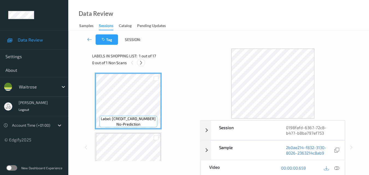
click at [143, 64] on icon at bounding box center [141, 62] width 5 height 5
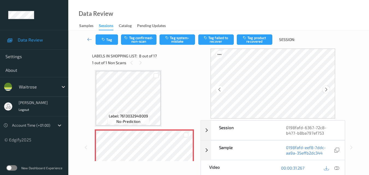
click at [327, 88] on icon at bounding box center [326, 89] width 5 height 5
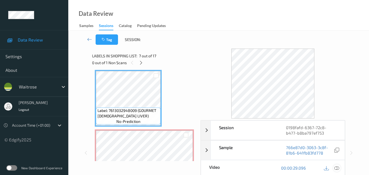
click at [338, 169] on icon at bounding box center [336, 168] width 5 height 5
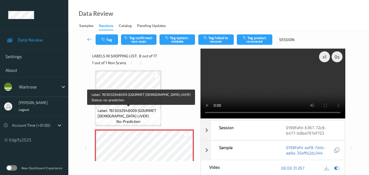
click at [140, 110] on span "Label: 7613032948009 (GOURMET [DEMOGRAPHIC_DATA] LIVER)" at bounding box center [129, 113] width 62 height 11
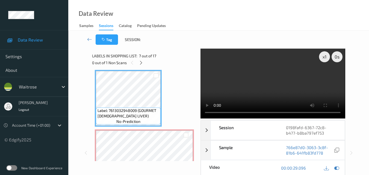
click at [287, 96] on video at bounding box center [273, 84] width 145 height 70
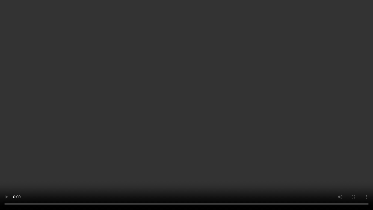
click at [182, 134] on video at bounding box center [186, 105] width 373 height 210
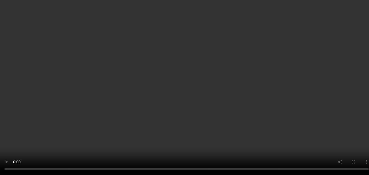
scroll to position [415, 0]
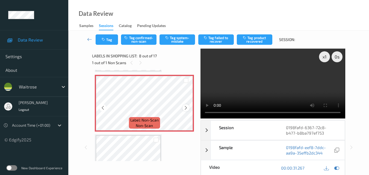
click at [187, 107] on icon at bounding box center [186, 107] width 5 height 5
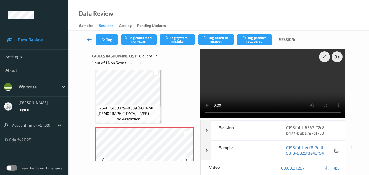
scroll to position [360, 0]
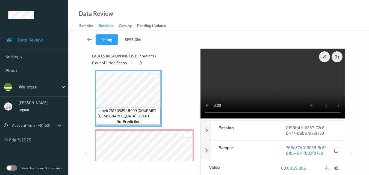
click at [292, 93] on video at bounding box center [273, 84] width 145 height 70
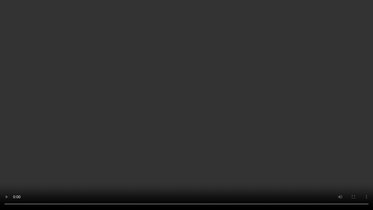
click at [287, 122] on video at bounding box center [186, 105] width 373 height 210
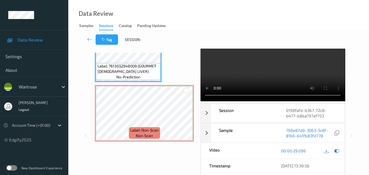
scroll to position [6, 0]
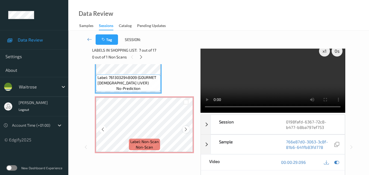
click at [184, 130] on icon at bounding box center [186, 129] width 5 height 5
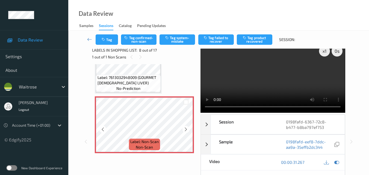
click at [184, 130] on icon at bounding box center [186, 129] width 5 height 5
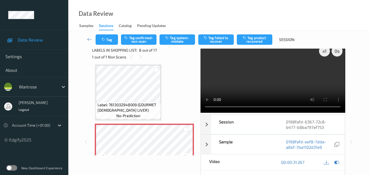
scroll to position [387, 0]
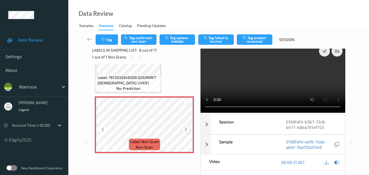
click at [186, 131] on icon at bounding box center [186, 129] width 5 height 5
click at [297, 76] on video at bounding box center [273, 78] width 145 height 70
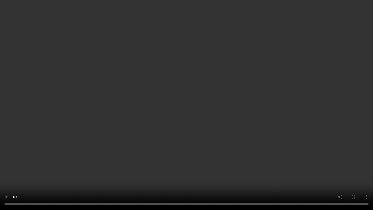
click at [325, 123] on video at bounding box center [186, 105] width 373 height 210
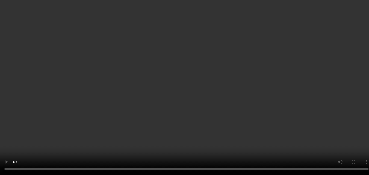
scroll to position [333, 0]
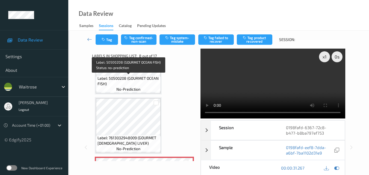
click at [144, 84] on span "Label: 50500208 (GOURMET OCEAN FISH)" at bounding box center [129, 81] width 62 height 11
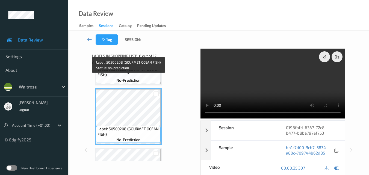
scroll to position [278, 0]
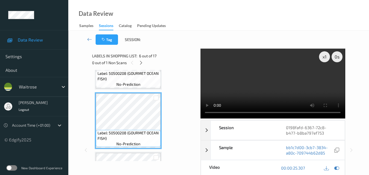
click at [278, 89] on video at bounding box center [273, 84] width 145 height 70
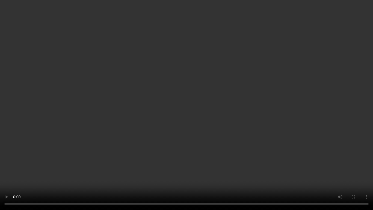
click at [311, 131] on video at bounding box center [186, 105] width 373 height 210
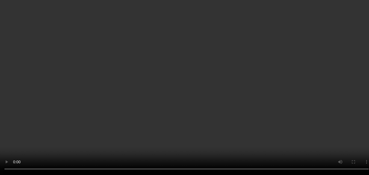
scroll to position [387, 0]
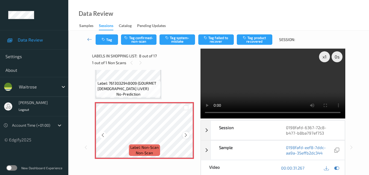
click at [186, 134] on icon at bounding box center [186, 135] width 5 height 5
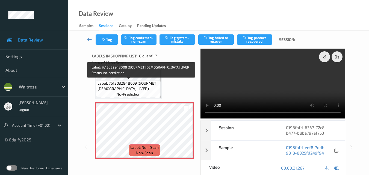
click at [148, 90] on span "Label: 7613032948009 (GOURMET CHICK LIVER)" at bounding box center [129, 86] width 62 height 11
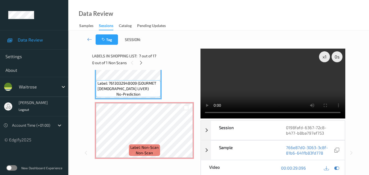
click at [298, 87] on video at bounding box center [273, 84] width 145 height 70
click at [293, 89] on video at bounding box center [273, 84] width 145 height 70
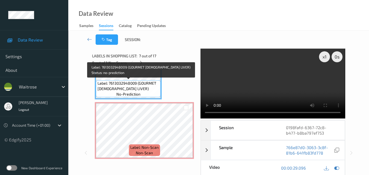
click at [148, 86] on span "Label: 7613032948009 (GOURMET CHICK LIVER)" at bounding box center [129, 86] width 62 height 11
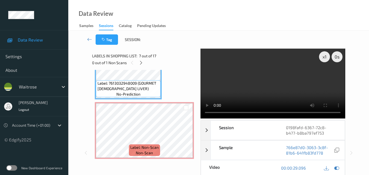
click at [272, 94] on video at bounding box center [273, 84] width 145 height 70
click at [273, 89] on video at bounding box center [273, 84] width 145 height 70
click at [241, 89] on video at bounding box center [273, 84] width 145 height 70
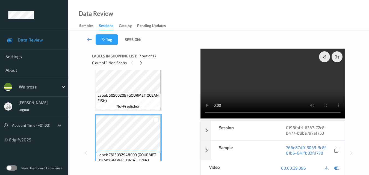
scroll to position [305, 0]
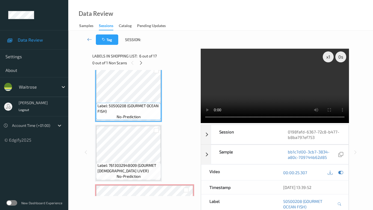
click at [252, 123] on video at bounding box center [275, 86] width 148 height 74
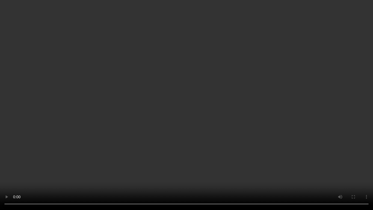
click at [252, 128] on video at bounding box center [186, 105] width 373 height 210
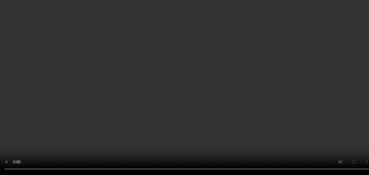
scroll to position [387, 0]
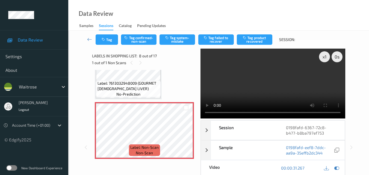
click at [311, 85] on video at bounding box center [273, 84] width 145 height 70
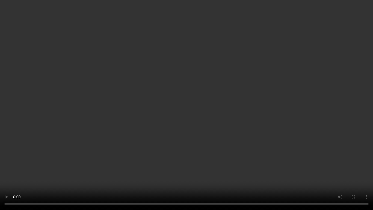
click at [245, 104] on video at bounding box center [186, 105] width 373 height 210
click at [237, 115] on video at bounding box center [186, 105] width 373 height 210
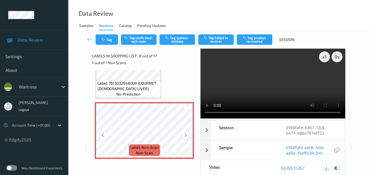
click at [186, 136] on icon at bounding box center [186, 135] width 5 height 5
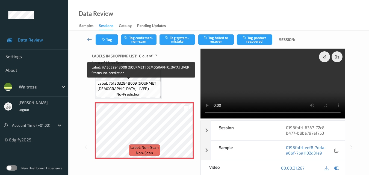
click at [141, 91] on span "Label: 7613032948009 (GOURMET CHICK LIVER)" at bounding box center [129, 86] width 62 height 11
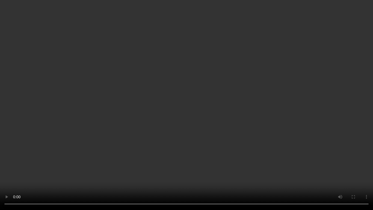
click at [249, 139] on video at bounding box center [186, 105] width 373 height 210
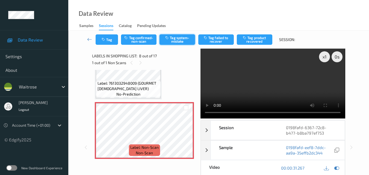
click at [178, 40] on button "Tag system-mistake" at bounding box center [178, 39] width 36 height 10
click at [109, 41] on button "Tag" at bounding box center [107, 39] width 22 height 10
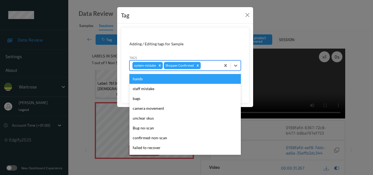
click at [206, 67] on div at bounding box center [210, 65] width 16 height 7
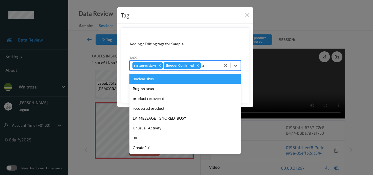
type input "un"
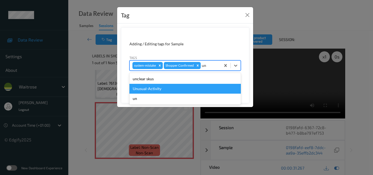
click at [183, 86] on div "Unusual-Activity" at bounding box center [185, 89] width 111 height 10
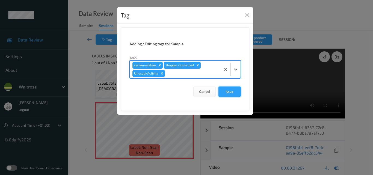
click at [233, 93] on button "Save" at bounding box center [230, 92] width 22 height 10
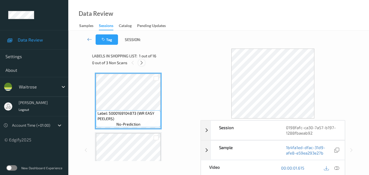
click at [142, 61] on icon at bounding box center [141, 62] width 5 height 5
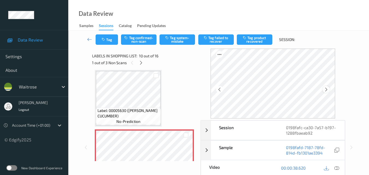
click at [328, 89] on icon at bounding box center [326, 89] width 5 height 5
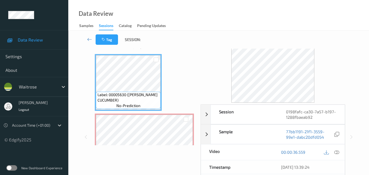
scroll to position [27, 0]
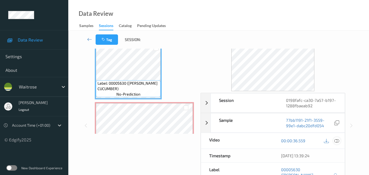
click at [339, 142] on icon at bounding box center [336, 140] width 5 height 5
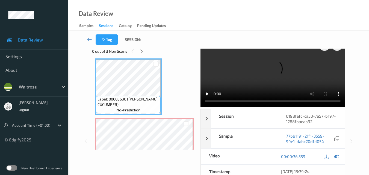
scroll to position [0, 0]
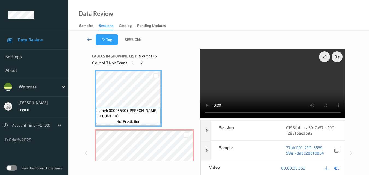
click at [296, 87] on video at bounding box center [273, 84] width 145 height 70
click at [263, 73] on video at bounding box center [273, 84] width 145 height 70
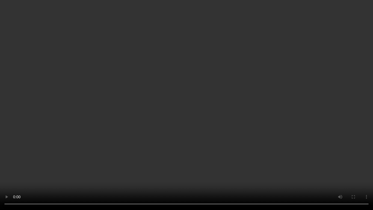
click at [224, 119] on video at bounding box center [186, 105] width 373 height 210
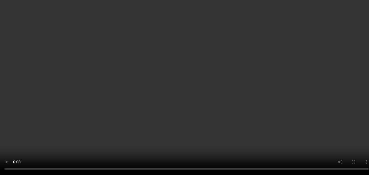
scroll to position [479, 0]
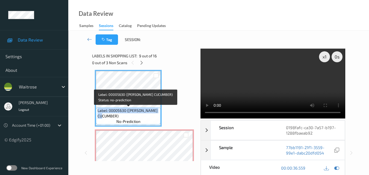
drag, startPoint x: 121, startPoint y: 117, endPoint x: 97, endPoint y: 110, distance: 25.6
click at [97, 110] on div "Label: 00005630 ([PERSON_NAME] CUCUMBER) no-prediction" at bounding box center [128, 116] width 65 height 17
copy span "Label: 00005630 ([PERSON_NAME] CUCUMBER)"
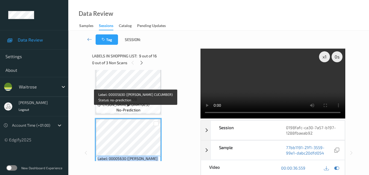
scroll to position [425, 0]
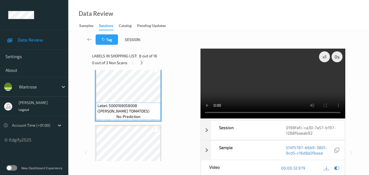
click at [290, 84] on video at bounding box center [273, 84] width 145 height 70
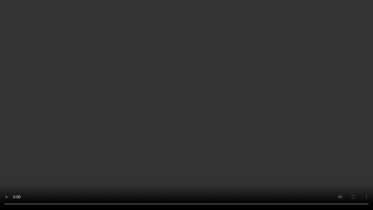
click at [256, 125] on video at bounding box center [186, 105] width 373 height 210
click at [262, 139] on video at bounding box center [186, 105] width 373 height 210
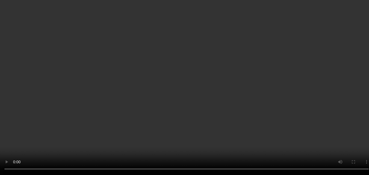
scroll to position [397, 0]
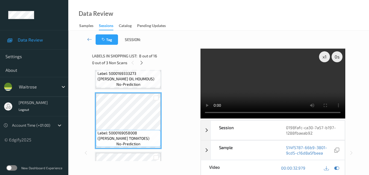
click at [261, 90] on video at bounding box center [273, 84] width 145 height 70
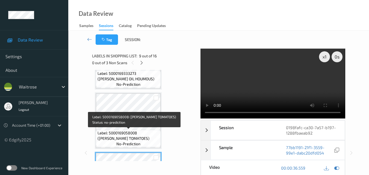
click at [136, 130] on div "Label: 5000169058008 ([PERSON_NAME] TOMATOES) no-prediction" at bounding box center [128, 138] width 65 height 17
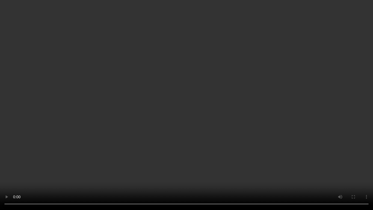
click at [279, 71] on video at bounding box center [186, 105] width 373 height 210
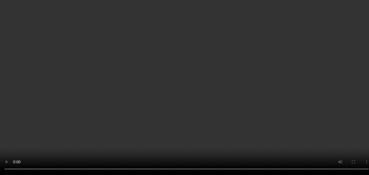
scroll to position [589, 0]
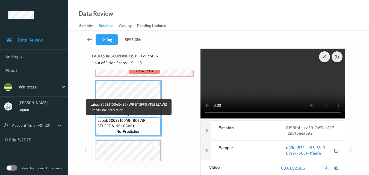
click at [133, 125] on span "Label: 5063210049486 (WR STUFFD VINE LEAVE)" at bounding box center [129, 123] width 62 height 11
drag, startPoint x: 134, startPoint y: 126, endPoint x: 98, endPoint y: 122, distance: 37.1
click at [98, 122] on span "Label: 5063210049486 (WR STUFFD VINE LEAVE)" at bounding box center [129, 123] width 62 height 11
copy span "Label: 5063210049486 (WR STUFFD VINE LEAVE)"
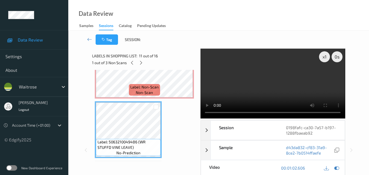
scroll to position [534, 0]
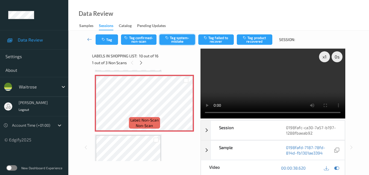
click at [175, 40] on button "Tag system-mistake" at bounding box center [178, 39] width 36 height 10
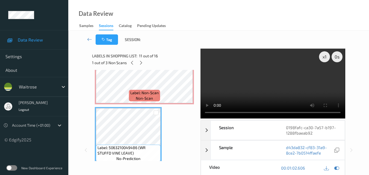
click at [273, 80] on video at bounding box center [273, 84] width 145 height 70
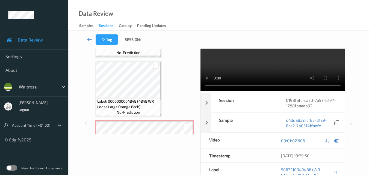
scroll to position [698, 0]
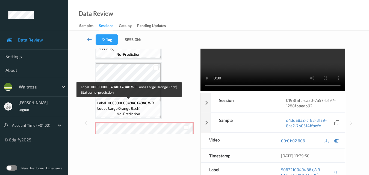
click at [144, 104] on span "Label: 0000000004848 (4848 WR Loose Large Orange Each)" at bounding box center [128, 105] width 62 height 11
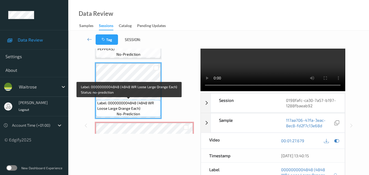
scroll to position [725, 0]
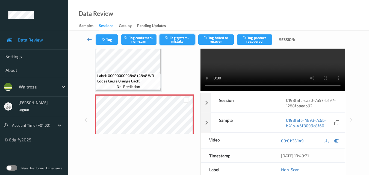
click at [183, 40] on button "Tag system-mistake" at bounding box center [178, 39] width 36 height 10
click at [113, 40] on button "Tag" at bounding box center [107, 39] width 22 height 10
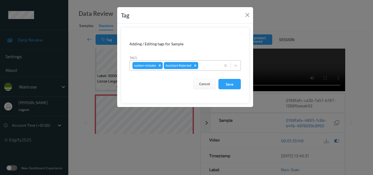
click at [204, 65] on div at bounding box center [208, 65] width 19 height 7
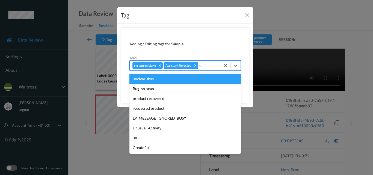
type input "un"
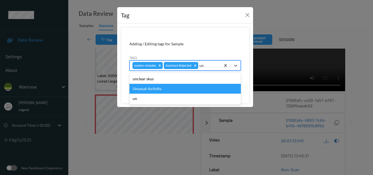
click at [165, 87] on div "Unusual-Activity" at bounding box center [185, 89] width 111 height 10
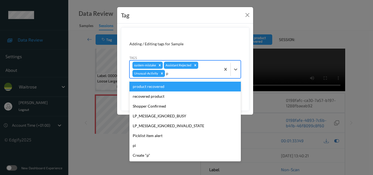
type input "pi"
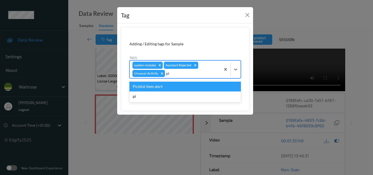
click at [165, 87] on div "Picklist item alert" at bounding box center [185, 87] width 111 height 10
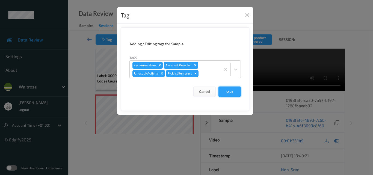
click at [226, 94] on button "Save" at bounding box center [230, 92] width 22 height 10
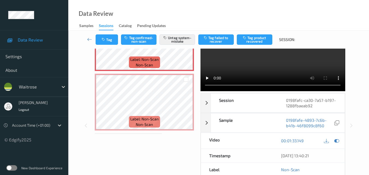
scroll to position [834, 0]
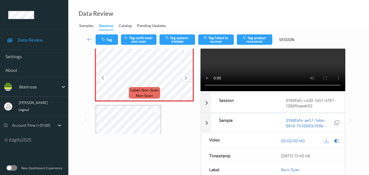
click at [185, 76] on icon at bounding box center [186, 77] width 5 height 5
click at [179, 39] on button "Tag system-mistake" at bounding box center [178, 39] width 36 height 10
click at [105, 41] on icon "button" at bounding box center [104, 40] width 5 height 4
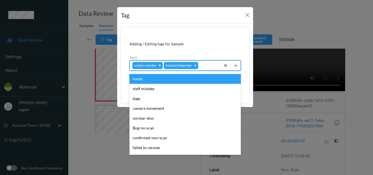
click at [212, 66] on div at bounding box center [208, 65] width 19 height 7
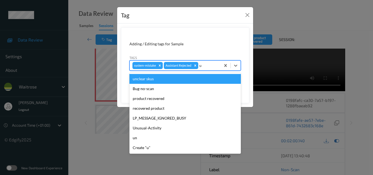
type input "un"
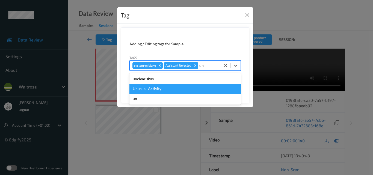
click at [159, 87] on div "Unusual-Activity" at bounding box center [185, 89] width 111 height 10
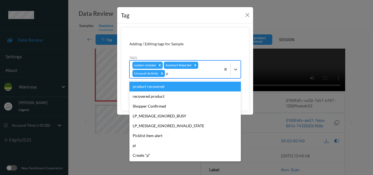
type input "pi"
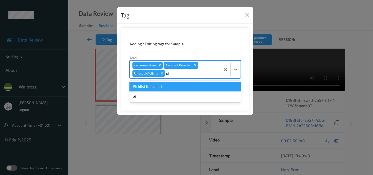
click at [170, 85] on div "Picklist item alert" at bounding box center [185, 87] width 111 height 10
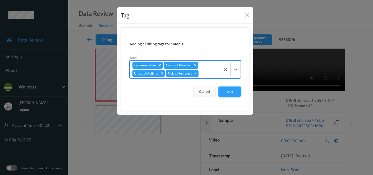
click at [228, 91] on button "Save" at bounding box center [230, 92] width 22 height 10
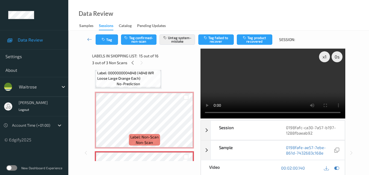
scroll to position [728, 0]
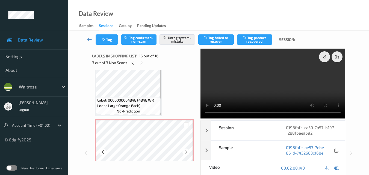
click at [179, 129] on div at bounding box center [186, 124] width 14 height 9
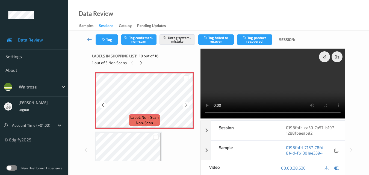
scroll to position [509, 0]
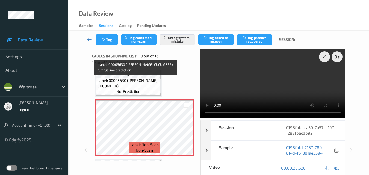
click at [139, 82] on span "Label: 00005630 (WR ESS CUCUMBER)" at bounding box center [129, 83] width 62 height 11
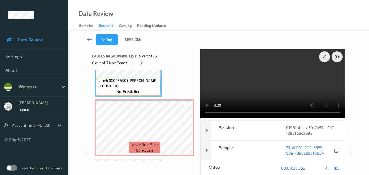
click at [266, 91] on video at bounding box center [273, 84] width 145 height 70
click at [273, 73] on video at bounding box center [273, 84] width 145 height 70
click at [274, 73] on video at bounding box center [273, 84] width 145 height 70
click at [282, 70] on video at bounding box center [273, 84] width 145 height 70
click at [273, 79] on video at bounding box center [273, 84] width 145 height 70
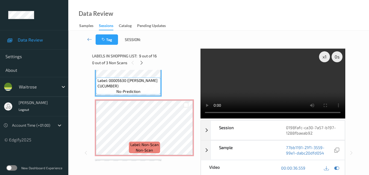
click at [273, 79] on video at bounding box center [273, 84] width 145 height 70
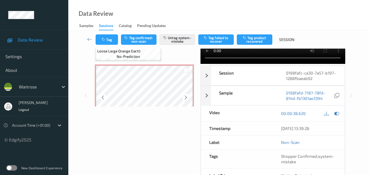
scroll to position [783, 0]
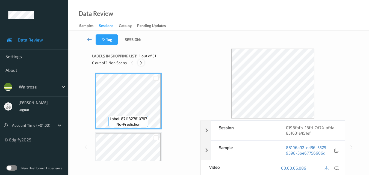
click at [139, 63] on icon at bounding box center [141, 62] width 5 height 5
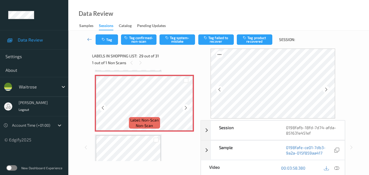
scroll to position [1638, 0]
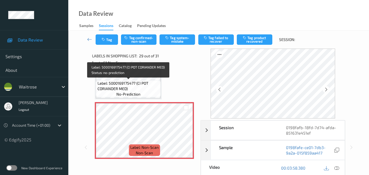
click at [148, 89] on span "Label: 5000169175477 (CI POT CORIANDER MED)" at bounding box center [129, 86] width 62 height 11
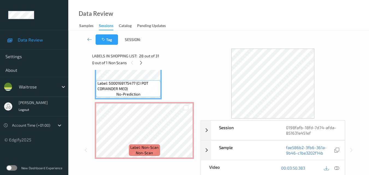
scroll to position [27, 0]
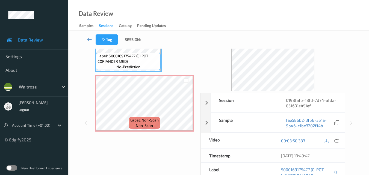
click at [337, 142] on icon at bounding box center [336, 140] width 5 height 5
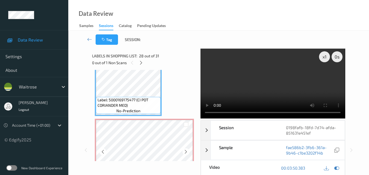
scroll to position [1611, 0]
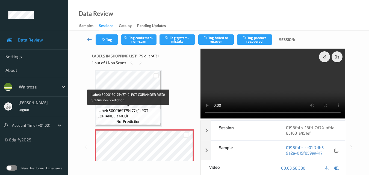
click at [135, 111] on span "Label: 5000169175477 (CI POT CORIANDER MED)" at bounding box center [129, 113] width 62 height 11
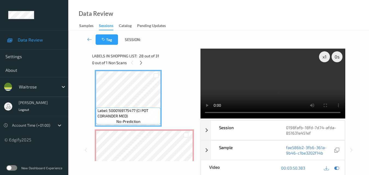
click at [260, 79] on video at bounding box center [273, 84] width 145 height 70
click at [259, 94] on video at bounding box center [273, 84] width 145 height 70
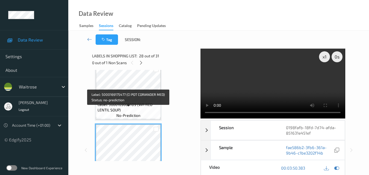
scroll to position [1556, 0]
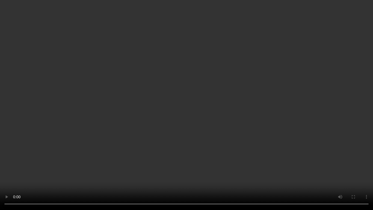
click at [274, 125] on video at bounding box center [186, 105] width 373 height 210
click at [266, 122] on video at bounding box center [186, 105] width 373 height 210
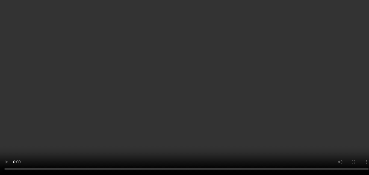
scroll to position [1584, 0]
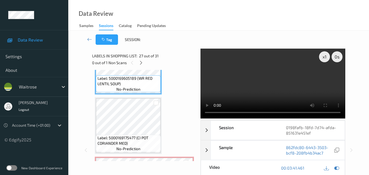
click at [296, 90] on video at bounding box center [273, 84] width 145 height 70
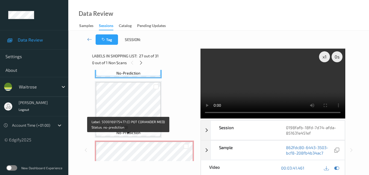
scroll to position [1611, 0]
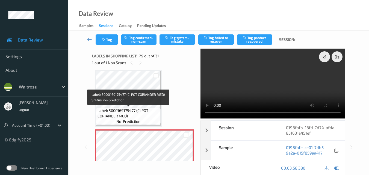
click at [141, 113] on span "Label: 5000169175477 (CI POT CORIANDER MED)" at bounding box center [129, 113] width 62 height 11
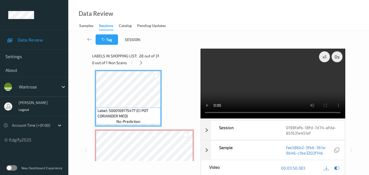
click at [262, 95] on video at bounding box center [273, 84] width 145 height 70
click at [256, 86] on video at bounding box center [273, 84] width 145 height 70
click at [263, 84] on video at bounding box center [273, 84] width 145 height 70
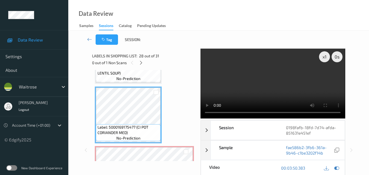
scroll to position [1584, 0]
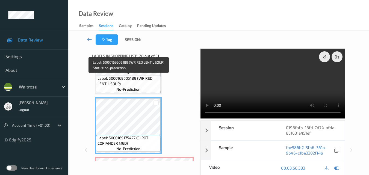
click at [143, 86] on span "Label: 5000169605189 (WR RED LENTIL SOUP)" at bounding box center [129, 81] width 62 height 11
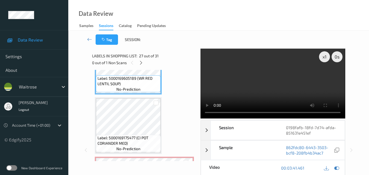
click at [288, 91] on video at bounding box center [273, 84] width 145 height 70
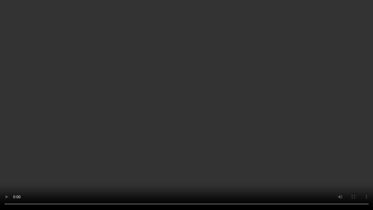
click at [234, 131] on video at bounding box center [186, 105] width 373 height 210
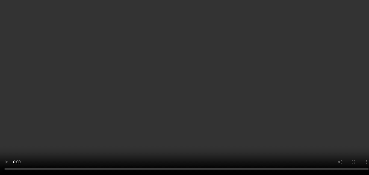
scroll to position [1638, 0]
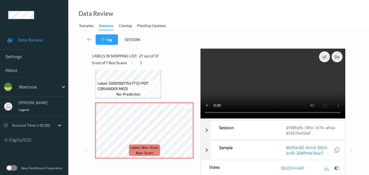
click at [259, 88] on video at bounding box center [273, 84] width 145 height 70
click at [273, 96] on video at bounding box center [273, 84] width 145 height 70
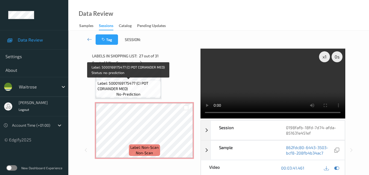
click at [147, 89] on span "Label: 5000169175477 (CI POT CORIANDER MED)" at bounding box center [129, 86] width 62 height 11
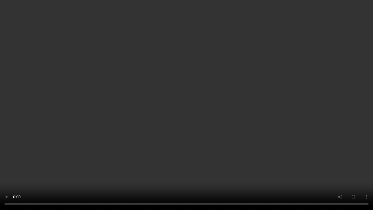
click at [224, 133] on video at bounding box center [186, 105] width 373 height 210
click at [291, 143] on video at bounding box center [186, 105] width 373 height 210
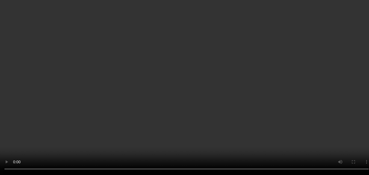
drag, startPoint x: 129, startPoint y: 92, endPoint x: 96, endPoint y: 85, distance: 33.7
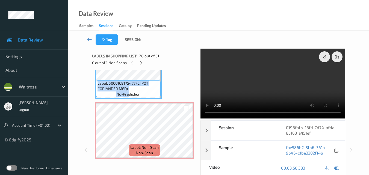
click at [96, 85] on div "Label: 5000169175477 (CI POT CORIANDER MED) no-prediction" at bounding box center [128, 71] width 67 height 57
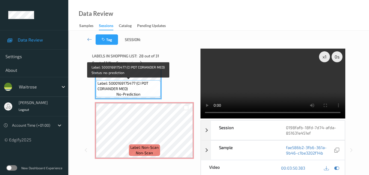
click at [129, 88] on span "Label: 5000169175477 (CI POT CORIANDER MED)" at bounding box center [129, 86] width 62 height 11
drag, startPoint x: 128, startPoint y: 88, endPoint x: 98, endPoint y: 84, distance: 30.0
click at [98, 84] on span "Label: 5000169175477 (CI POT CORIANDER MED)" at bounding box center [129, 86] width 62 height 11
copy span "Label: 5000169175477 (CI POT CORIANDER MED)"
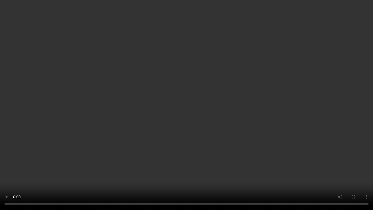
click at [204, 124] on video at bounding box center [186, 105] width 373 height 210
click at [144, 148] on video at bounding box center [186, 105] width 373 height 210
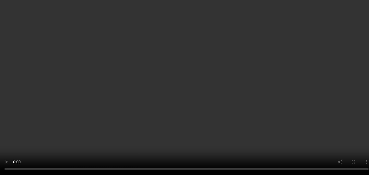
scroll to position [1556, 0]
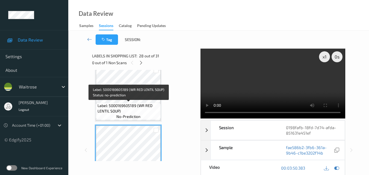
click at [136, 104] on span "Label: 5000169605189 (WR RED LENTIL SOUP)" at bounding box center [129, 108] width 62 height 11
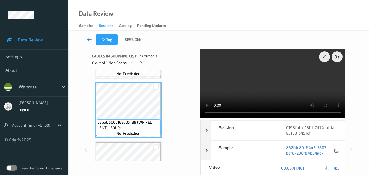
scroll to position [1529, 0]
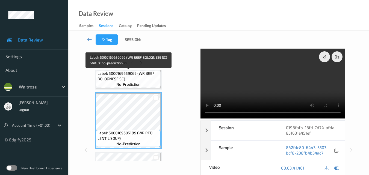
click at [137, 81] on span "Label: 5000169659069 (WR BEEF BOLOGNESE SC)" at bounding box center [129, 76] width 62 height 11
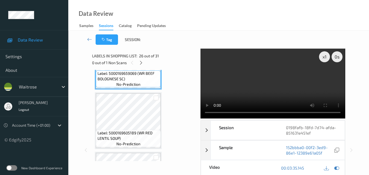
click at [288, 86] on video at bounding box center [273, 84] width 145 height 70
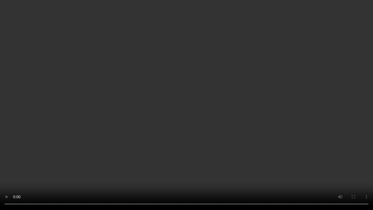
click at [254, 114] on video at bounding box center [186, 105] width 373 height 210
click at [251, 117] on video at bounding box center [186, 105] width 373 height 210
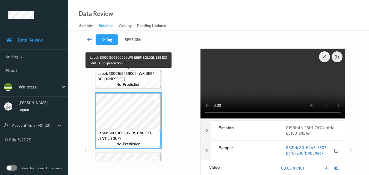
click at [137, 81] on span "Label: 5000169659069 (WR BEEF BOLOGNESE SC)" at bounding box center [129, 76] width 62 height 11
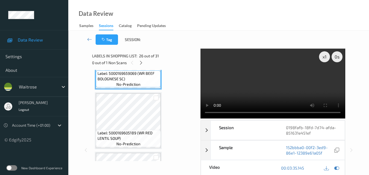
click at [261, 85] on video at bounding box center [273, 84] width 145 height 70
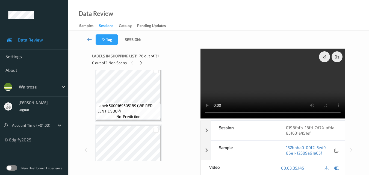
scroll to position [1584, 0]
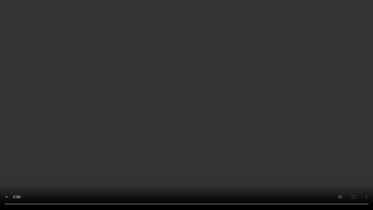
click at [214, 152] on video at bounding box center [186, 105] width 373 height 210
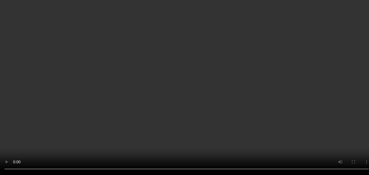
scroll to position [1666, 0]
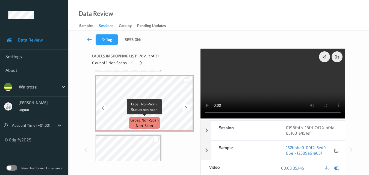
click at [152, 117] on span "Label: Non-Scan" at bounding box center [144, 119] width 28 height 5
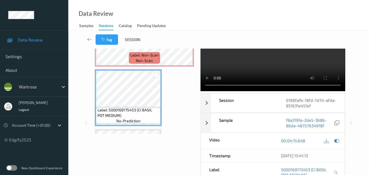
scroll to position [1676, 0]
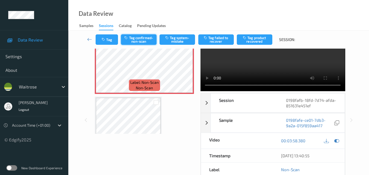
click at [141, 40] on button "Tag confirmed-non-scan" at bounding box center [139, 39] width 36 height 10
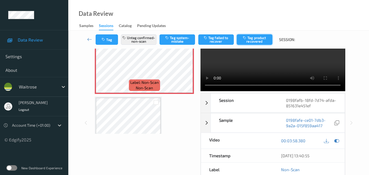
click at [261, 39] on button "Tag product recovered" at bounding box center [255, 39] width 36 height 10
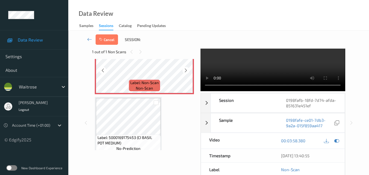
scroll to position [1703, 0]
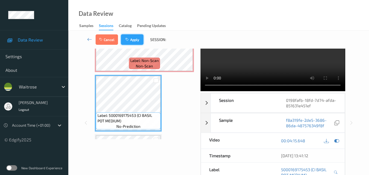
click at [131, 42] on button "Apply" at bounding box center [132, 39] width 22 height 10
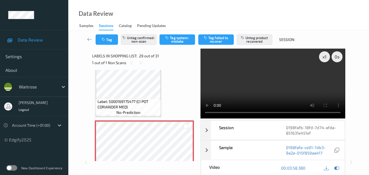
scroll to position [1611, 0]
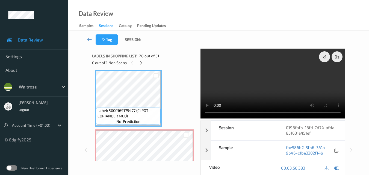
click at [301, 98] on video at bounding box center [273, 84] width 145 height 70
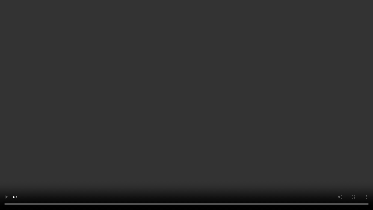
click at [275, 119] on video at bounding box center [186, 105] width 373 height 210
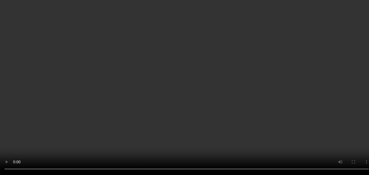
scroll to position [1502, 0]
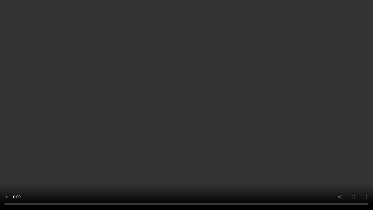
click at [272, 111] on video at bounding box center [186, 105] width 373 height 210
click at [242, 104] on video at bounding box center [186, 105] width 373 height 210
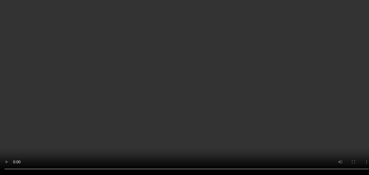
scroll to position [1638, 0]
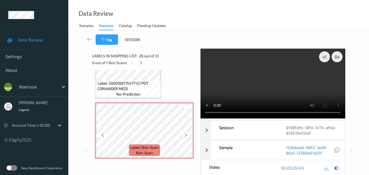
click at [184, 133] on icon at bounding box center [186, 135] width 5 height 5
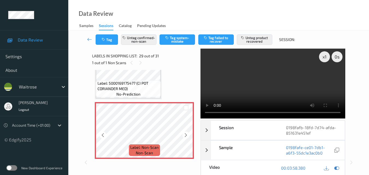
click at [184, 133] on icon at bounding box center [186, 135] width 5 height 5
click at [284, 75] on video at bounding box center [273, 84] width 145 height 70
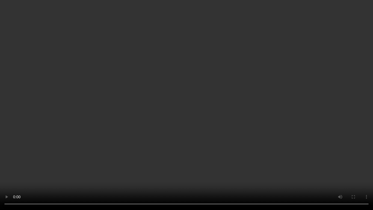
click at [296, 80] on video at bounding box center [186, 105] width 373 height 210
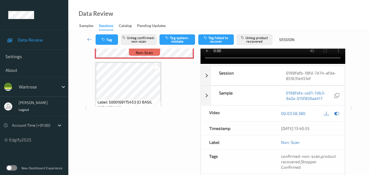
scroll to position [1720, 0]
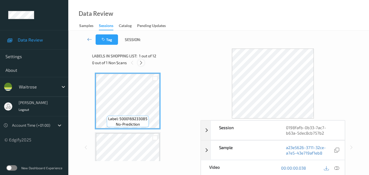
click at [141, 62] on icon at bounding box center [141, 62] width 5 height 5
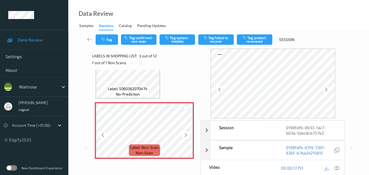
scroll to position [117, 0]
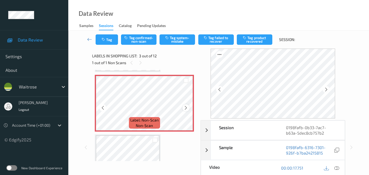
click at [184, 107] on icon at bounding box center [186, 107] width 5 height 5
click at [337, 168] on icon at bounding box center [336, 168] width 5 height 5
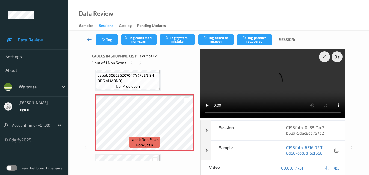
scroll to position [62, 0]
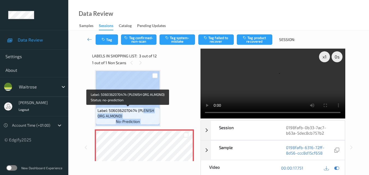
click at [145, 107] on div "Label: 5060362070474 (PLENISH ORG ALMOND) no-prediction" at bounding box center [128, 98] width 66 height 57
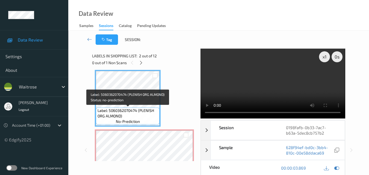
click at [146, 113] on span "Label: 5060362070474 (PLENISH ORG ALMOND)" at bounding box center [128, 113] width 61 height 11
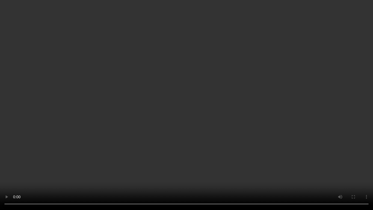
click at [158, 136] on video at bounding box center [186, 105] width 373 height 210
click at [180, 132] on video at bounding box center [186, 105] width 373 height 210
click at [208, 130] on video at bounding box center [186, 105] width 373 height 210
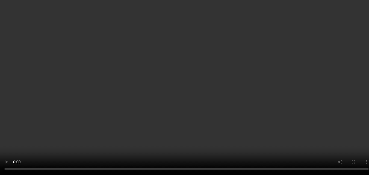
scroll to position [90, 0]
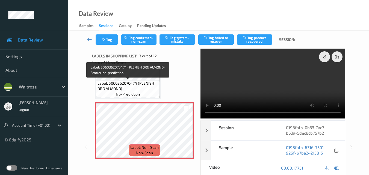
click at [137, 89] on span "Label: 5060362070474 (PLENISH ORG ALMOND)" at bounding box center [128, 86] width 61 height 11
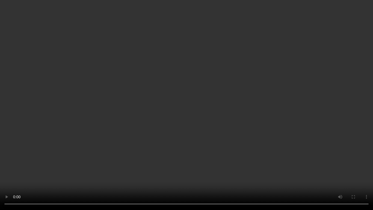
click at [180, 131] on video at bounding box center [186, 105] width 373 height 210
click at [198, 124] on video at bounding box center [186, 105] width 373 height 210
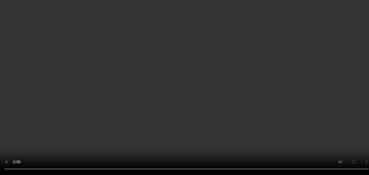
scroll to position [62, 0]
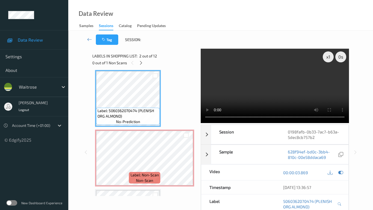
click at [252, 123] on video at bounding box center [275, 86] width 148 height 74
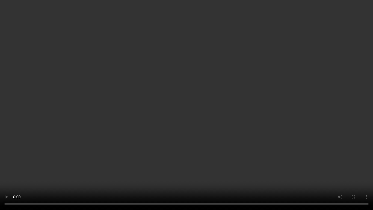
click at [243, 132] on video at bounding box center [186, 105] width 373 height 210
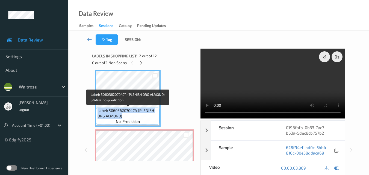
drag, startPoint x: 122, startPoint y: 116, endPoint x: 96, endPoint y: 110, distance: 25.8
click at [96, 110] on div "Label: 5060362070474 (PLENISH ORG ALMOND) no-prediction" at bounding box center [128, 116] width 64 height 17
copy span "Label: 5060362070474 (PLENISH ORG ALMOND)"
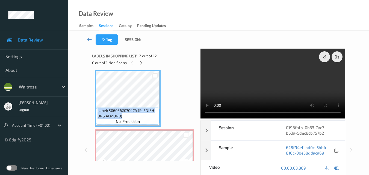
scroll to position [90, 0]
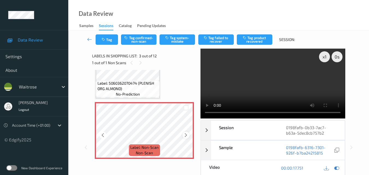
click at [183, 136] on div at bounding box center [186, 135] width 7 height 7
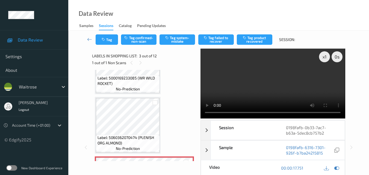
scroll to position [35, 0]
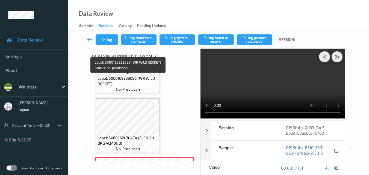
click at [141, 86] on span "Label: 5000169233085 (WR WILD ROCKET)" at bounding box center [128, 81] width 61 height 11
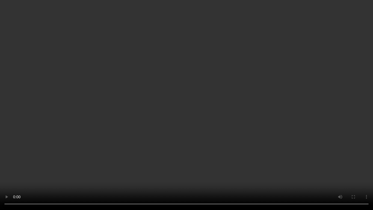
click at [228, 130] on video at bounding box center [186, 105] width 373 height 210
click at [214, 127] on video at bounding box center [186, 105] width 373 height 210
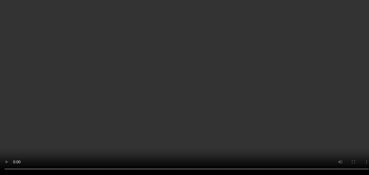
scroll to position [8, 0]
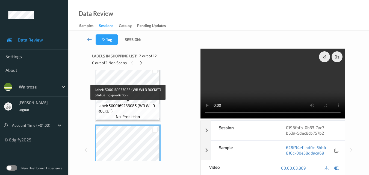
click at [138, 108] on span "Label: 5000169233085 (WR WILD ROCKET)" at bounding box center [128, 108] width 61 height 11
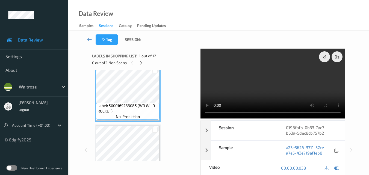
click at [317, 78] on video at bounding box center [273, 84] width 145 height 70
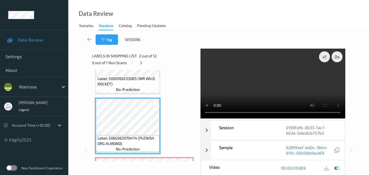
scroll to position [35, 0]
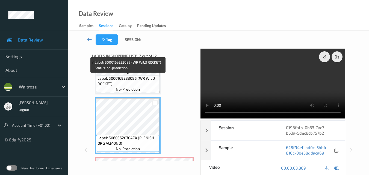
click at [140, 86] on span "Label: 5000169233085 (WR WILD ROCKET)" at bounding box center [128, 81] width 61 height 11
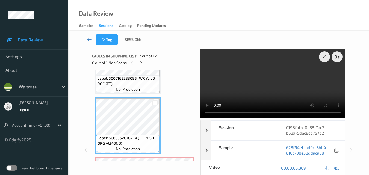
click at [275, 94] on video at bounding box center [273, 84] width 145 height 70
click at [287, 94] on video at bounding box center [273, 84] width 145 height 70
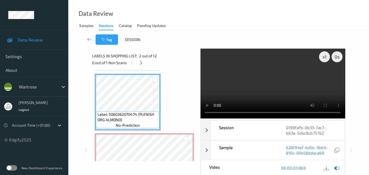
scroll to position [90, 0]
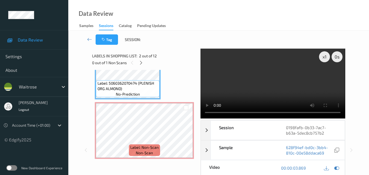
click at [254, 96] on video at bounding box center [273, 84] width 145 height 70
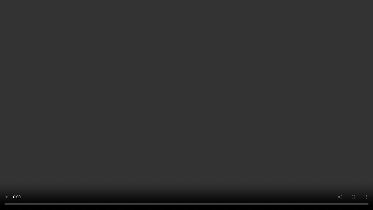
click at [271, 152] on video at bounding box center [186, 105] width 373 height 210
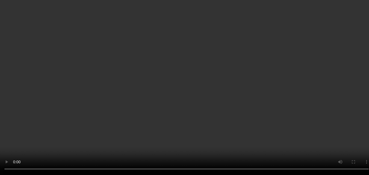
scroll to position [117, 0]
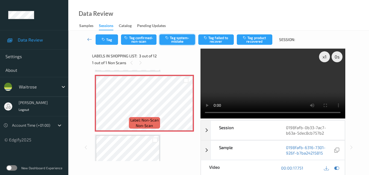
click at [184, 39] on button "Tag system-mistake" at bounding box center [178, 39] width 36 height 10
click at [103, 43] on button "Tag" at bounding box center [107, 39] width 22 height 10
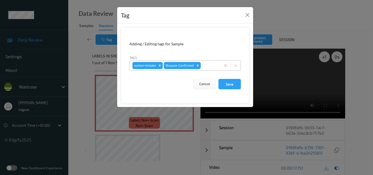
click at [212, 64] on div at bounding box center [210, 65] width 16 height 7
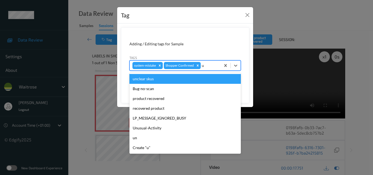
type input "un"
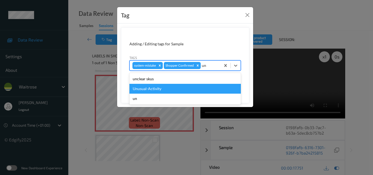
click at [178, 86] on div "Unusual-Activity" at bounding box center [185, 89] width 111 height 10
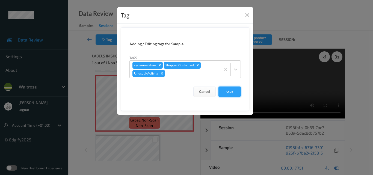
click at [228, 93] on button "Save" at bounding box center [230, 92] width 22 height 10
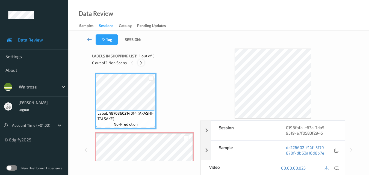
click at [140, 64] on icon at bounding box center [141, 62] width 5 height 5
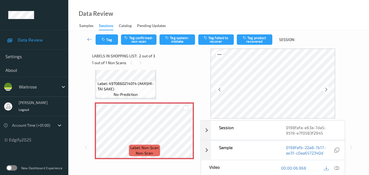
scroll to position [57, 0]
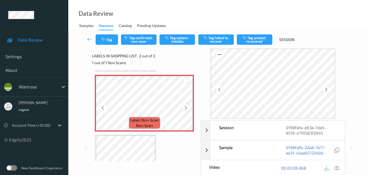
click at [186, 107] on icon at bounding box center [186, 107] width 5 height 5
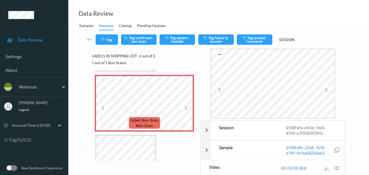
click at [186, 107] on icon at bounding box center [186, 107] width 5 height 5
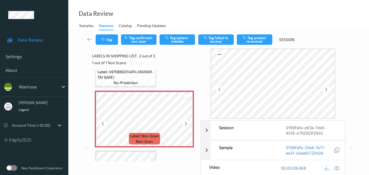
scroll to position [30, 0]
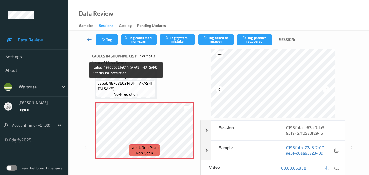
click at [142, 87] on span "Label: 4970860214014 (AKASHI-TAI SAKE)" at bounding box center [126, 86] width 57 height 11
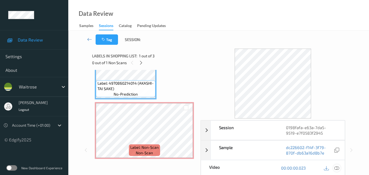
click at [337, 168] on icon at bounding box center [336, 168] width 5 height 5
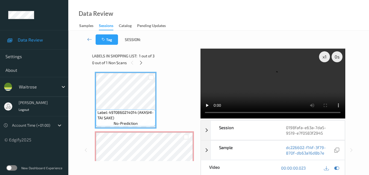
scroll to position [0, 0]
click at [266, 95] on video at bounding box center [273, 84] width 145 height 70
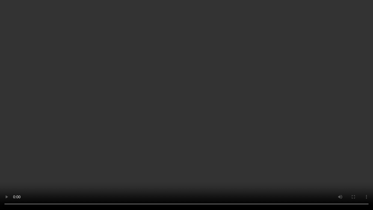
click at [244, 124] on video at bounding box center [186, 105] width 373 height 210
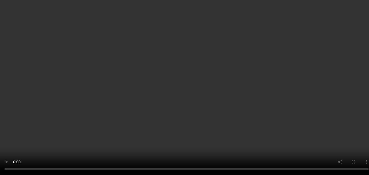
scroll to position [27, 0]
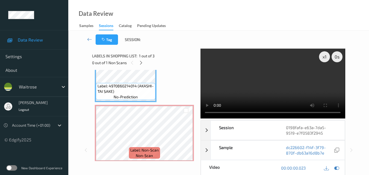
click at [239, 85] on video at bounding box center [273, 84] width 145 height 70
click at [281, 96] on video at bounding box center [273, 84] width 145 height 70
click at [188, 139] on icon at bounding box center [186, 138] width 5 height 5
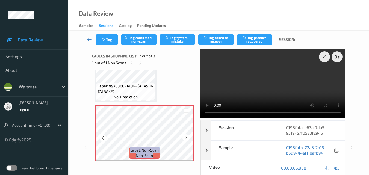
click at [188, 139] on icon at bounding box center [186, 138] width 5 height 5
click at [267, 74] on video at bounding box center [273, 84] width 145 height 70
click at [271, 93] on video at bounding box center [273, 84] width 145 height 70
click at [181, 39] on button "Tag system-mistake" at bounding box center [178, 39] width 36 height 10
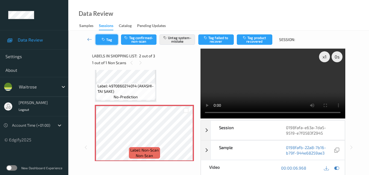
click at [106, 40] on icon "button" at bounding box center [104, 40] width 5 height 4
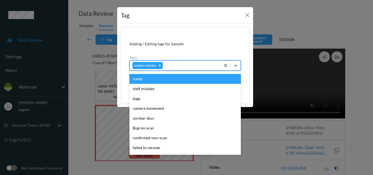
click at [187, 65] on div at bounding box center [191, 65] width 54 height 7
type input "un"
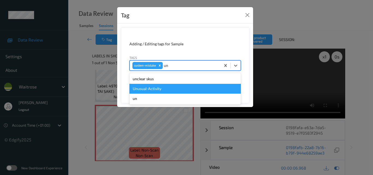
click at [168, 87] on div "Unusual-Activity" at bounding box center [185, 89] width 111 height 10
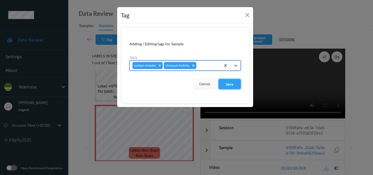
click at [232, 85] on button "Save" at bounding box center [230, 84] width 22 height 10
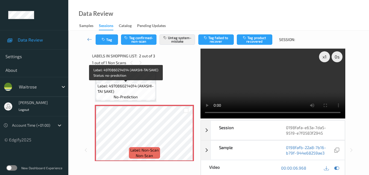
click at [139, 89] on span "Label: 4970860214014 (AKASHI-TAI SAKE)" at bounding box center [126, 88] width 57 height 11
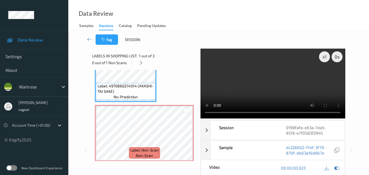
click at [210, 76] on video at bounding box center [273, 84] width 145 height 70
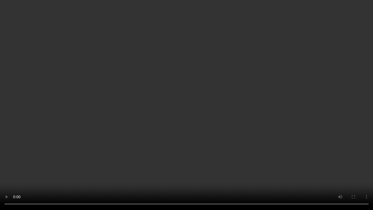
click at [259, 116] on video at bounding box center [186, 105] width 373 height 210
click at [229, 99] on video at bounding box center [186, 105] width 373 height 210
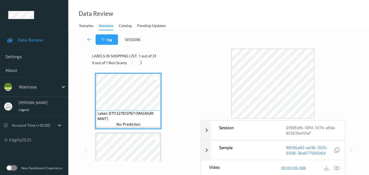
click at [339, 168] on icon at bounding box center [336, 168] width 5 height 5
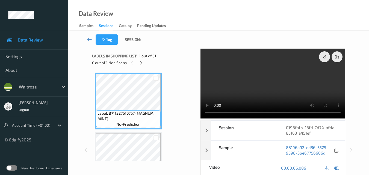
click at [293, 90] on video at bounding box center [273, 84] width 145 height 70
click at [290, 83] on video at bounding box center [273, 84] width 145 height 70
click at [142, 63] on icon at bounding box center [141, 62] width 5 height 5
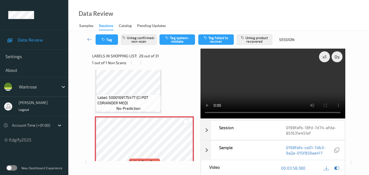
scroll to position [1638, 0]
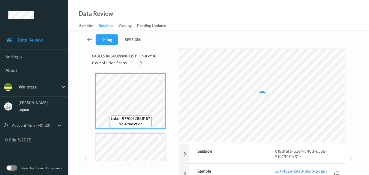
click at [139, 62] on icon at bounding box center [141, 62] width 5 height 5
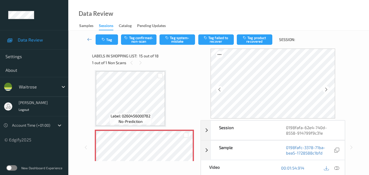
scroll to position [777, 0]
click at [140, 64] on icon at bounding box center [140, 62] width 5 height 5
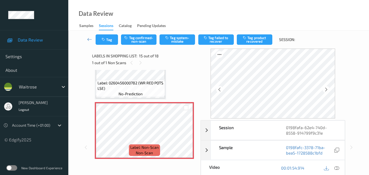
scroll to position [832, 0]
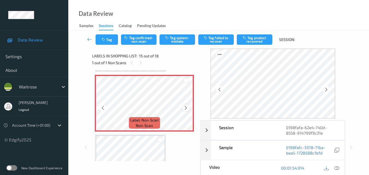
click at [185, 108] on icon at bounding box center [186, 107] width 5 height 5
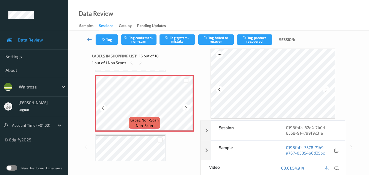
click at [185, 108] on icon at bounding box center [186, 107] width 5 height 5
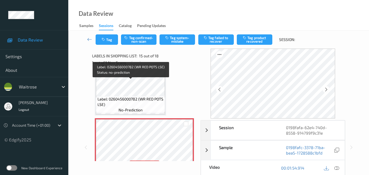
scroll to position [777, 0]
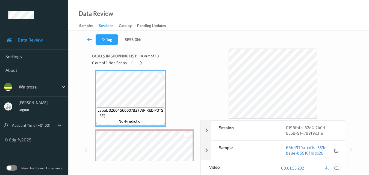
click at [337, 168] on icon at bounding box center [336, 168] width 5 height 5
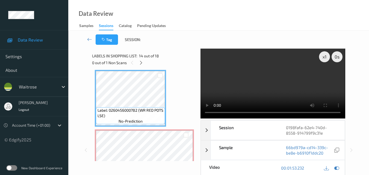
click at [251, 83] on video at bounding box center [273, 84] width 145 height 70
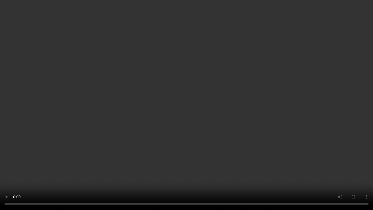
click at [259, 115] on video at bounding box center [186, 105] width 373 height 210
click at [285, 145] on video at bounding box center [186, 105] width 373 height 210
click at [237, 93] on video at bounding box center [186, 105] width 373 height 210
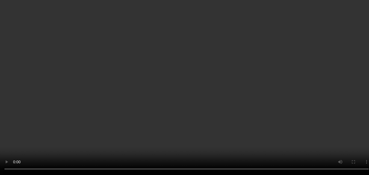
scroll to position [722, 0]
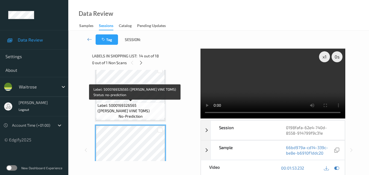
click at [145, 106] on span "Label: 5000169326565 (WR CHERRY VINE TOMS)" at bounding box center [131, 108] width 66 height 11
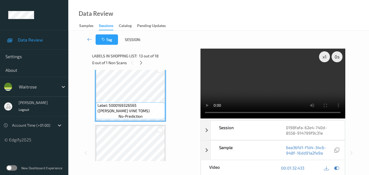
click at [268, 81] on video at bounding box center [273, 84] width 145 height 70
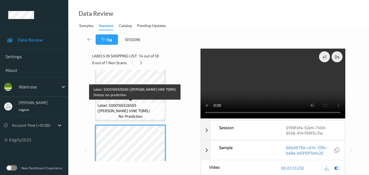
click at [133, 103] on span "Label: 5000169326565 (WR CHERRY VINE TOMS)" at bounding box center [131, 108] width 66 height 11
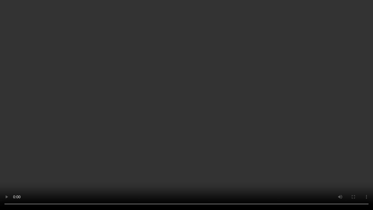
click at [238, 123] on video at bounding box center [186, 105] width 373 height 210
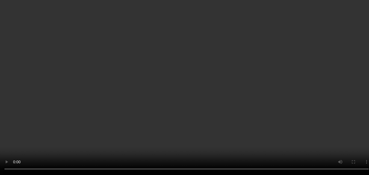
scroll to position [668, 0]
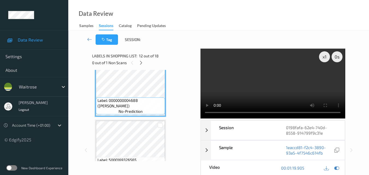
click at [280, 88] on video at bounding box center [273, 84] width 145 height 70
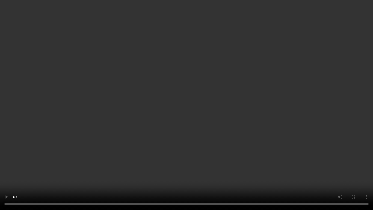
click at [299, 130] on video at bounding box center [186, 105] width 373 height 210
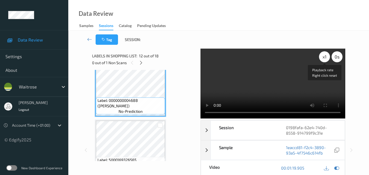
click at [325, 58] on div "x 1" at bounding box center [324, 56] width 11 height 11
click at [325, 58] on div "x 2" at bounding box center [324, 56] width 11 height 11
click at [325, 58] on div "x 4" at bounding box center [324, 56] width 11 height 11
click at [325, 58] on div "x 8" at bounding box center [324, 56] width 11 height 11
click at [293, 70] on video at bounding box center [273, 84] width 145 height 70
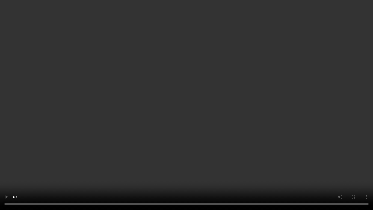
click at [268, 109] on video at bounding box center [186, 105] width 373 height 210
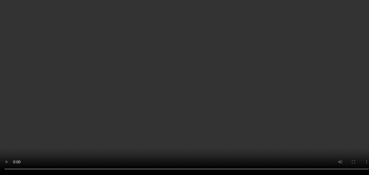
scroll to position [777, 0]
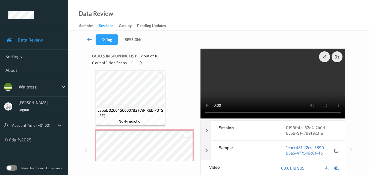
click at [288, 92] on video at bounding box center [273, 84] width 145 height 70
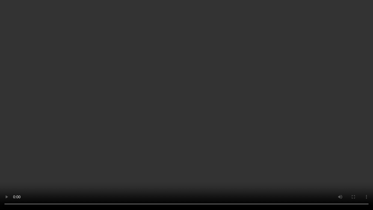
click at [236, 128] on video at bounding box center [186, 105] width 373 height 210
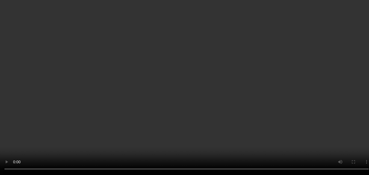
scroll to position [832, 0]
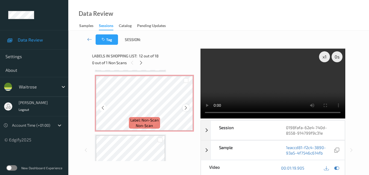
click at [187, 106] on icon at bounding box center [186, 107] width 5 height 5
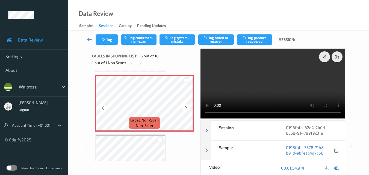
click at [187, 106] on icon at bounding box center [186, 107] width 5 height 5
click at [294, 79] on video at bounding box center [273, 84] width 145 height 70
click at [305, 90] on video at bounding box center [273, 84] width 145 height 70
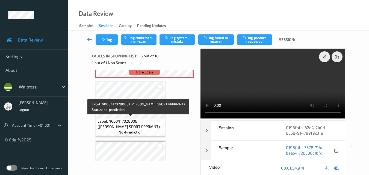
scroll to position [886, 0]
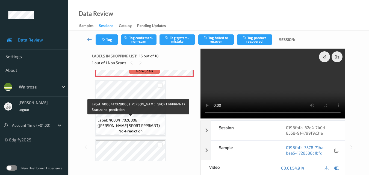
click at [139, 123] on span "Label: 4000417028006 (RITTER SPORT PPPRMNT)" at bounding box center [131, 122] width 66 height 11
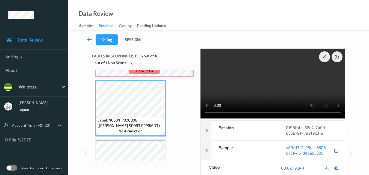
click at [283, 81] on video at bounding box center [273, 84] width 145 height 70
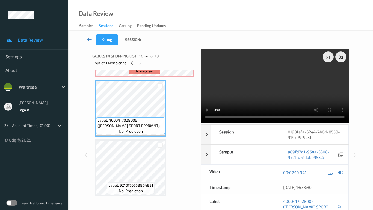
click at [290, 116] on video at bounding box center [275, 86] width 148 height 74
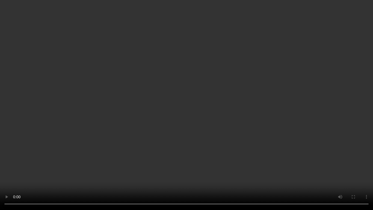
click at [257, 143] on video at bounding box center [186, 105] width 373 height 210
click at [268, 149] on video at bounding box center [186, 105] width 373 height 210
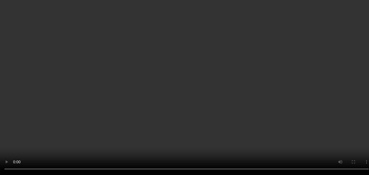
scroll to position [832, 0]
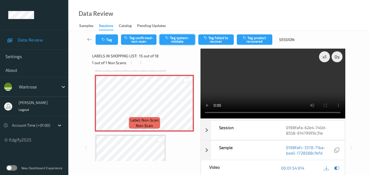
click at [175, 39] on button "Tag system-mistake" at bounding box center [178, 39] width 36 height 10
click at [106, 42] on button "Tag" at bounding box center [107, 39] width 22 height 10
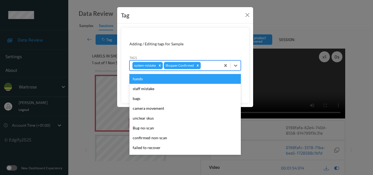
click at [210, 64] on div at bounding box center [210, 65] width 16 height 7
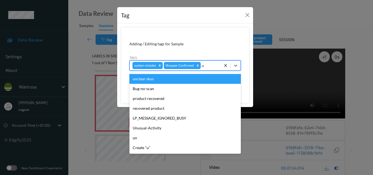
type input "un"
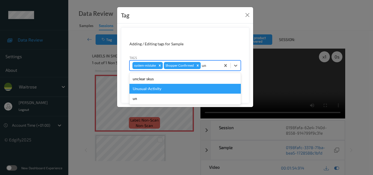
click at [173, 87] on div "Unusual-Activity" at bounding box center [185, 89] width 111 height 10
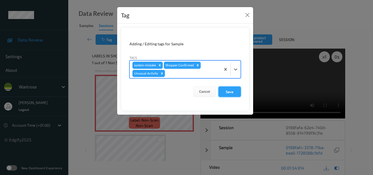
click at [223, 91] on button "Save" at bounding box center [230, 92] width 22 height 10
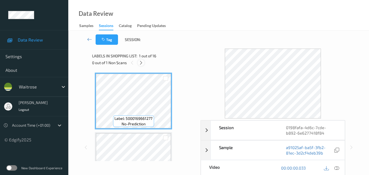
click at [142, 63] on icon at bounding box center [141, 62] width 5 height 5
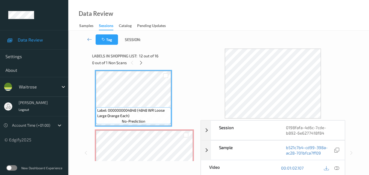
scroll to position [713, 0]
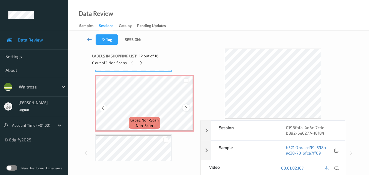
click at [184, 109] on icon at bounding box center [186, 107] width 5 height 5
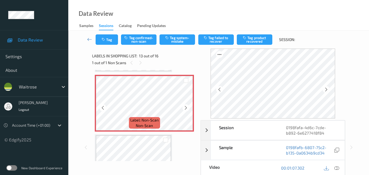
click at [184, 109] on icon at bounding box center [186, 107] width 5 height 5
click at [179, 42] on button "Tag system-mistake" at bounding box center [178, 39] width 36 height 10
click at [102, 41] on icon "button" at bounding box center [104, 40] width 5 height 4
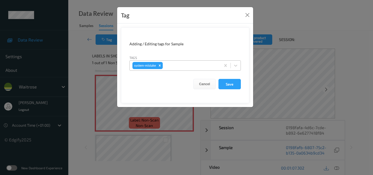
click at [181, 66] on div at bounding box center [191, 65] width 54 height 7
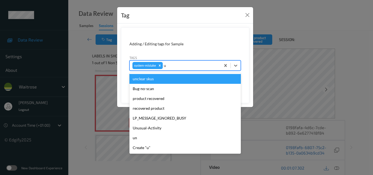
type input "un"
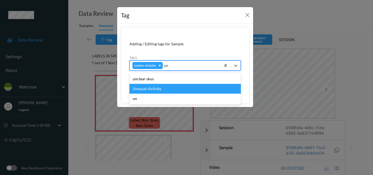
click at [156, 88] on div "Unusual-Activity" at bounding box center [185, 89] width 111 height 10
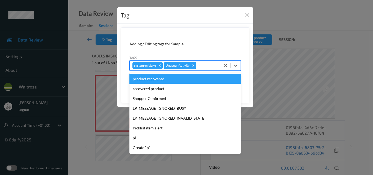
type input "pi"
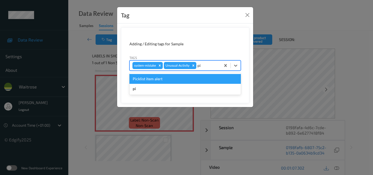
click at [183, 81] on div "Picklist item alert" at bounding box center [185, 79] width 111 height 10
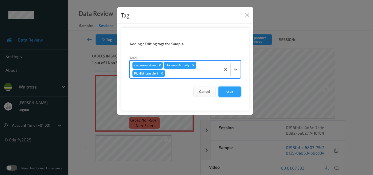
click at [226, 91] on button "Save" at bounding box center [230, 92] width 22 height 10
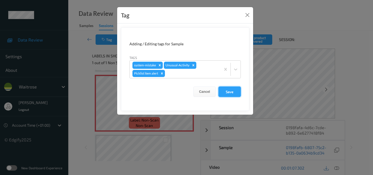
click at [232, 93] on button "Save" at bounding box center [230, 92] width 22 height 10
click at [232, 92] on button "Save" at bounding box center [230, 92] width 22 height 10
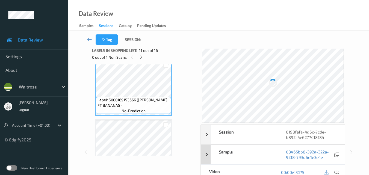
scroll to position [27, 0]
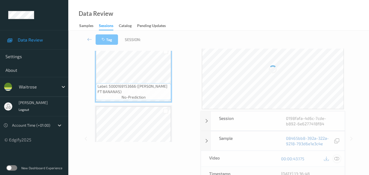
click at [338, 151] on div "00:00:43.175" at bounding box center [309, 159] width 72 height 16
click at [339, 159] on icon at bounding box center [336, 158] width 5 height 5
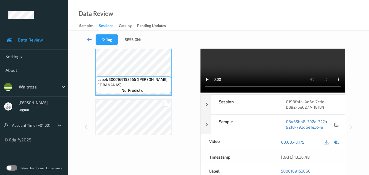
scroll to position [0, 0]
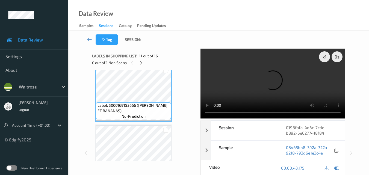
click at [266, 81] on video at bounding box center [273, 84] width 145 height 70
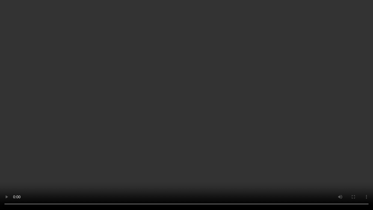
click at [157, 64] on video at bounding box center [186, 105] width 373 height 210
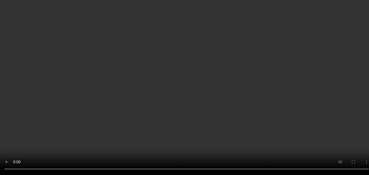
scroll to position [849, 0]
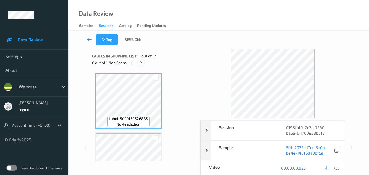
click at [143, 63] on icon at bounding box center [141, 62] width 5 height 5
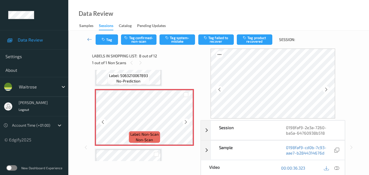
scroll to position [415, 0]
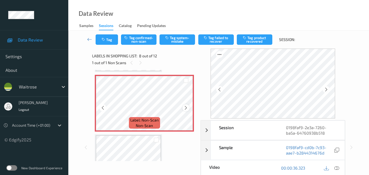
click at [185, 106] on icon at bounding box center [186, 107] width 5 height 5
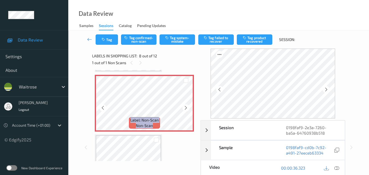
click at [185, 106] on icon at bounding box center [186, 107] width 5 height 5
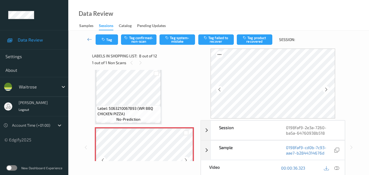
scroll to position [360, 0]
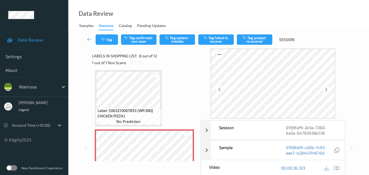
click at [338, 169] on icon at bounding box center [336, 168] width 5 height 5
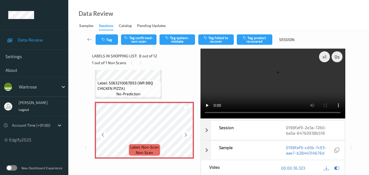
scroll to position [387, 0]
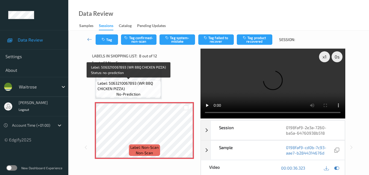
click at [143, 86] on span "Label: 5063210067893 (WR BBQ CHICKEN PIZZA)" at bounding box center [129, 86] width 62 height 11
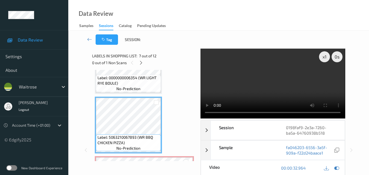
scroll to position [333, 0]
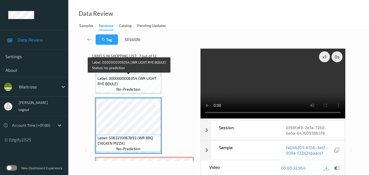
click at [148, 81] on span "Label: 0000000006354 (WR LIGHT RYE BOULE)" at bounding box center [129, 81] width 62 height 11
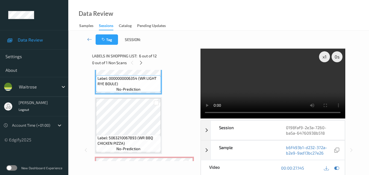
click at [252, 82] on video at bounding box center [273, 84] width 145 height 70
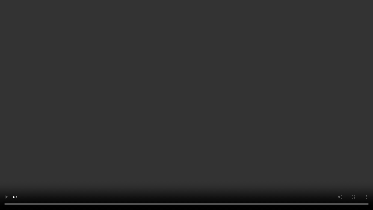
click at [302, 127] on video at bounding box center [186, 105] width 373 height 210
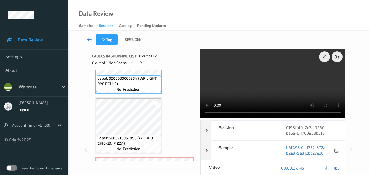
click at [298, 77] on video at bounding box center [273, 84] width 145 height 70
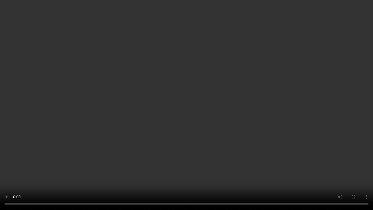
click at [310, 116] on video at bounding box center [186, 105] width 373 height 210
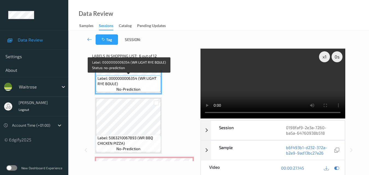
click at [141, 82] on span "Label: 0000000006354 (WR LIGHT RYE BOULE)" at bounding box center [129, 81] width 62 height 11
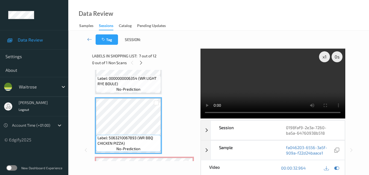
click at [263, 74] on video at bounding box center [273, 84] width 145 height 70
click at [275, 77] on video at bounding box center [273, 84] width 145 height 70
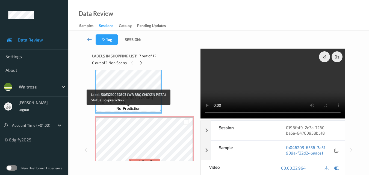
scroll to position [387, 0]
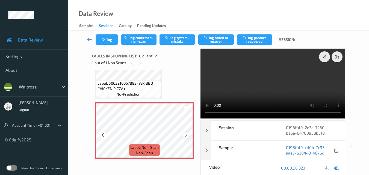
click at [188, 136] on icon at bounding box center [186, 135] width 5 height 5
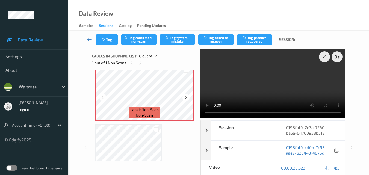
scroll to position [415, 0]
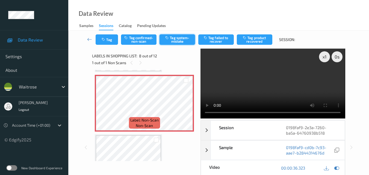
click at [183, 41] on button "Tag system-mistake" at bounding box center [178, 39] width 36 height 10
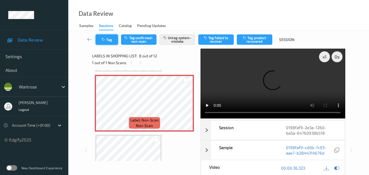
click at [109, 40] on button "Tag" at bounding box center [107, 39] width 22 height 10
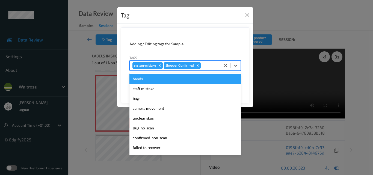
click at [209, 67] on div at bounding box center [210, 65] width 16 height 7
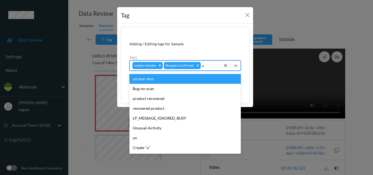
type input "un"
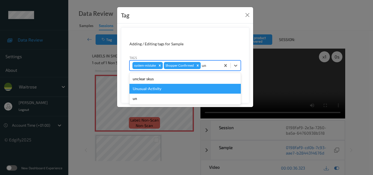
click at [188, 87] on div "Unusual-Activity" at bounding box center [185, 89] width 111 height 10
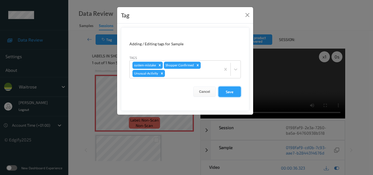
click at [231, 91] on button "Save" at bounding box center [230, 92] width 22 height 10
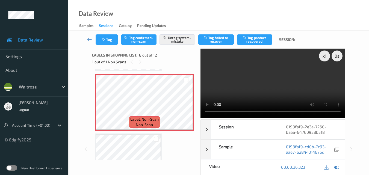
scroll to position [0, 0]
